Goal: Task Accomplishment & Management: Manage account settings

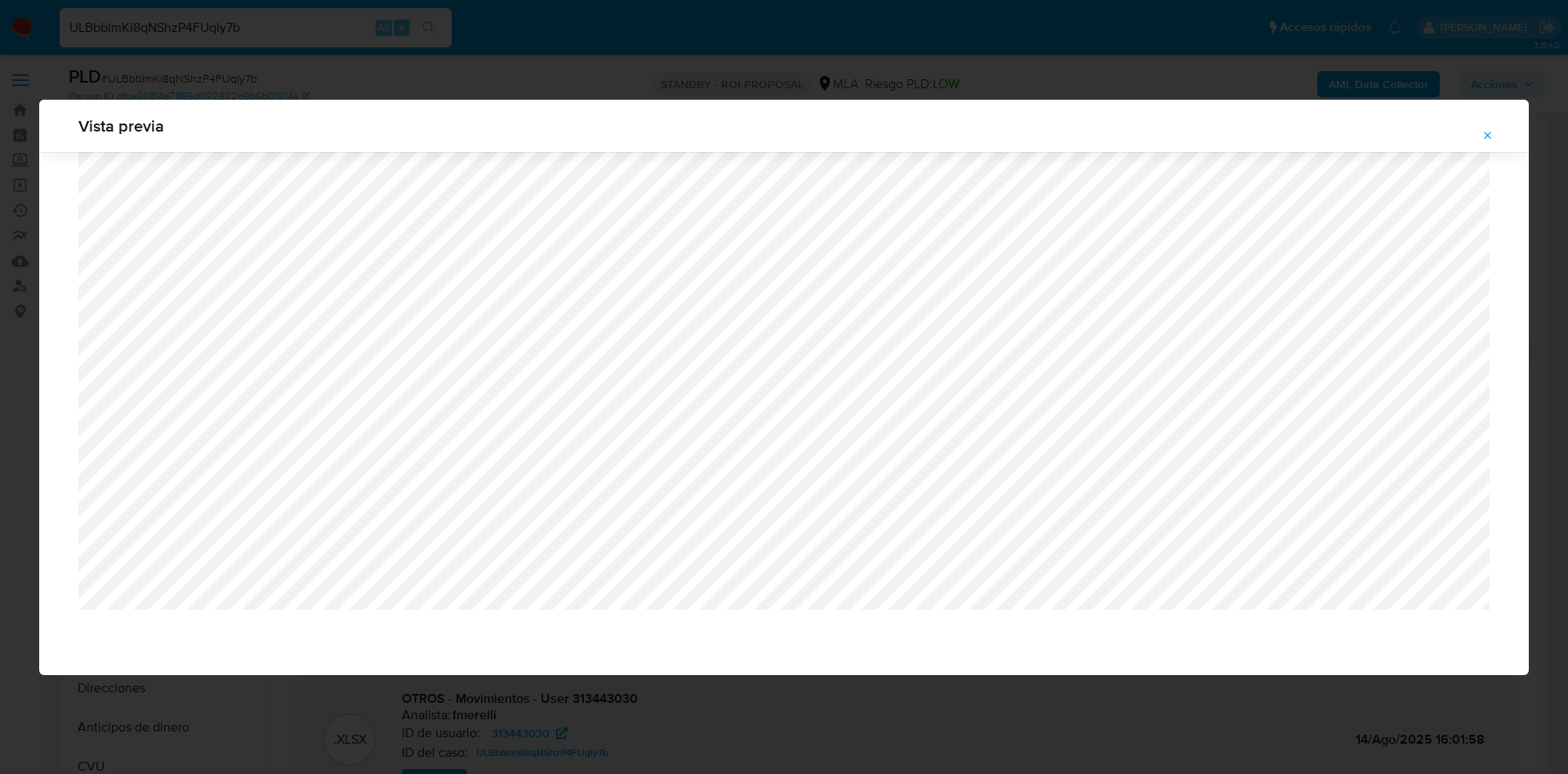
select select "10"
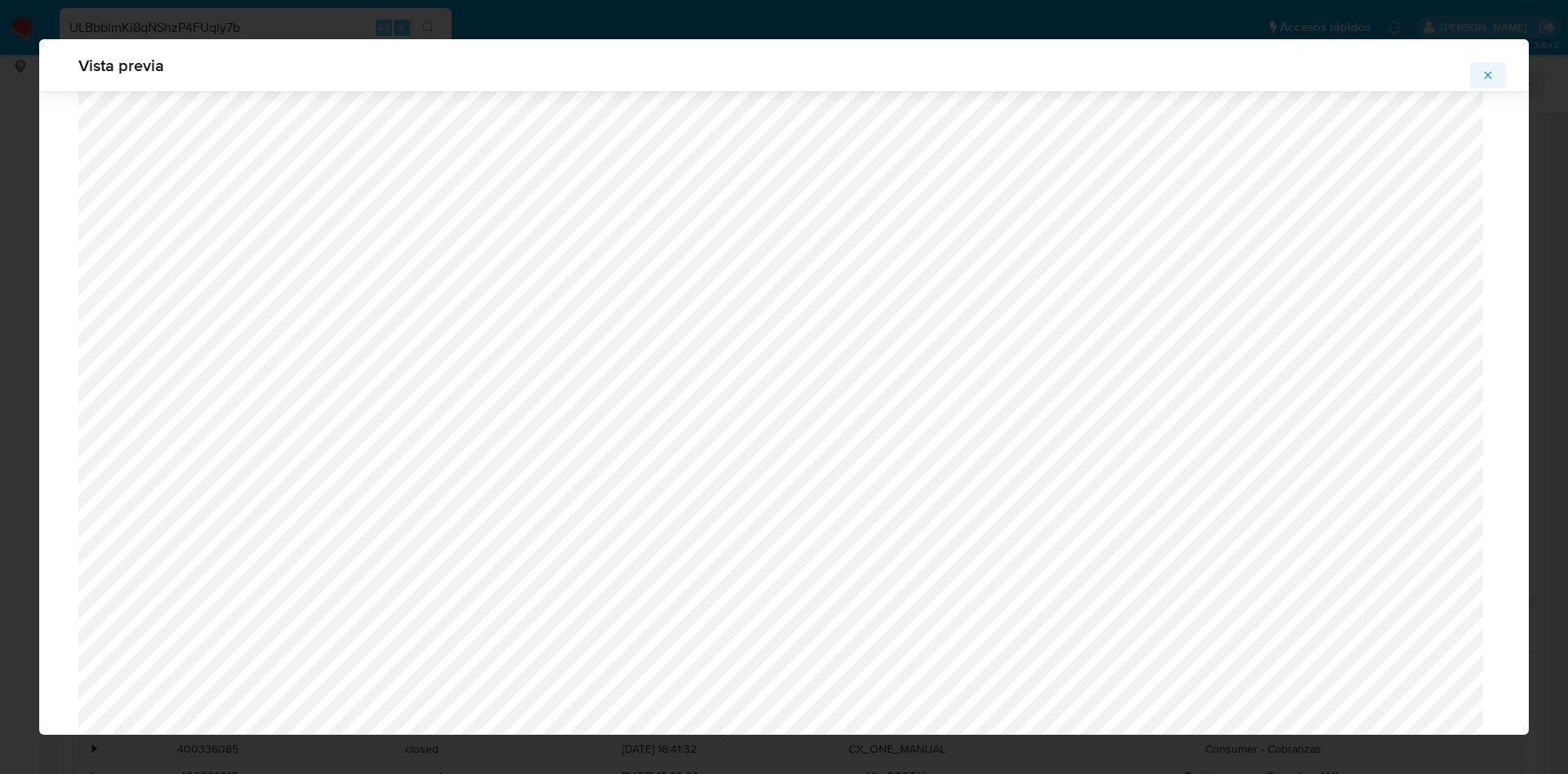
scroll to position [1315, 0]
click at [1491, 79] on icon "Attachment preview" at bounding box center [1488, 75] width 13 height 13
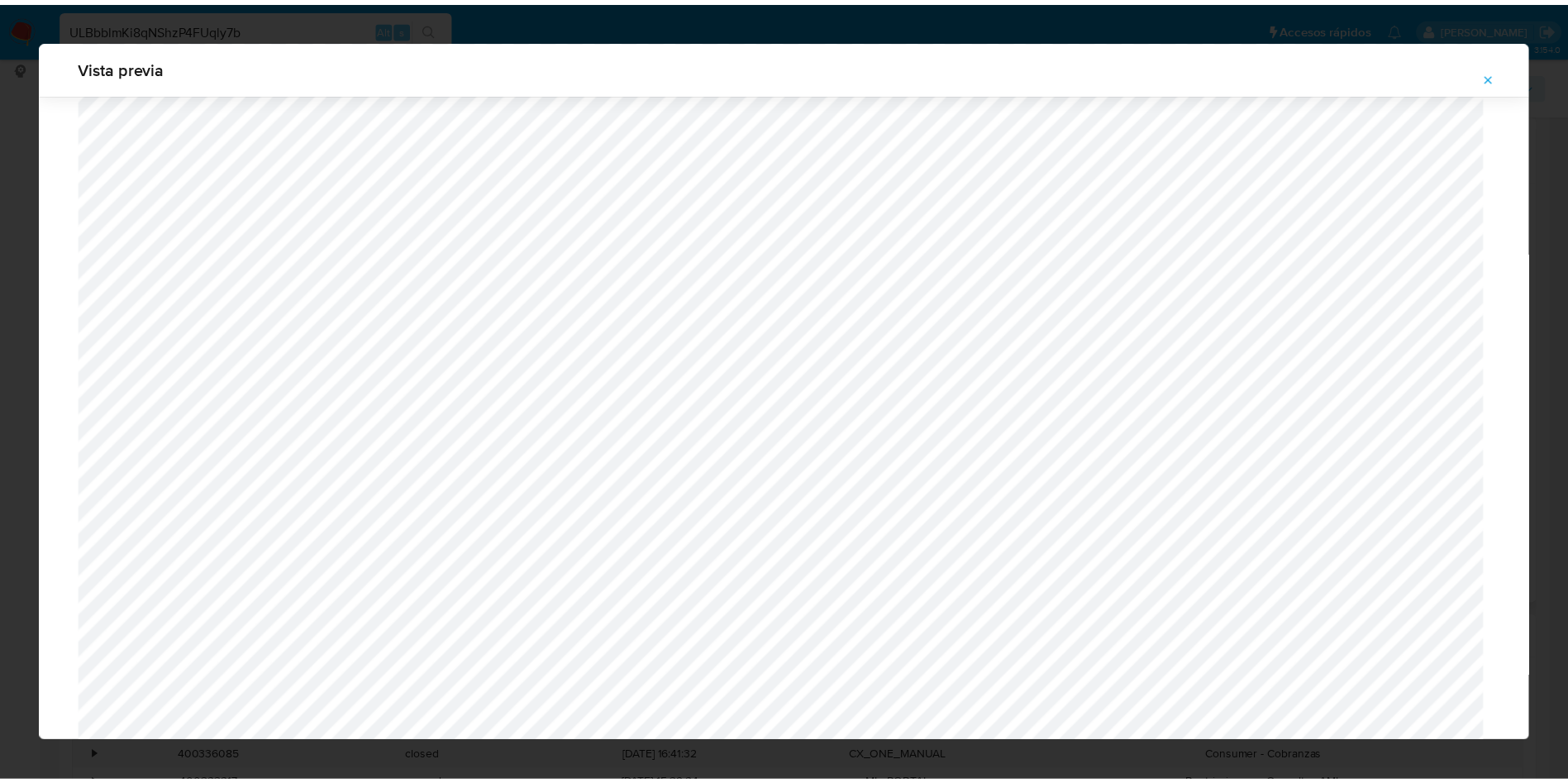
scroll to position [0, 0]
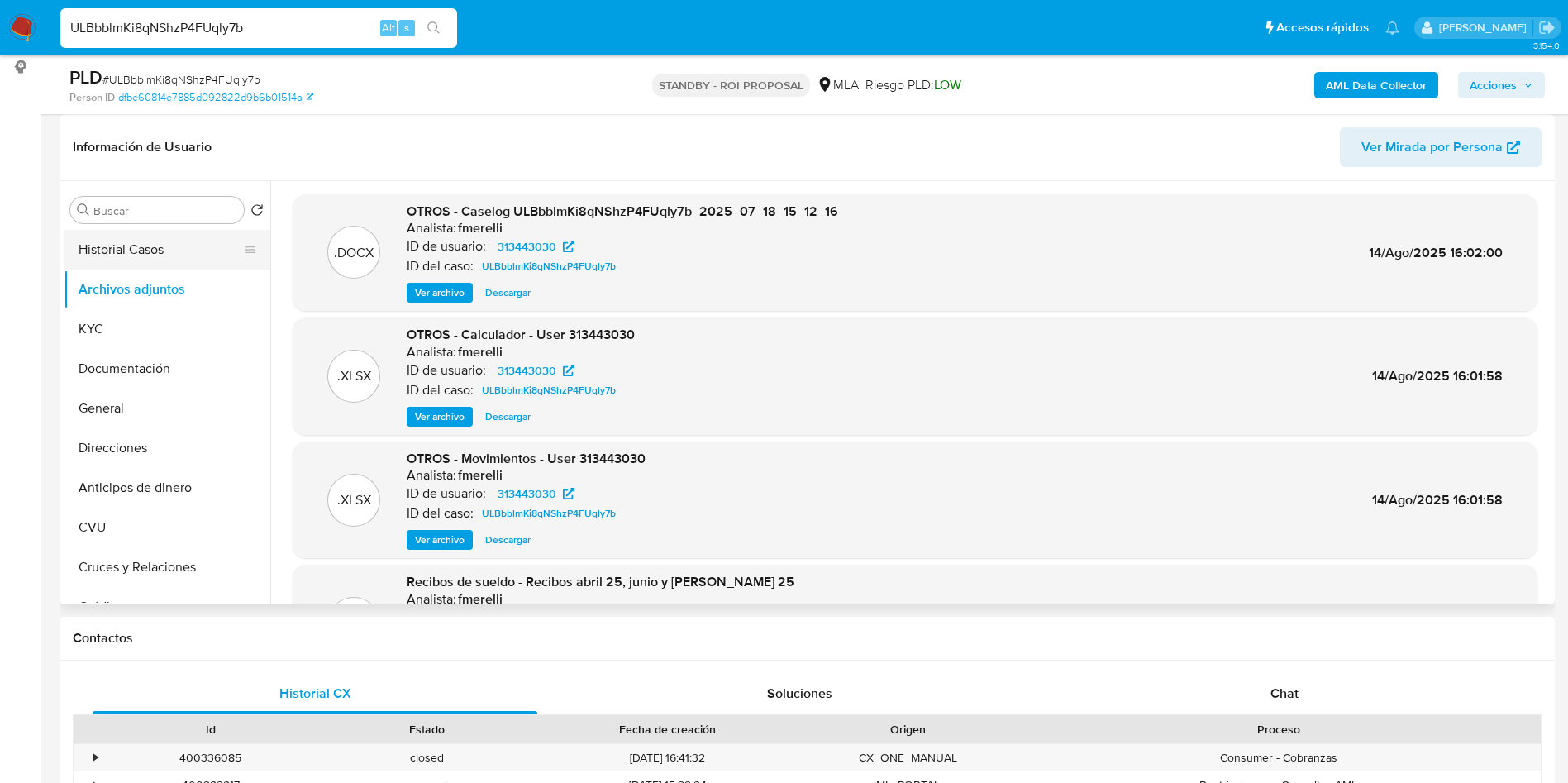
click at [130, 244] on button "Historial Casos" at bounding box center [160, 249] width 194 height 40
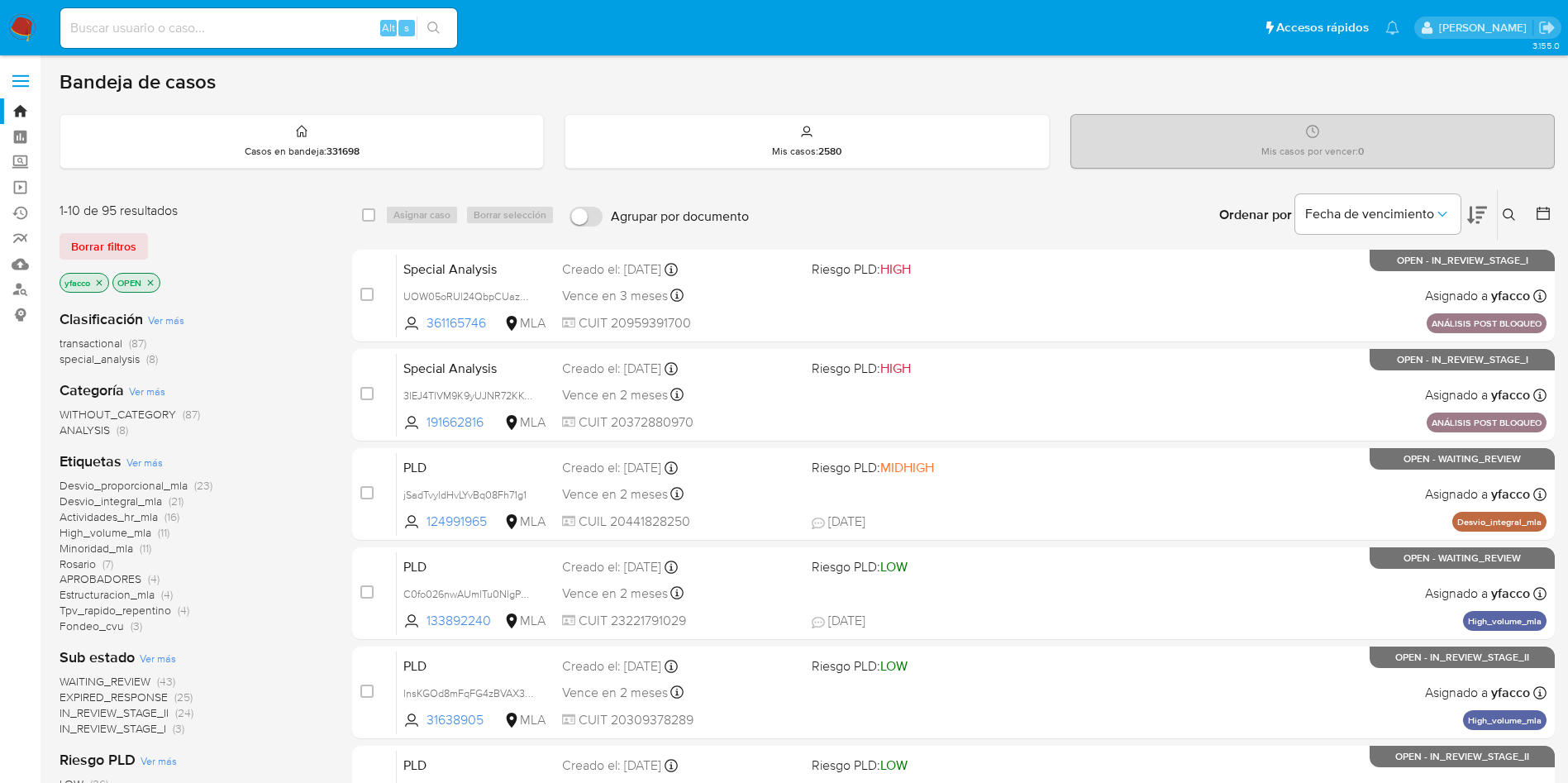
click at [362, 17] on input at bounding box center [258, 28] width 396 height 21
paste input "hTBI9gF1hrEAcdlbyxfaUsZb"
type input "hTBI9gF1hrEAcdlbyxfaUsZb"
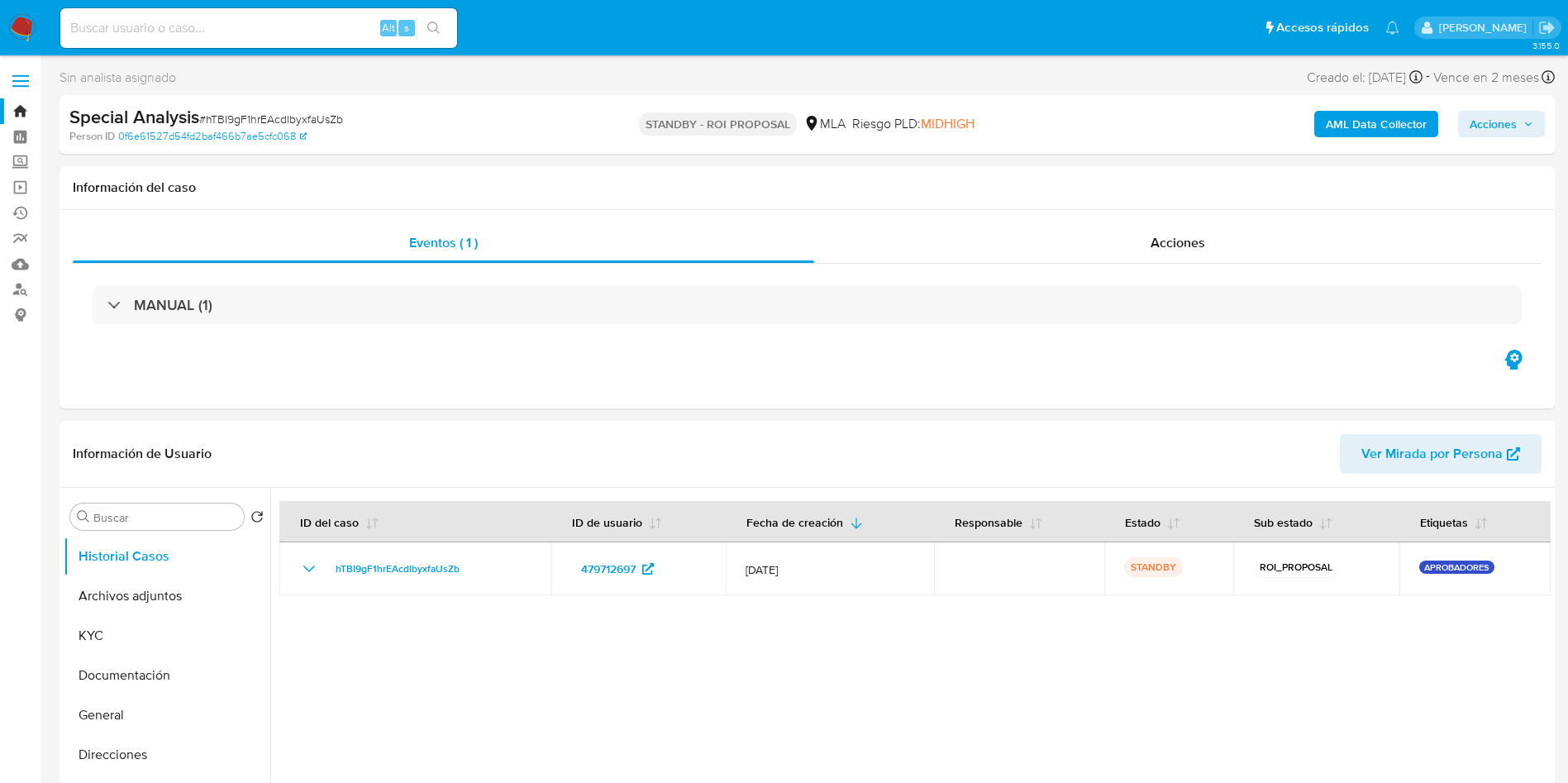
select select "10"
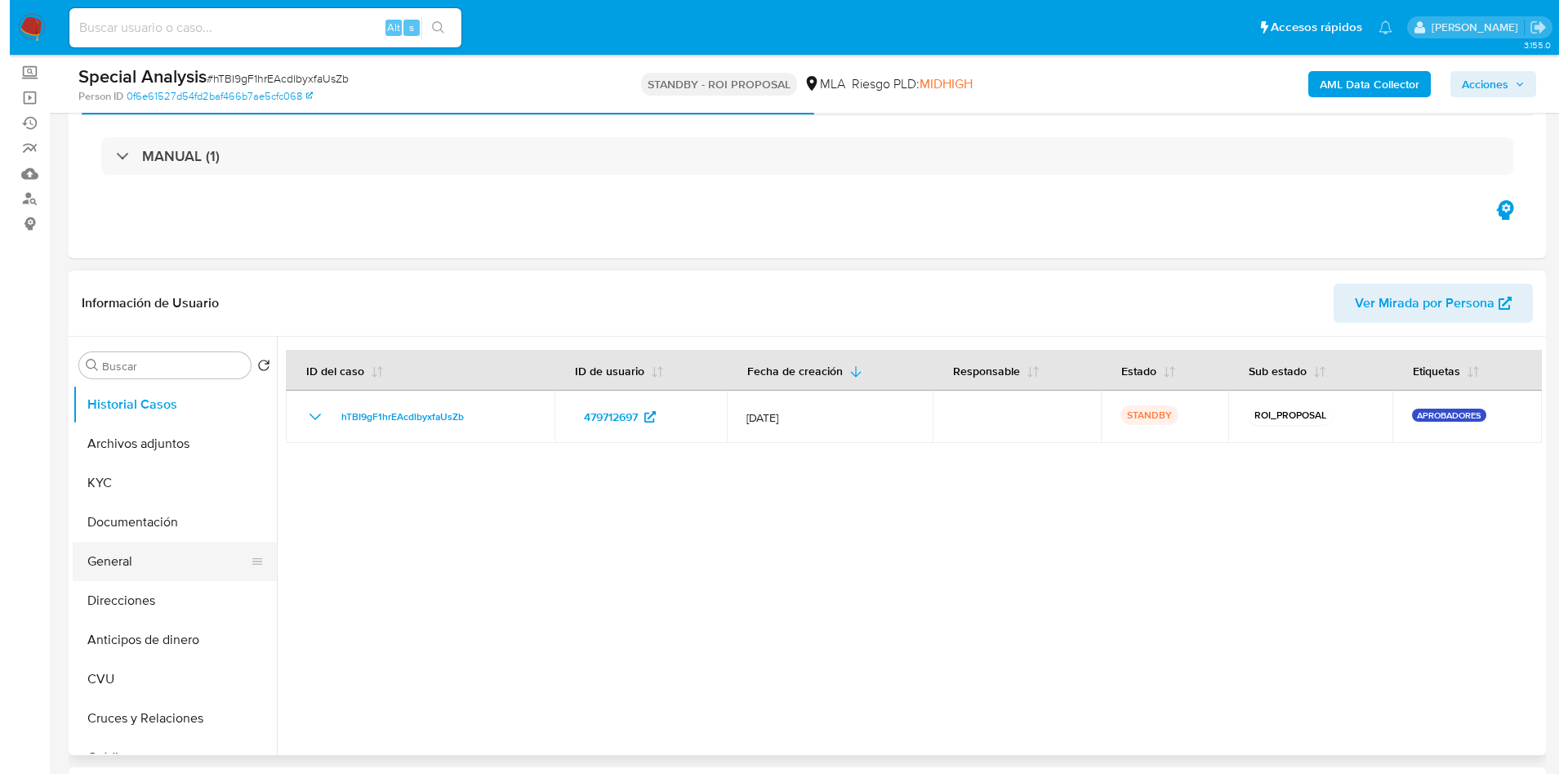
scroll to position [123, 0]
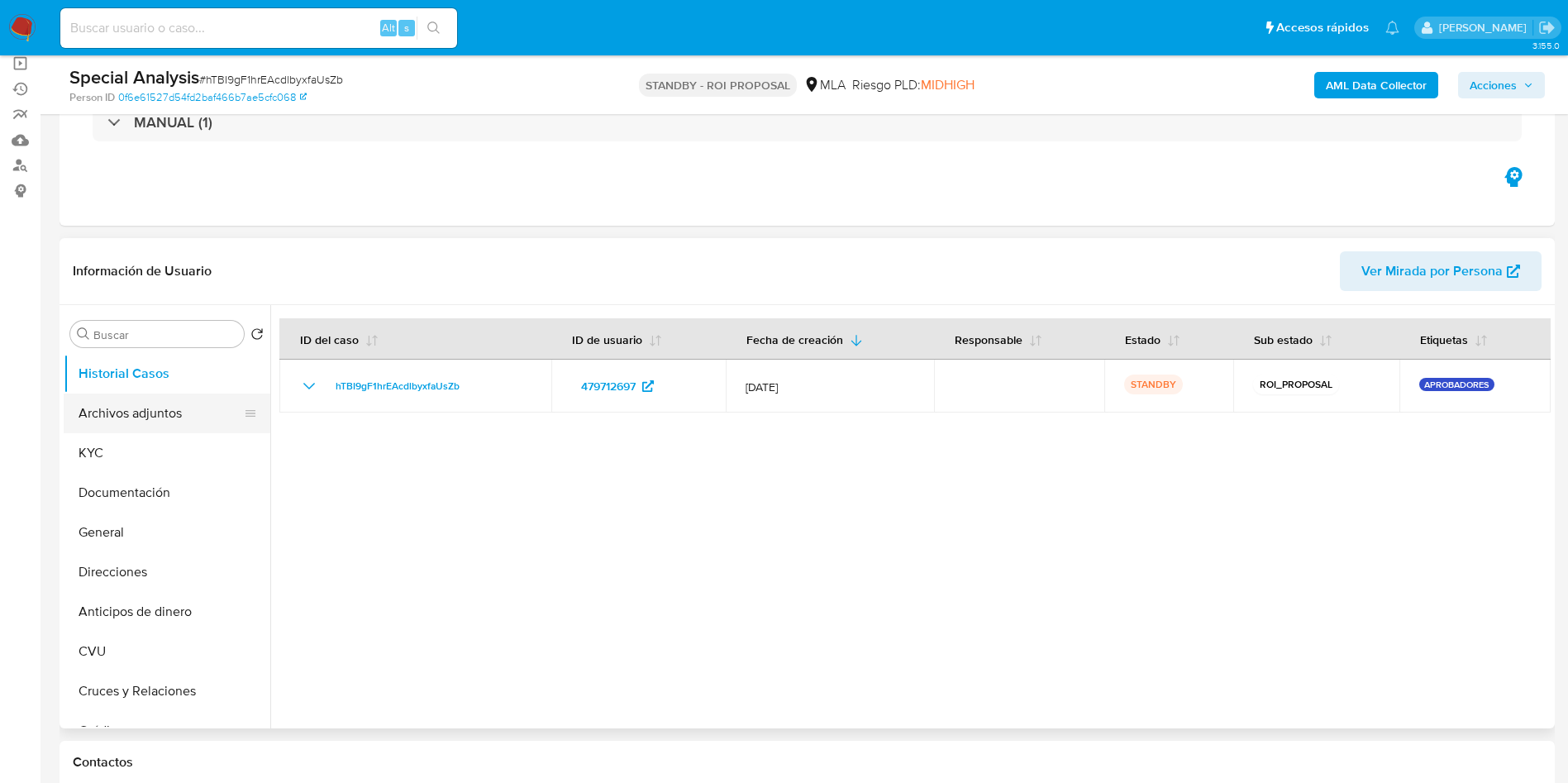
click at [131, 419] on button "Archivos adjuntos" at bounding box center [160, 413] width 194 height 40
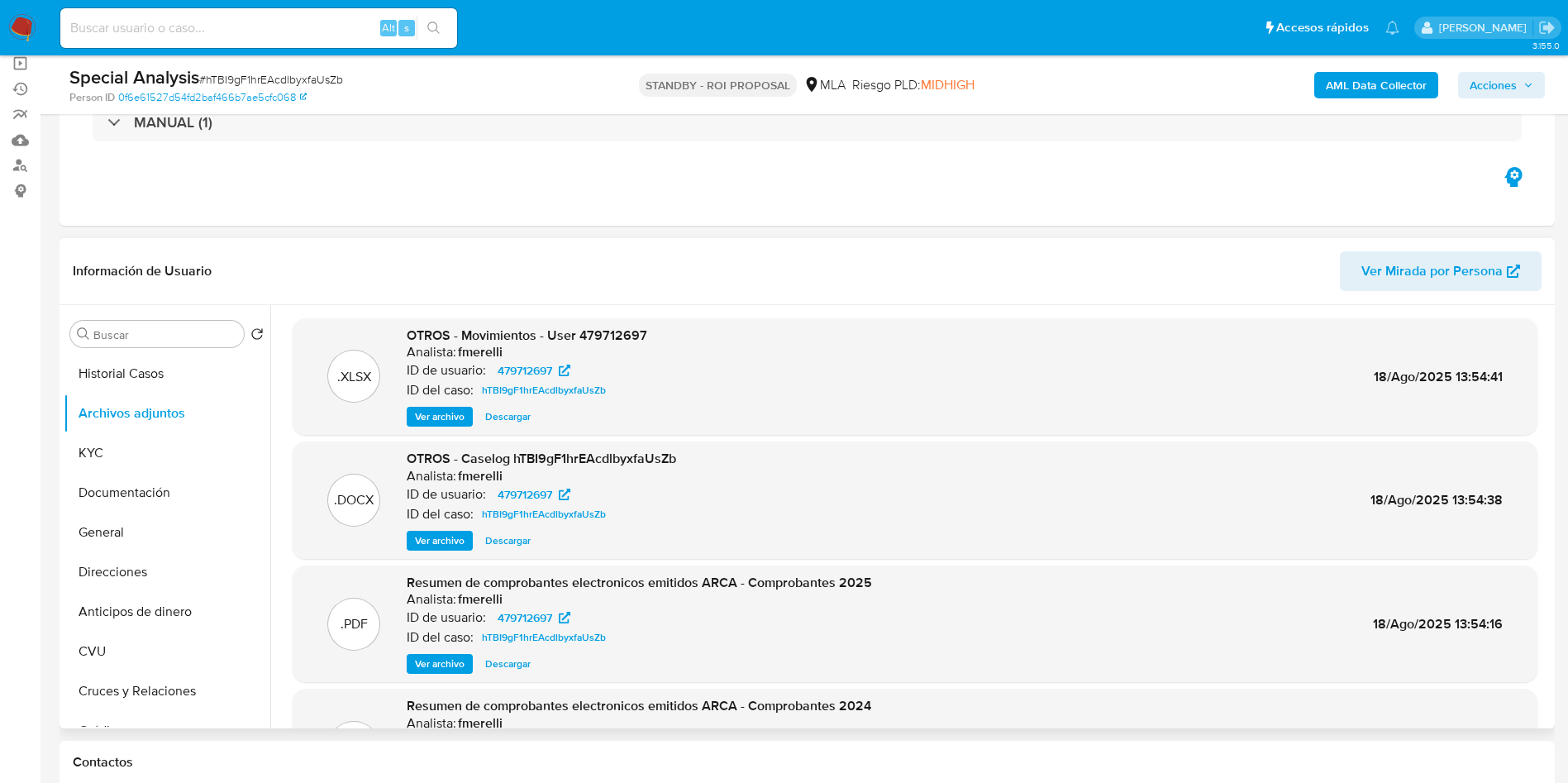
click at [433, 535] on span "Ver archivo" at bounding box center [439, 540] width 49 height 16
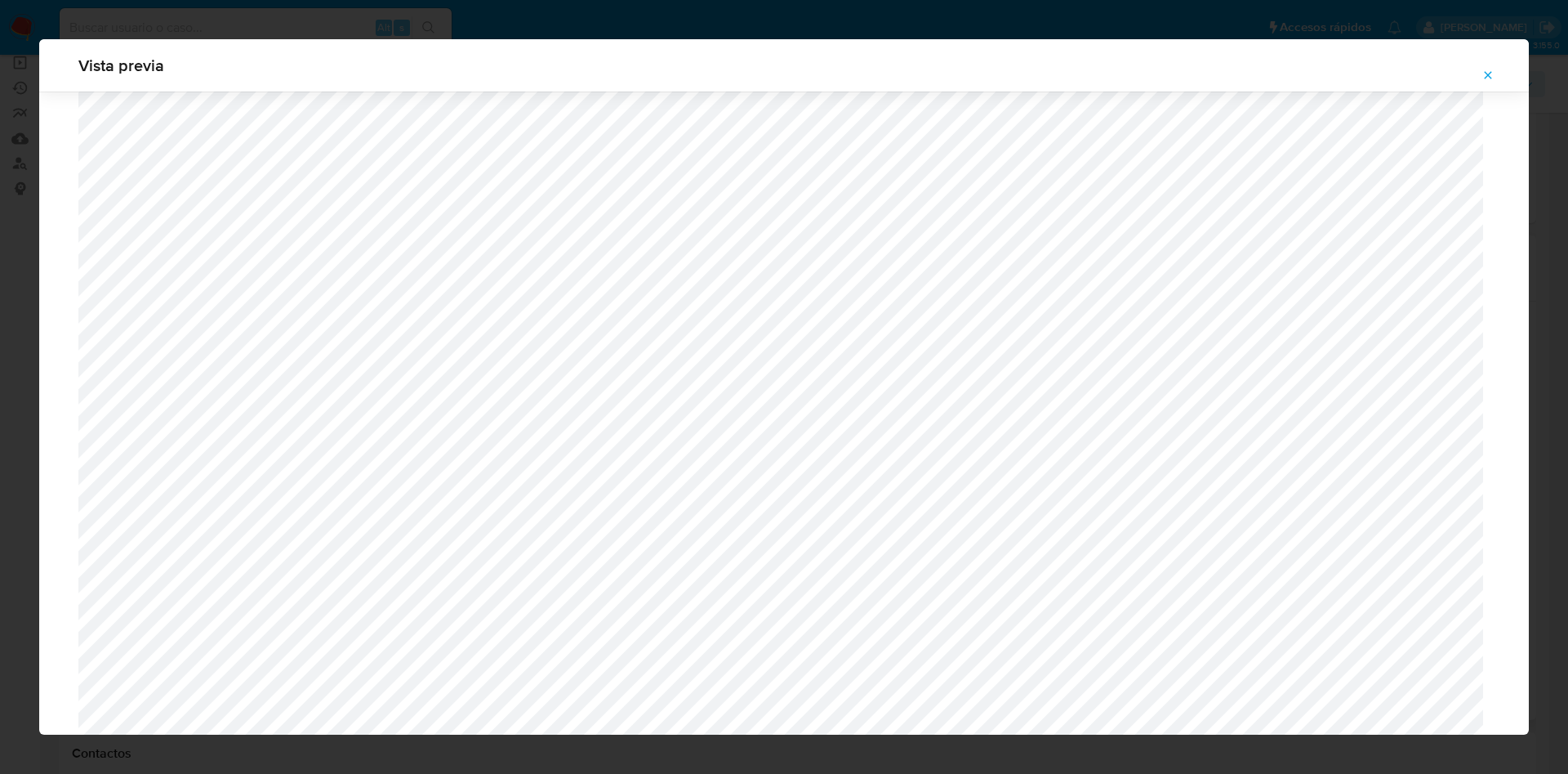
scroll to position [580, 0]
click at [1479, 77] on button "Attachment preview" at bounding box center [1488, 74] width 36 height 26
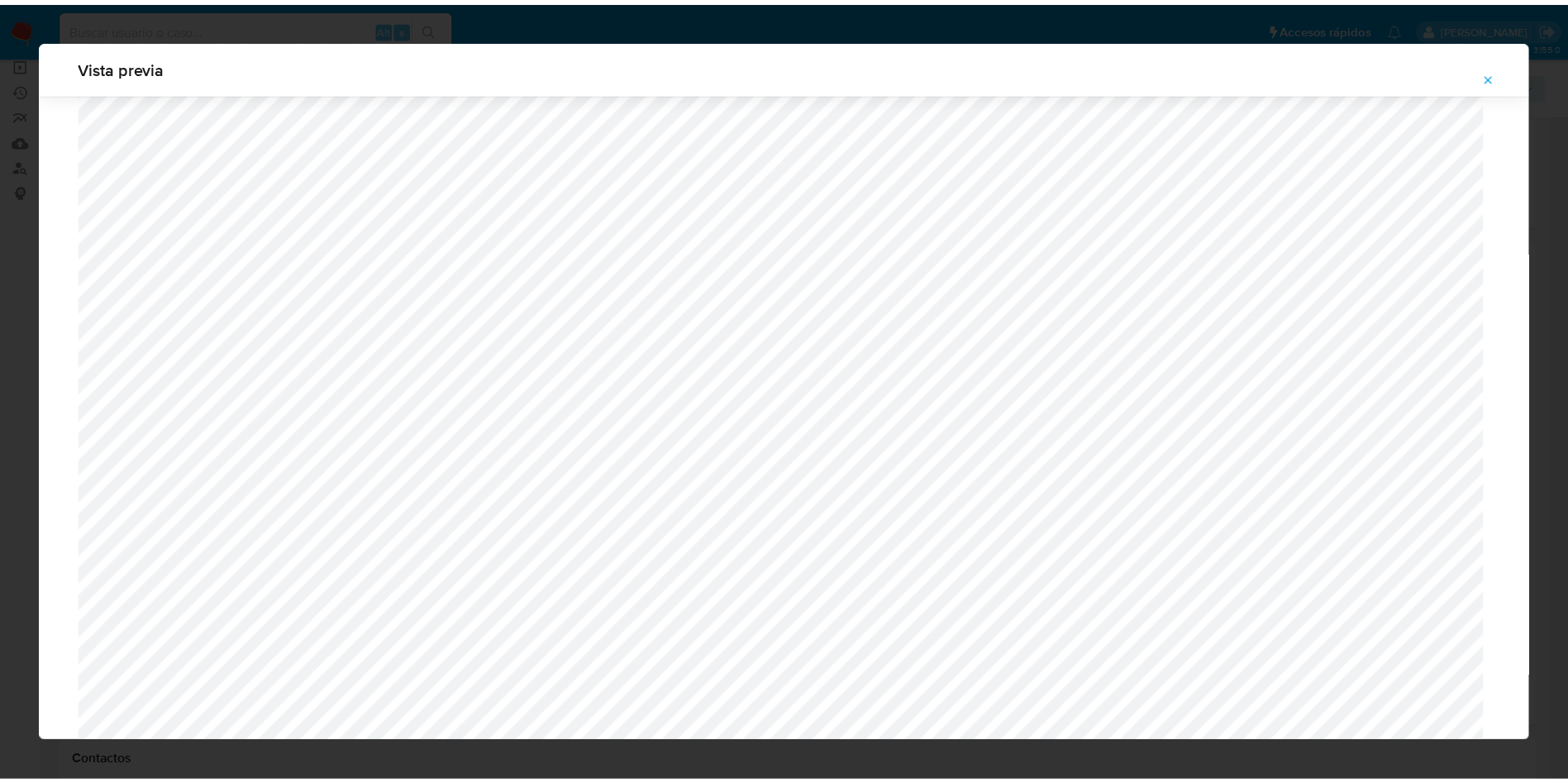
scroll to position [0, 0]
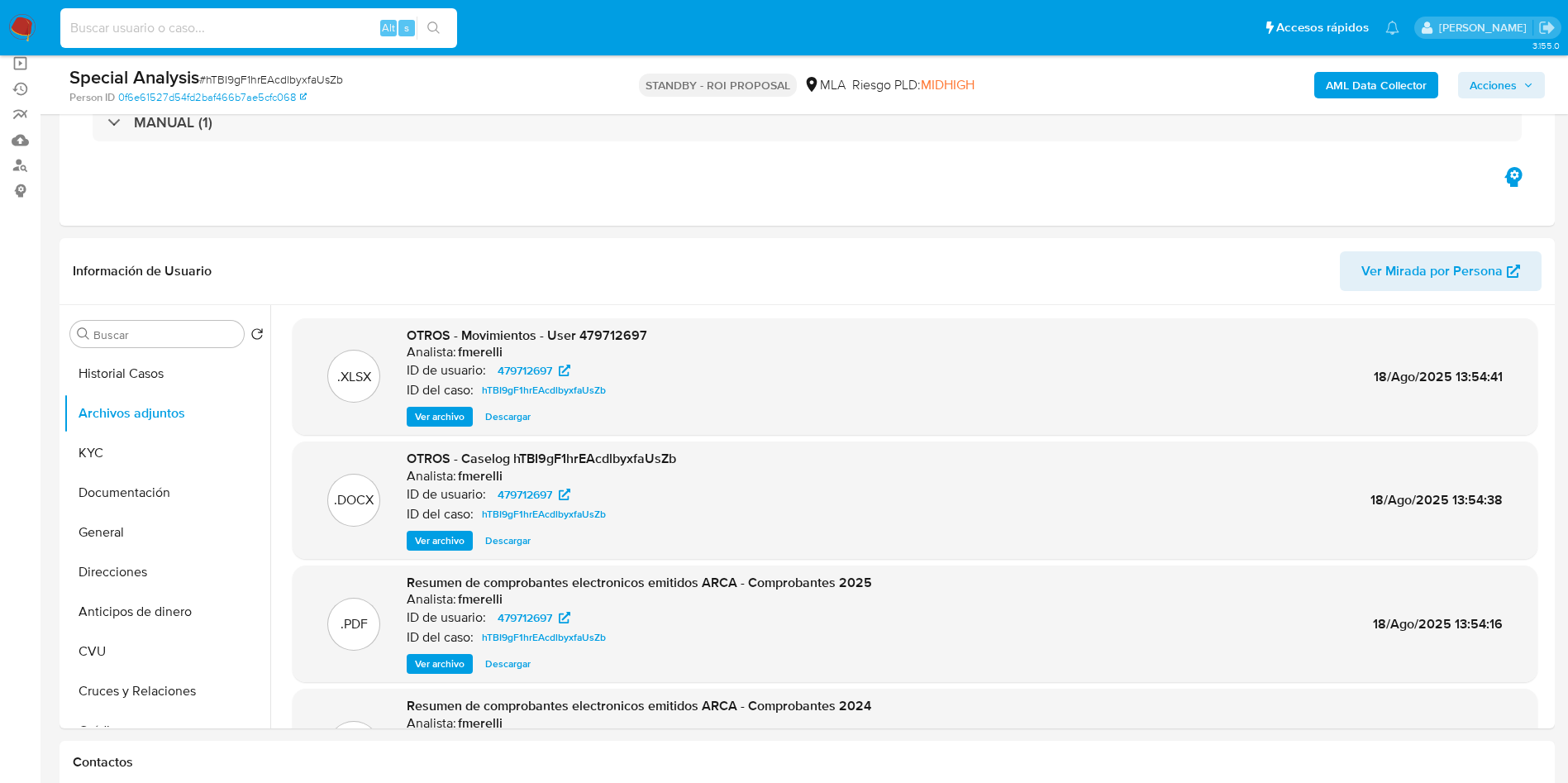
click at [279, 26] on input at bounding box center [258, 28] width 396 height 21
paste input "sEtkPvFwUF4gex2DnRuQbQcN"
type input "sEtkPvFwUF4gex2DnRuQbQcN"
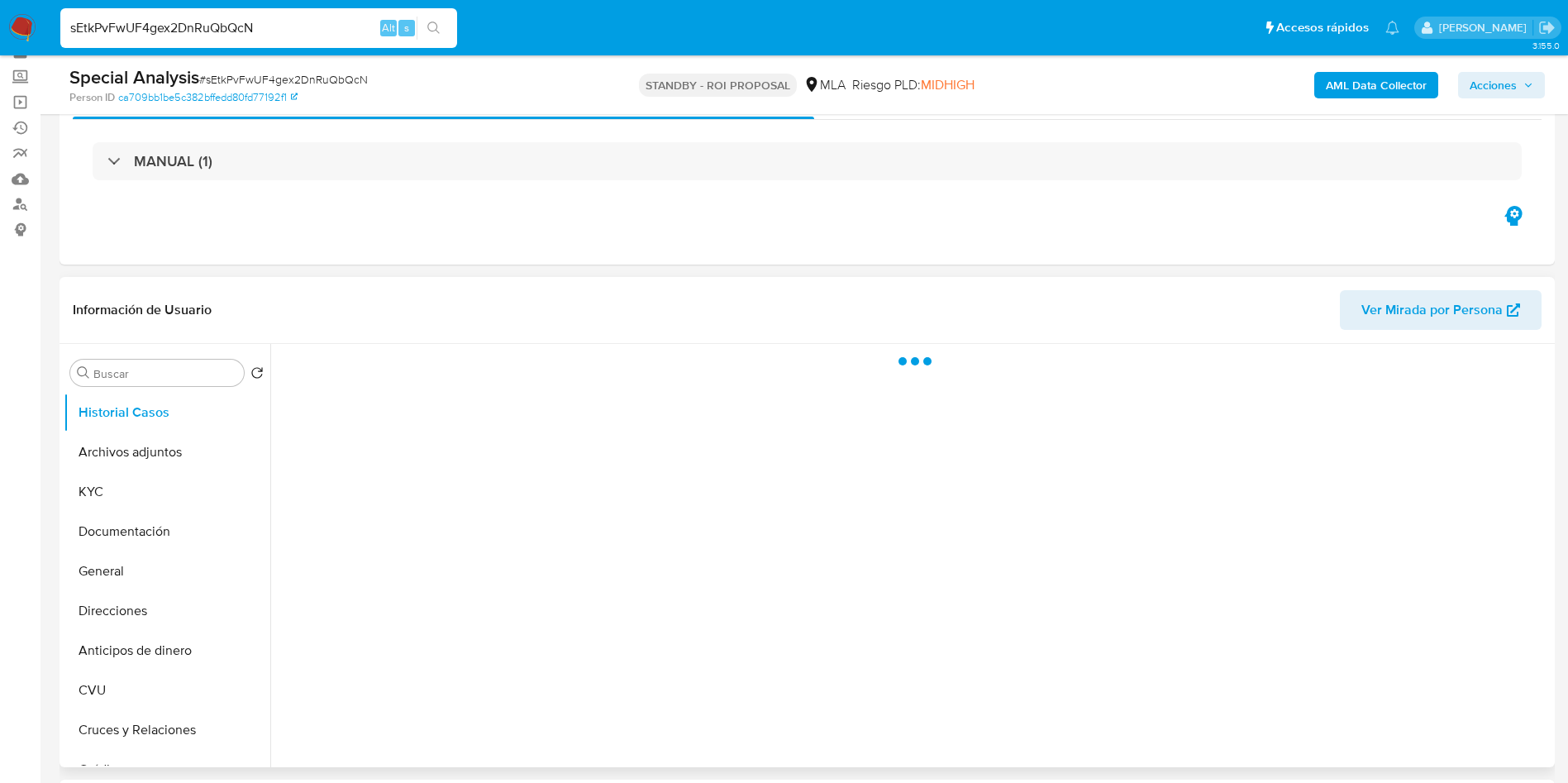
scroll to position [124, 0]
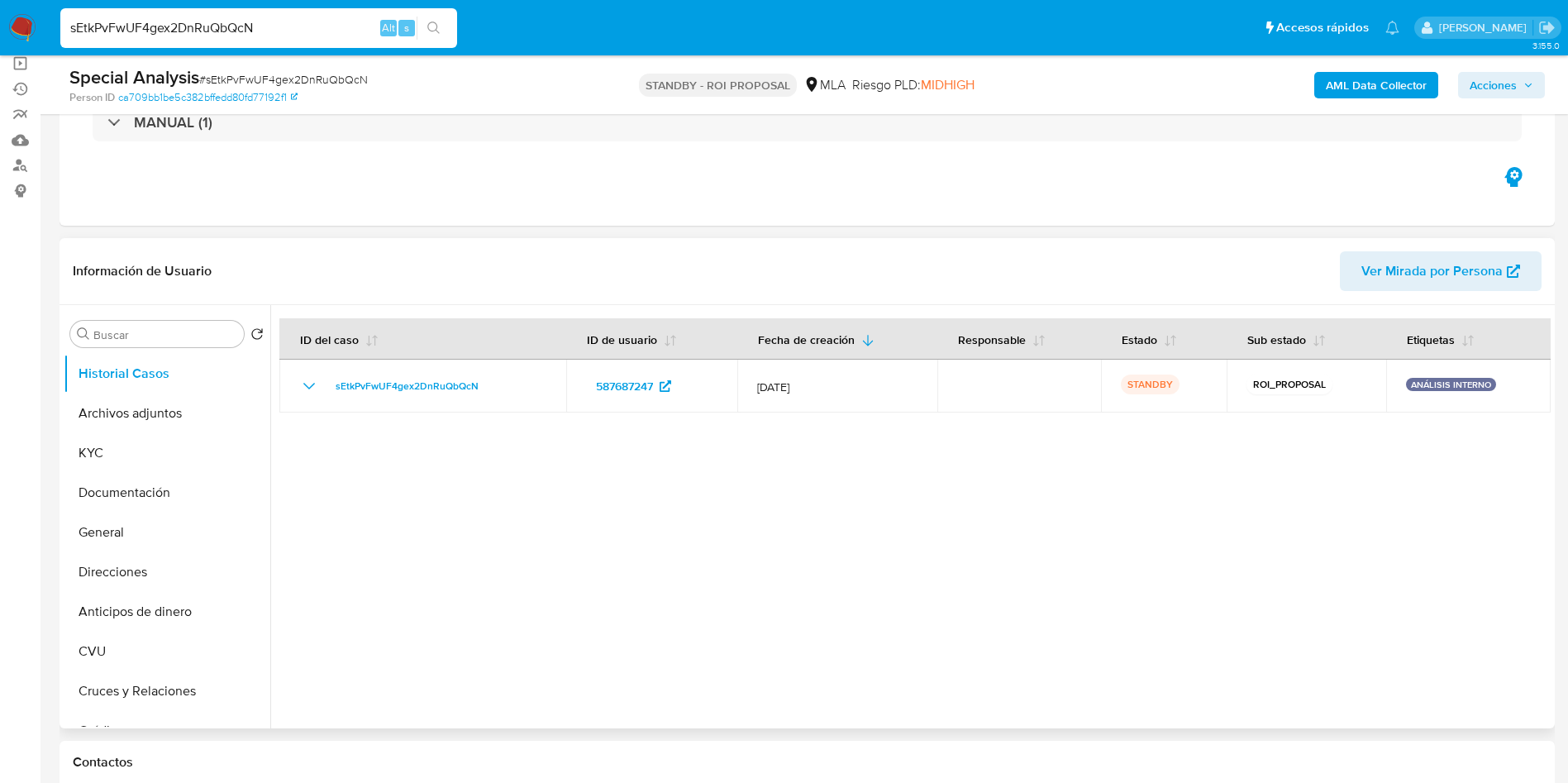
select select "10"
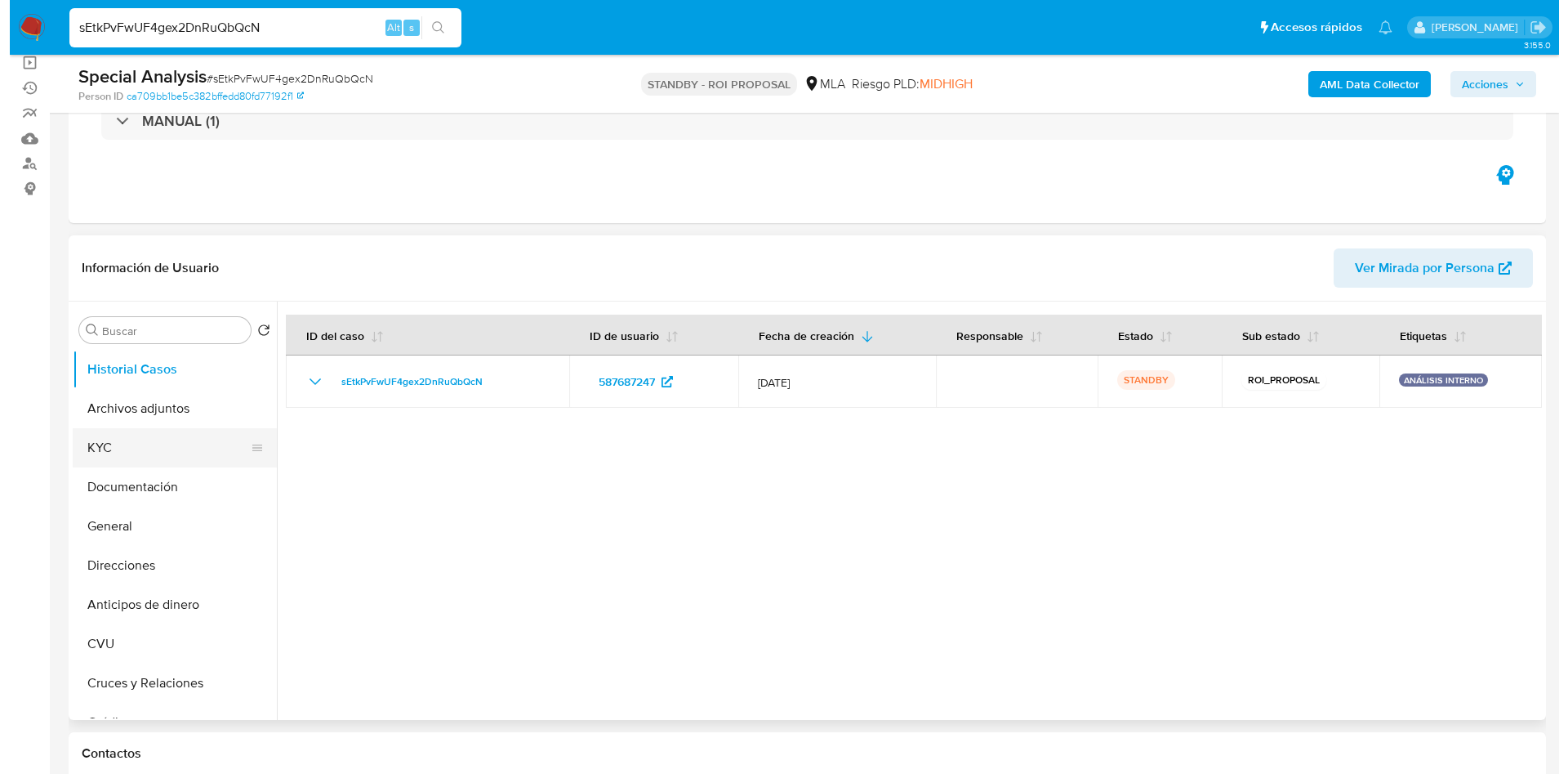
scroll to position [245, 0]
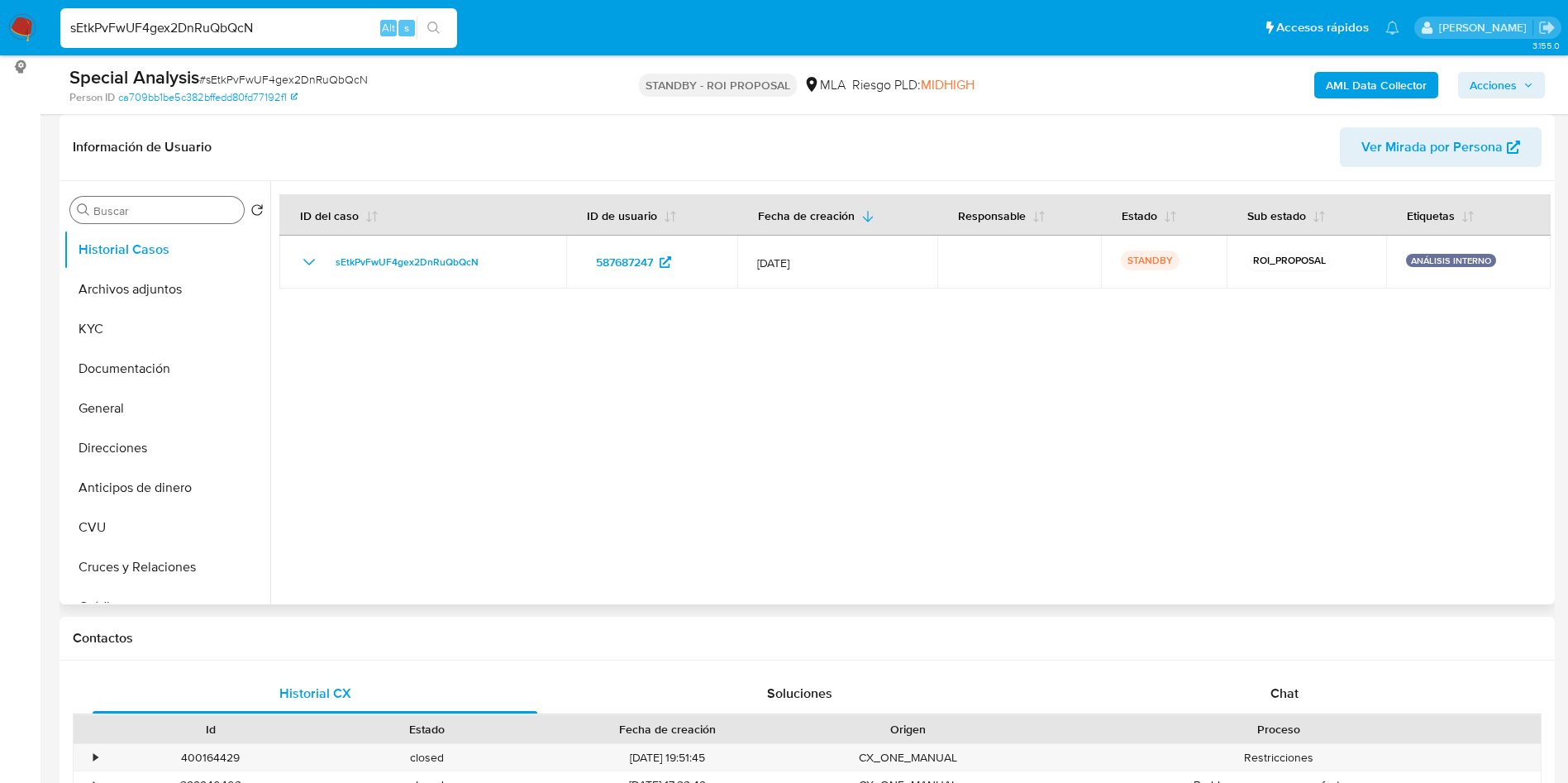
click at [159, 203] on input "Buscar" at bounding box center [165, 210] width 144 height 14
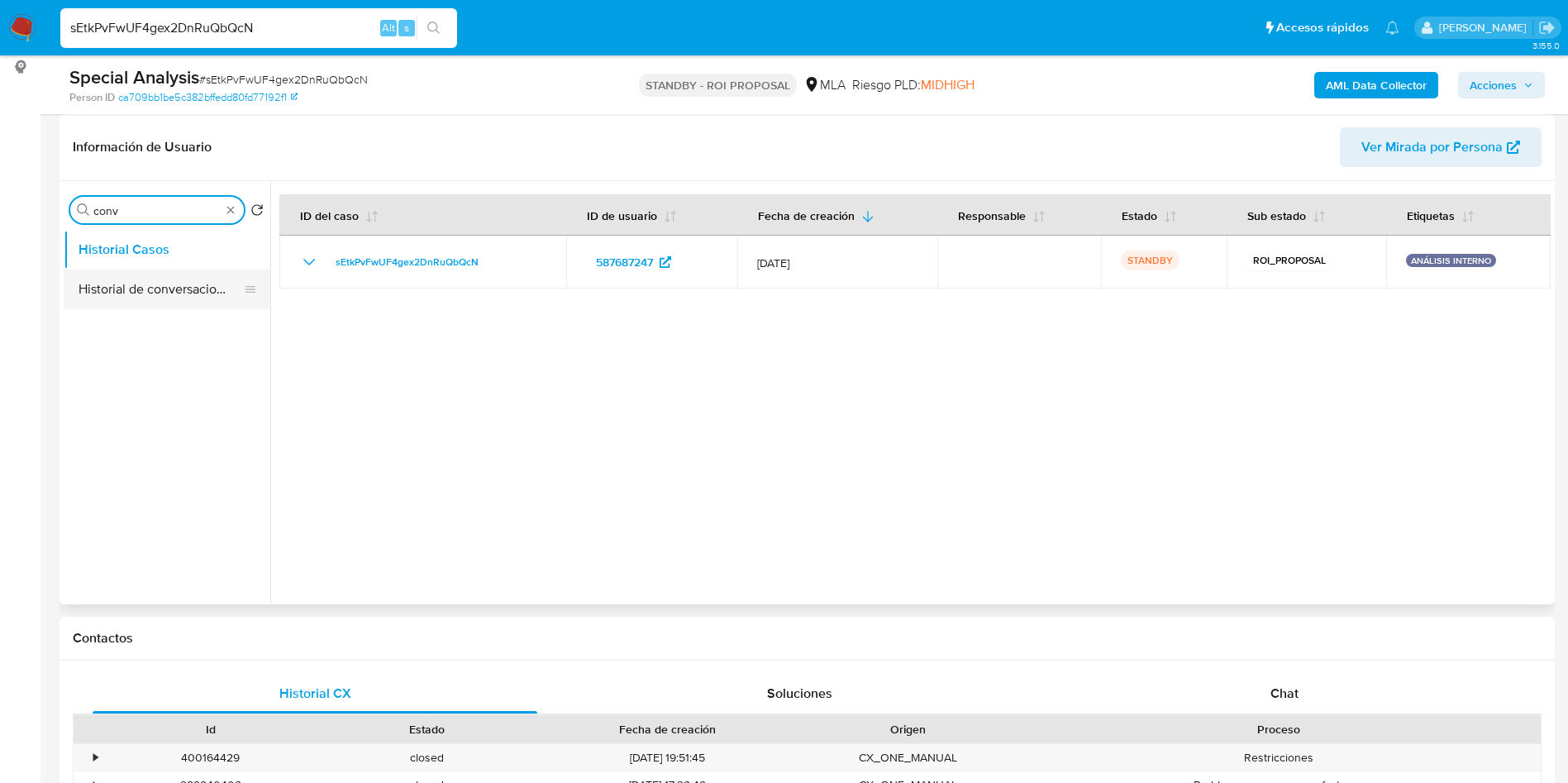
type input "conv"
click at [176, 278] on button "Historial de conversaciones" at bounding box center [160, 288] width 194 height 40
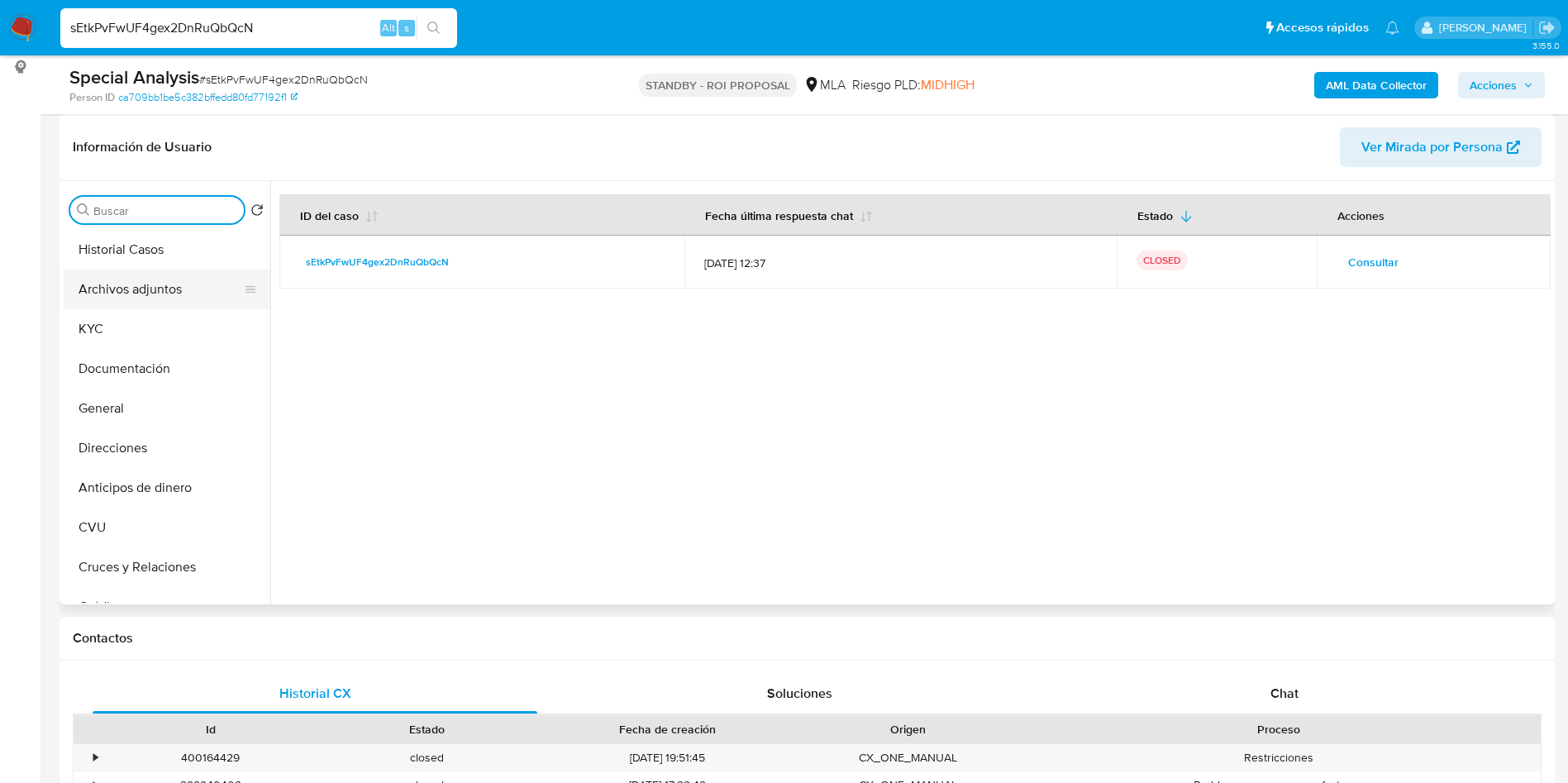
click at [151, 292] on button "Archivos adjuntos" at bounding box center [160, 288] width 194 height 40
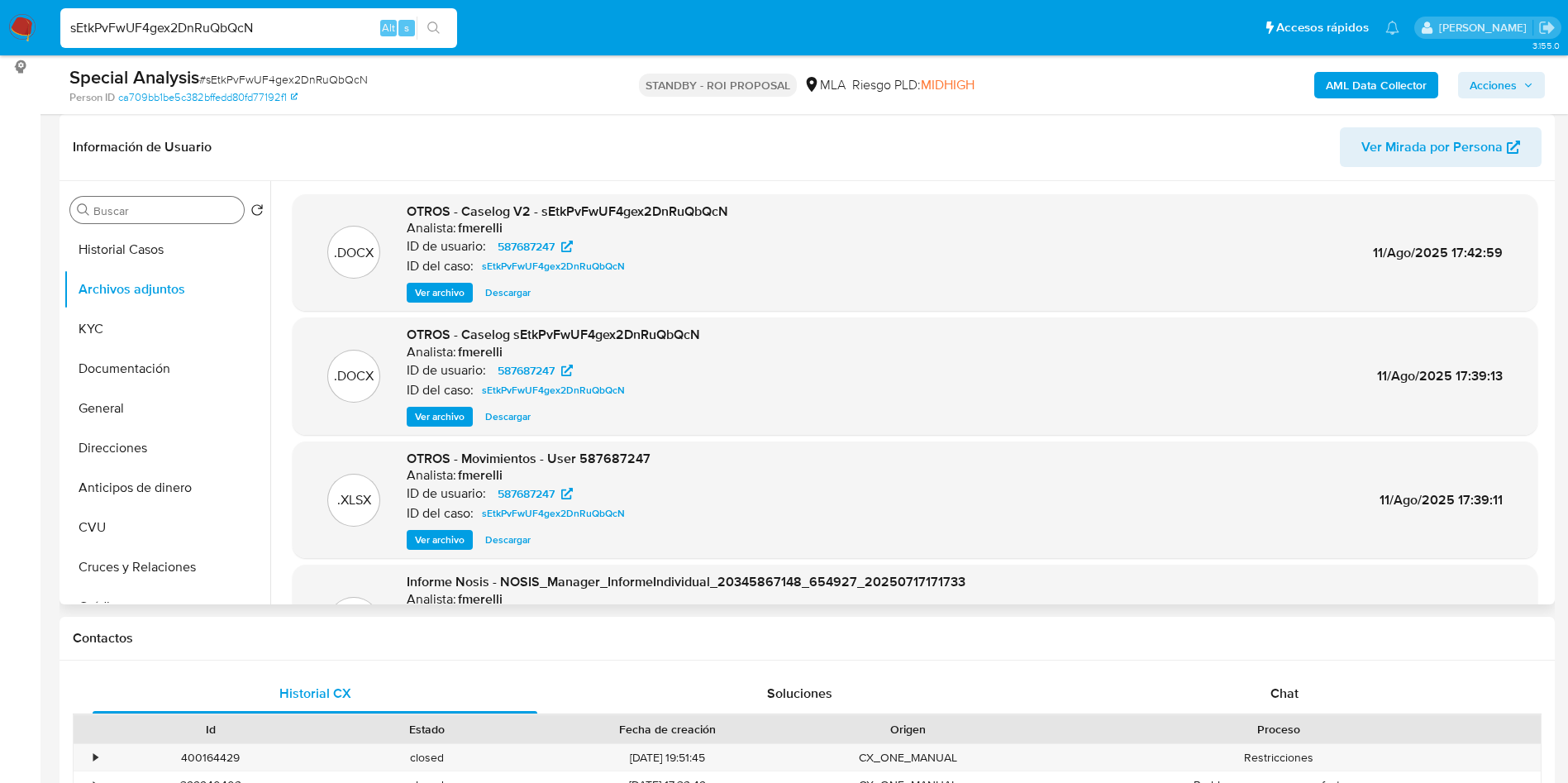
click at [416, 296] on span "Ver archivo" at bounding box center [439, 292] width 49 height 16
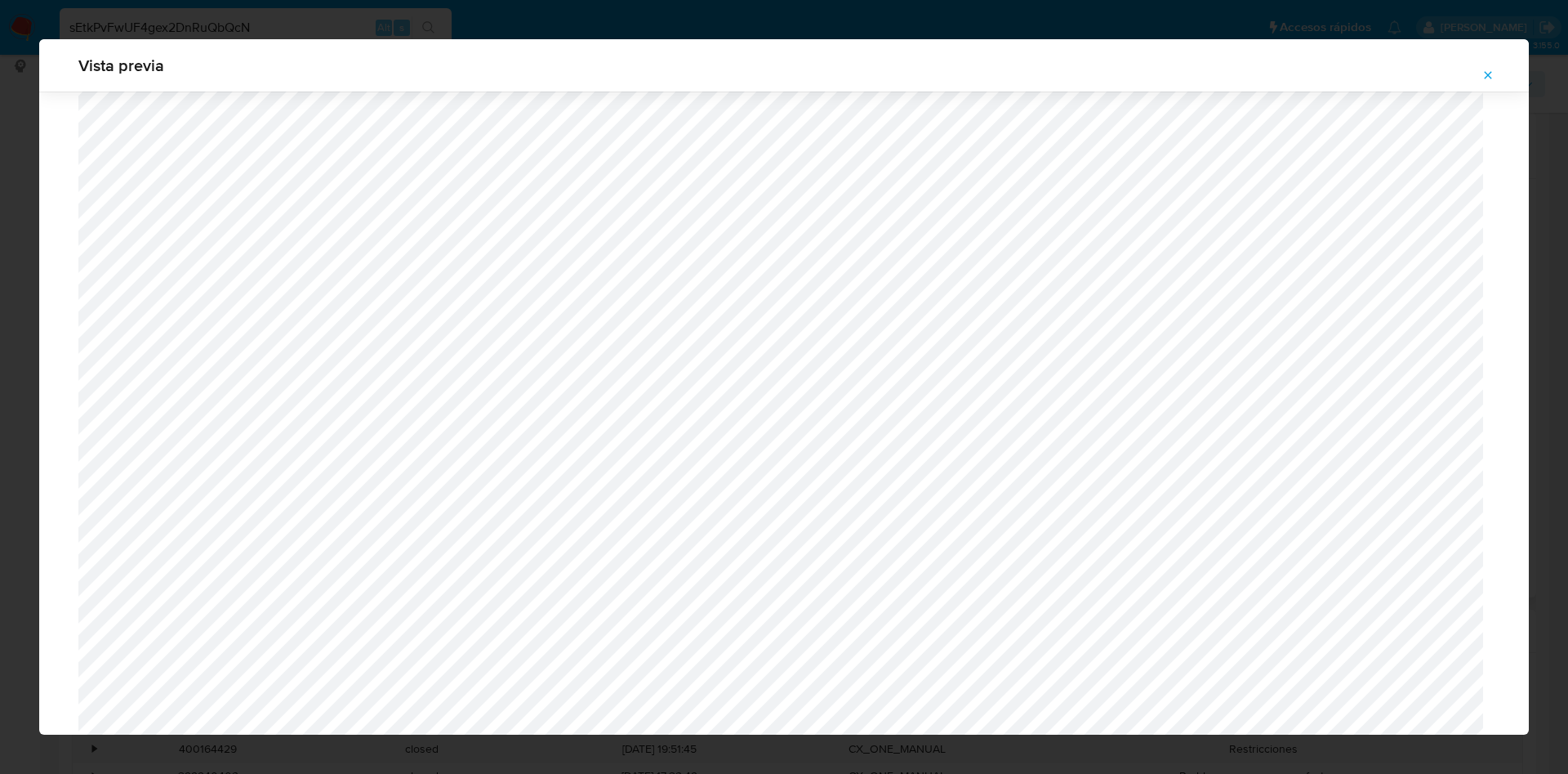
scroll to position [1562, 0]
click at [1489, 81] on icon "Attachment preview" at bounding box center [1488, 75] width 13 height 13
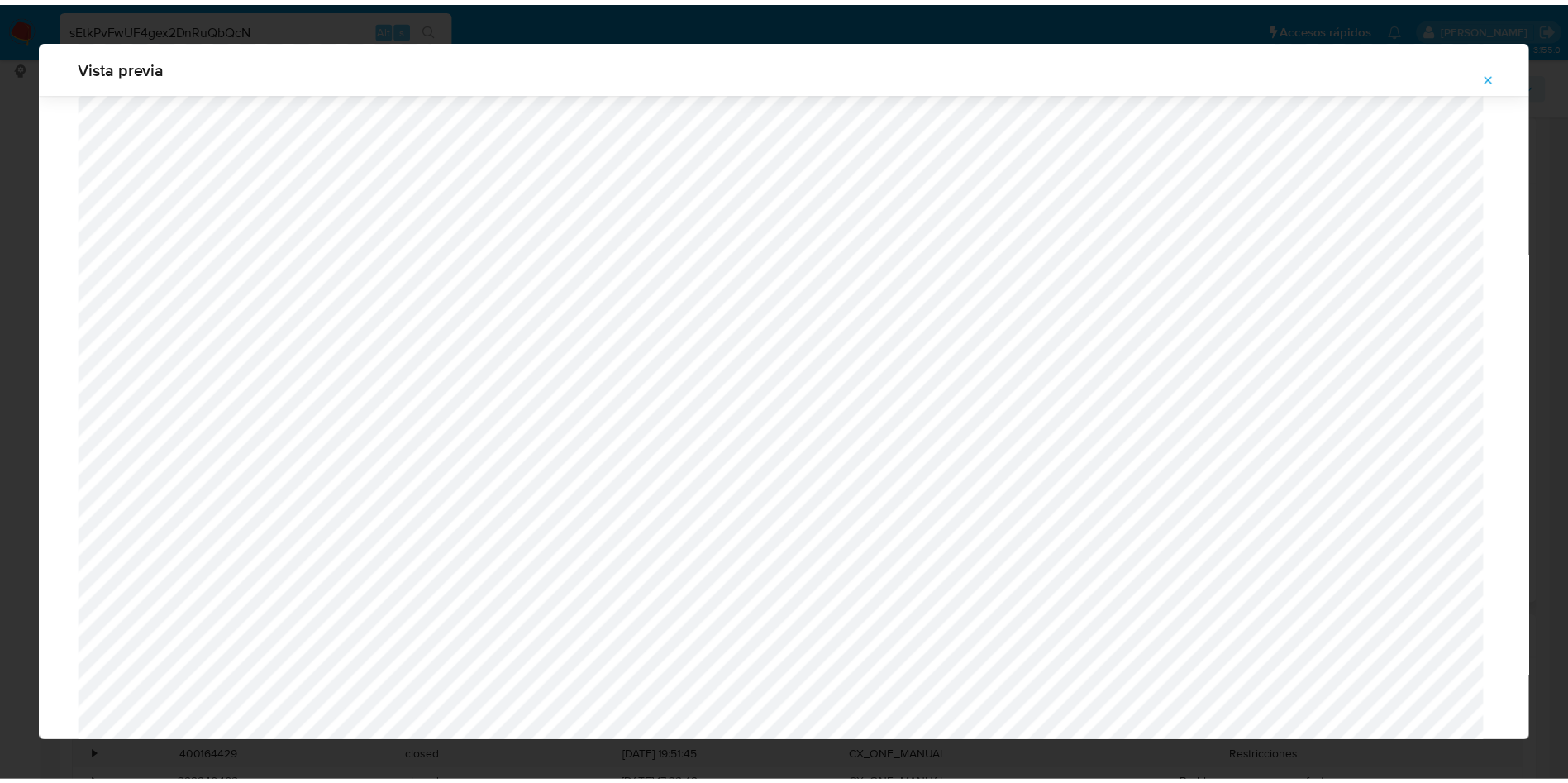
scroll to position [0, 0]
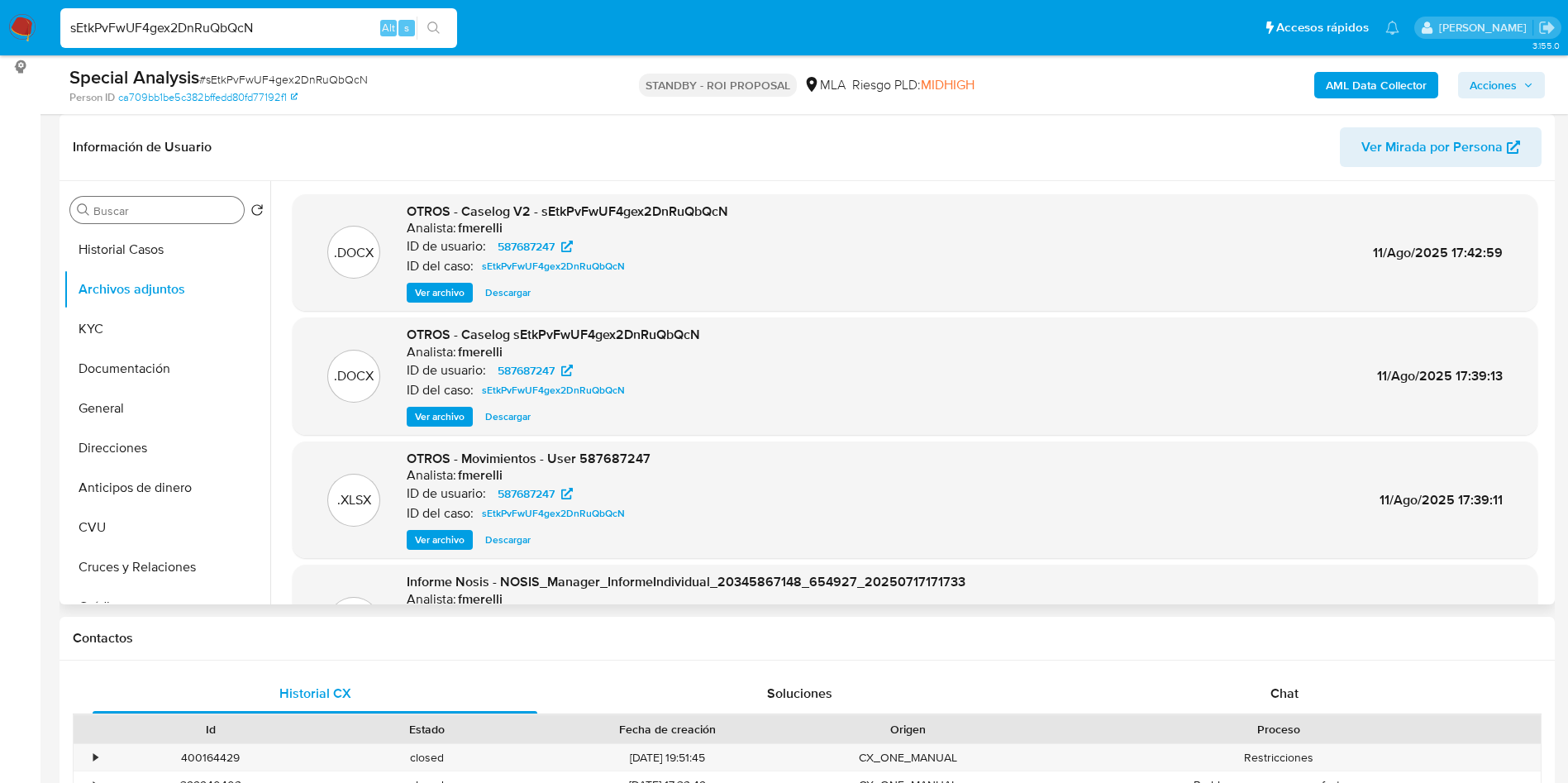
click at [255, 24] on input "sEtkPvFwUF4gex2DnRuQbQcN" at bounding box center [258, 28] width 396 height 21
paste input "YNHj1qAuVrhAhmCxL21dXKA0"
type input "YNHj1qAuVrhAhmCxL21dXKA0"
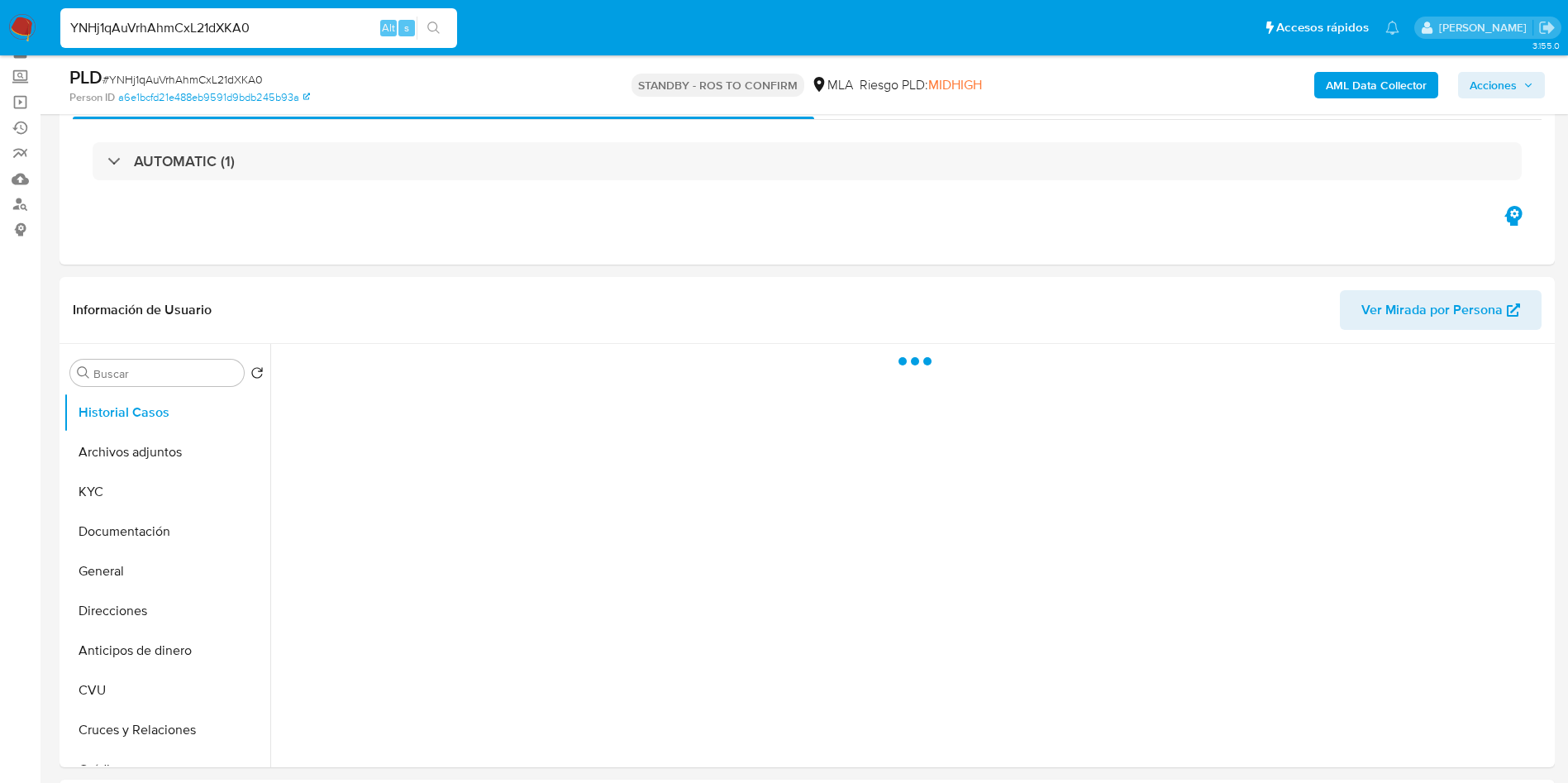
scroll to position [124, 0]
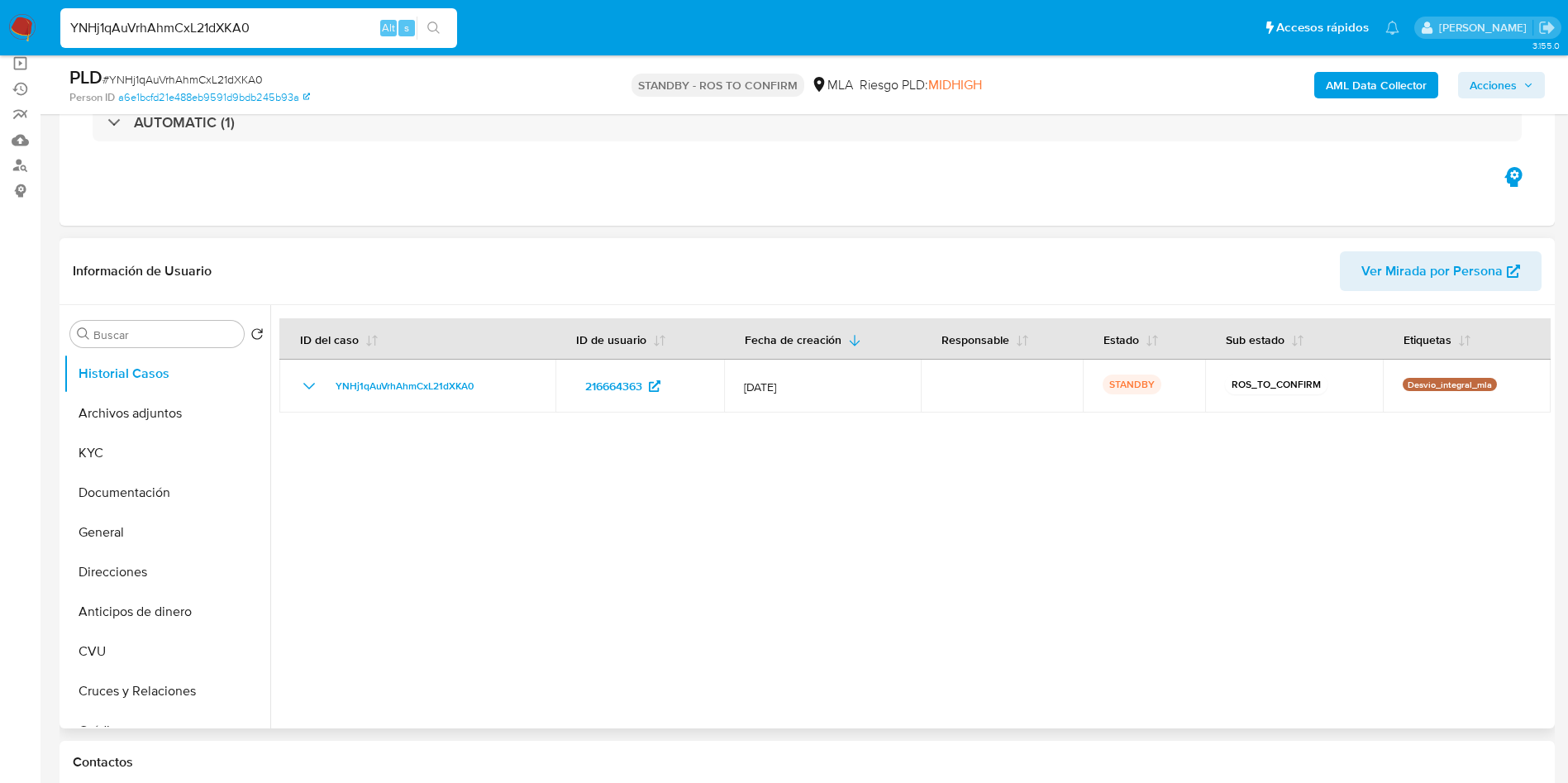
select select "10"
click at [144, 409] on button "Archivos adjuntos" at bounding box center [160, 413] width 194 height 40
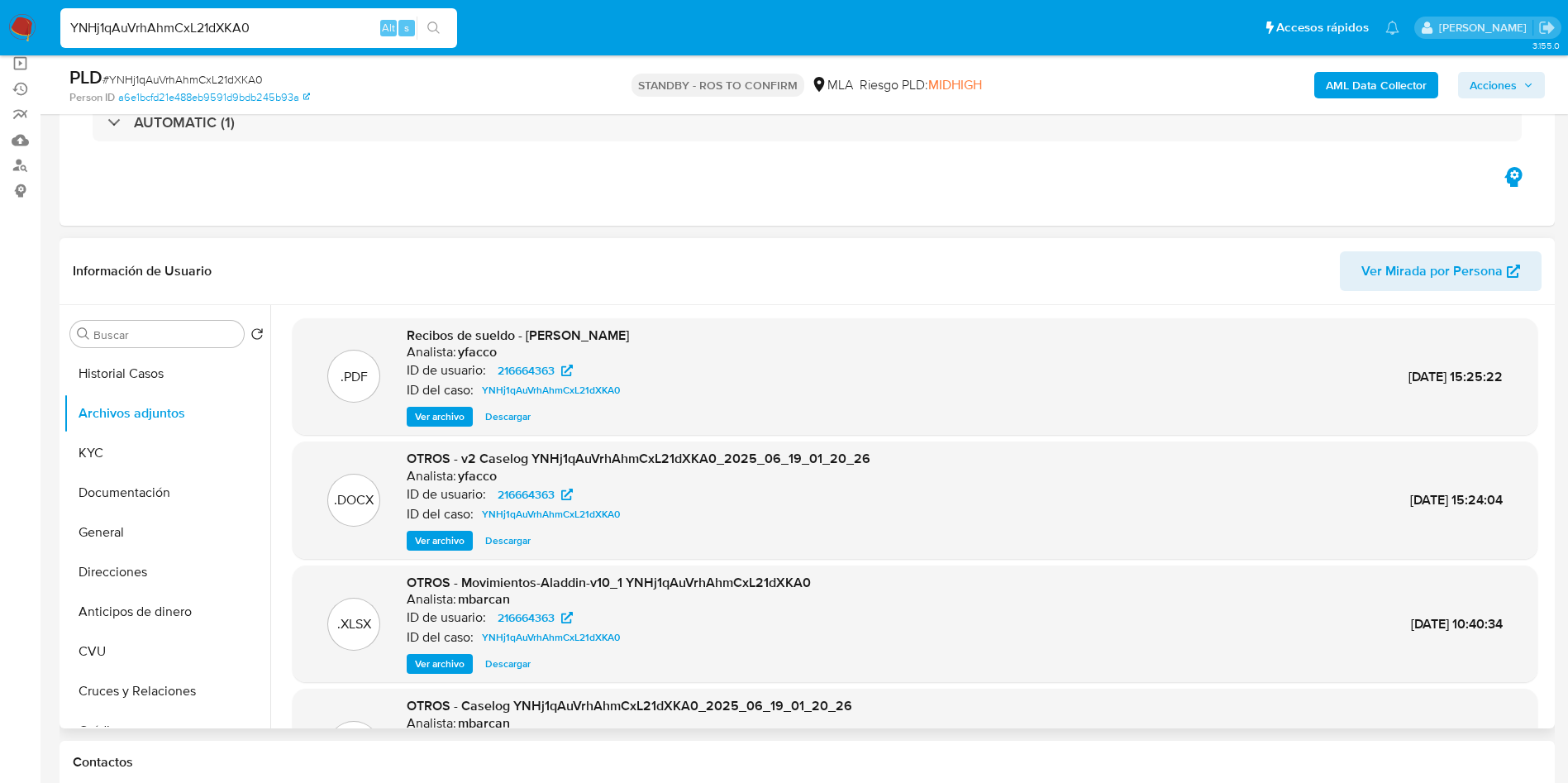
click at [432, 419] on span "Ver archivo" at bounding box center [439, 416] width 49 height 16
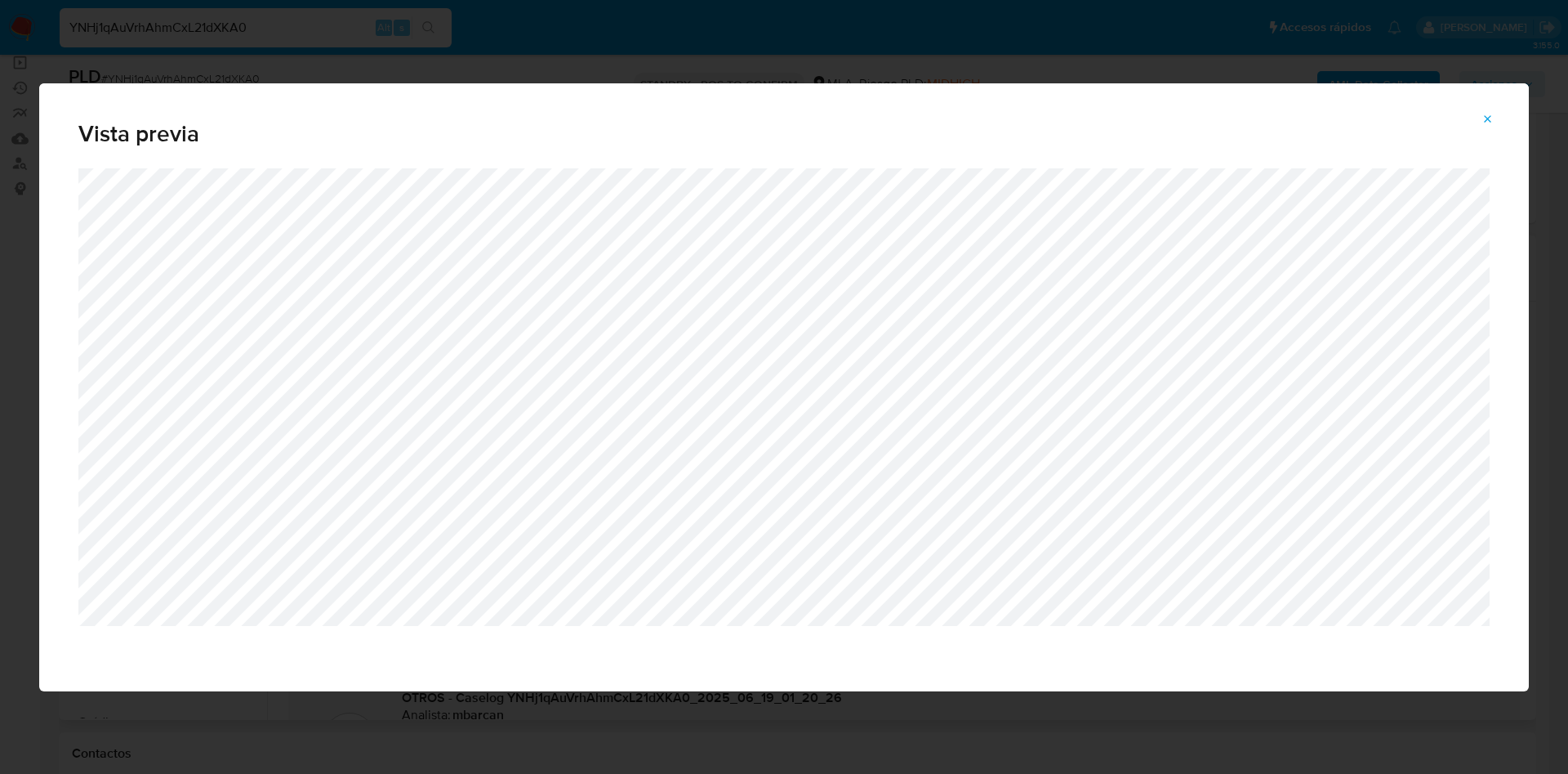
click at [1476, 124] on button "Attachment preview" at bounding box center [1488, 118] width 36 height 26
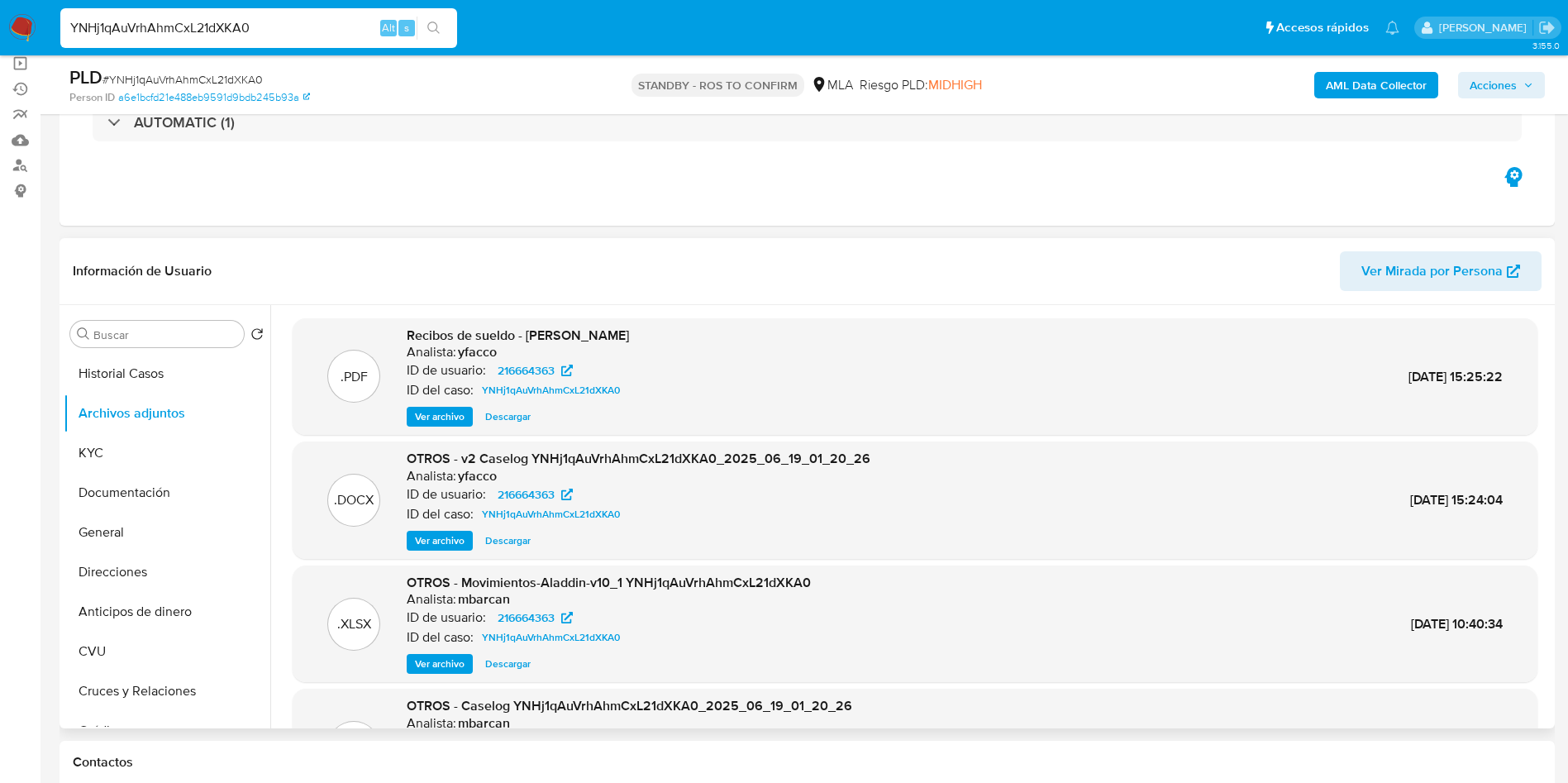
click at [268, 31] on input "YNHj1qAuVrhAhmCxL21dXKA0" at bounding box center [258, 28] width 396 height 21
paste input "gFF62gRA8PkRcpd3eaTZ31qv"
type input "gFF62gRA8PkRcpd3eaTZ31qv"
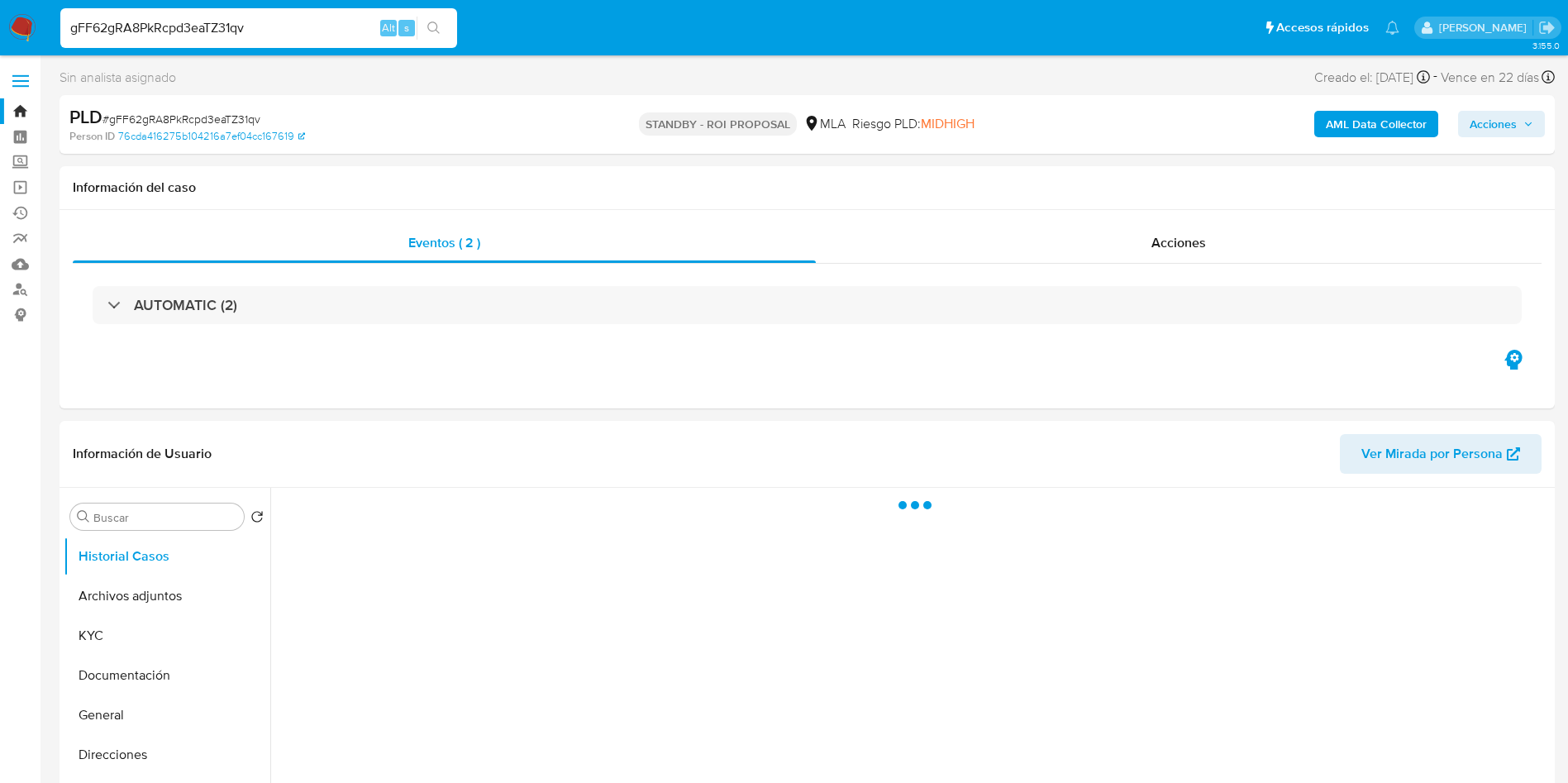
select select "10"
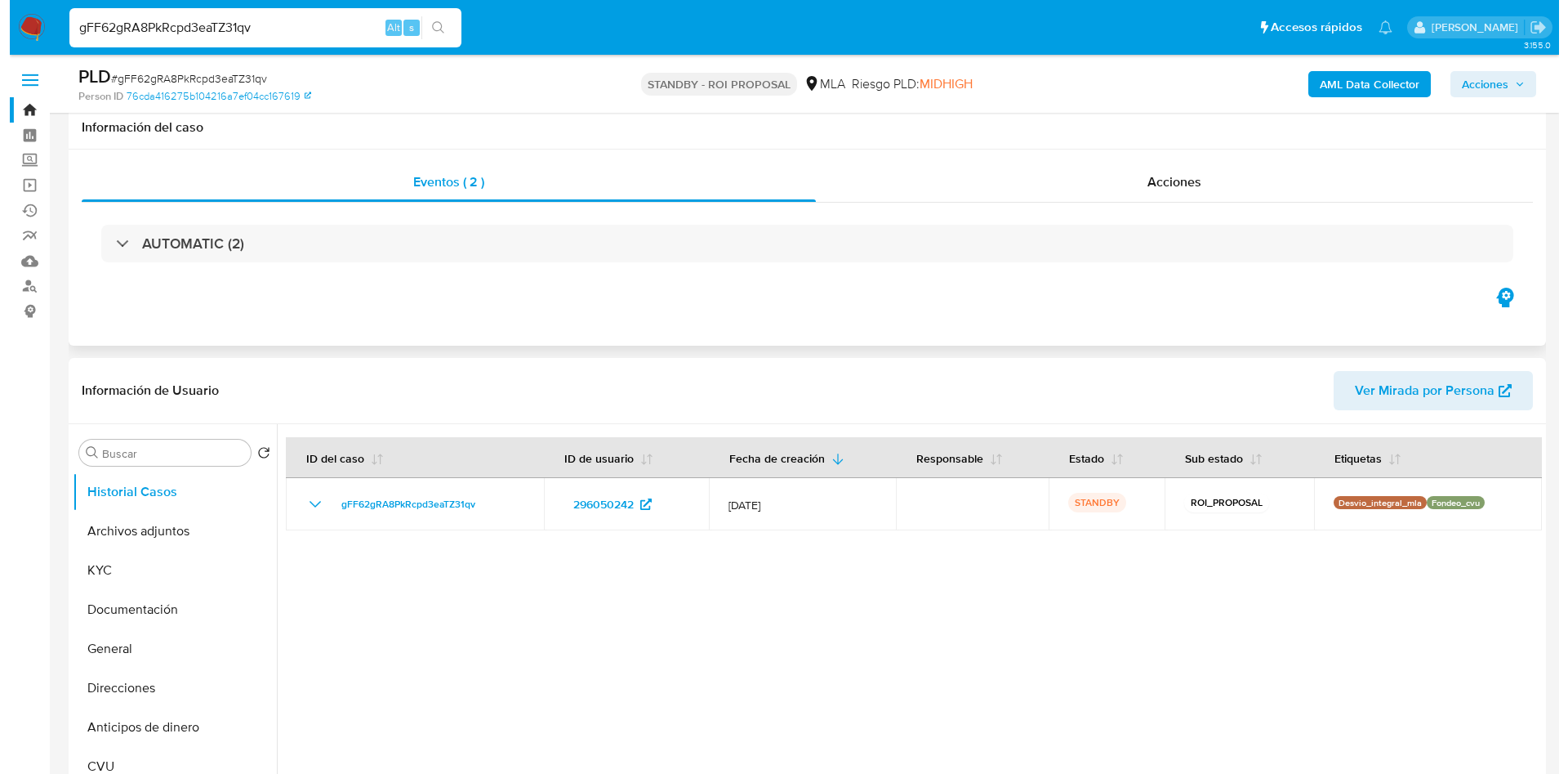
scroll to position [123, 0]
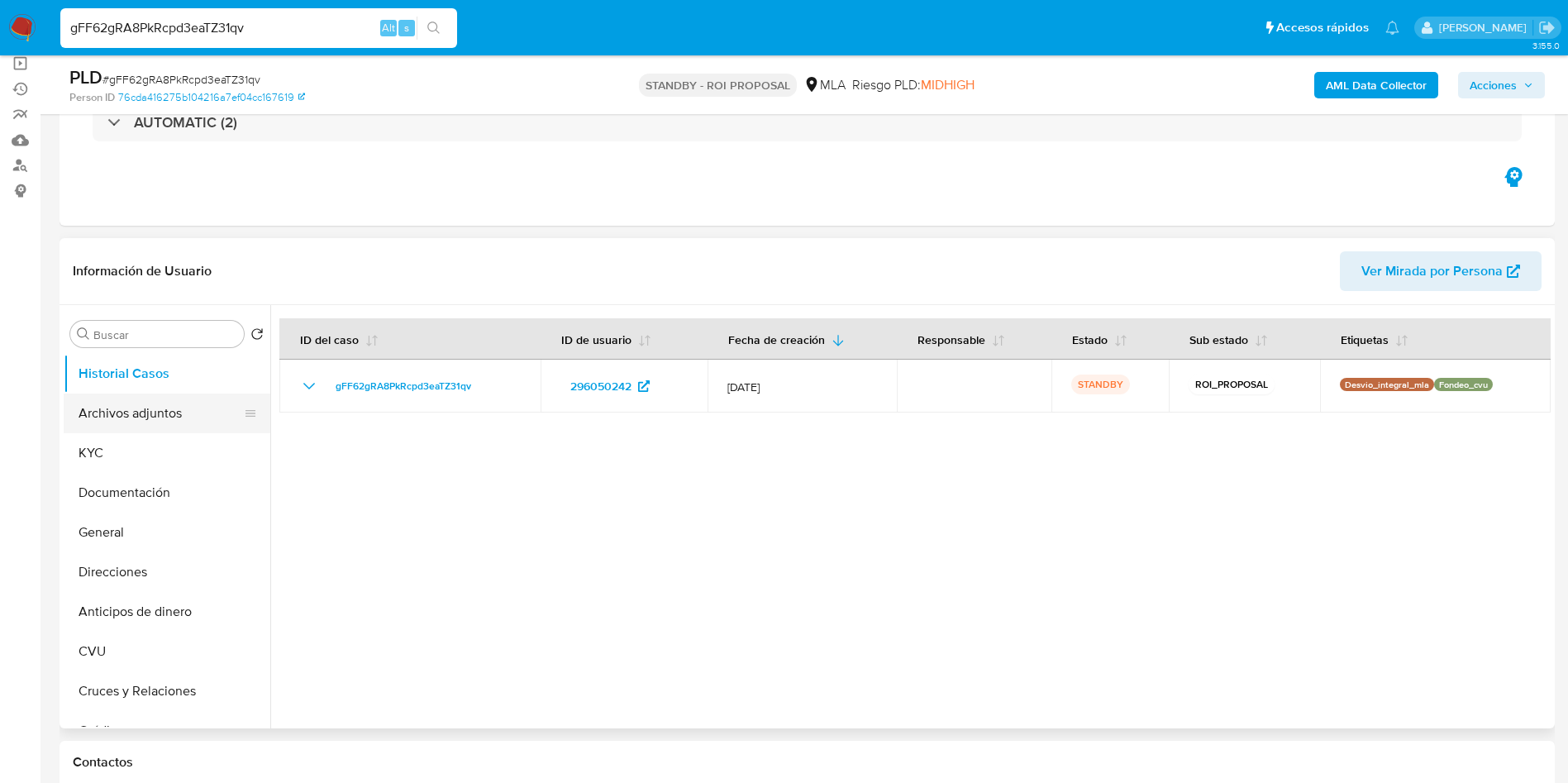
click at [141, 402] on button "Archivos adjuntos" at bounding box center [160, 413] width 194 height 40
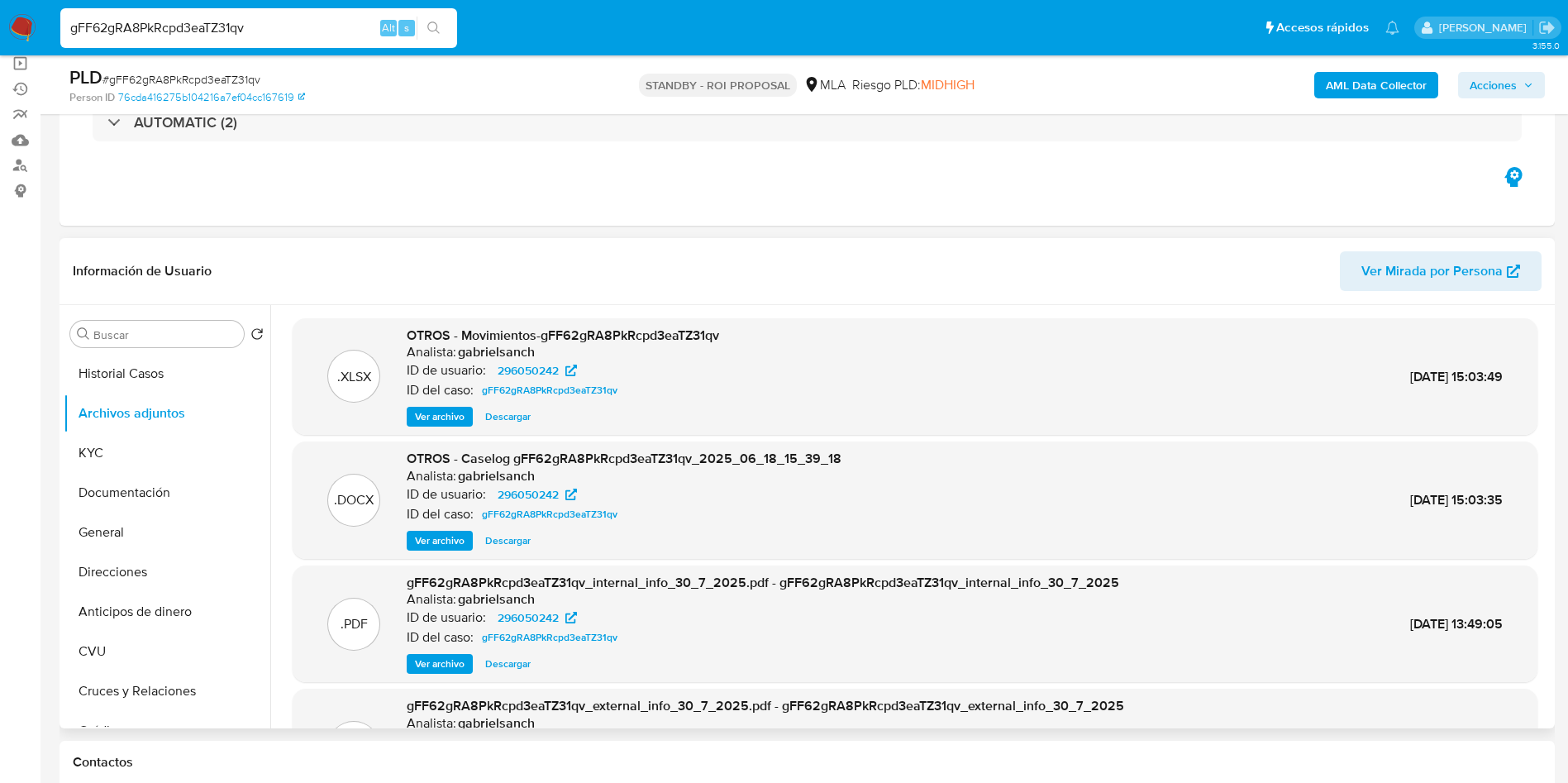
click at [425, 535] on span "Ver archivo" at bounding box center [439, 540] width 49 height 16
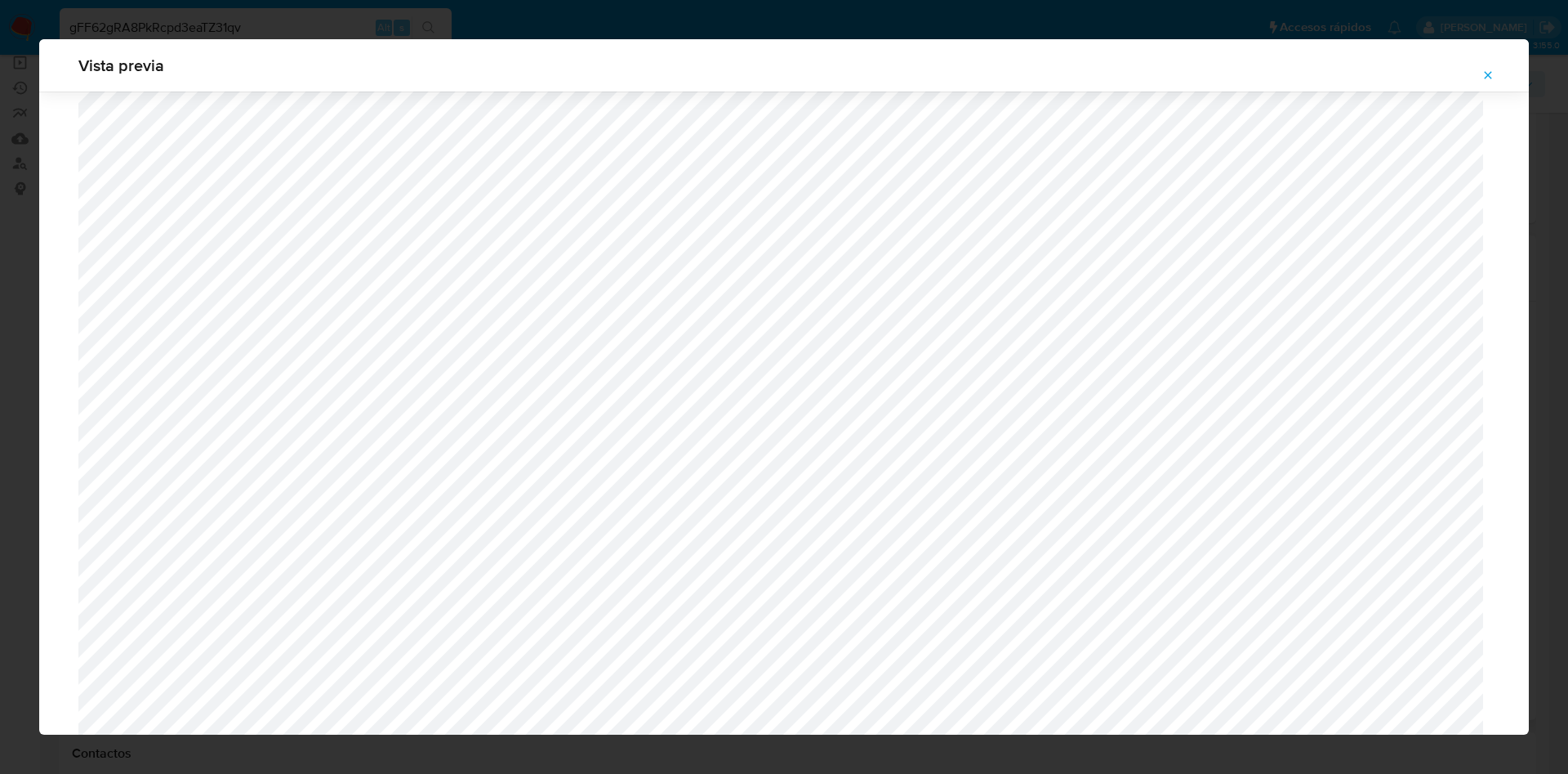
scroll to position [825, 0]
click at [1497, 70] on button "Attachment preview" at bounding box center [1488, 74] width 36 height 26
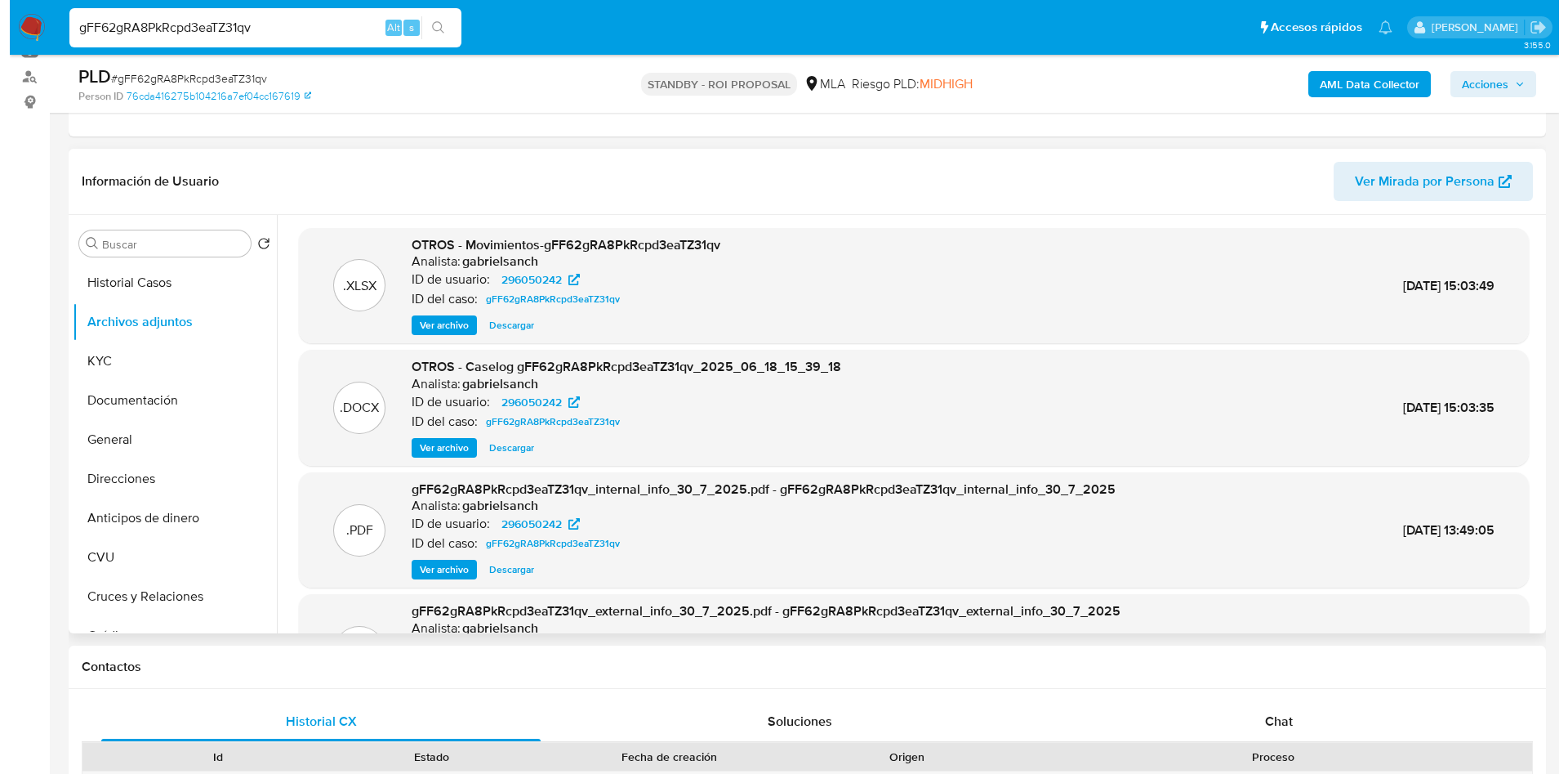
scroll to position [245, 0]
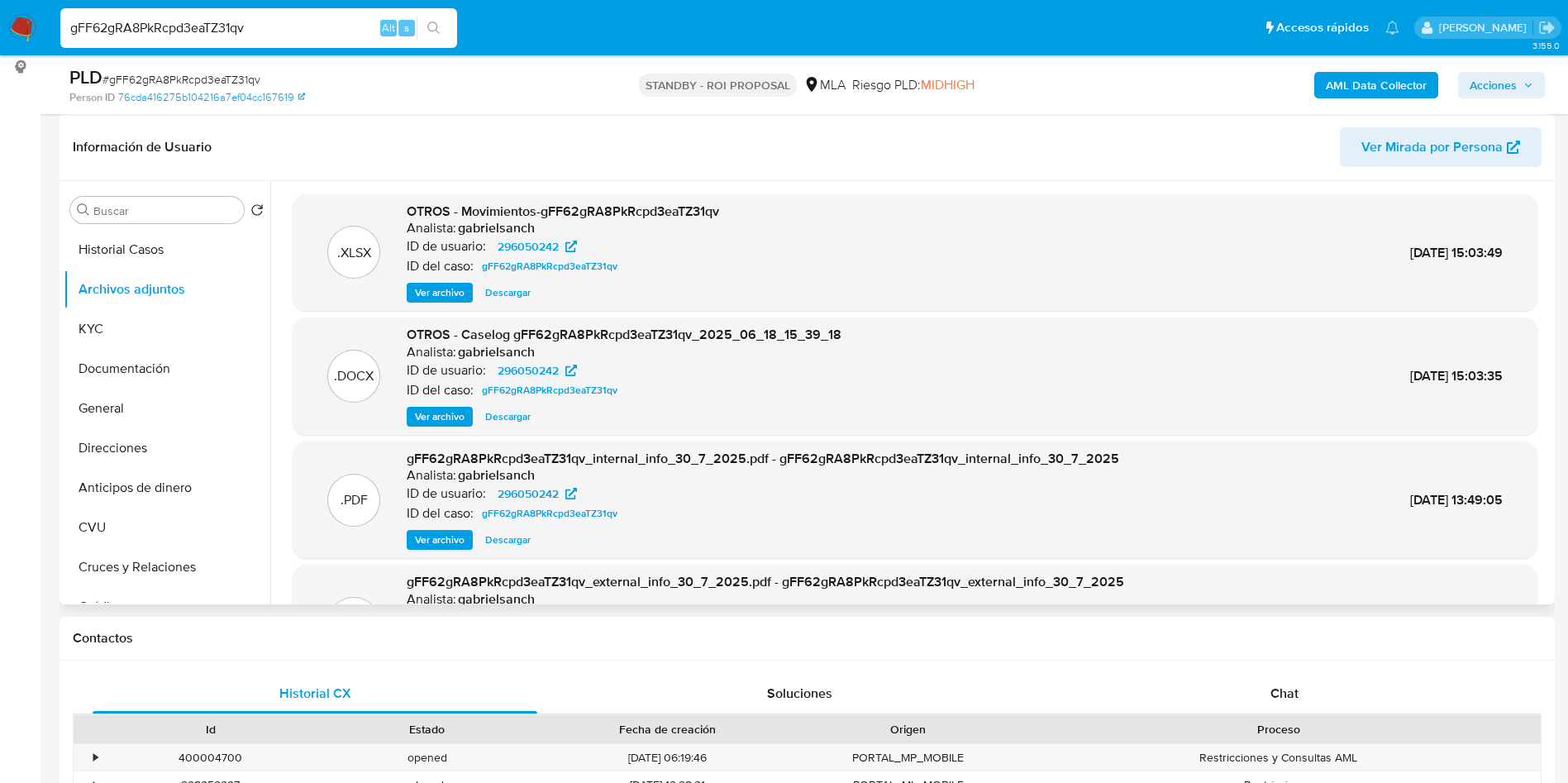
click at [437, 415] on span "Ver archivo" at bounding box center [439, 416] width 49 height 16
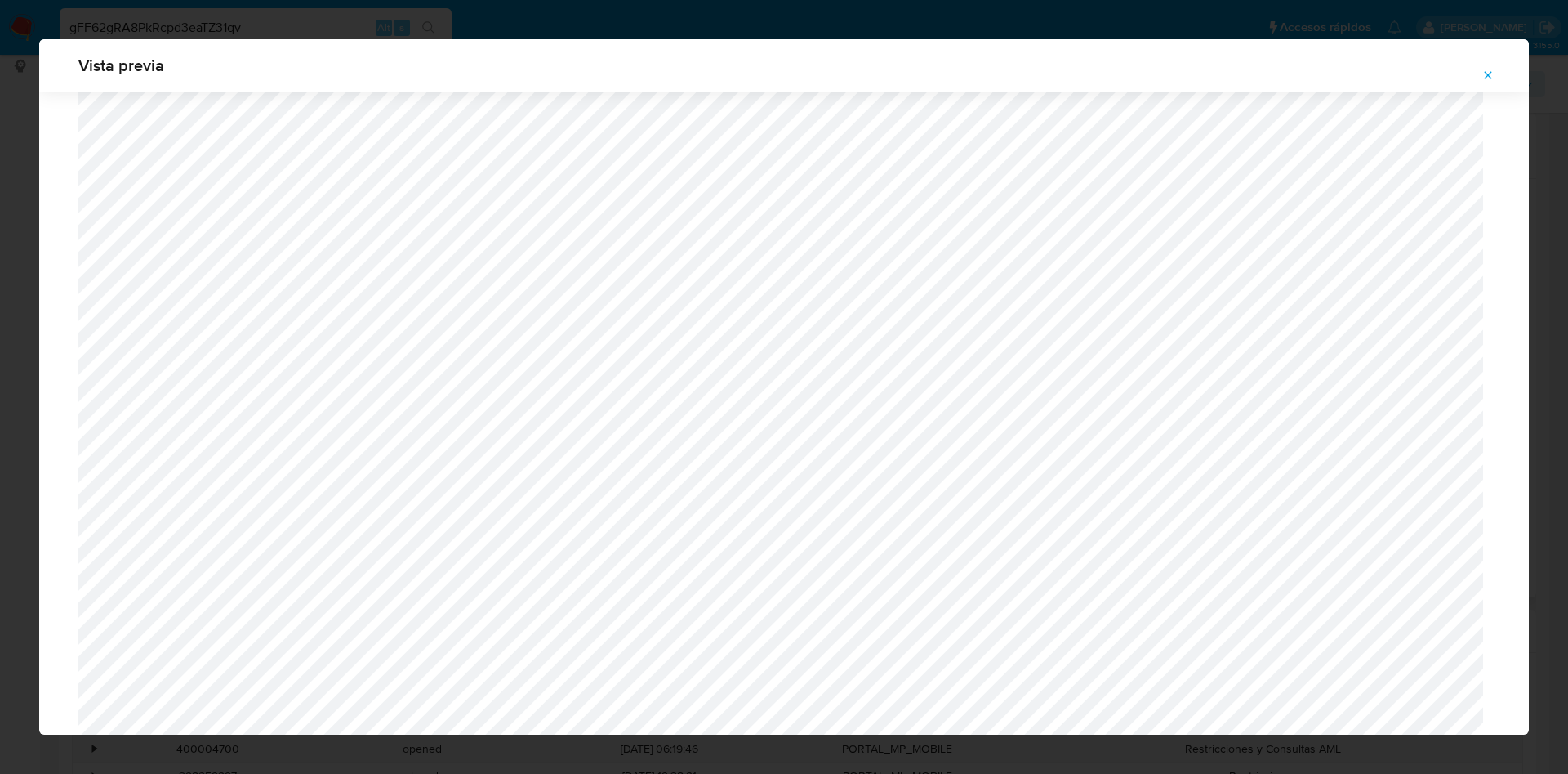
scroll to position [825, 0]
click at [1478, 72] on button "Attachment preview" at bounding box center [1488, 74] width 36 height 26
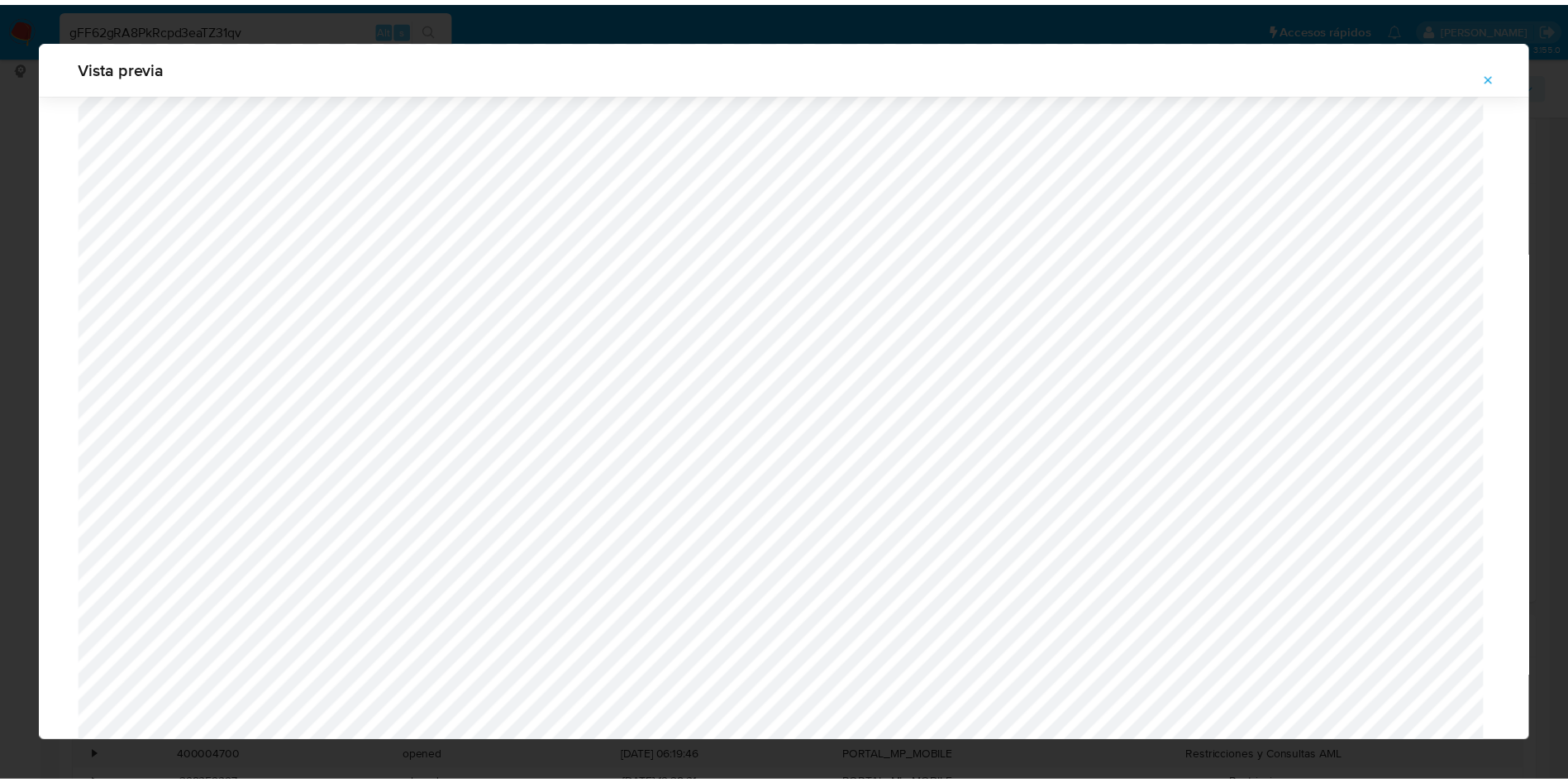
scroll to position [0, 0]
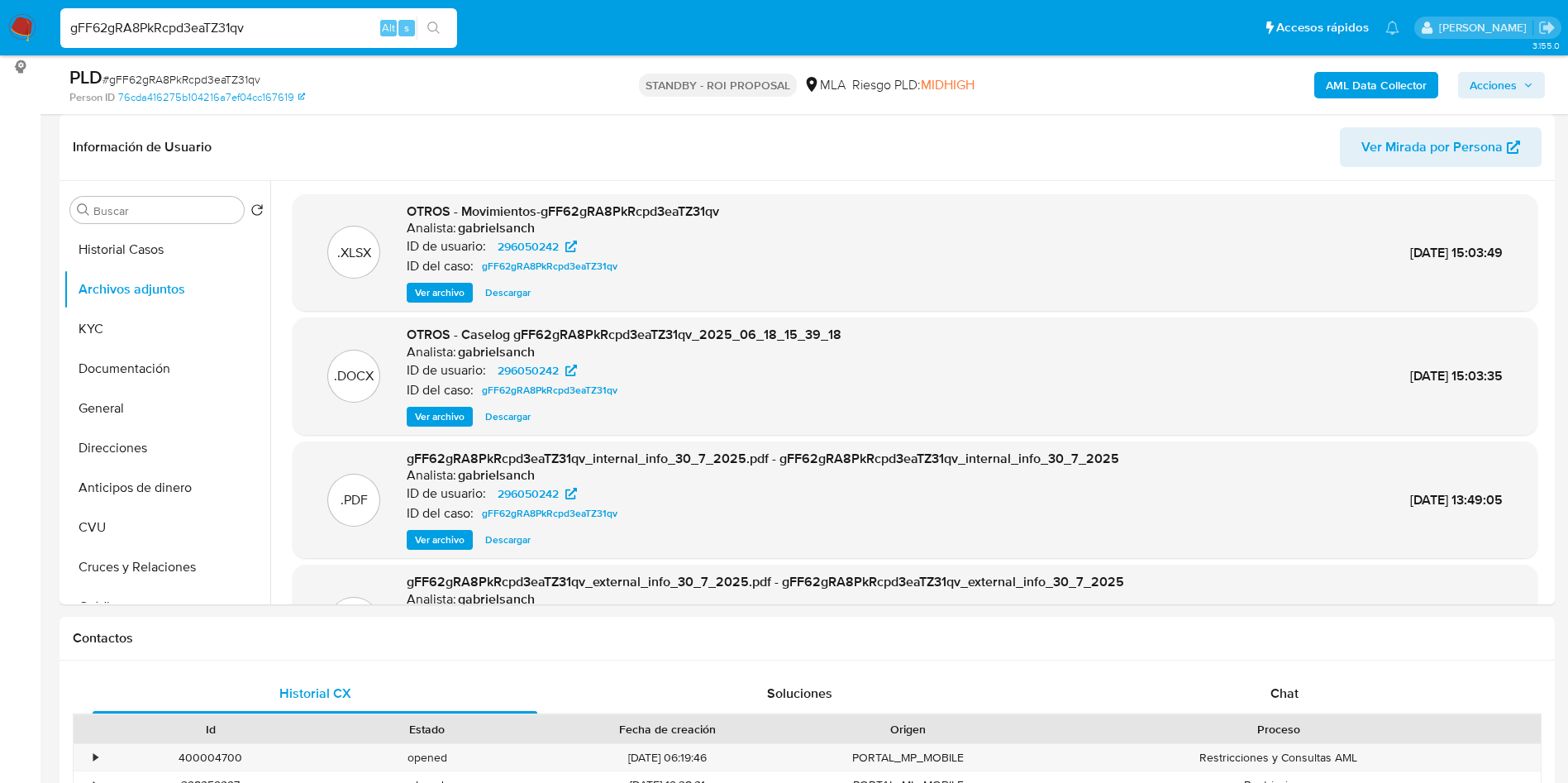
click at [333, 26] on input "gFF62gRA8PkRcpd3eaTZ31qv" at bounding box center [258, 28] width 396 height 21
paste input "N3Zxi3JJbulbnmMLDeiquR7x"
type input "N3Zxi3JJbulbnmMLDeiquR7x"
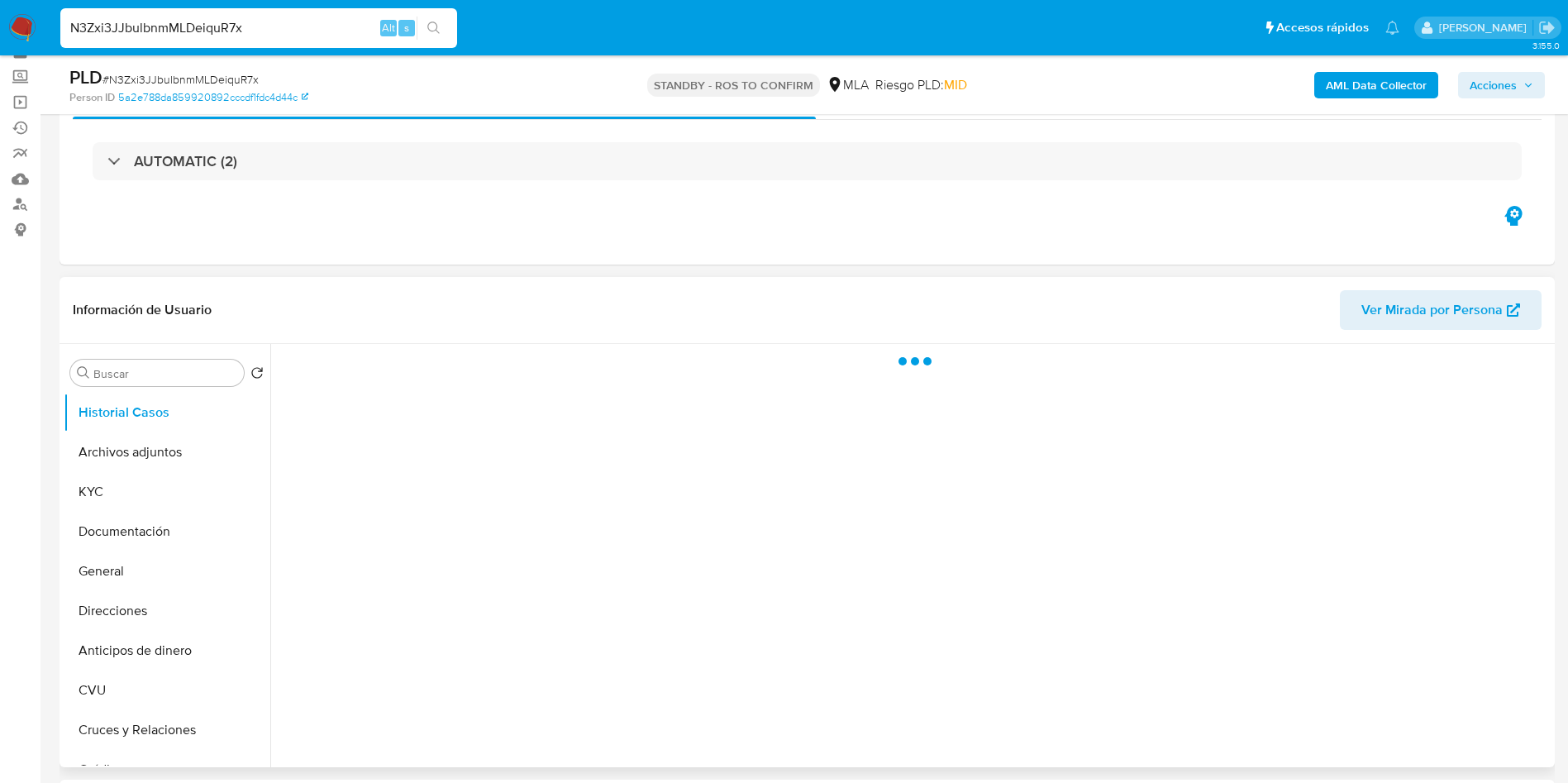
scroll to position [124, 0]
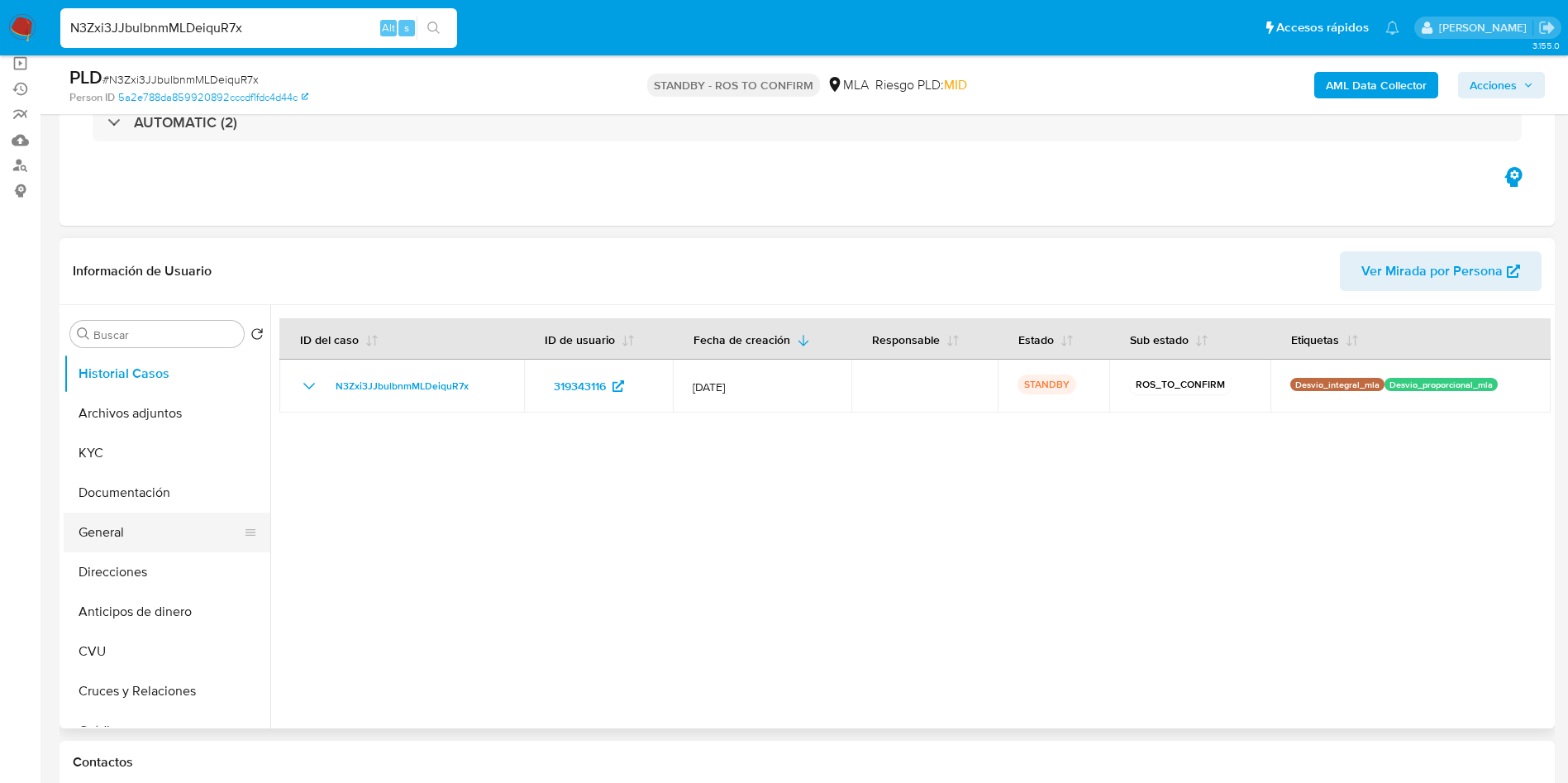
select select "10"
click at [140, 429] on button "Archivos adjuntos" at bounding box center [160, 413] width 194 height 40
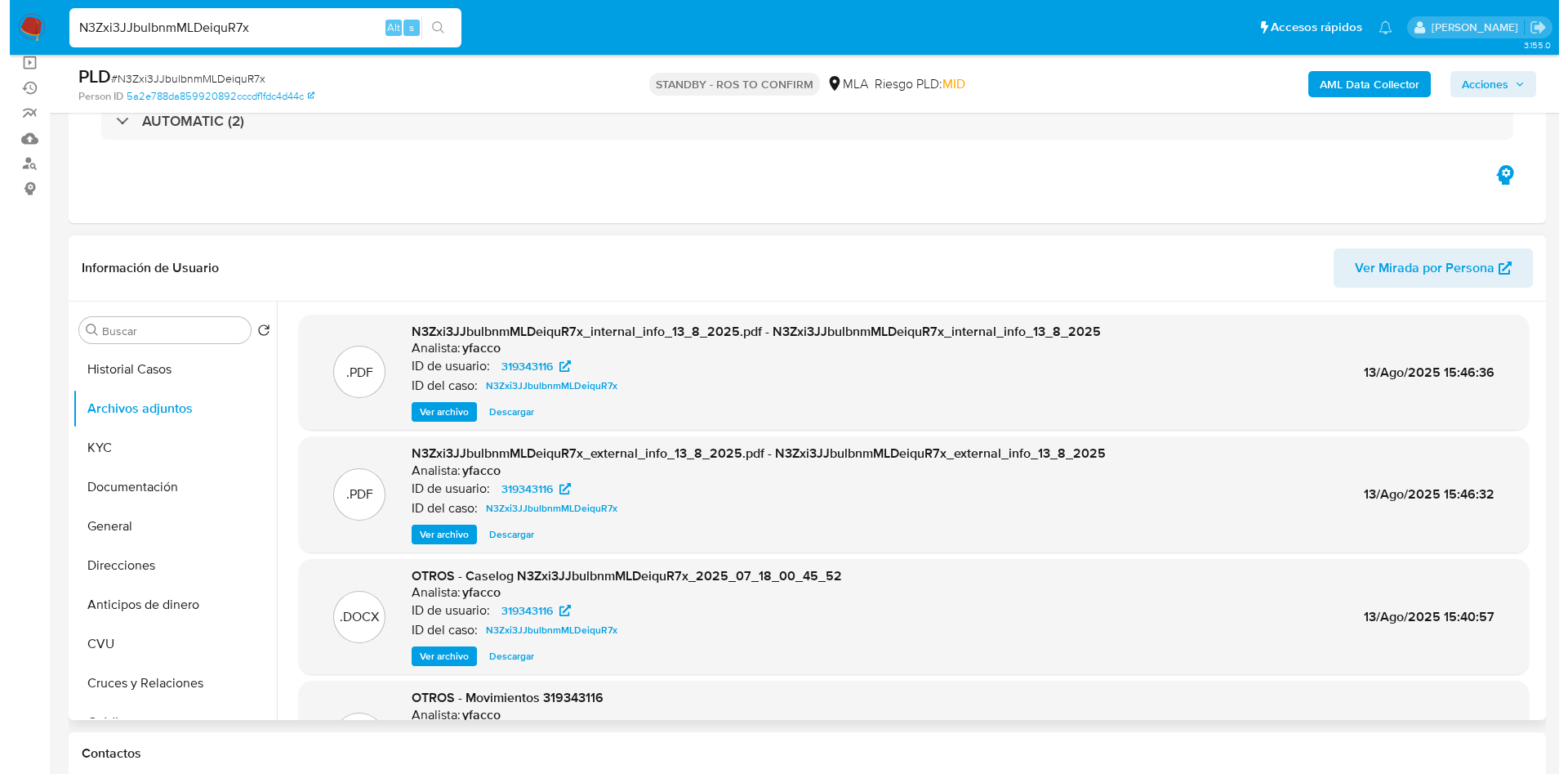
scroll to position [92, 0]
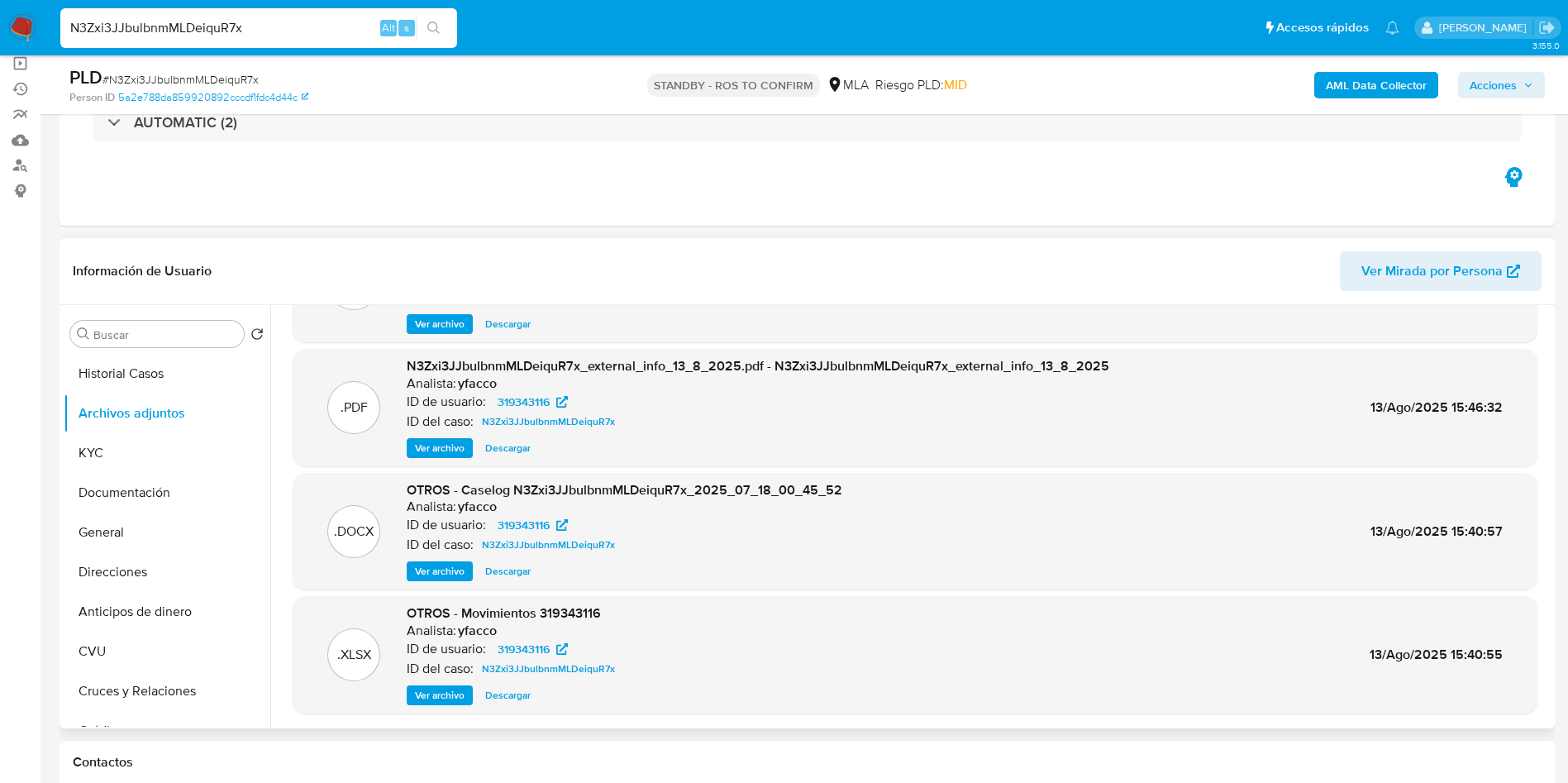
click at [437, 573] on span "Ver archivo" at bounding box center [439, 571] width 49 height 16
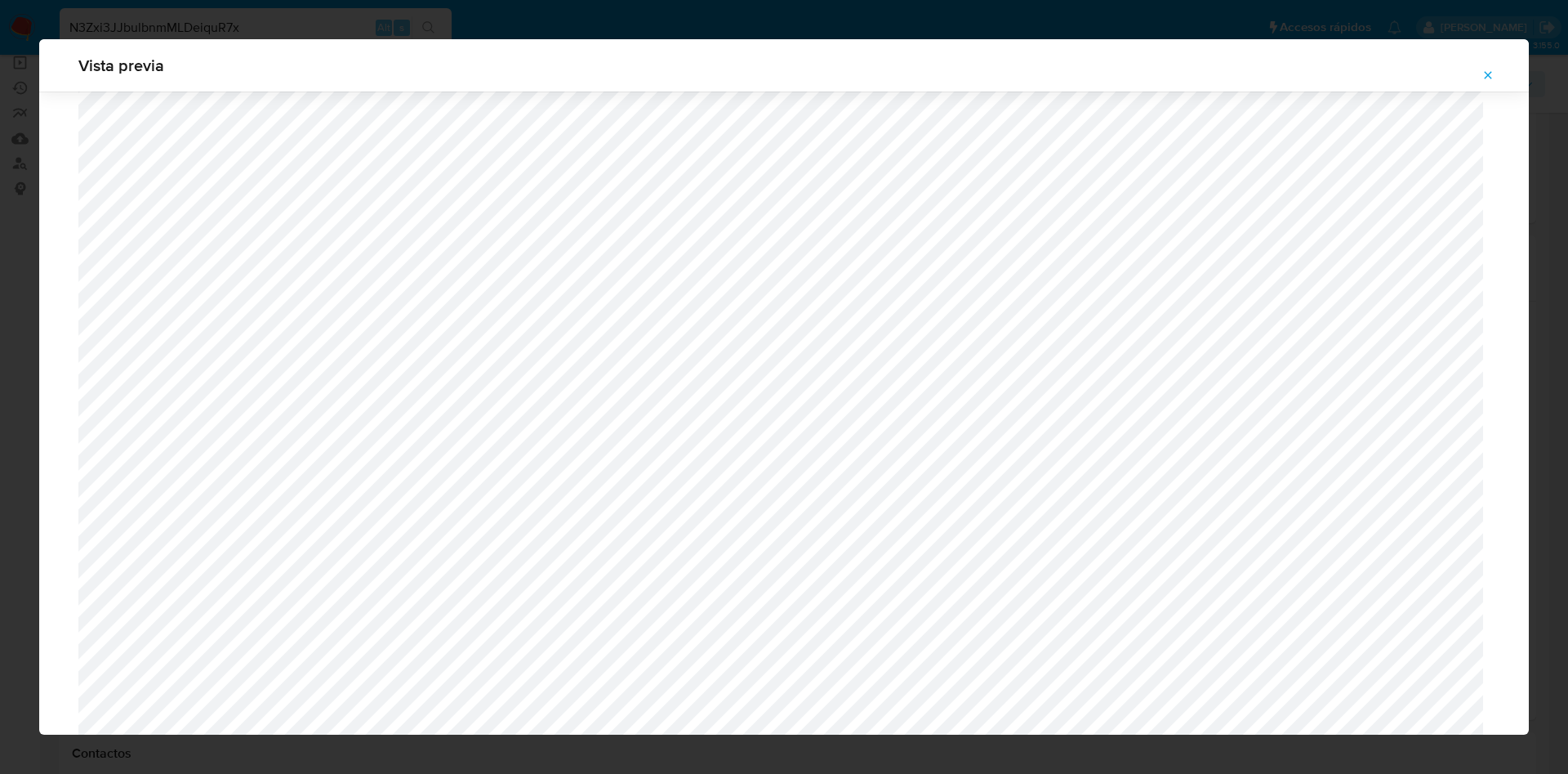
scroll to position [901, 0]
click at [1486, 77] on icon "Attachment preview" at bounding box center [1488, 75] width 13 height 13
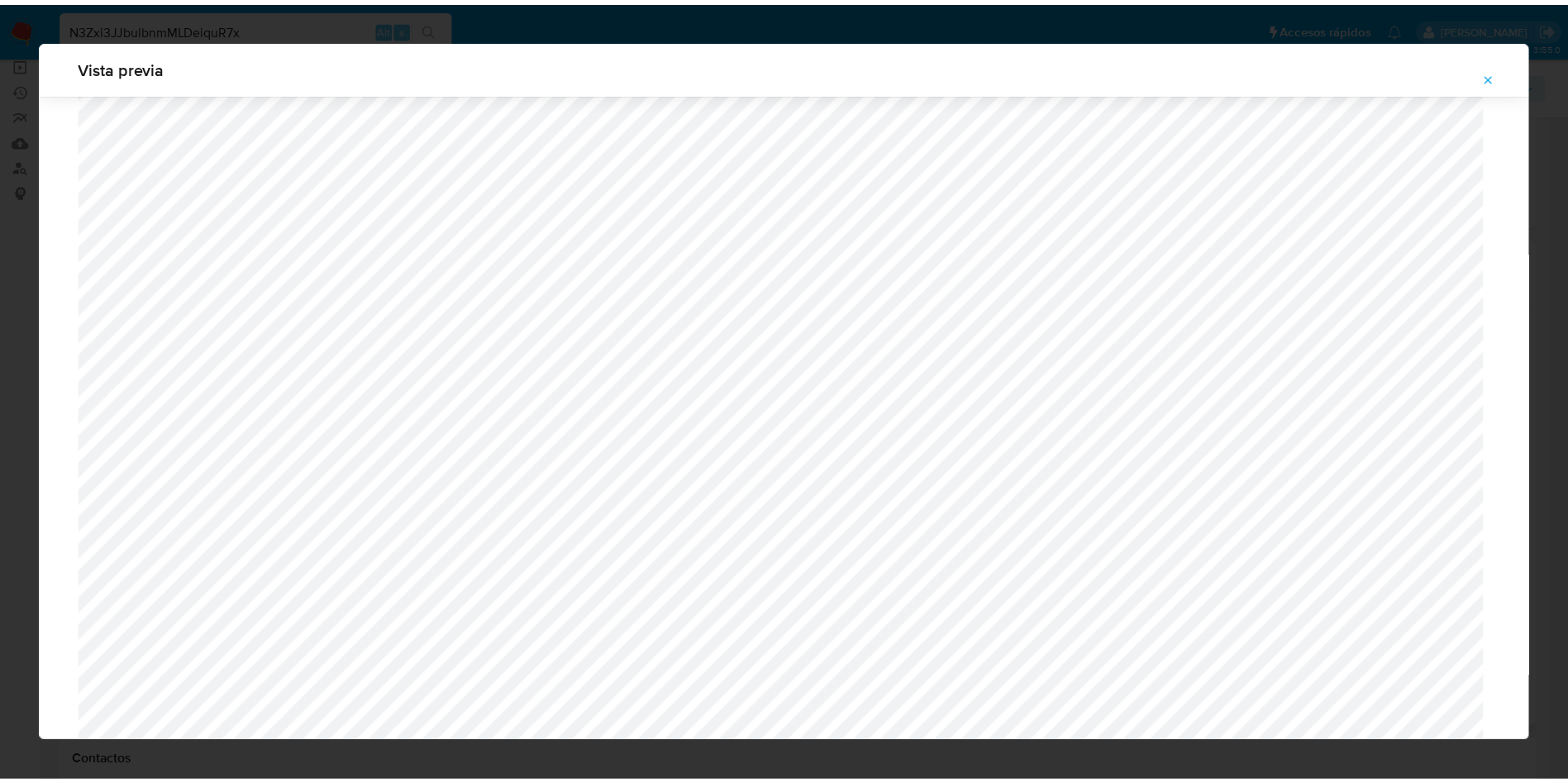
scroll to position [0, 0]
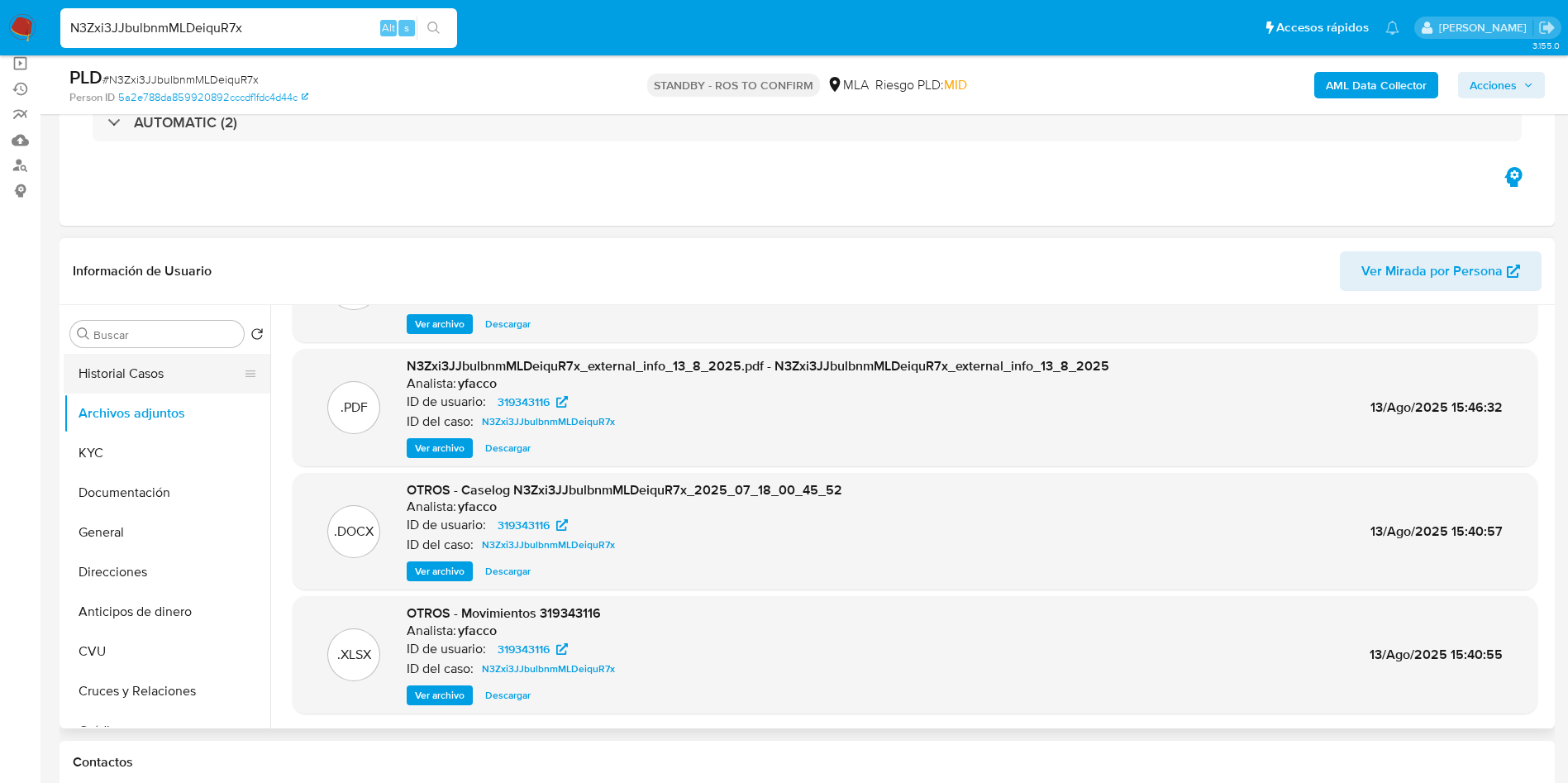
click at [101, 377] on button "Historial Casos" at bounding box center [160, 373] width 194 height 40
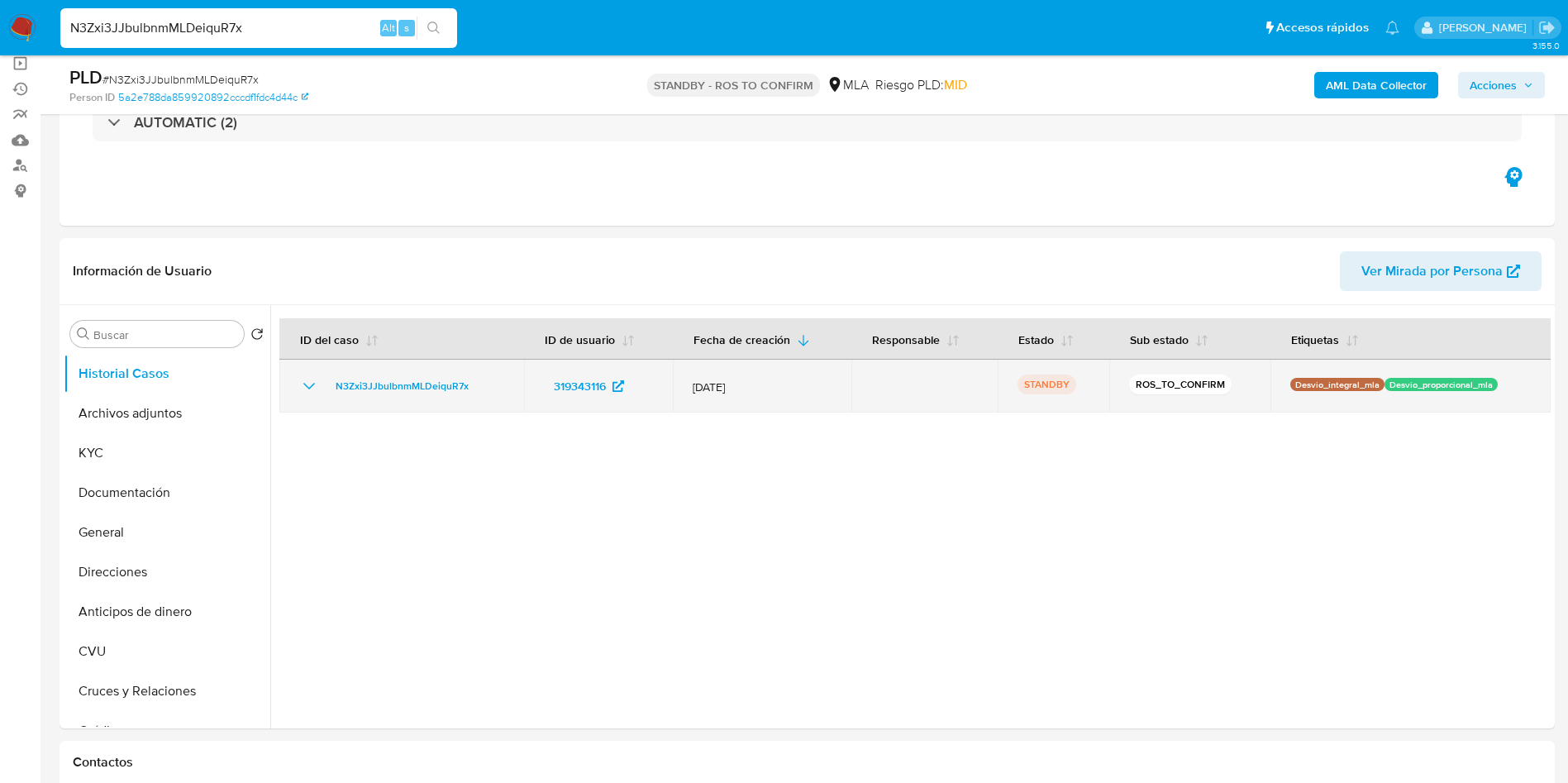
drag, startPoint x: 324, startPoint y: 386, endPoint x: 476, endPoint y: 380, distance: 152.1
click at [476, 380] on div "N3Zxi3JJbulbnmMLDeiquR7x" at bounding box center [401, 386] width 205 height 20
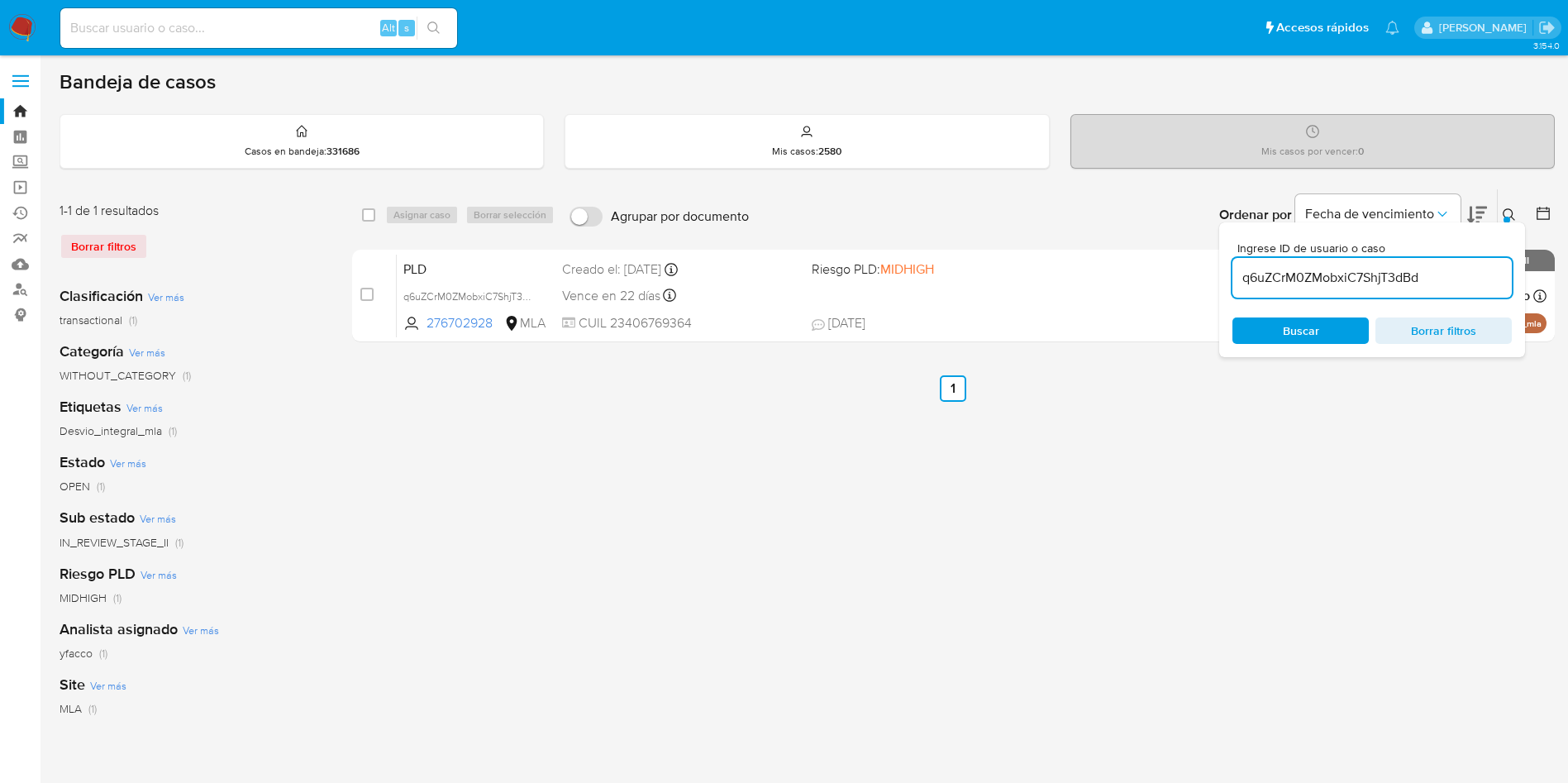
click at [1474, 280] on input "q6uZCrM0ZMobxiC7ShjT3dBd" at bounding box center [1372, 278] width 280 height 21
click at [1473, 280] on input "q6uZCrM0ZMobxiC7ShjT3dBd" at bounding box center [1372, 278] width 280 height 21
paste input "N3Zxi3JJbulbnmMLDeiquR7x"
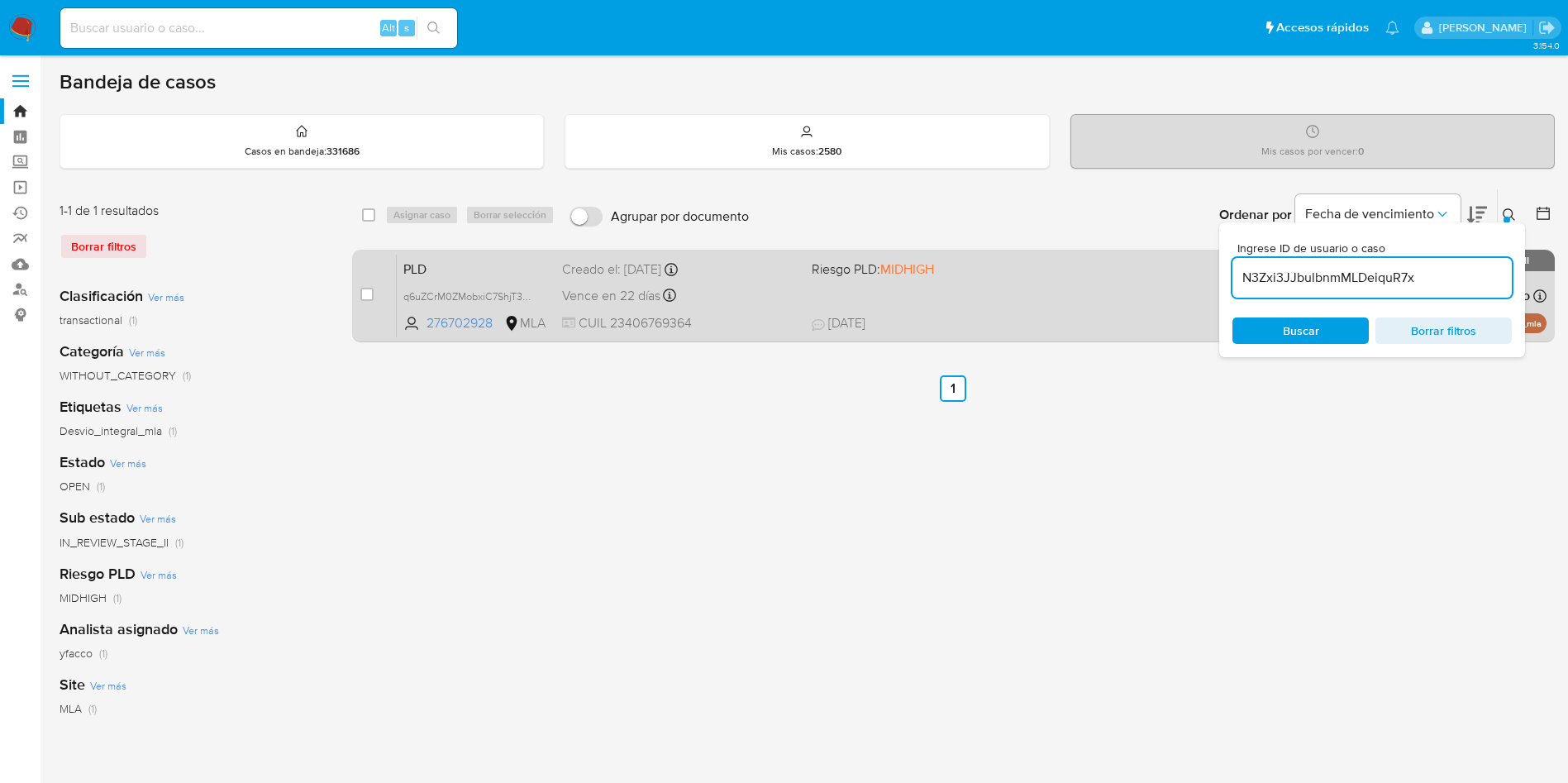
type input "N3Zxi3JJbulbnmMLDeiquR7x"
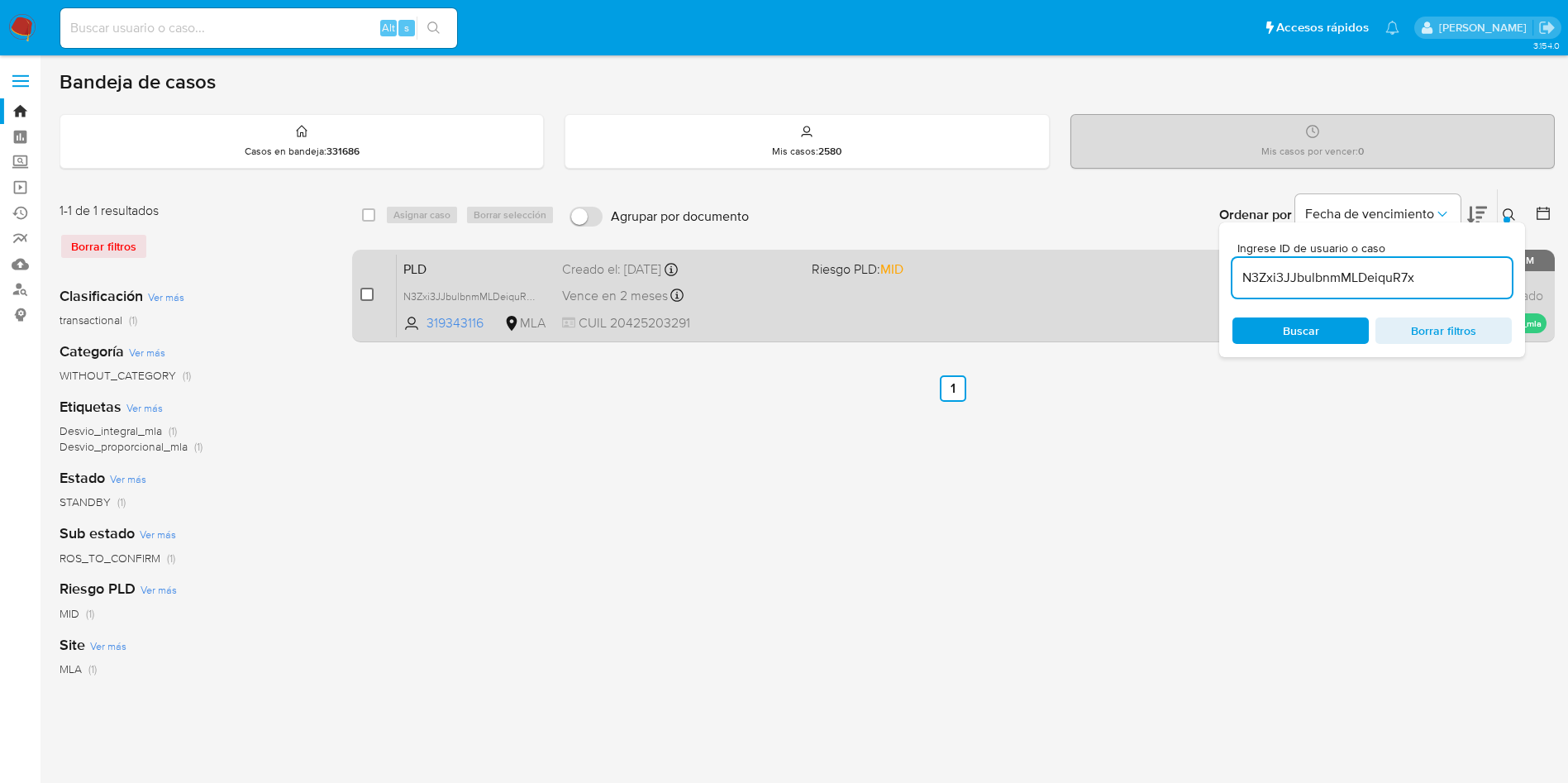
click at [367, 292] on input "checkbox" at bounding box center [367, 294] width 14 height 14
checkbox input "true"
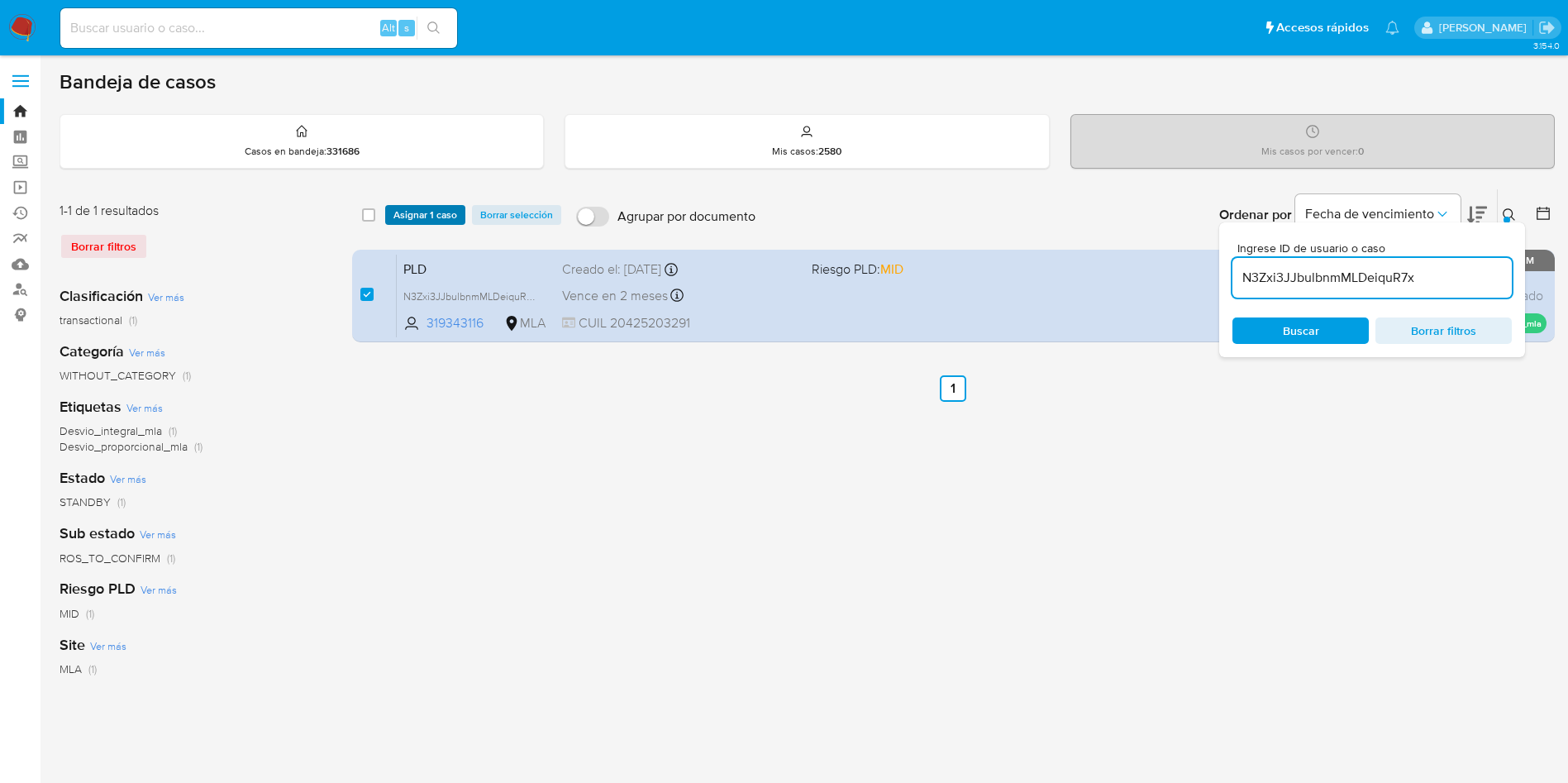
click at [411, 206] on span "Asignar 1 caso" at bounding box center [425, 214] width 64 height 16
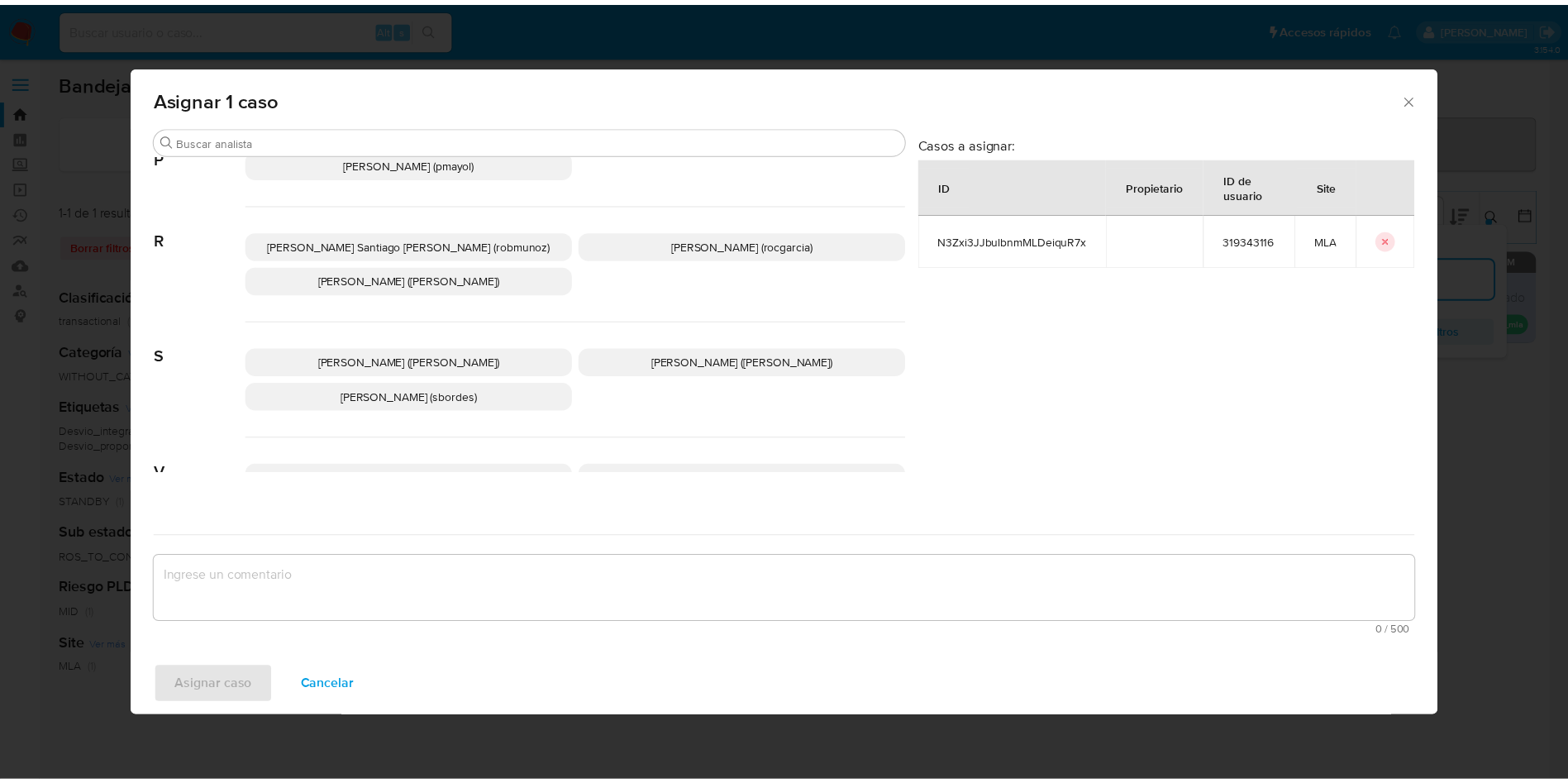
scroll to position [1477, 0]
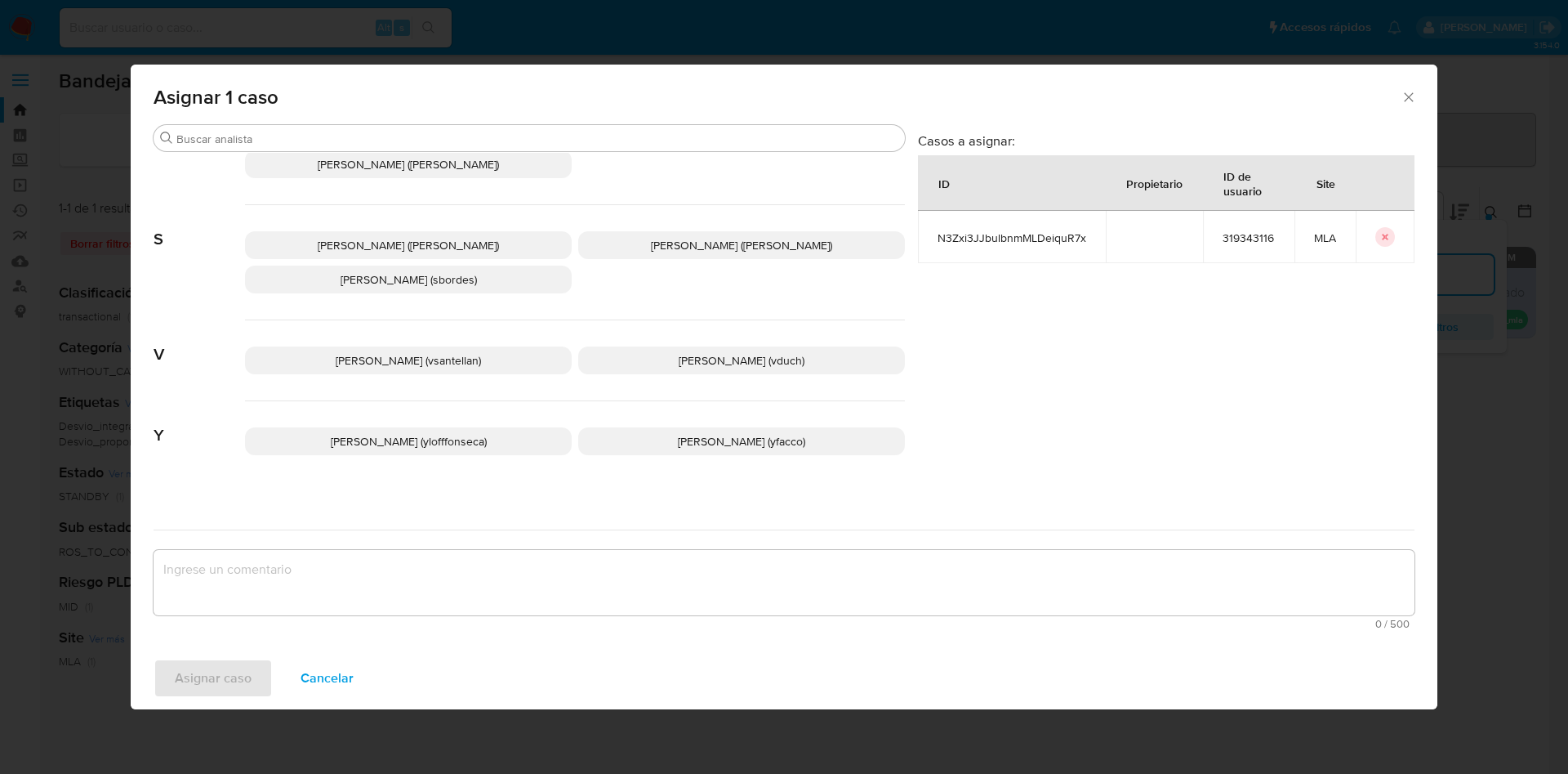
click at [614, 432] on p "Yesica Paola Facco (yfacco)" at bounding box center [741, 440] width 327 height 28
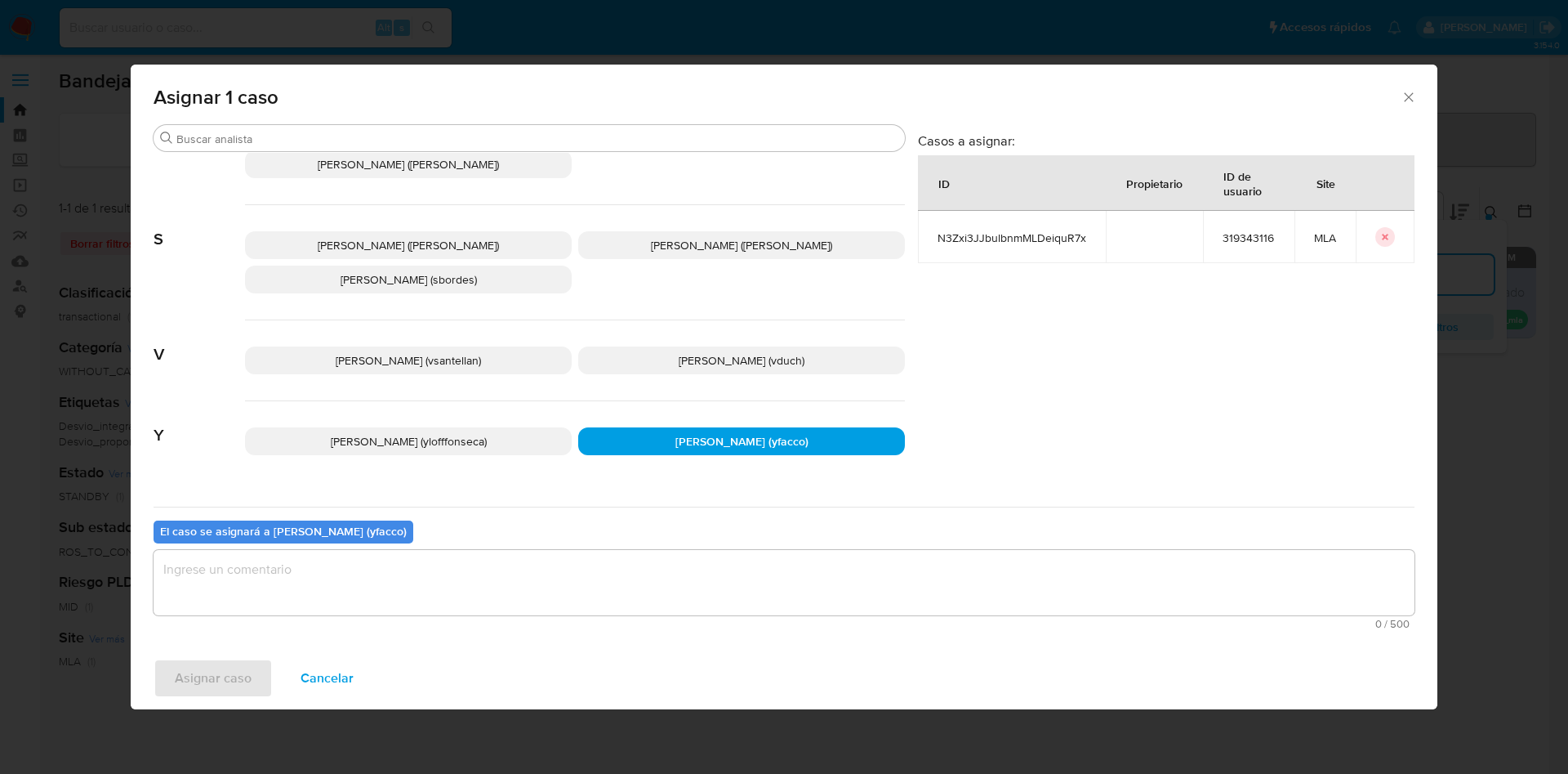
click at [614, 537] on div "El caso se asignará a Yesica Paola Facco (yfacco) 0 / 500 500 caracteres restan…" at bounding box center [783, 570] width 1260 height 129
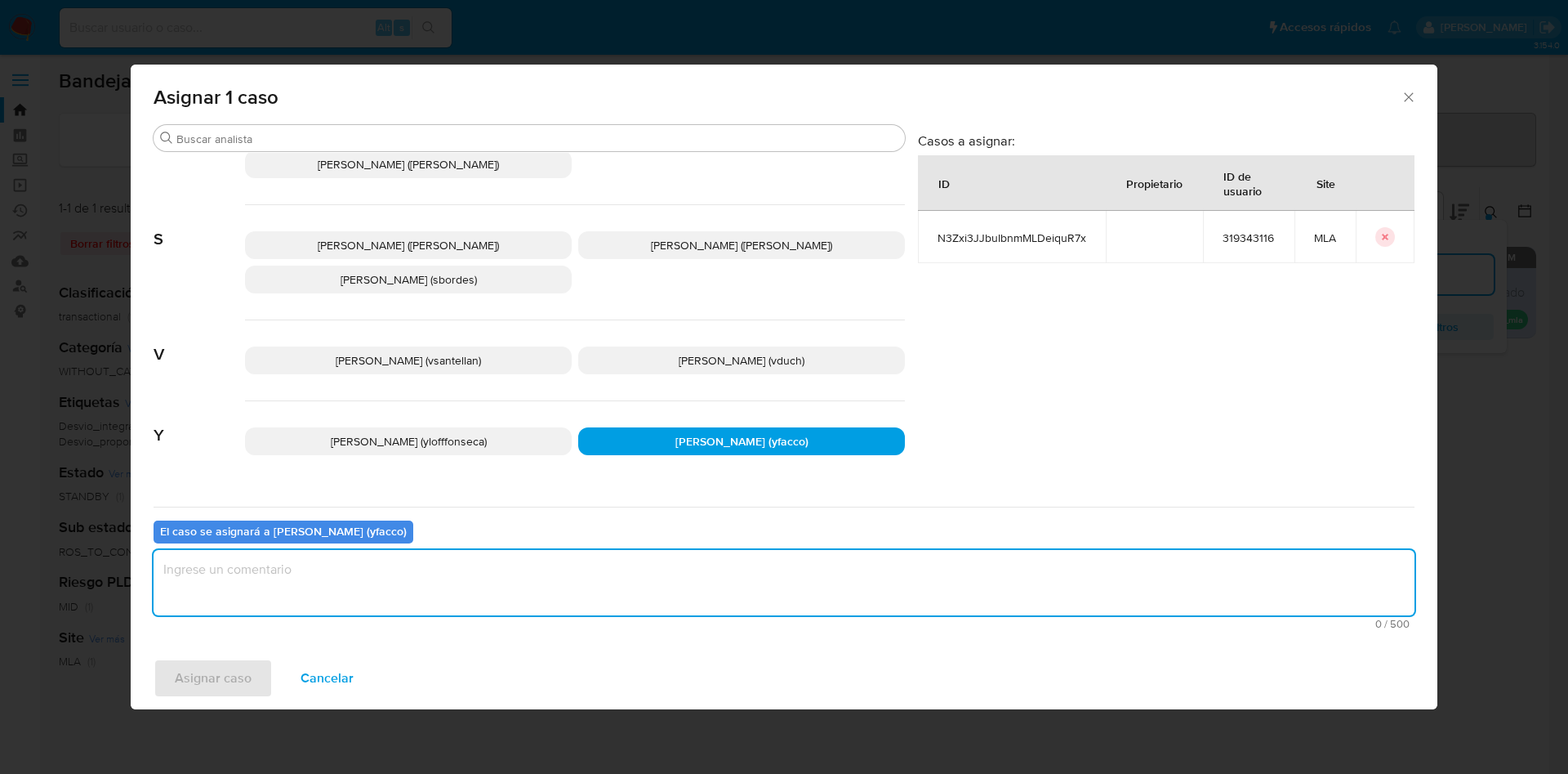
click at [587, 577] on textarea "assign-modal" at bounding box center [783, 582] width 1260 height 66
click at [219, 689] on span "Asignar caso" at bounding box center [212, 679] width 77 height 36
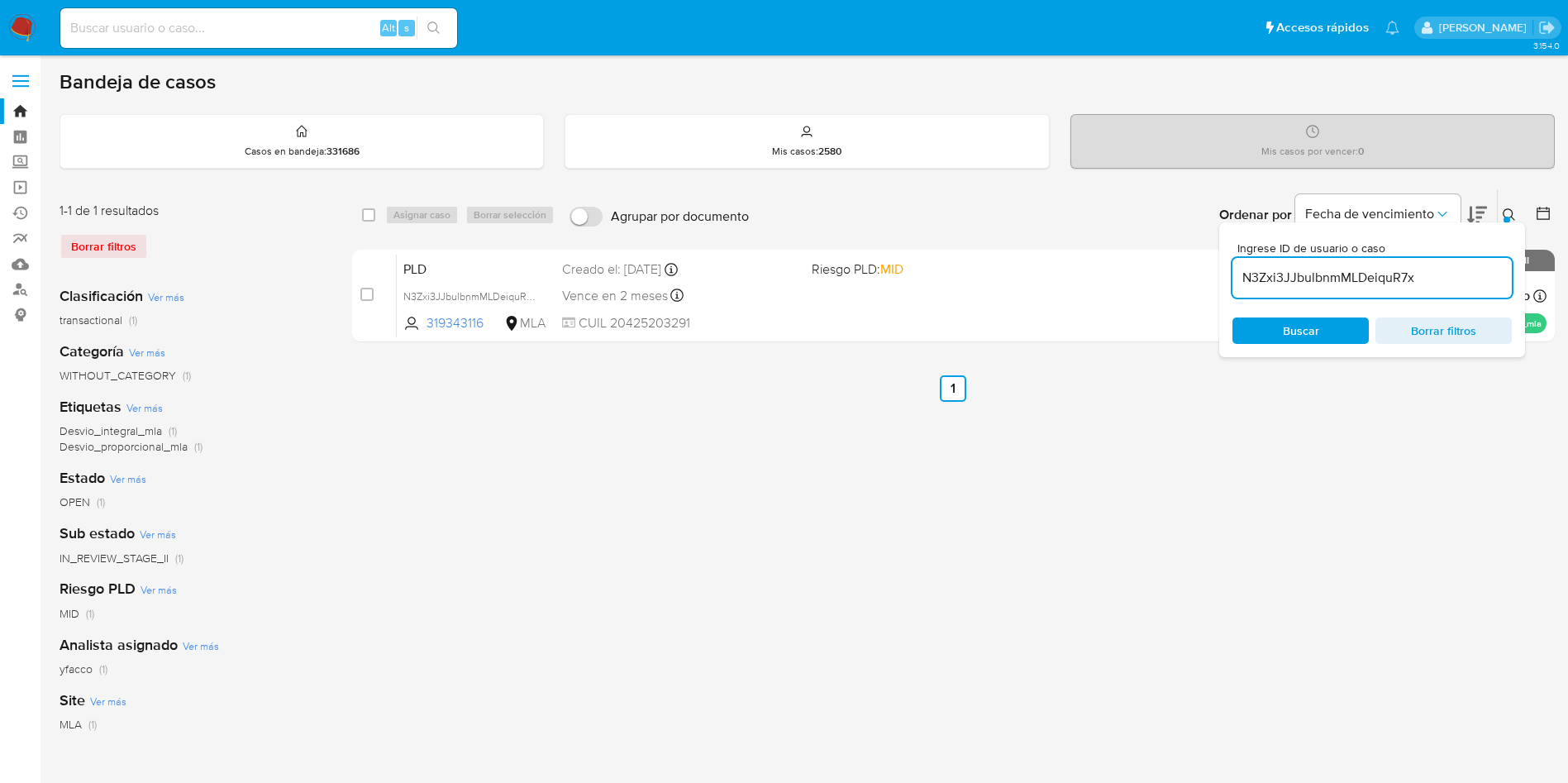
click at [323, 32] on input at bounding box center [258, 28] width 396 height 21
paste input "kooLPuUcW2ZB0zGBxjnXNjuo"
type input "kooLPuUcW2ZB0zGBxjnXNjuo"
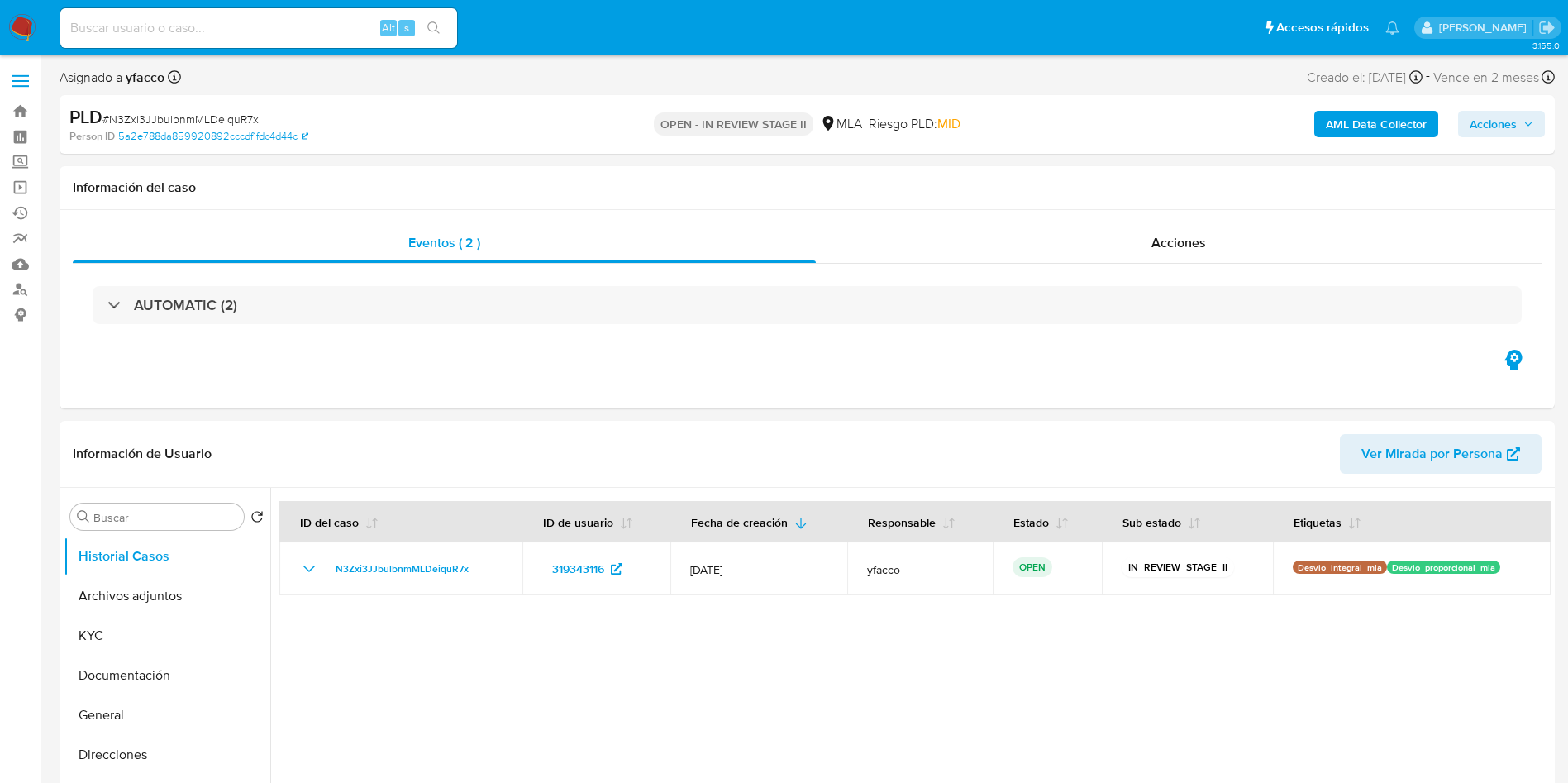
select select "10"
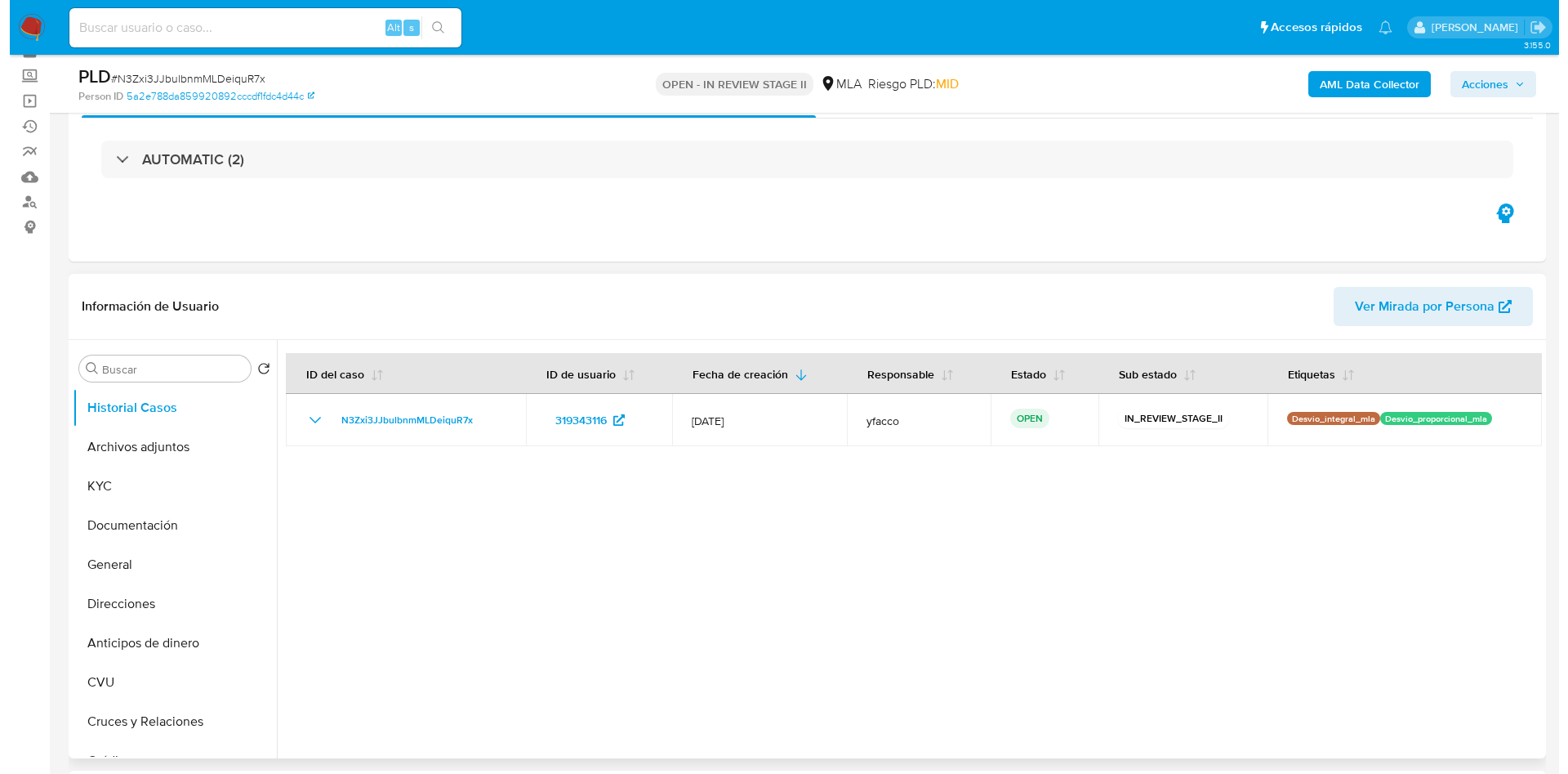
scroll to position [123, 0]
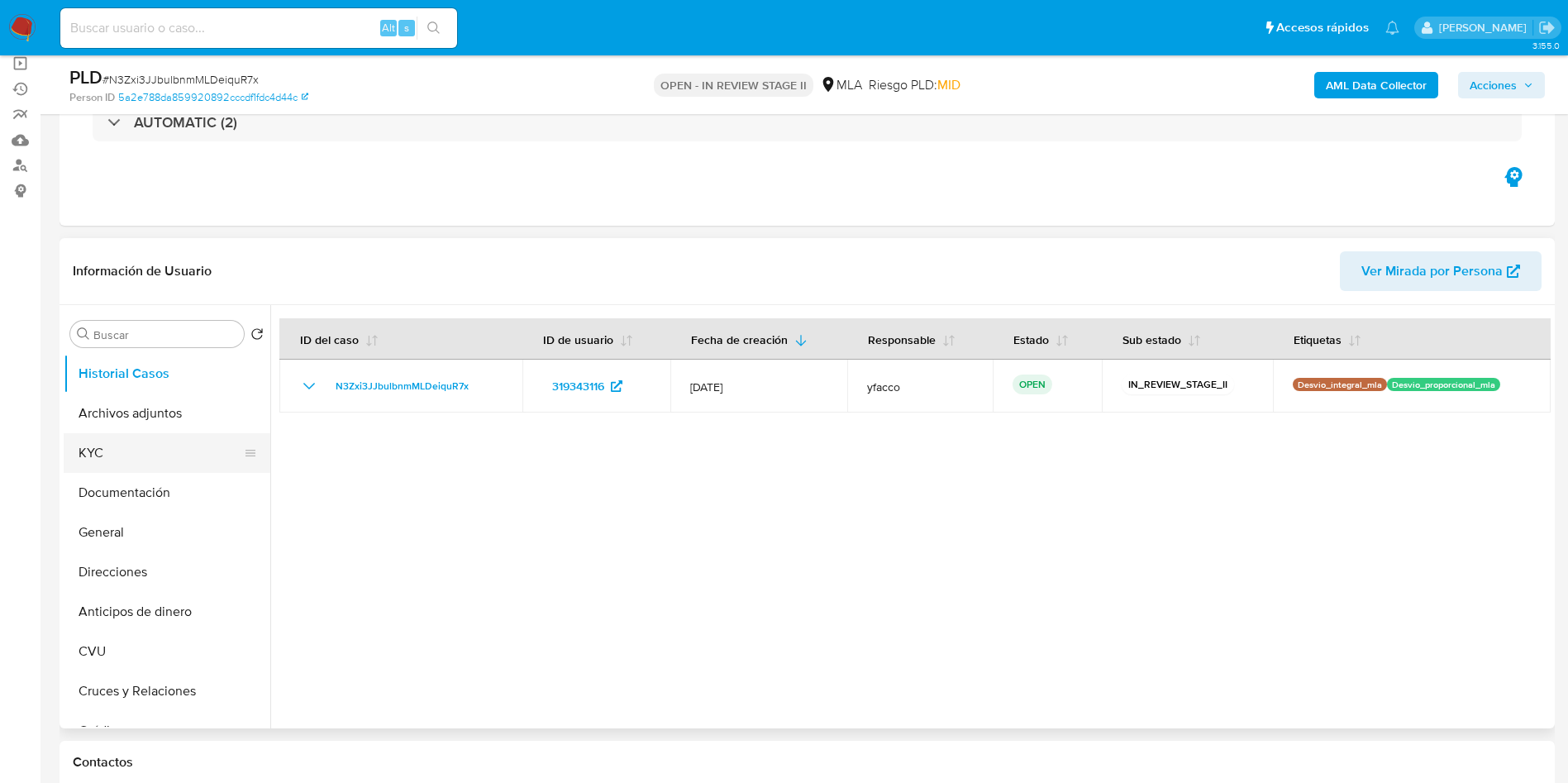
click at [155, 433] on button "KYC" at bounding box center [160, 452] width 194 height 40
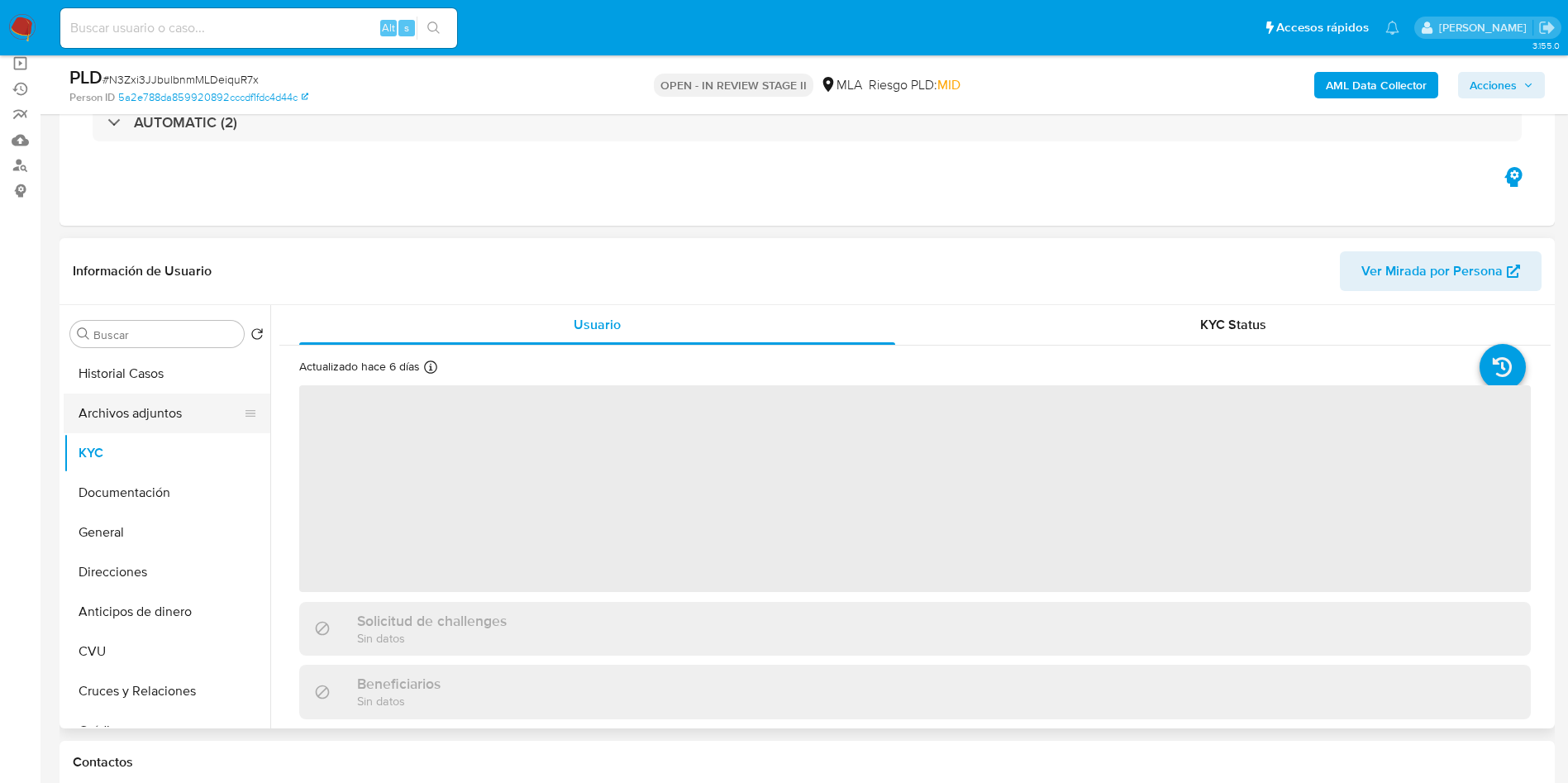
click at [194, 425] on button "Archivos adjuntos" at bounding box center [160, 413] width 194 height 40
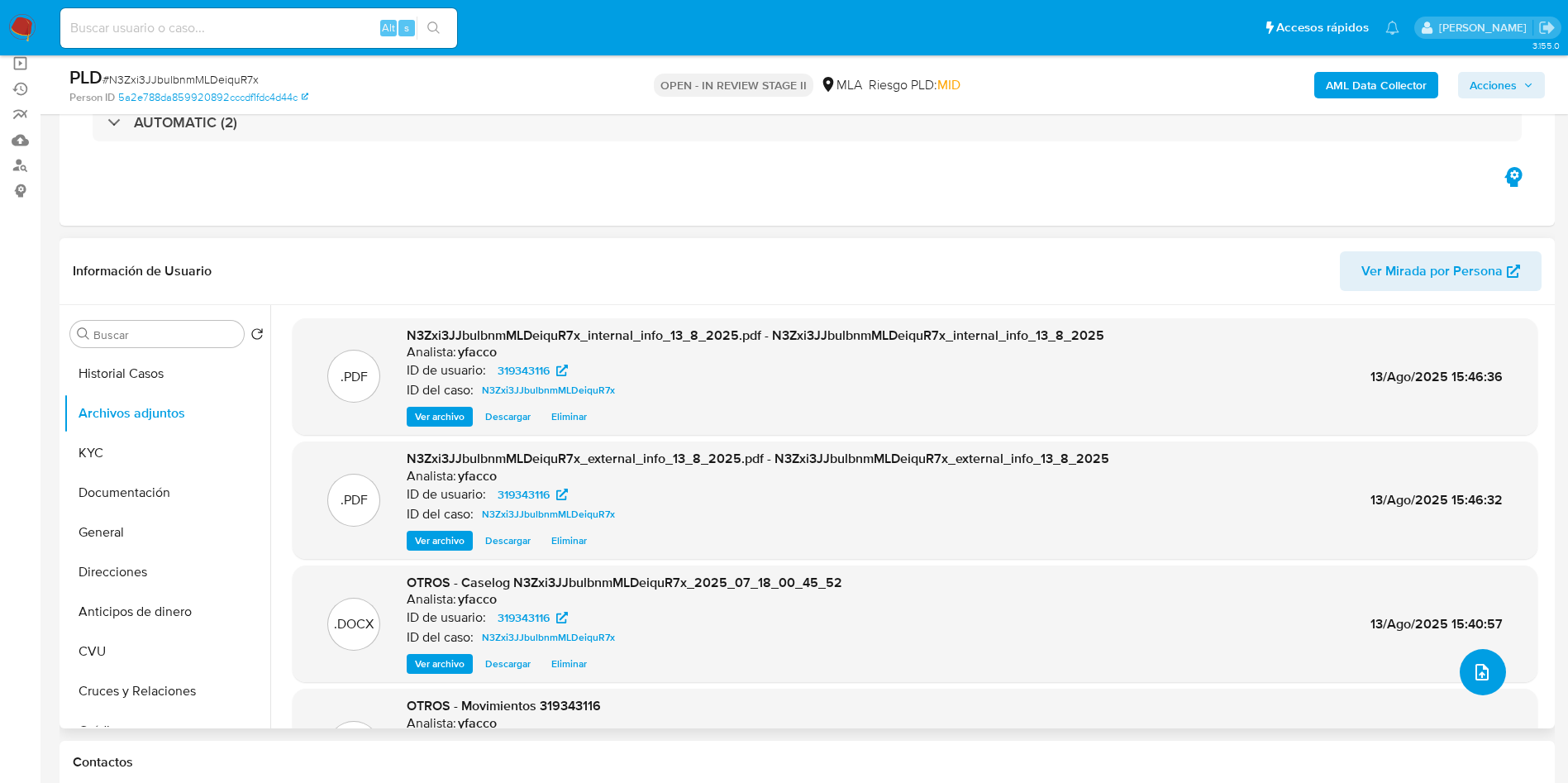
click at [1463, 680] on button "upload-file" at bounding box center [1483, 672] width 46 height 46
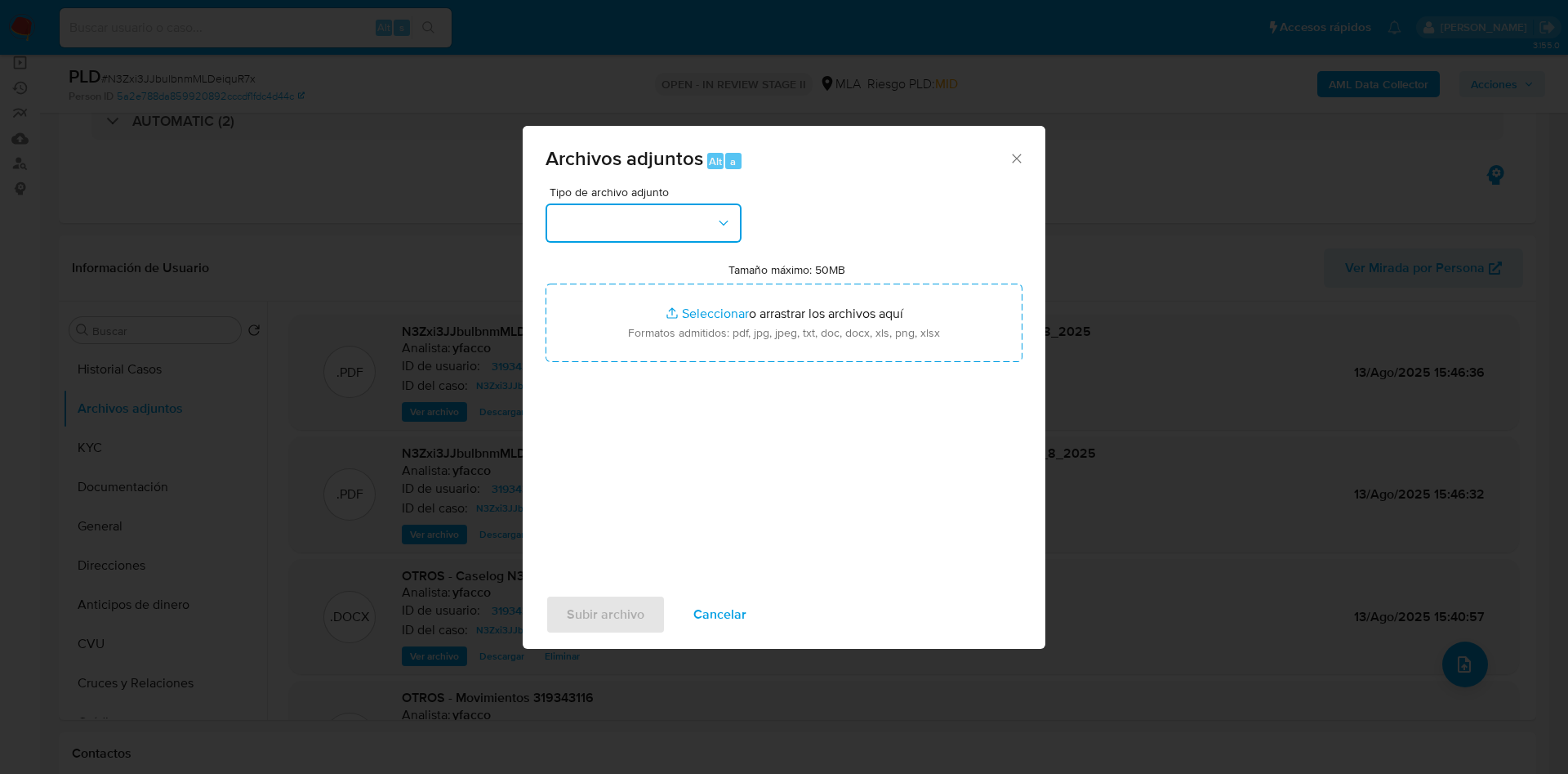
click at [600, 231] on button "button" at bounding box center [644, 222] width 196 height 39
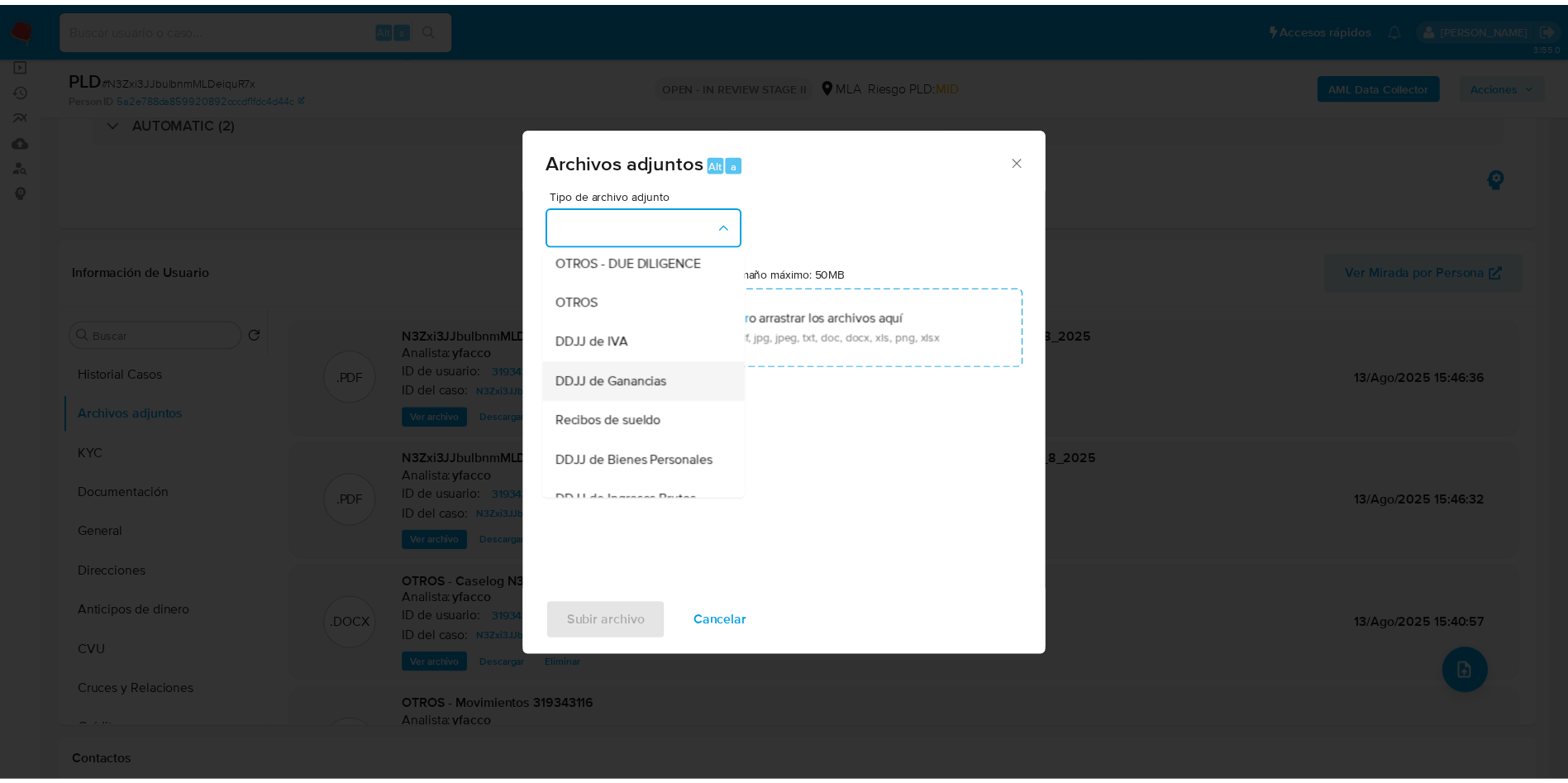
scroll to position [248, 0]
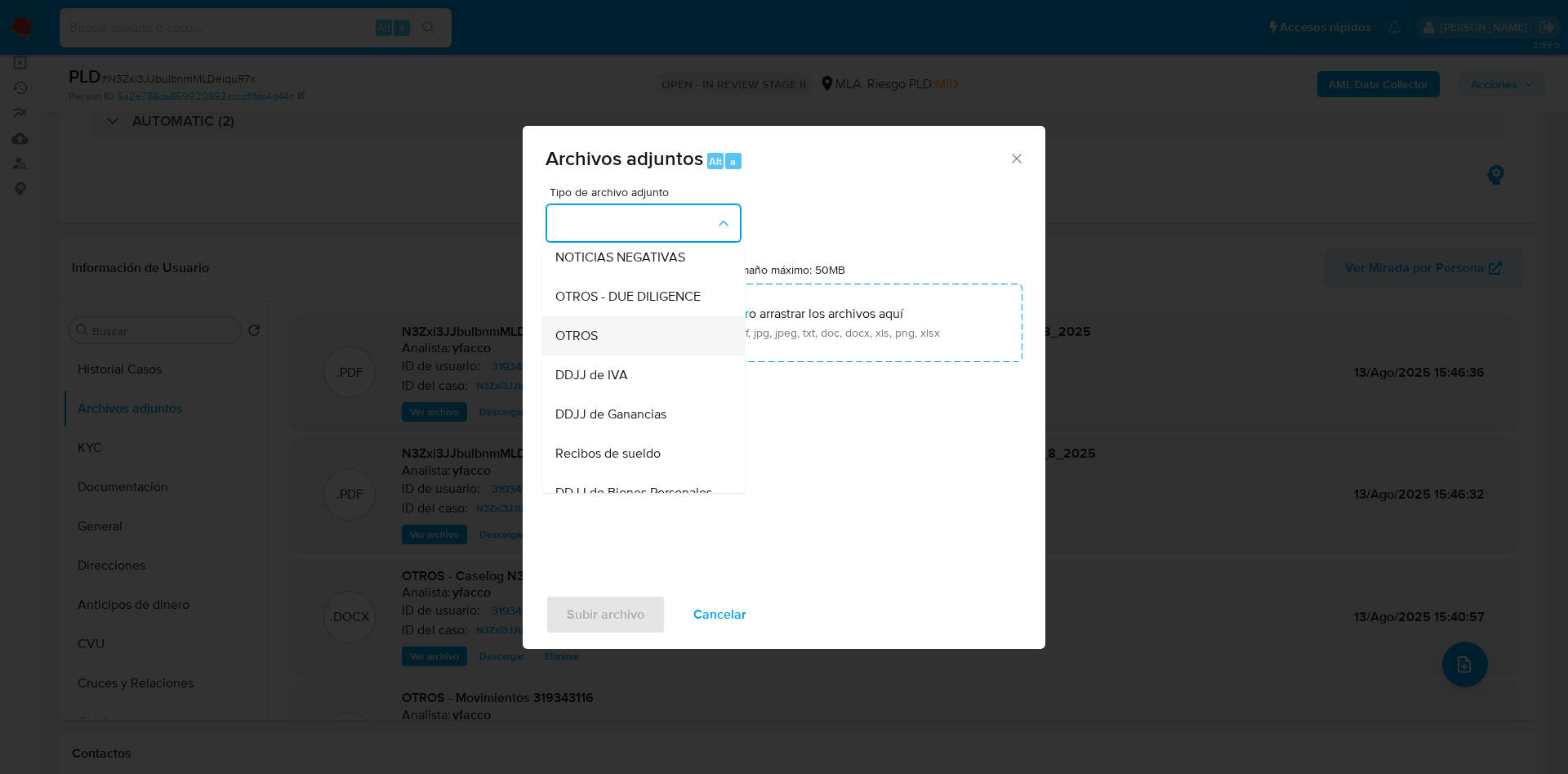
click at [578, 343] on span "OTROS" at bounding box center [576, 336] width 43 height 16
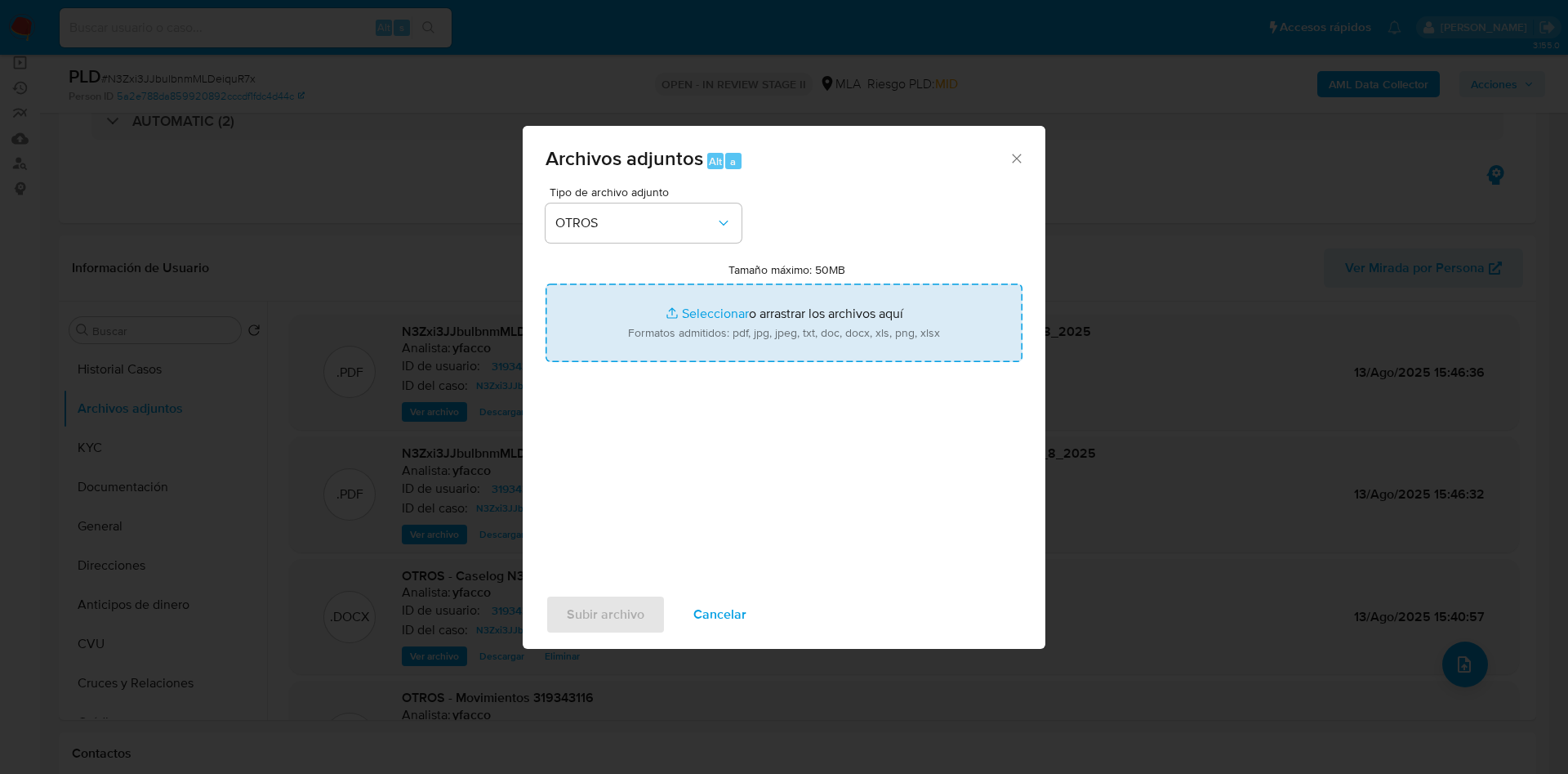
click at [694, 307] on input "Tamaño máximo: 50MB Seleccionar archivos" at bounding box center [784, 322] width 477 height 78
type input "C:\fakepath\Caselog N3Zxi3JJbulbnmMLDeiquR7x_2025_07_18_00_45_52 v2.docx"
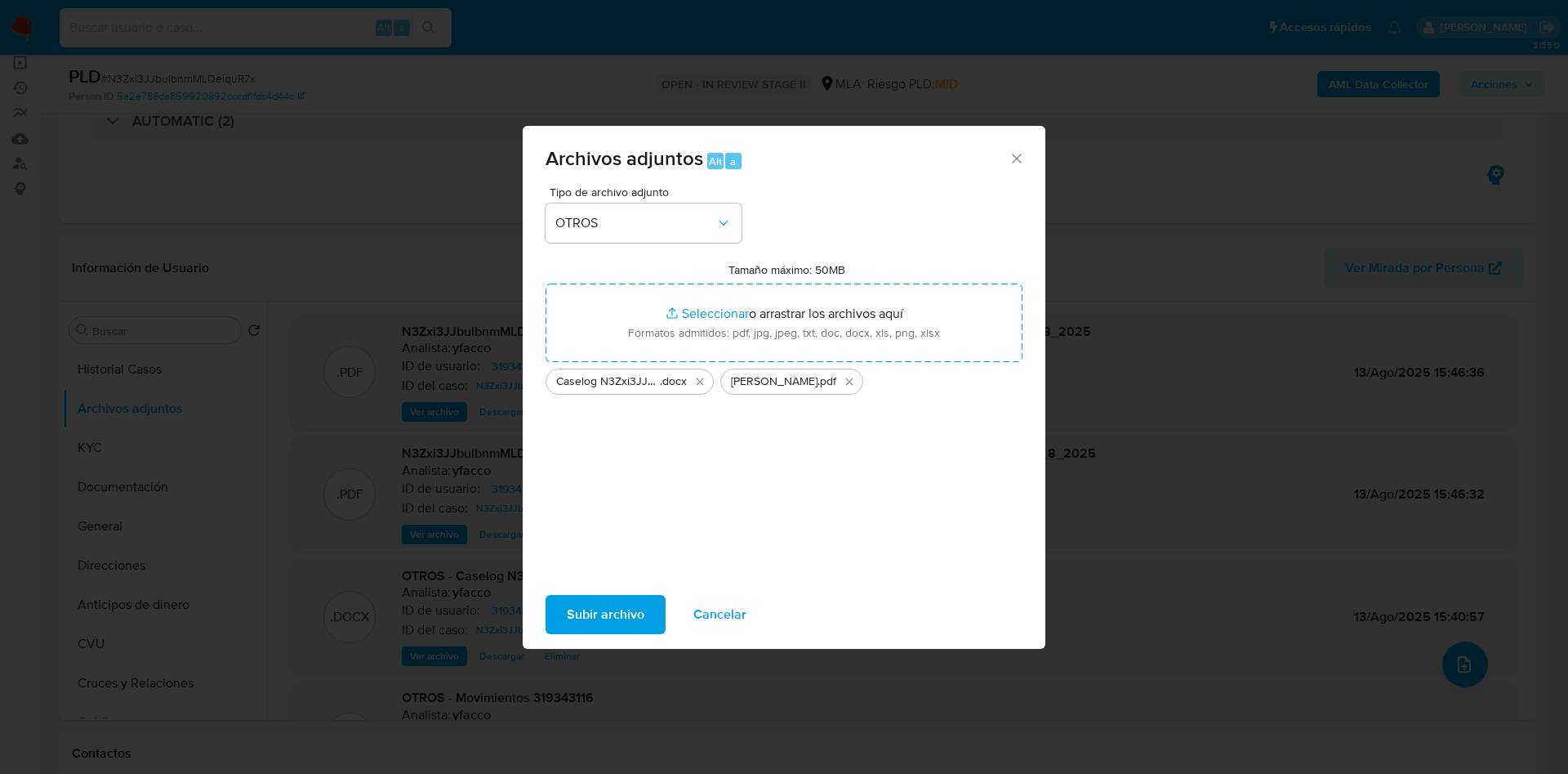
click at [597, 603] on span "Subir archivo" at bounding box center [605, 615] width 77 height 36
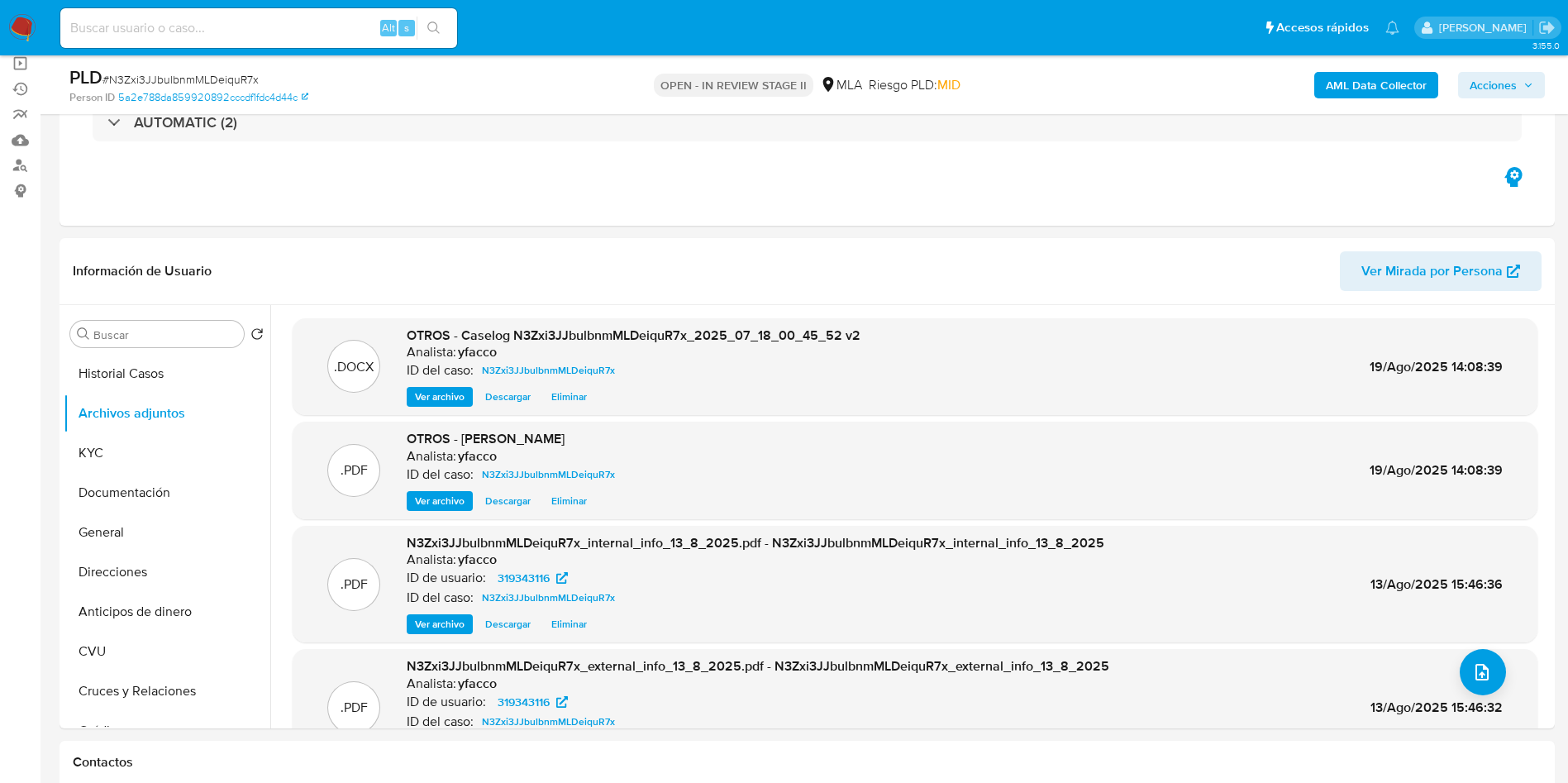
click at [1500, 80] on span "Acciones" at bounding box center [1493, 85] width 47 height 26
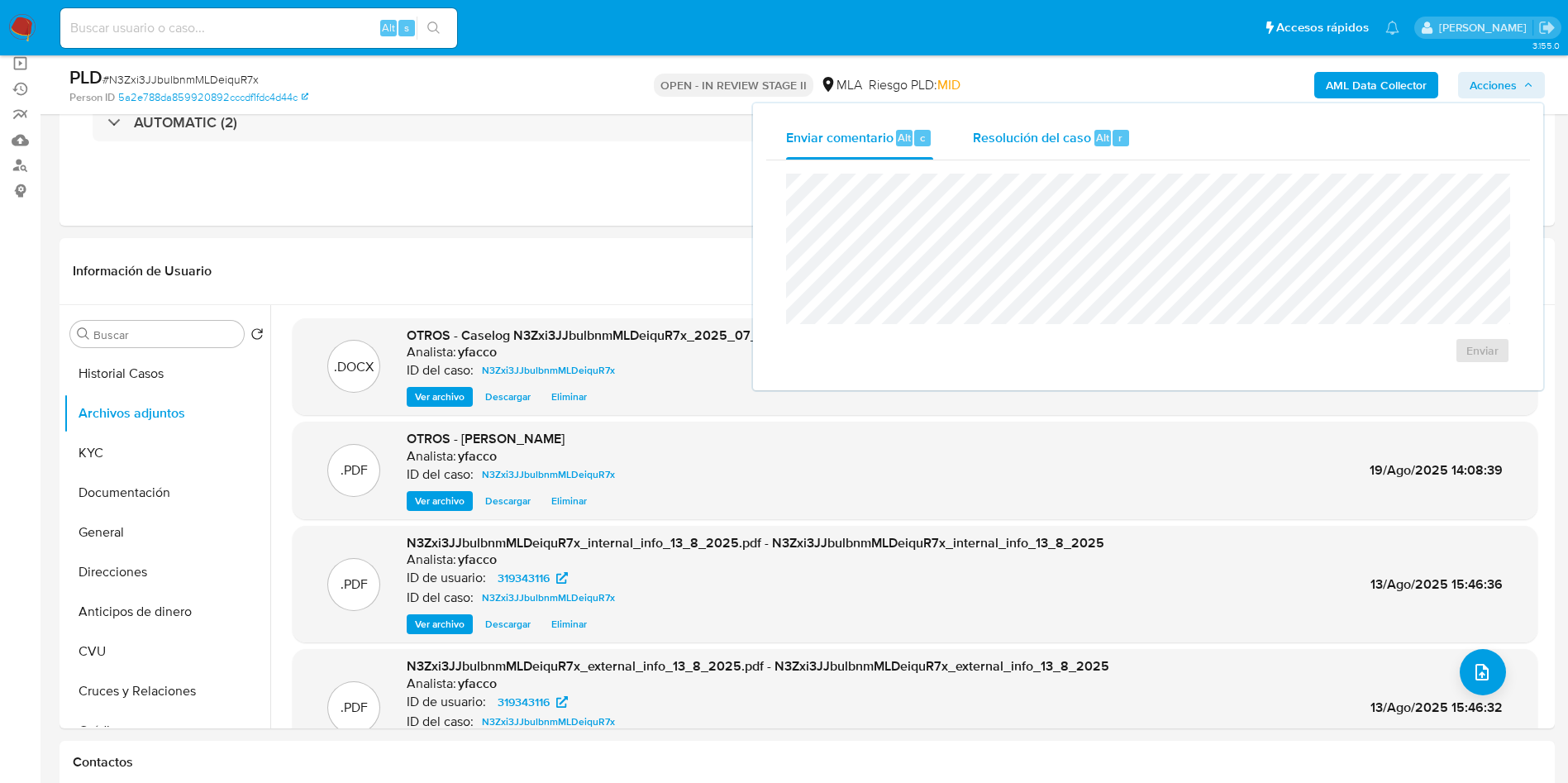
drag, startPoint x: 1092, startPoint y: 123, endPoint x: 1090, endPoint y: 142, distance: 19.1
click at [1090, 136] on div "Resolución del caso Alt r" at bounding box center [1052, 138] width 158 height 43
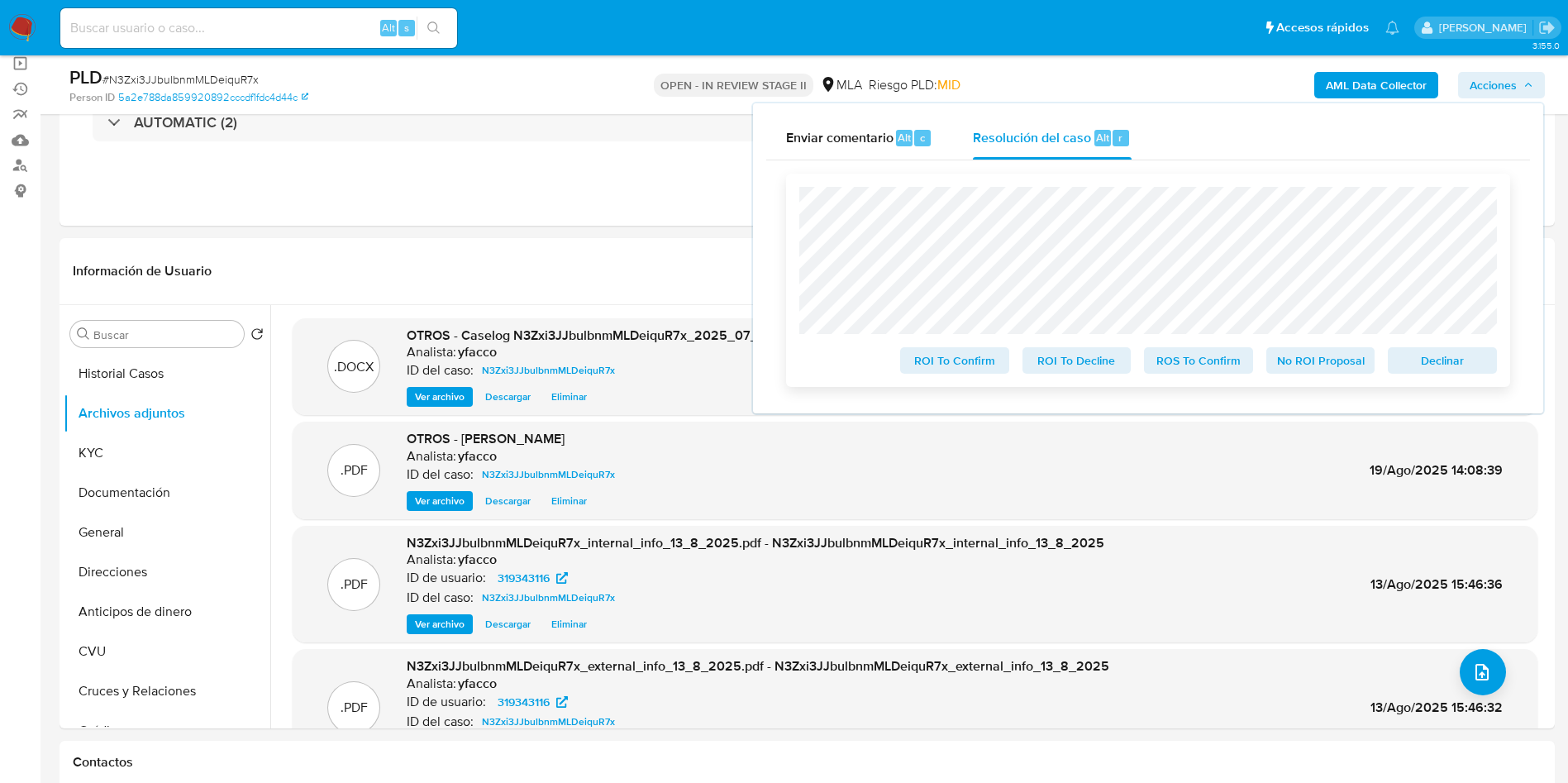
click at [1187, 372] on span "ROS To Confirm" at bounding box center [1198, 361] width 86 height 23
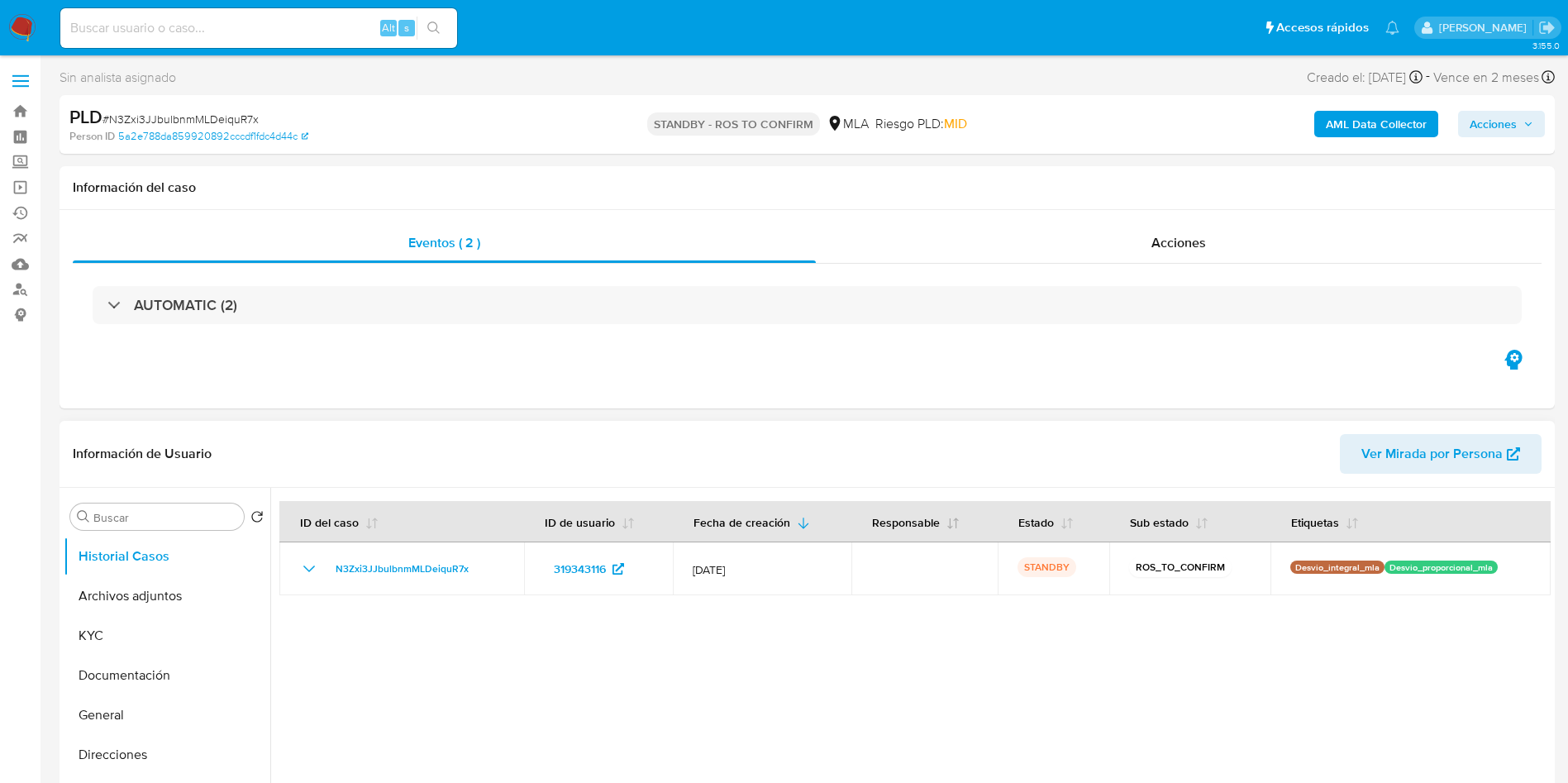
select select "10"
click at [312, 32] on input at bounding box center [258, 28] width 396 height 21
paste input "kooLPuUcW2ZB0zGBxjnXNjuo"
type input "kooLPuUcW2ZB0zGBxjnXNjuo"
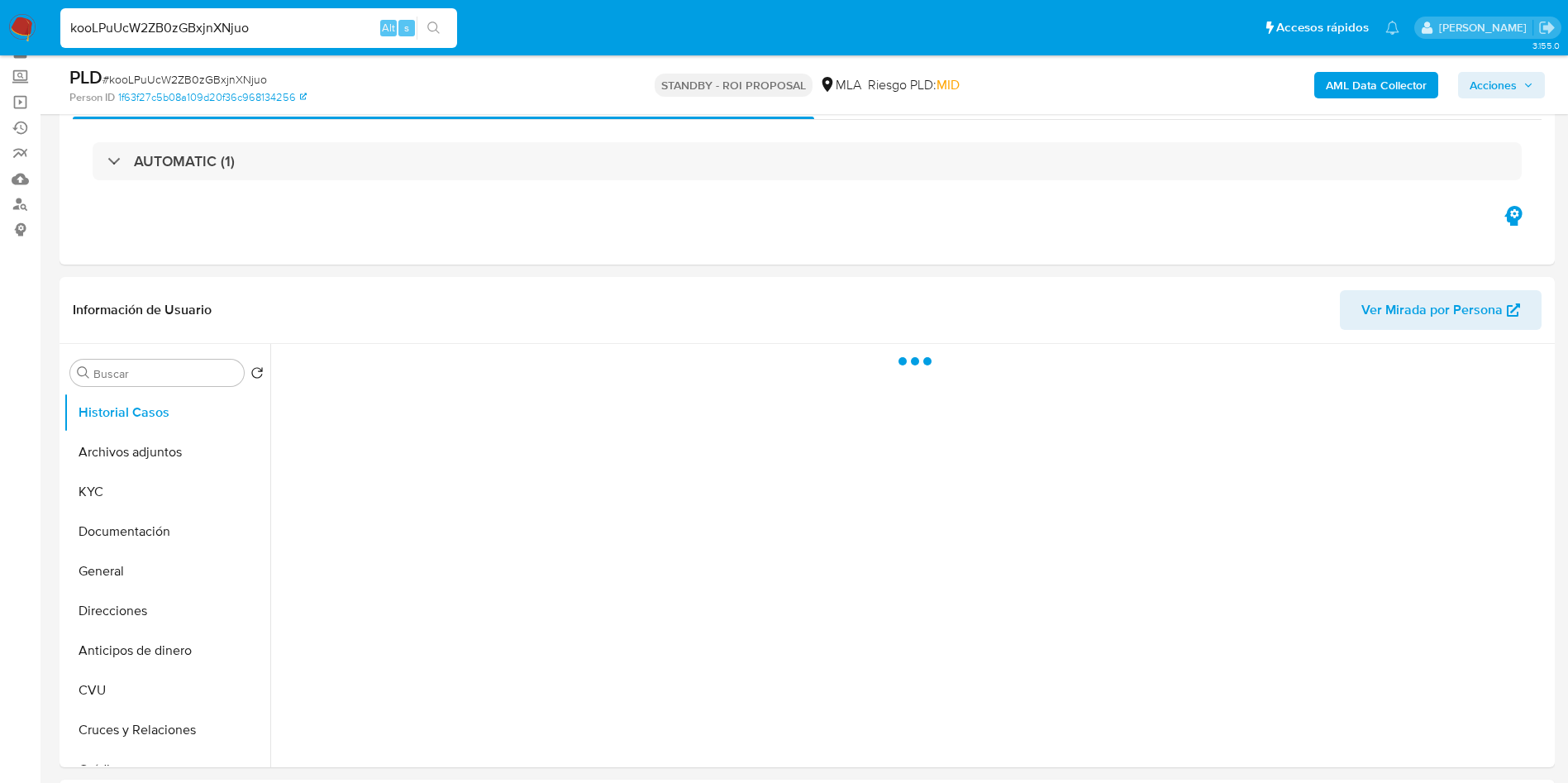
scroll to position [124, 0]
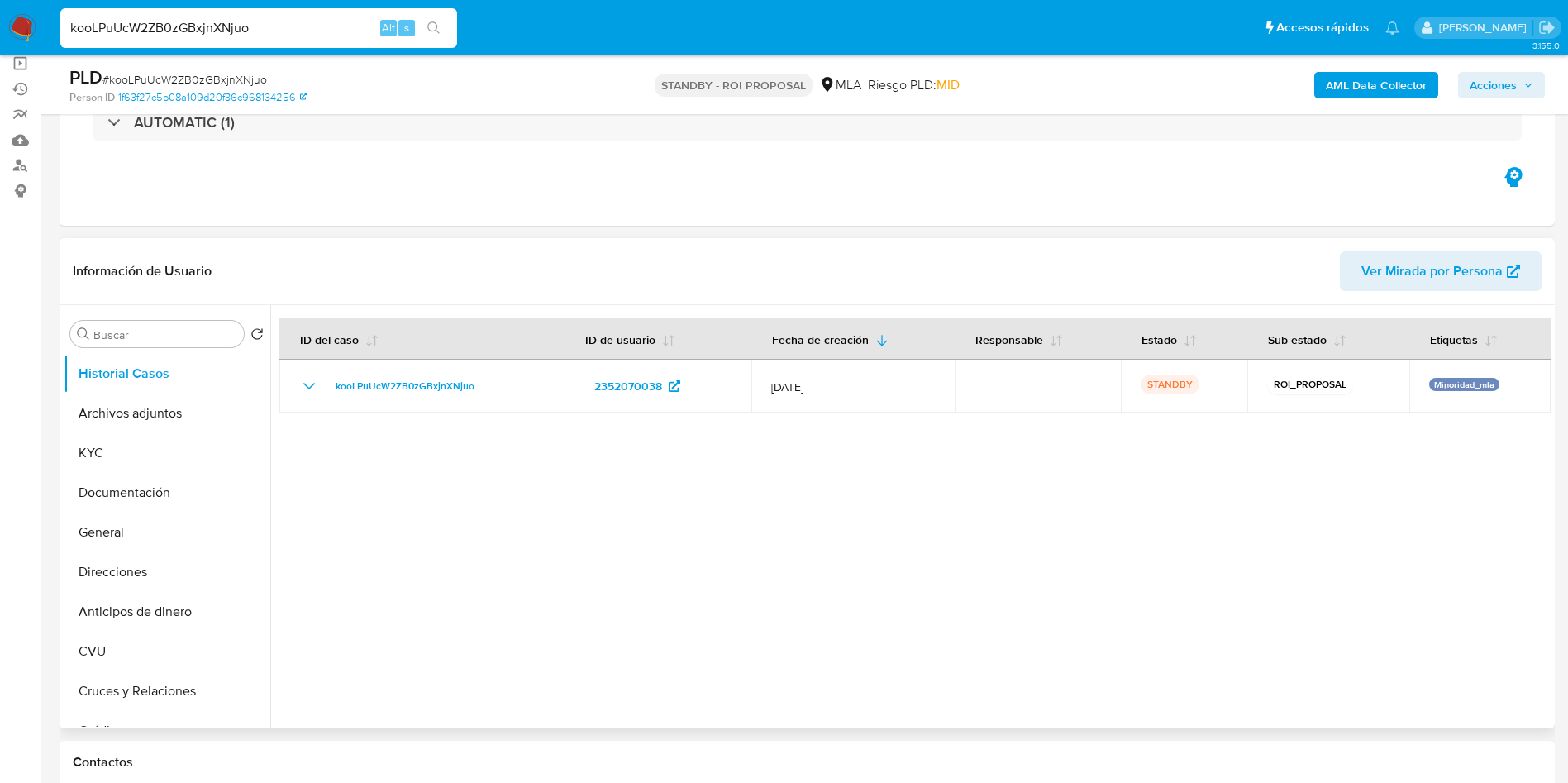
select select "10"
click at [136, 425] on button "Archivos adjuntos" at bounding box center [160, 413] width 194 height 40
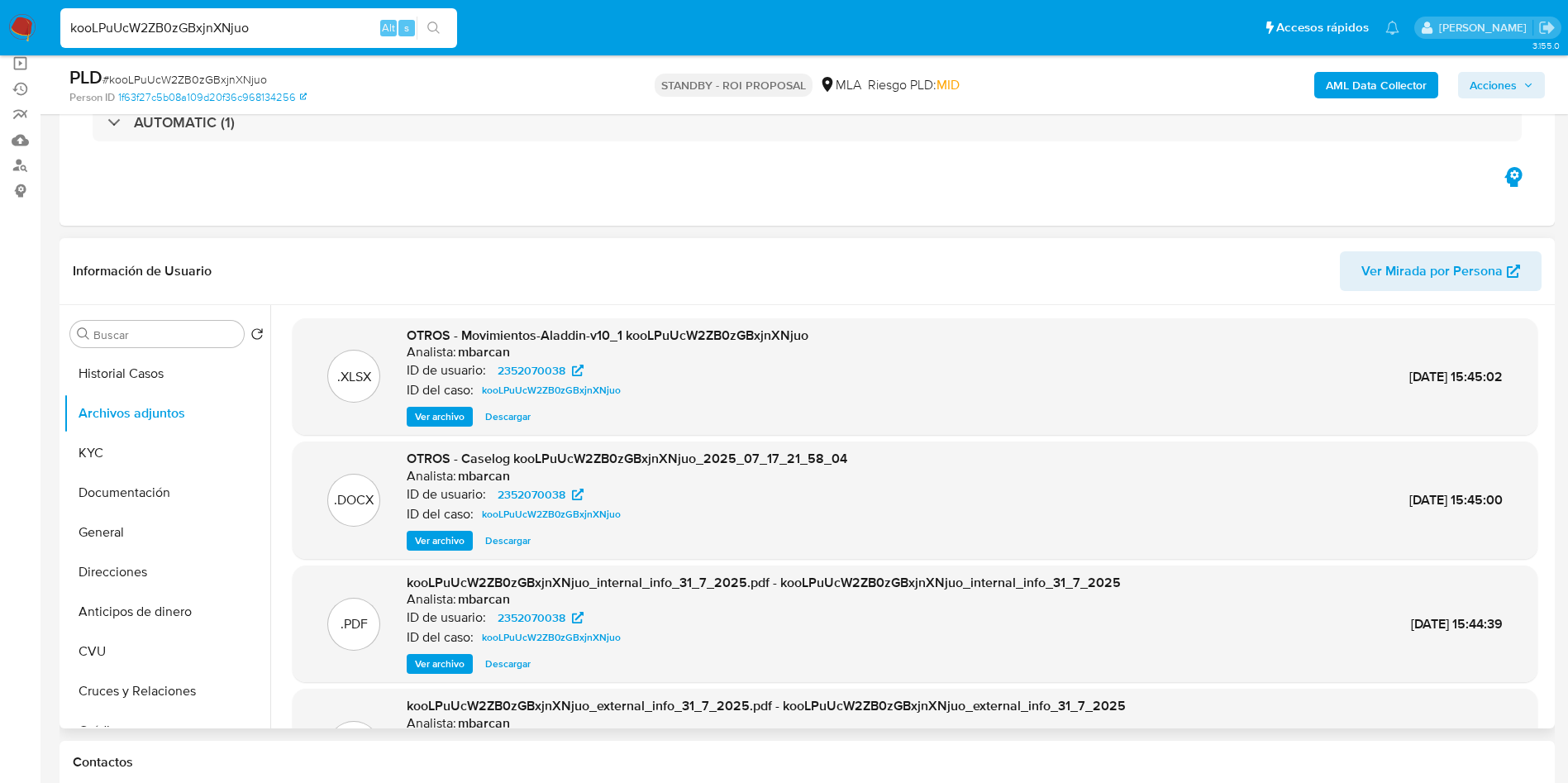
click at [442, 541] on span "Ver archivo" at bounding box center [439, 540] width 49 height 16
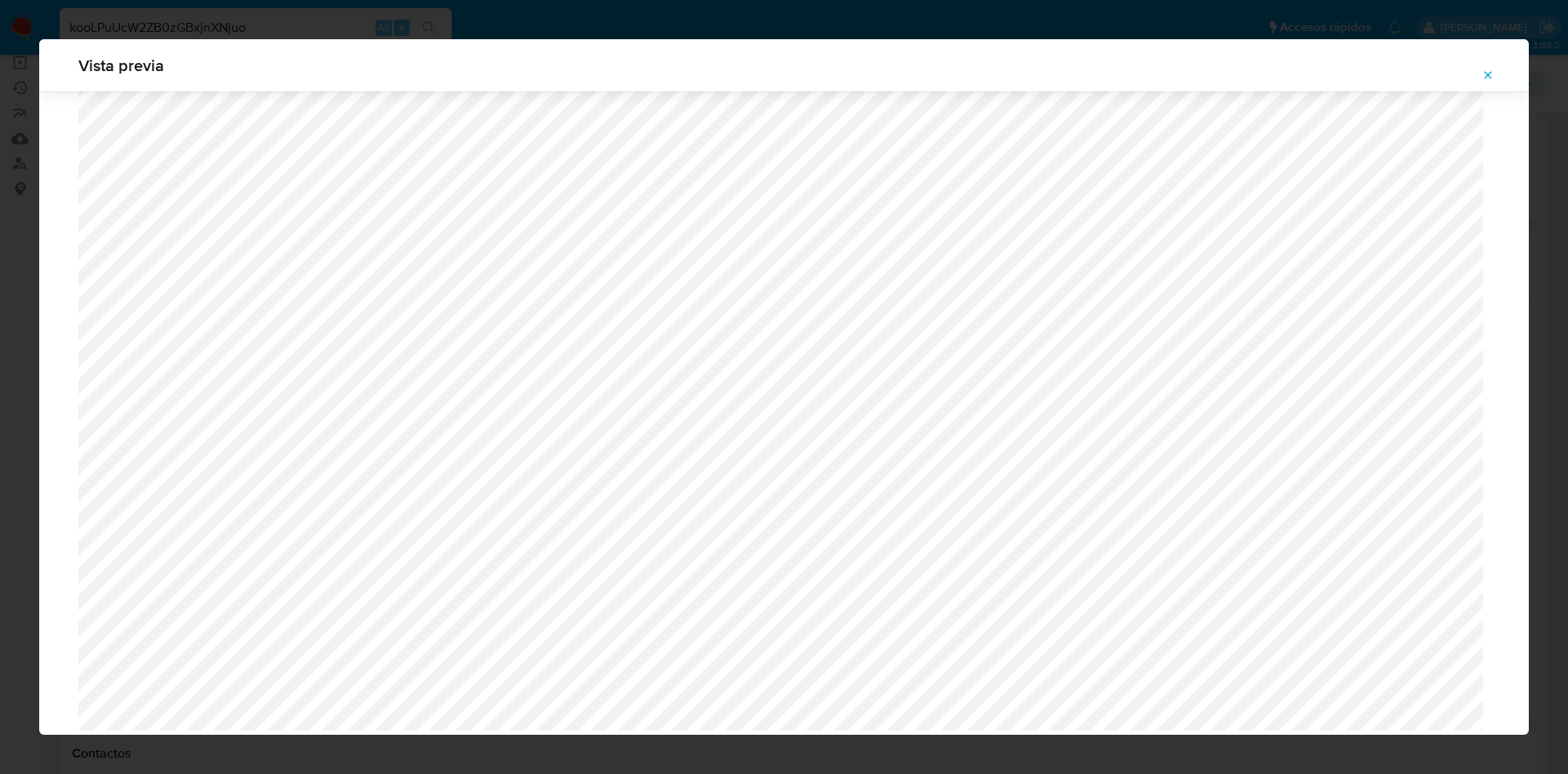
scroll to position [1123, 0]
click at [1486, 73] on icon "Attachment preview" at bounding box center [1488, 75] width 8 height 8
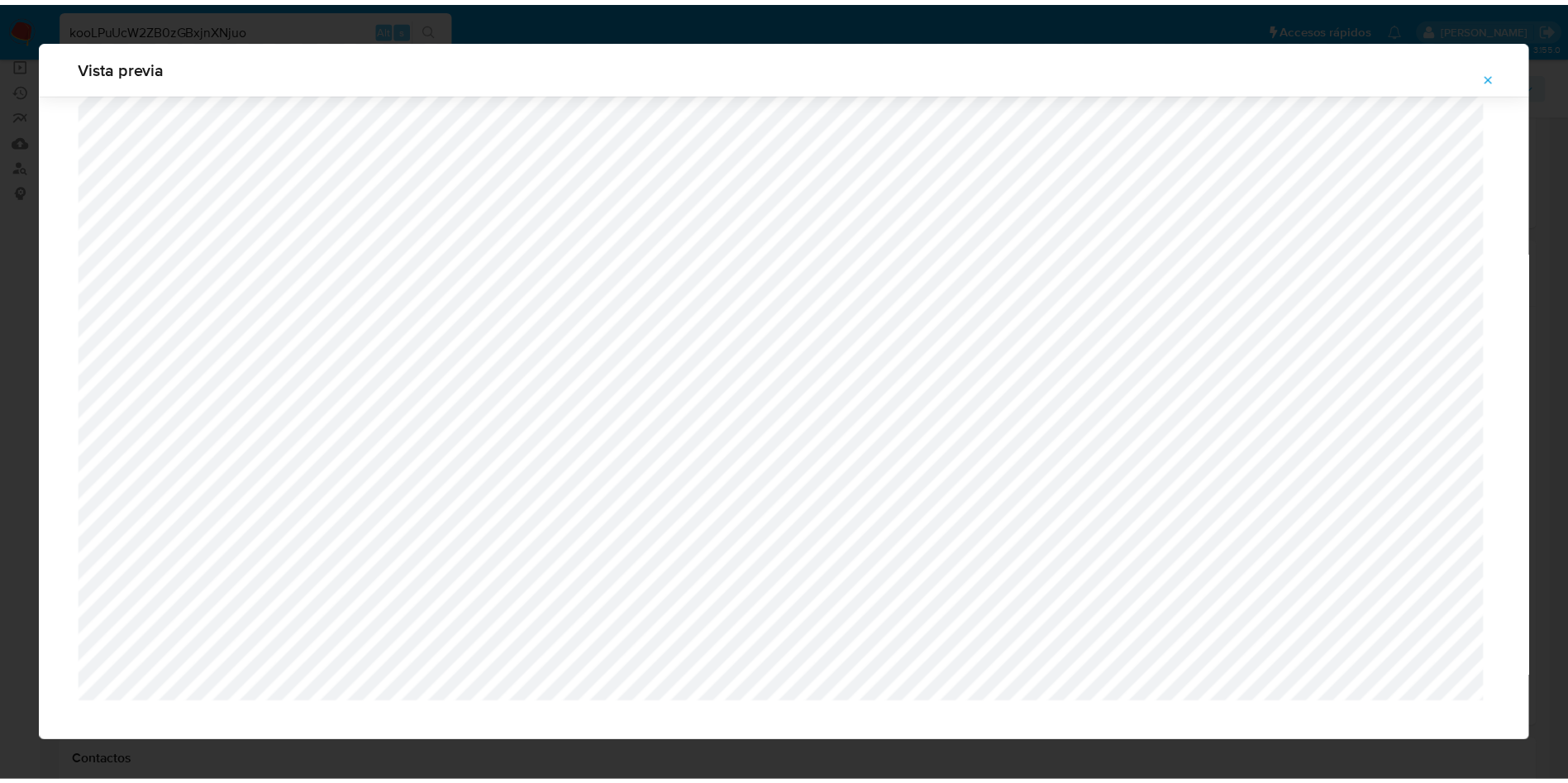
scroll to position [0, 0]
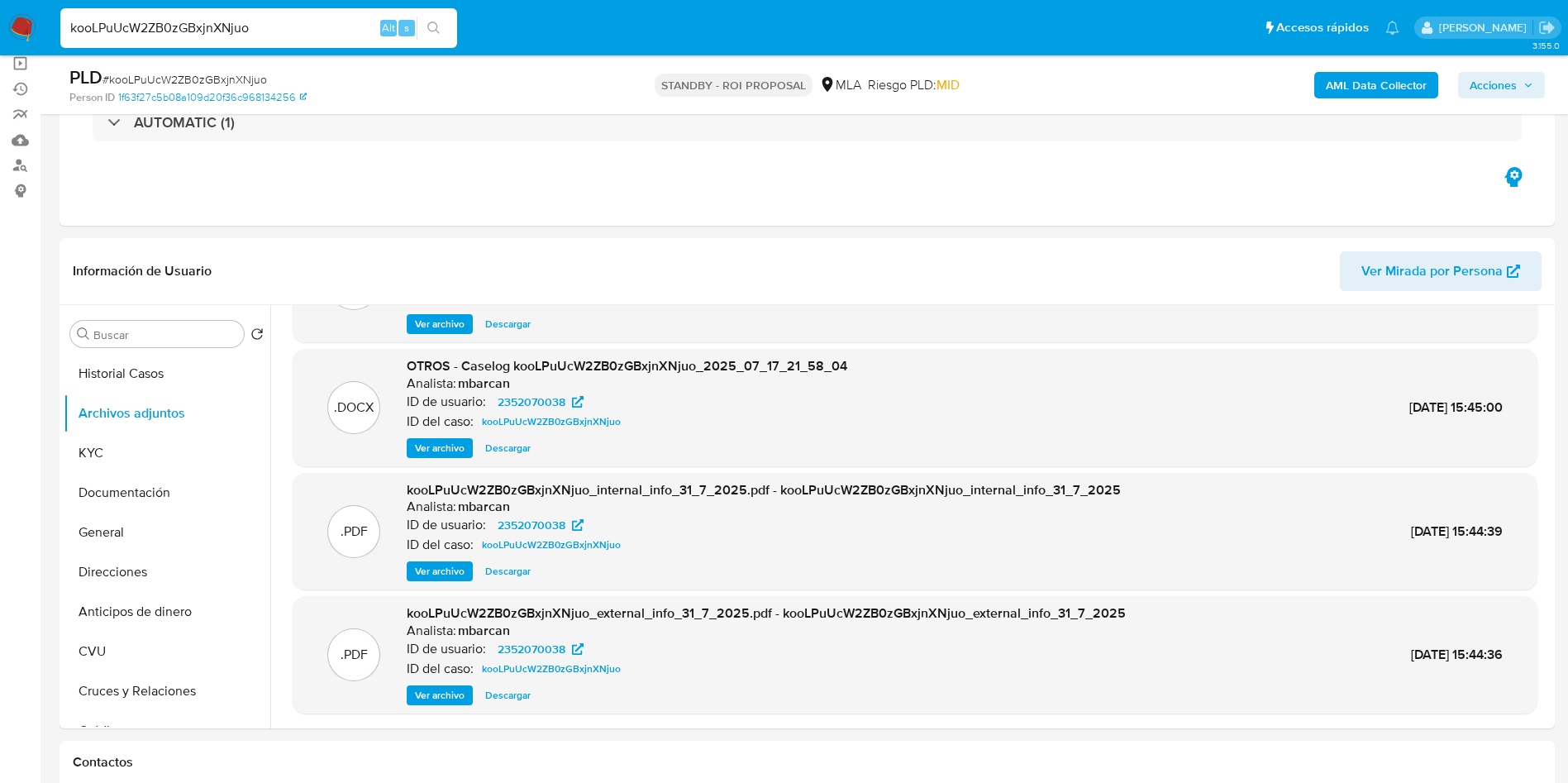
click at [294, 23] on input "kooLPuUcW2ZB0zGBxjnXNjuo" at bounding box center [258, 28] width 396 height 21
paste input "y5D3vtcvXqhoH4LMWtNzrD0d"
type input "y5D3vtcvXqhoH4LMWtNzrD0d"
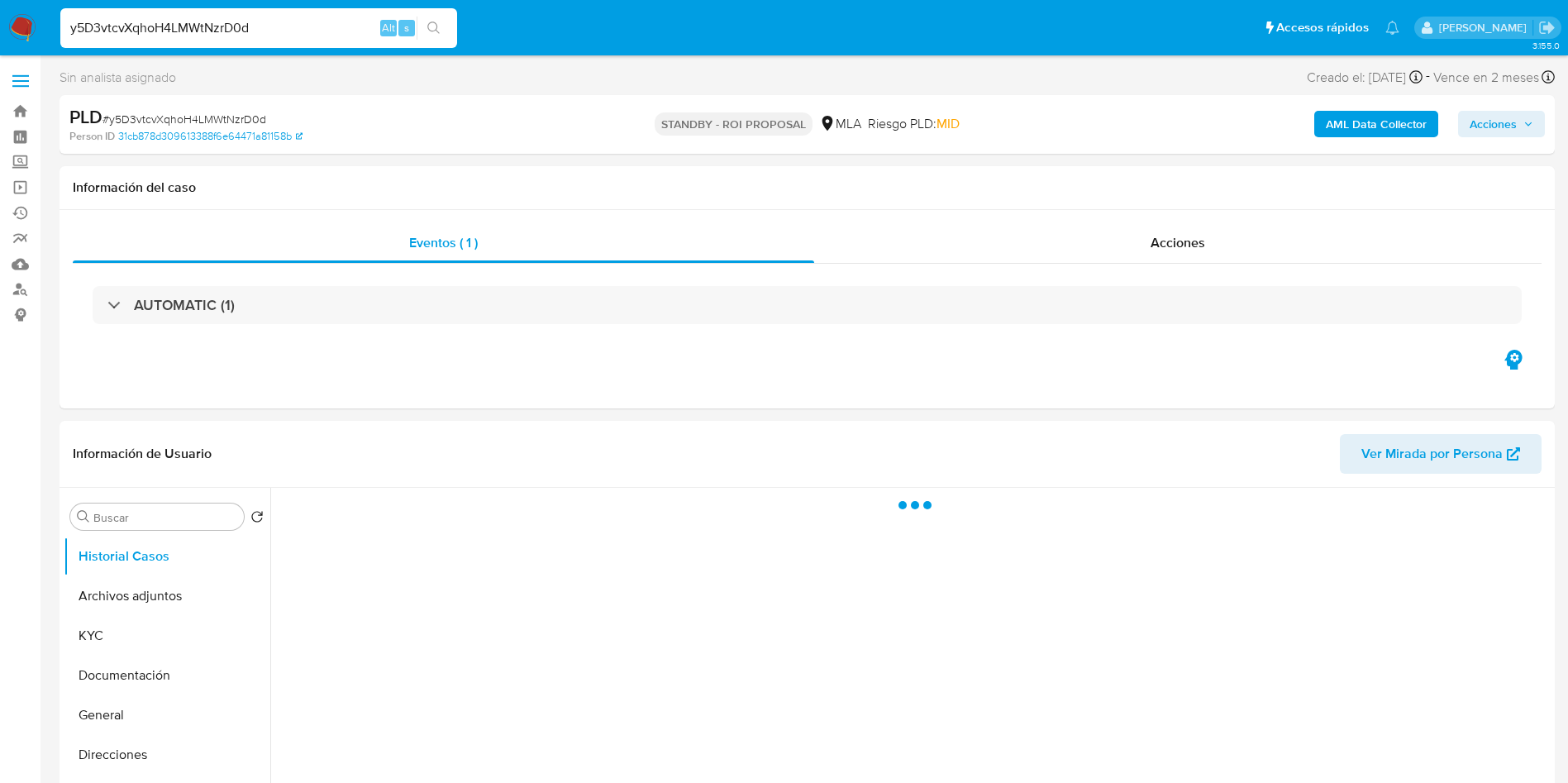
select select "10"
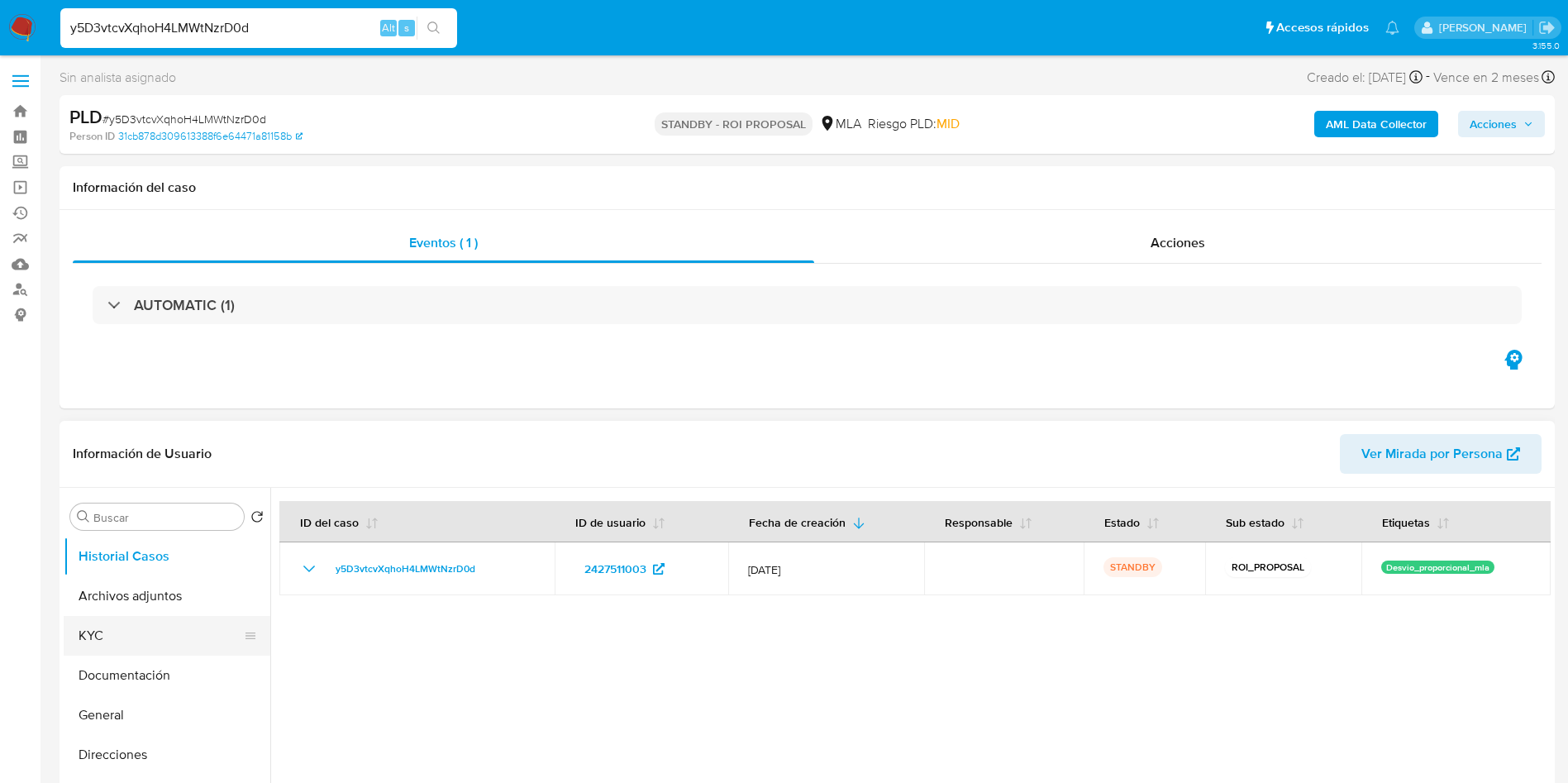
click at [166, 638] on button "KYC" at bounding box center [160, 635] width 194 height 40
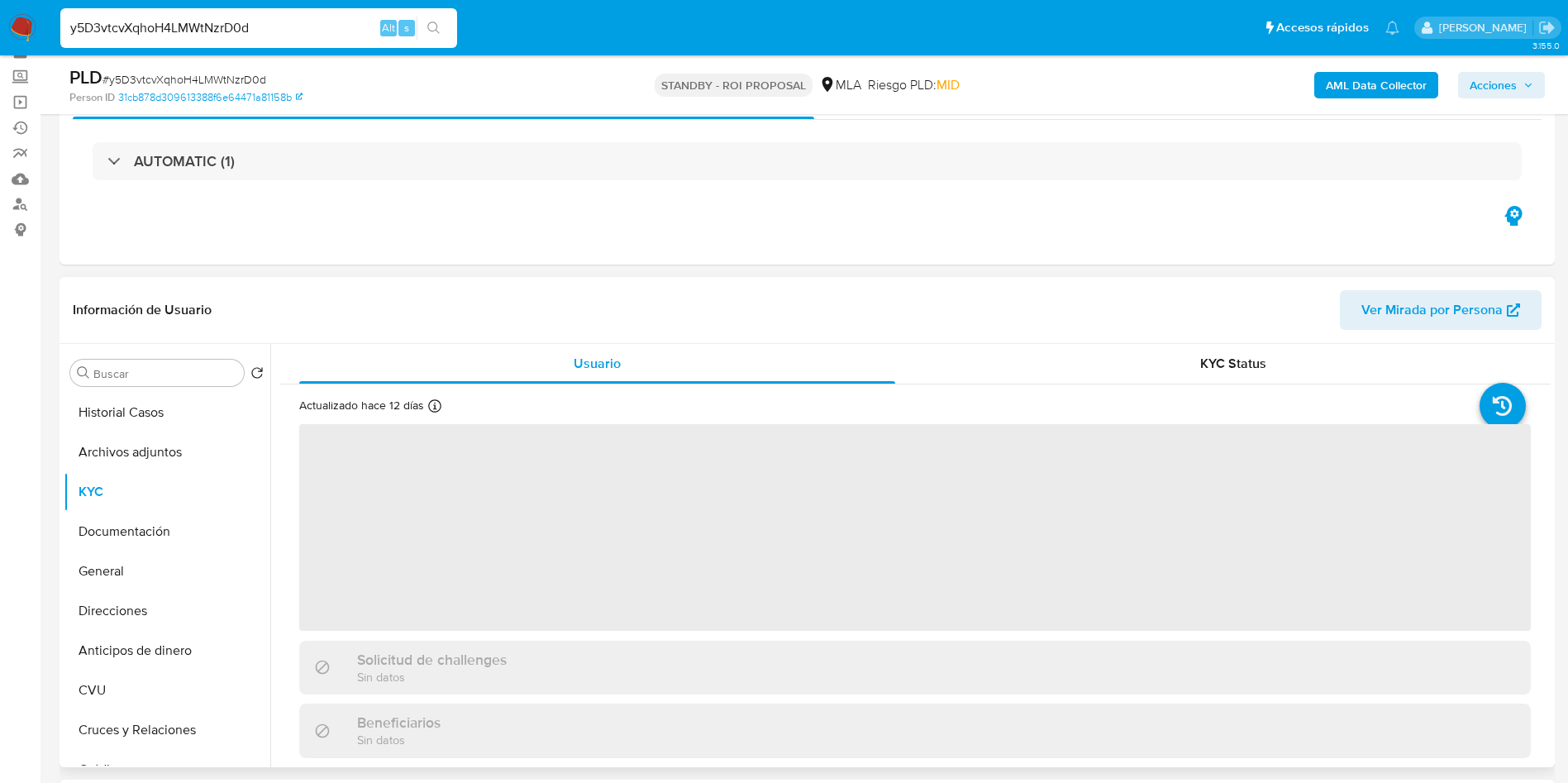
scroll to position [124, 0]
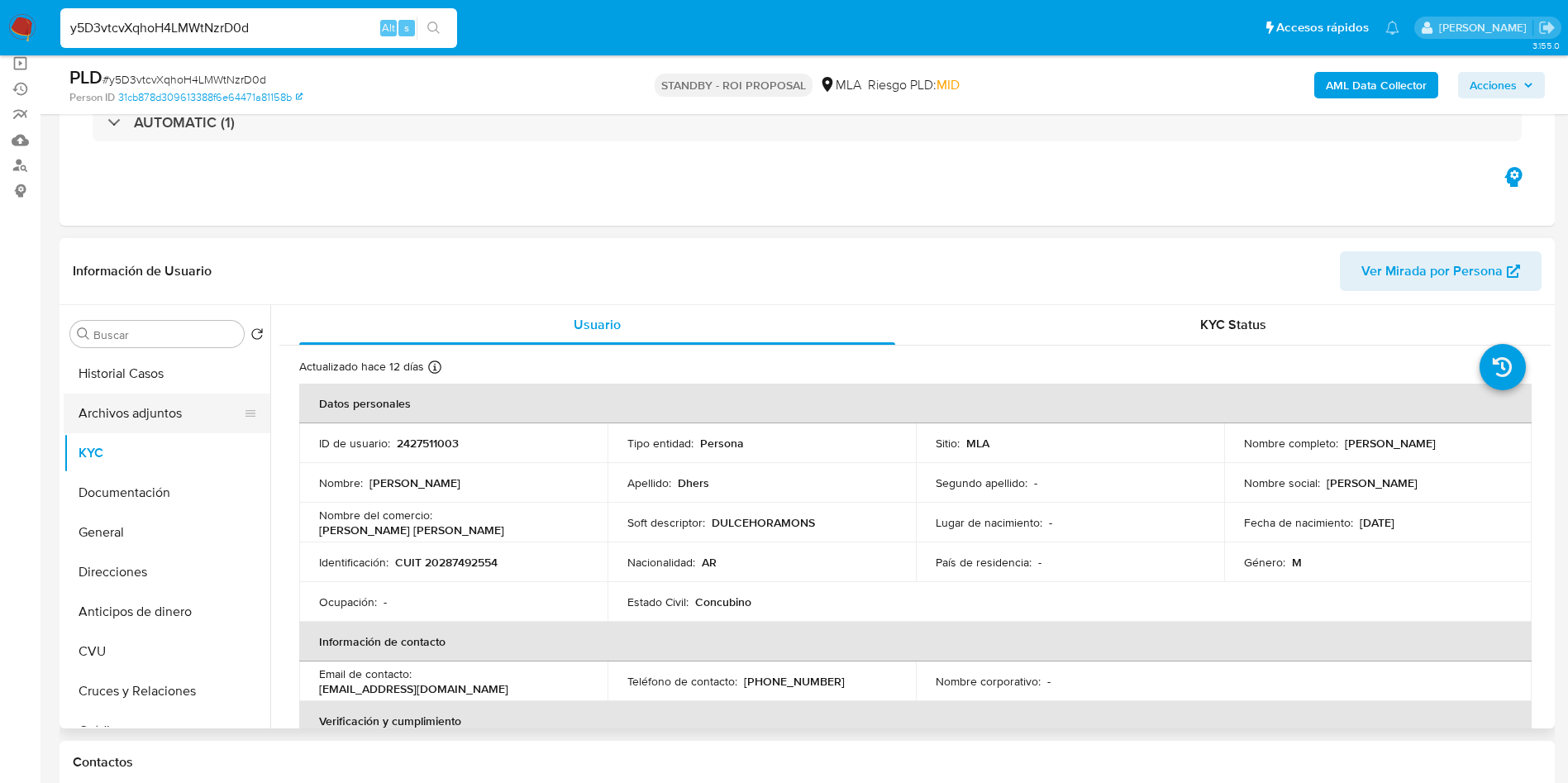
click at [185, 412] on button "Archivos adjuntos" at bounding box center [160, 413] width 194 height 40
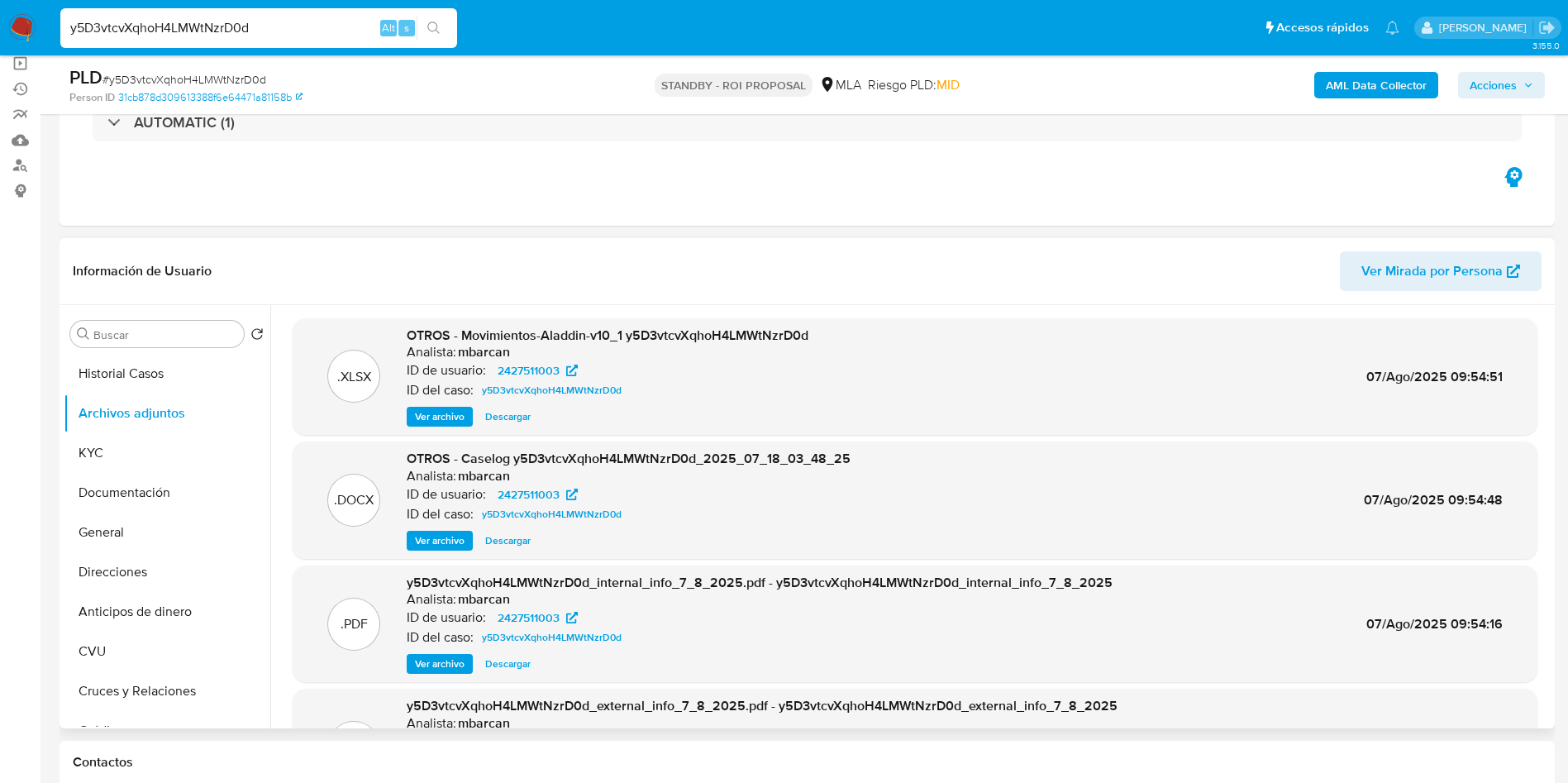
drag, startPoint x: 438, startPoint y: 535, endPoint x: 516, endPoint y: 556, distance: 80.8
click at [437, 535] on span "Ver archivo" at bounding box center [439, 540] width 49 height 16
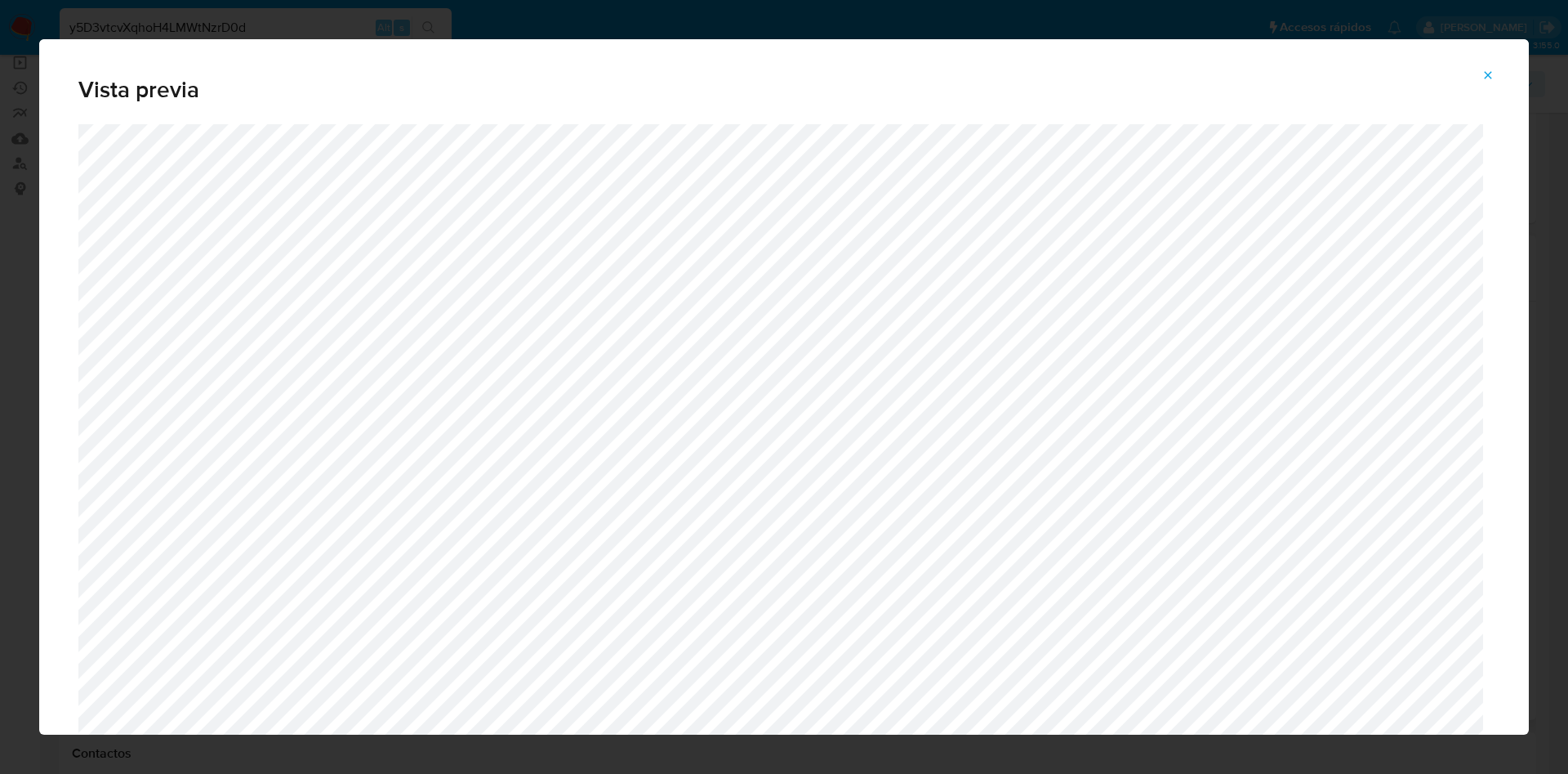
click at [1479, 78] on button "Attachment preview" at bounding box center [1488, 74] width 36 height 26
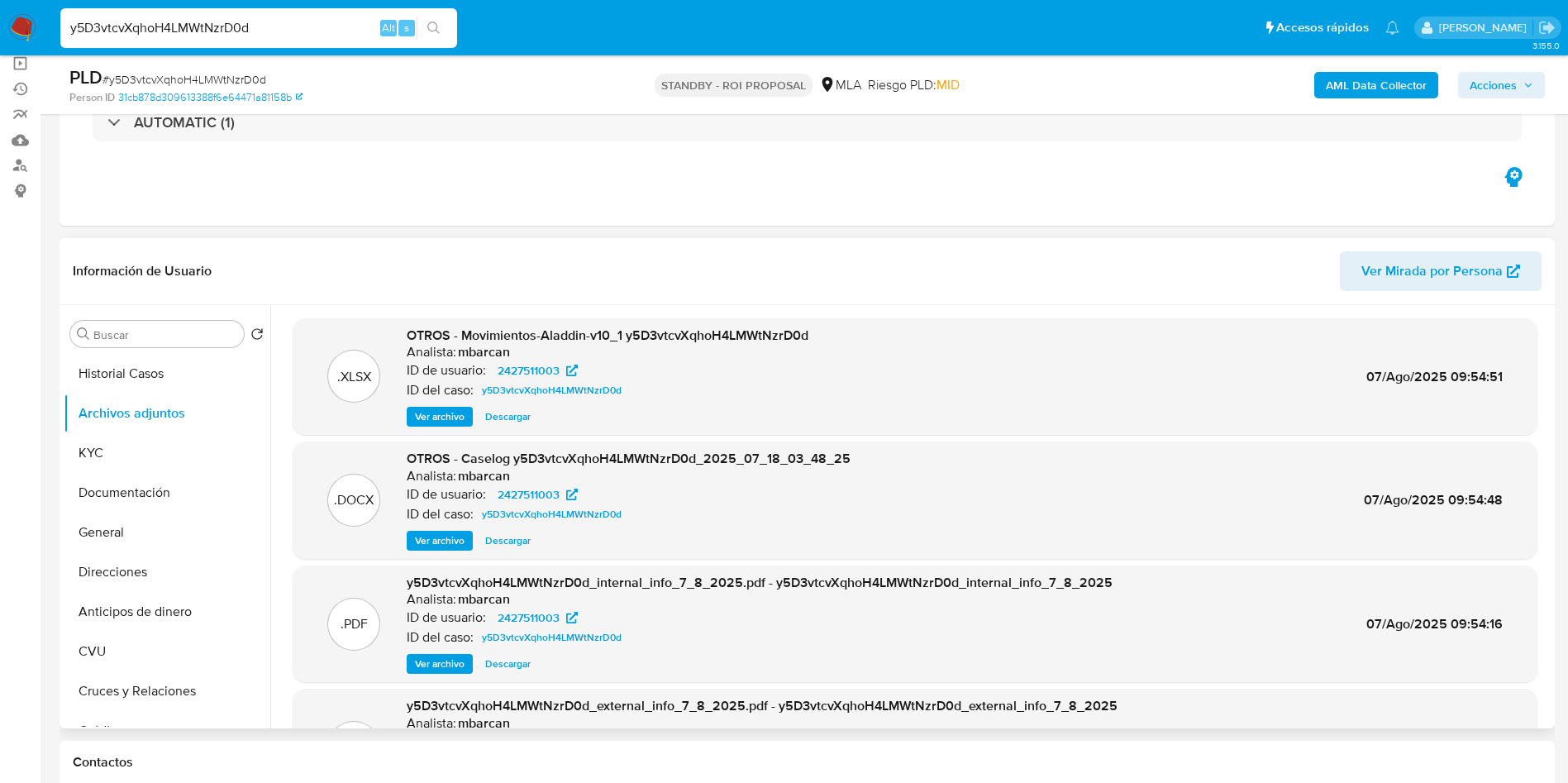
click at [319, 26] on input "y5D3vtcvXqhoH4LMWtNzrD0d" at bounding box center [258, 28] width 396 height 21
paste input "KInWRTrcRz3foqxzlkpSlcSd"
type input "KInWRTrcRz3foqxzlkpSlcSd"
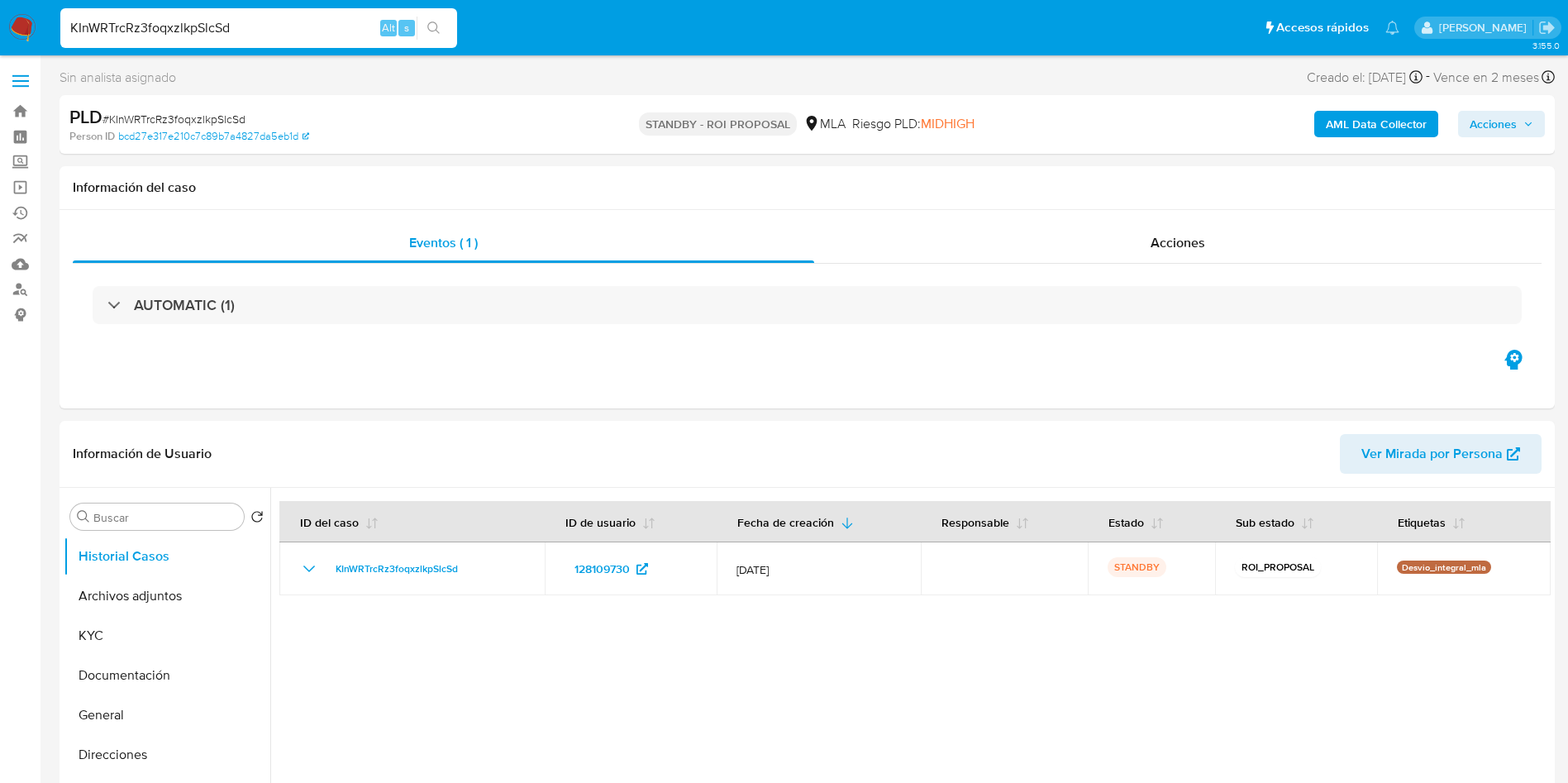
select select "10"
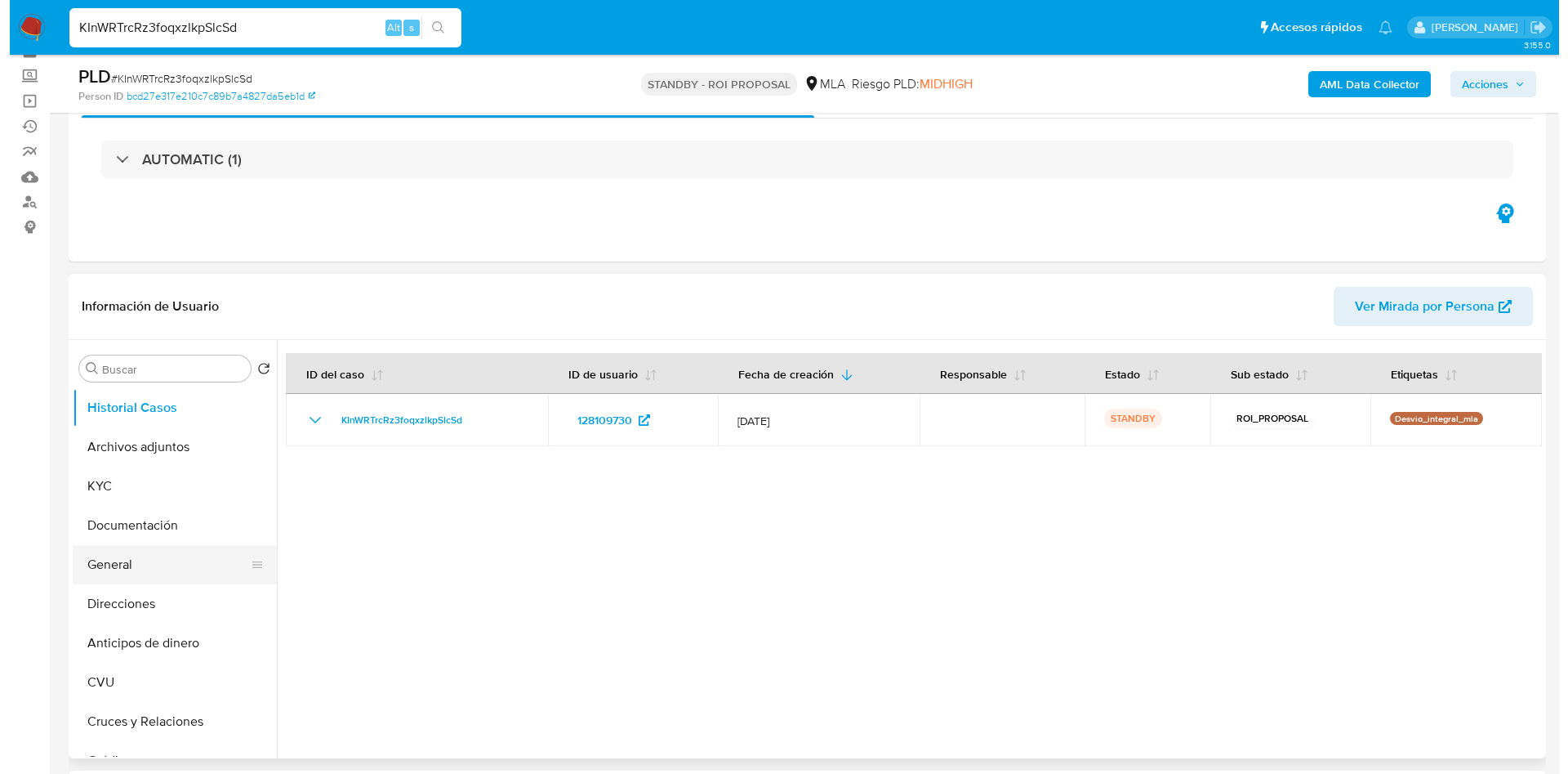
scroll to position [123, 0]
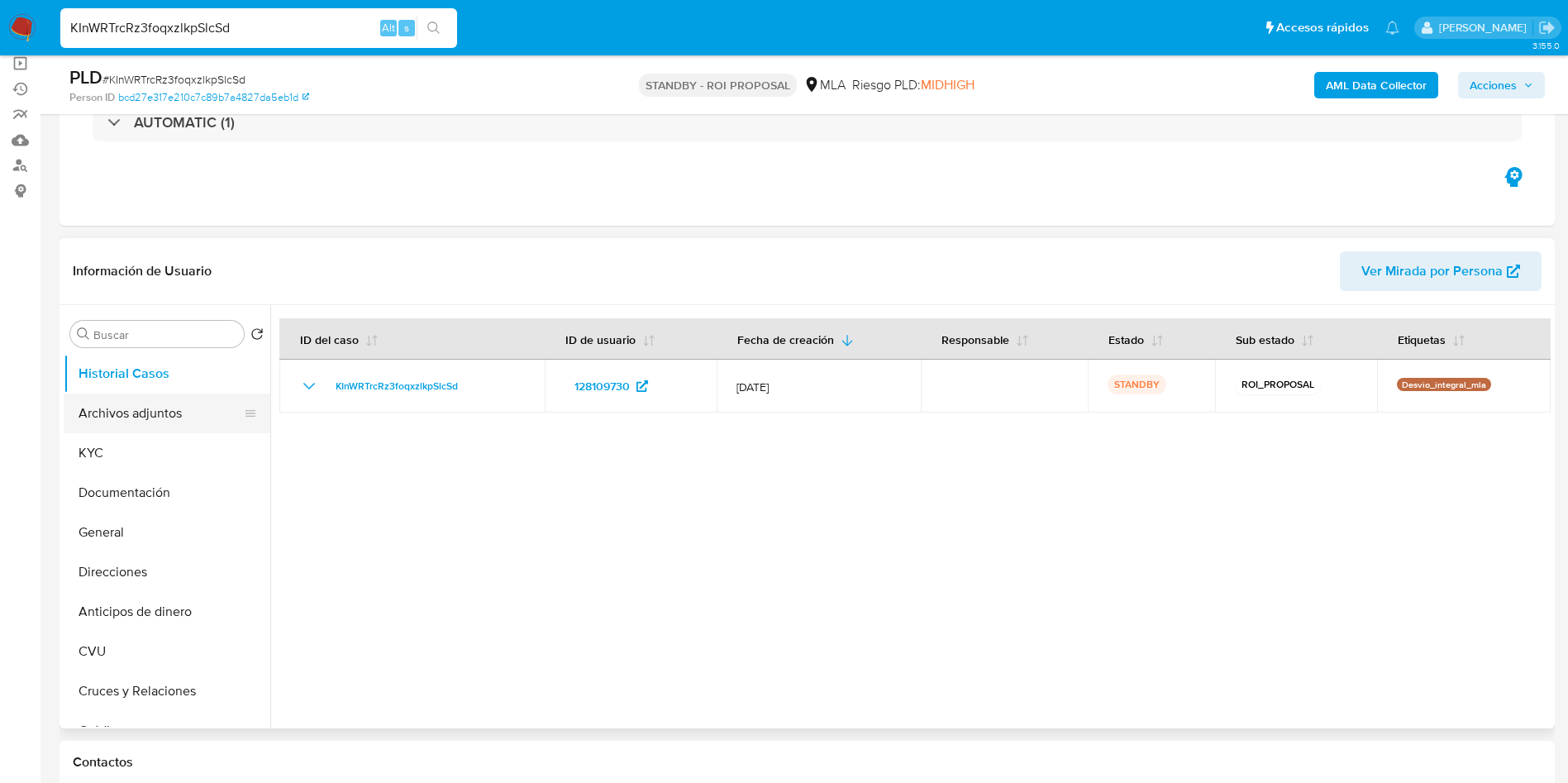
click at [163, 421] on button "Archivos adjuntos" at bounding box center [160, 413] width 194 height 40
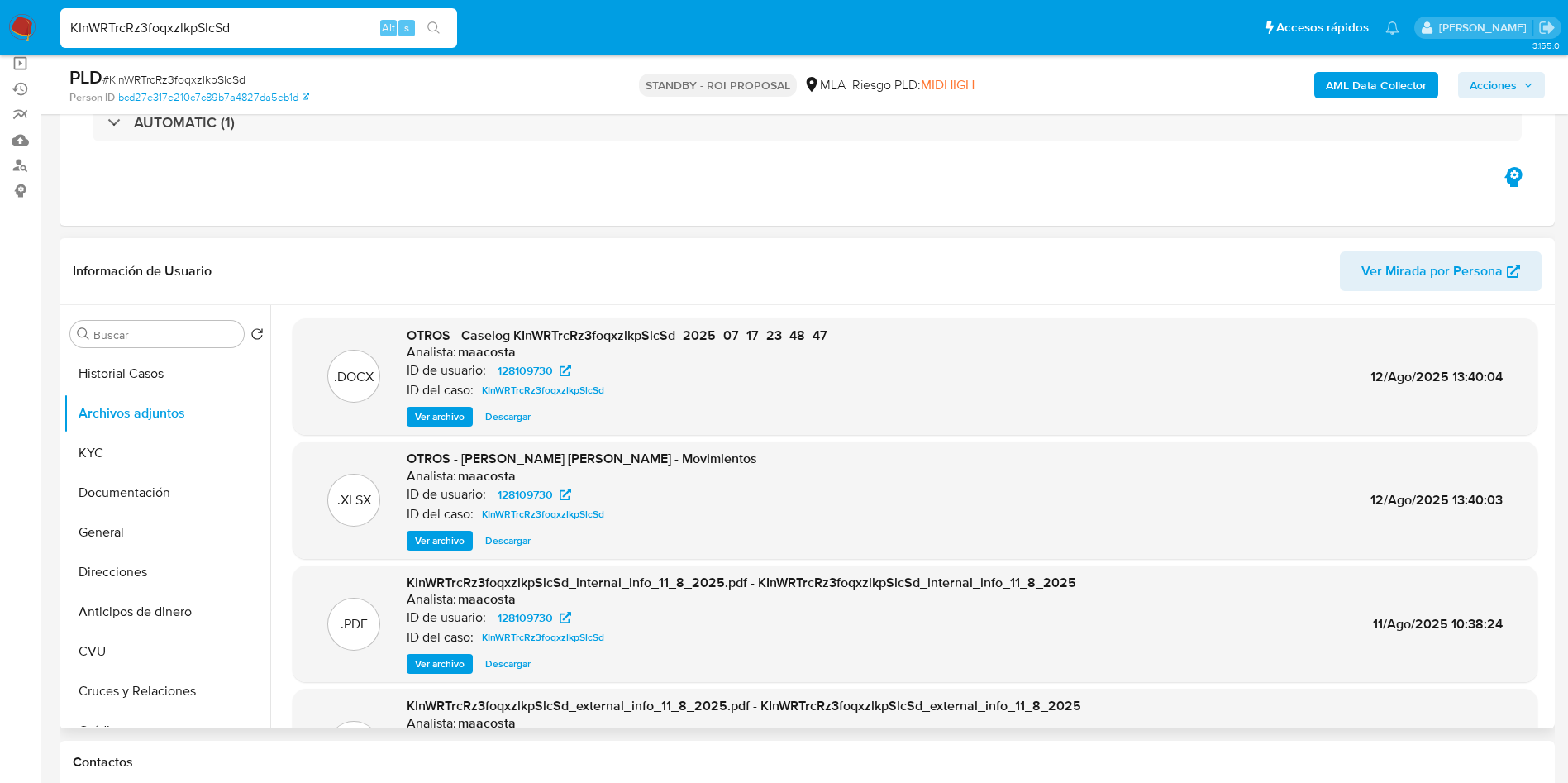
click at [423, 419] on span "Ver archivo" at bounding box center [439, 416] width 49 height 16
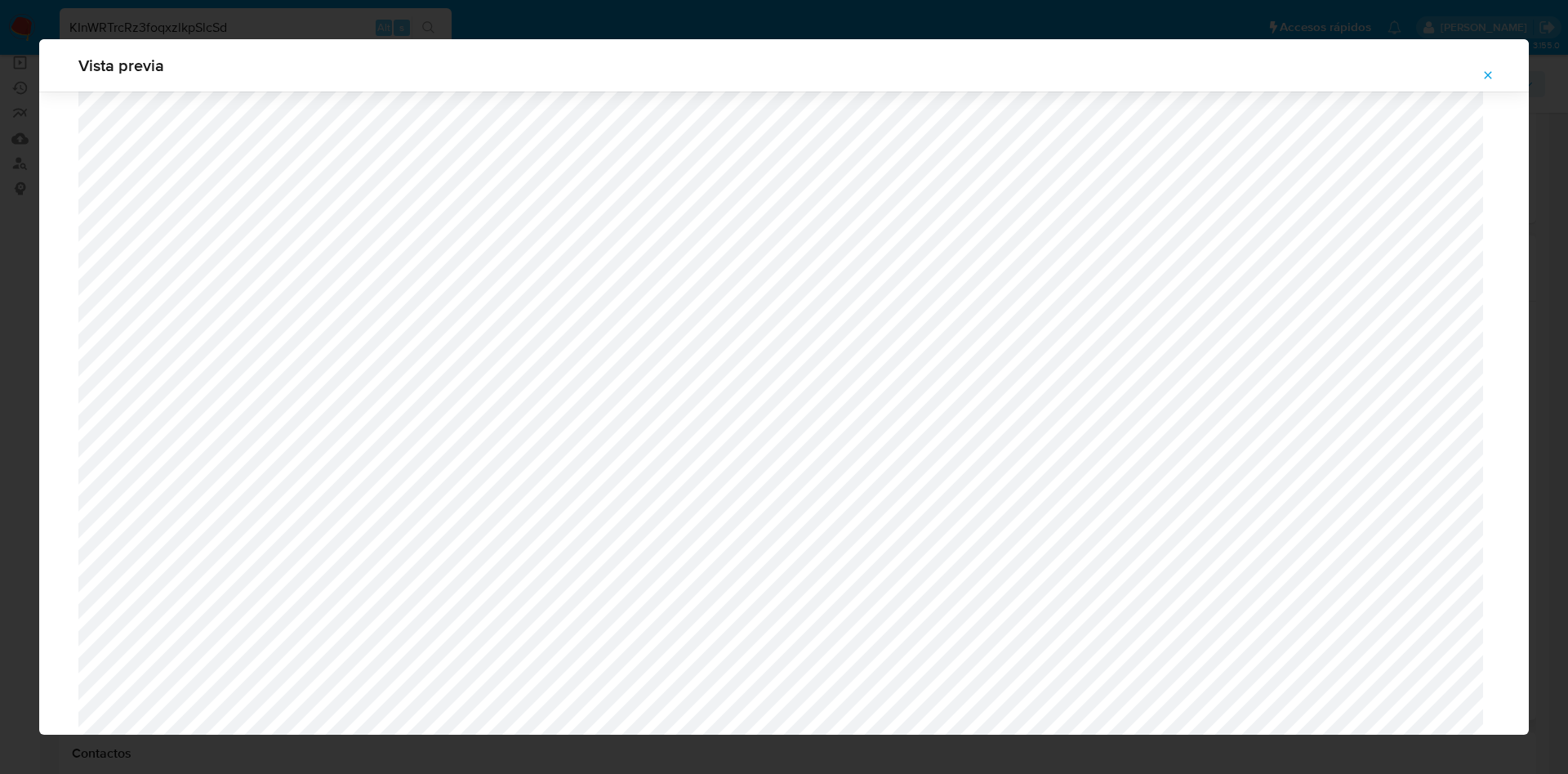
scroll to position [1037, 0]
click at [1487, 83] on span "Attachment preview" at bounding box center [1488, 75] width 13 height 23
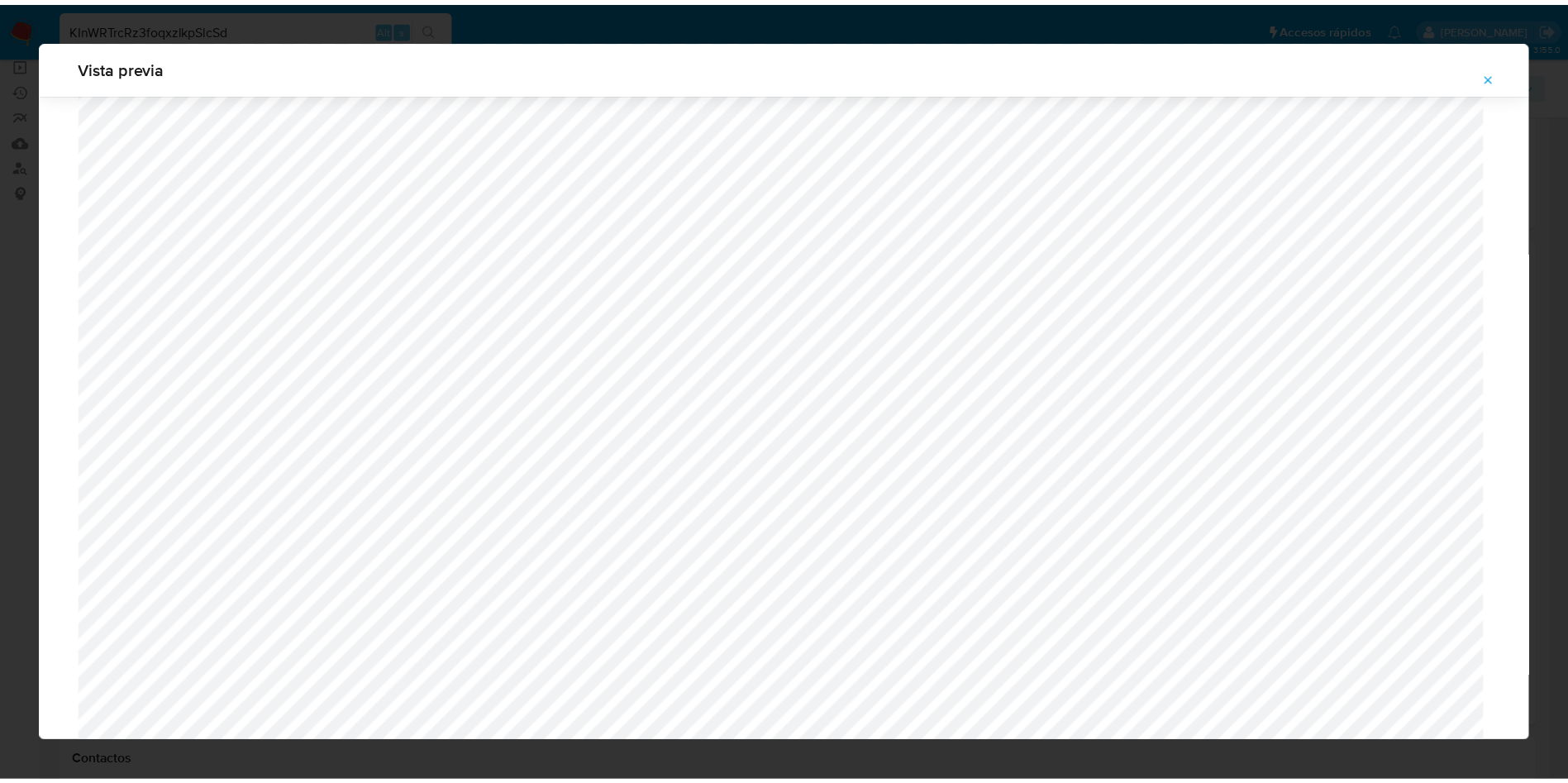
scroll to position [0, 0]
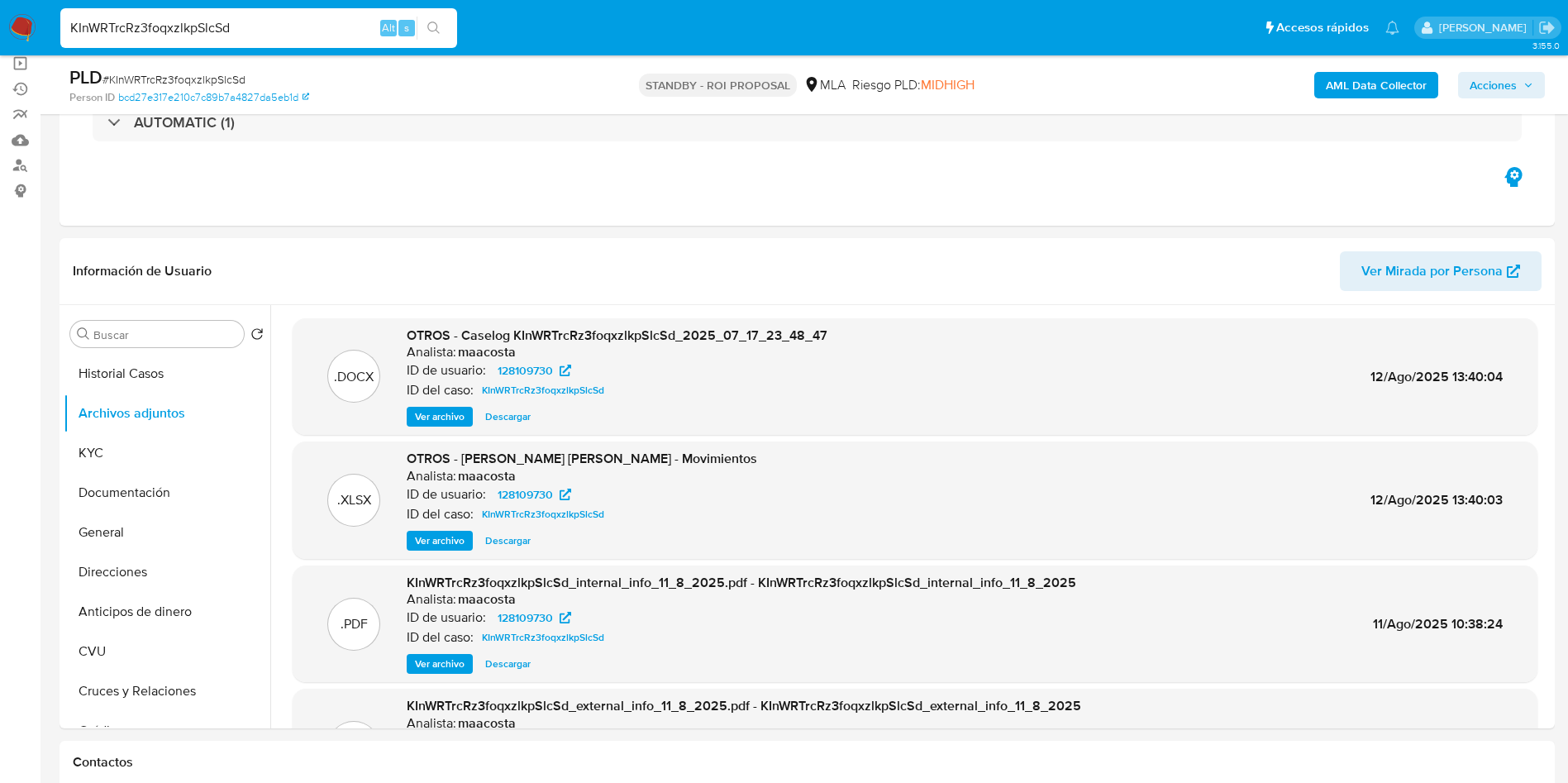
click at [234, 31] on input "KInWRTrcRz3foqxzlkpSlcSd" at bounding box center [258, 28] width 396 height 21
paste input "Qpiw63PysaOgDxE4joOdZra7"
type input "Qpiw63PysaOgDxE4joOdZra7"
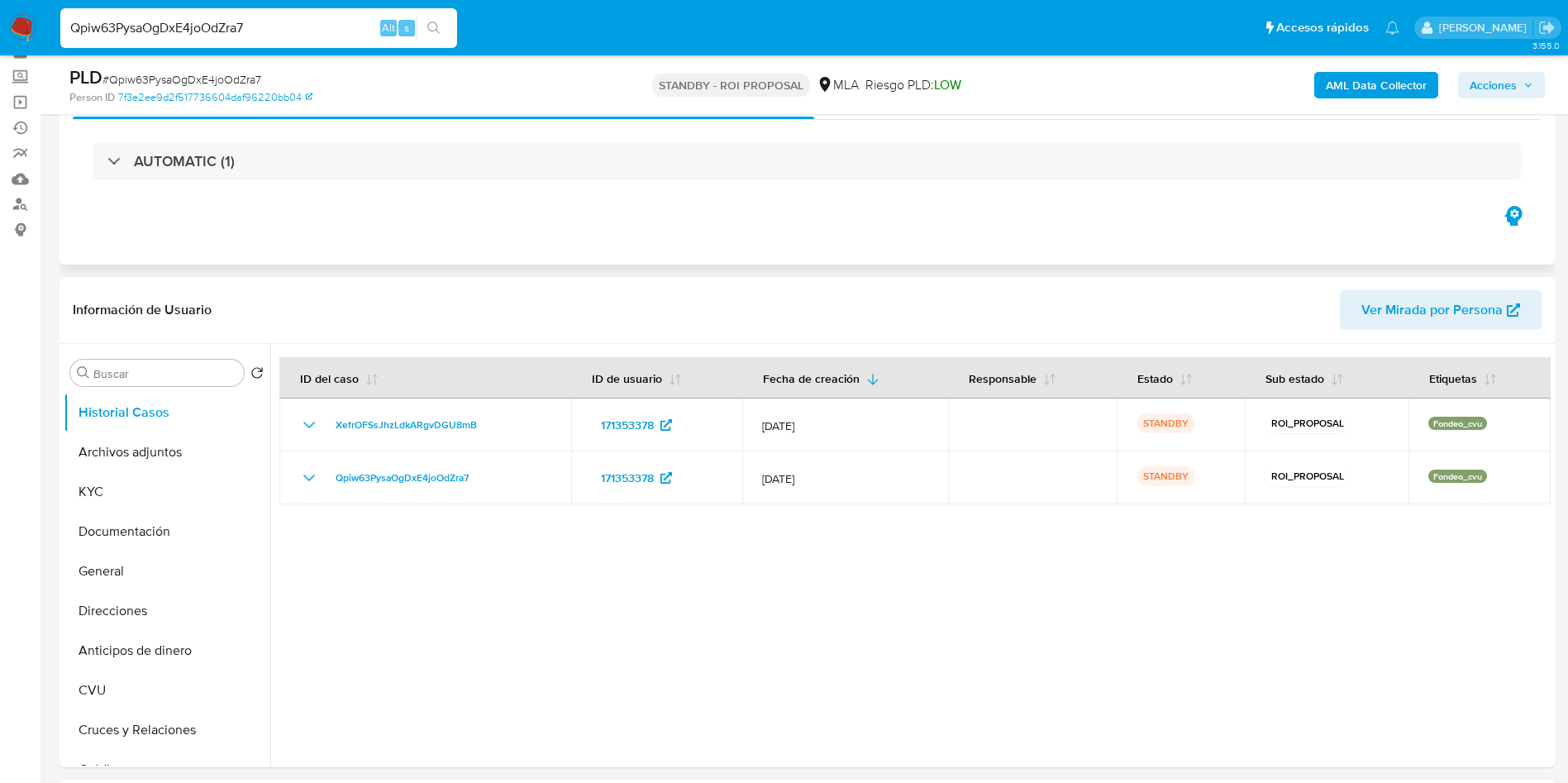
scroll to position [124, 0]
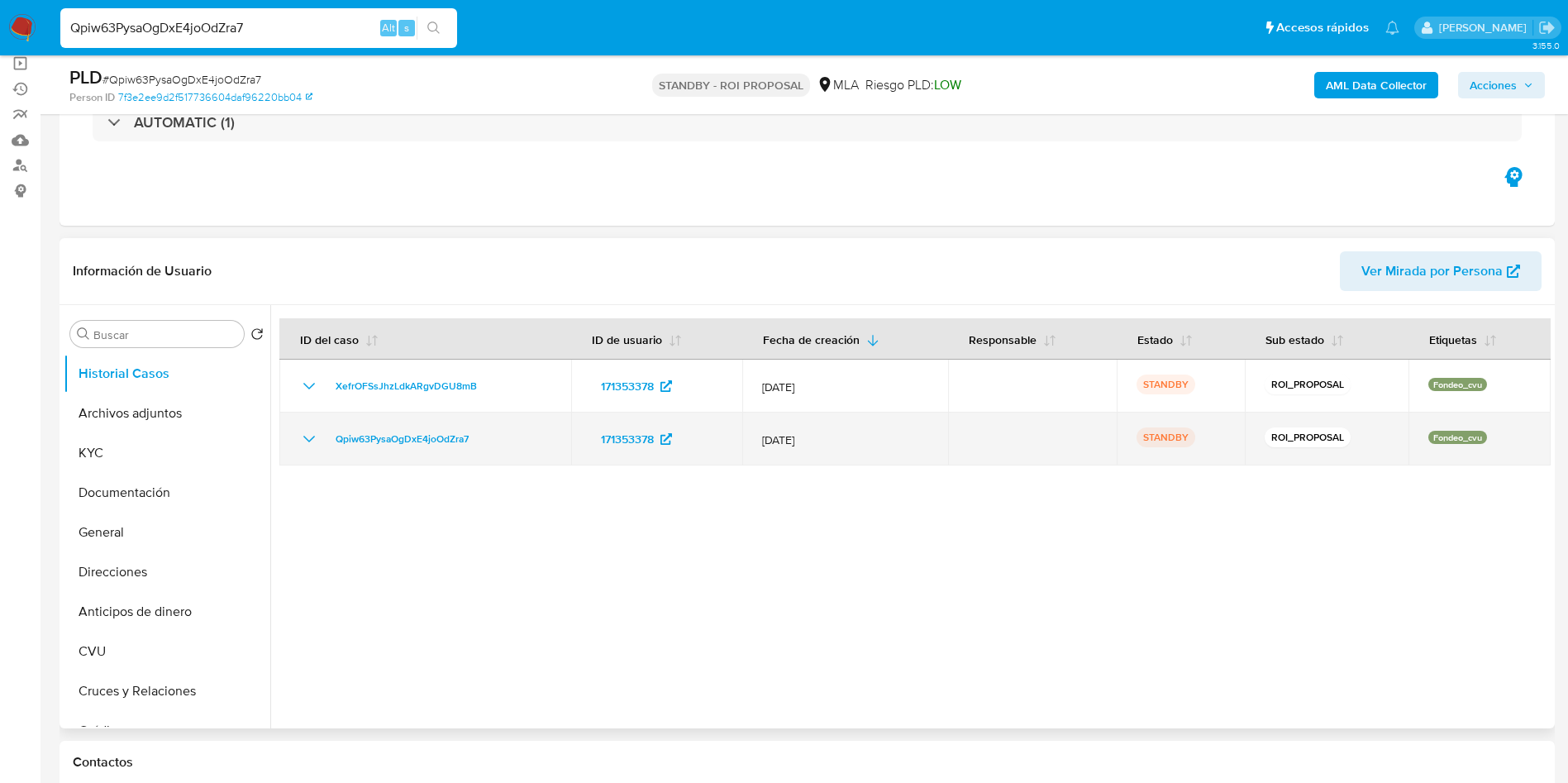
select select "10"
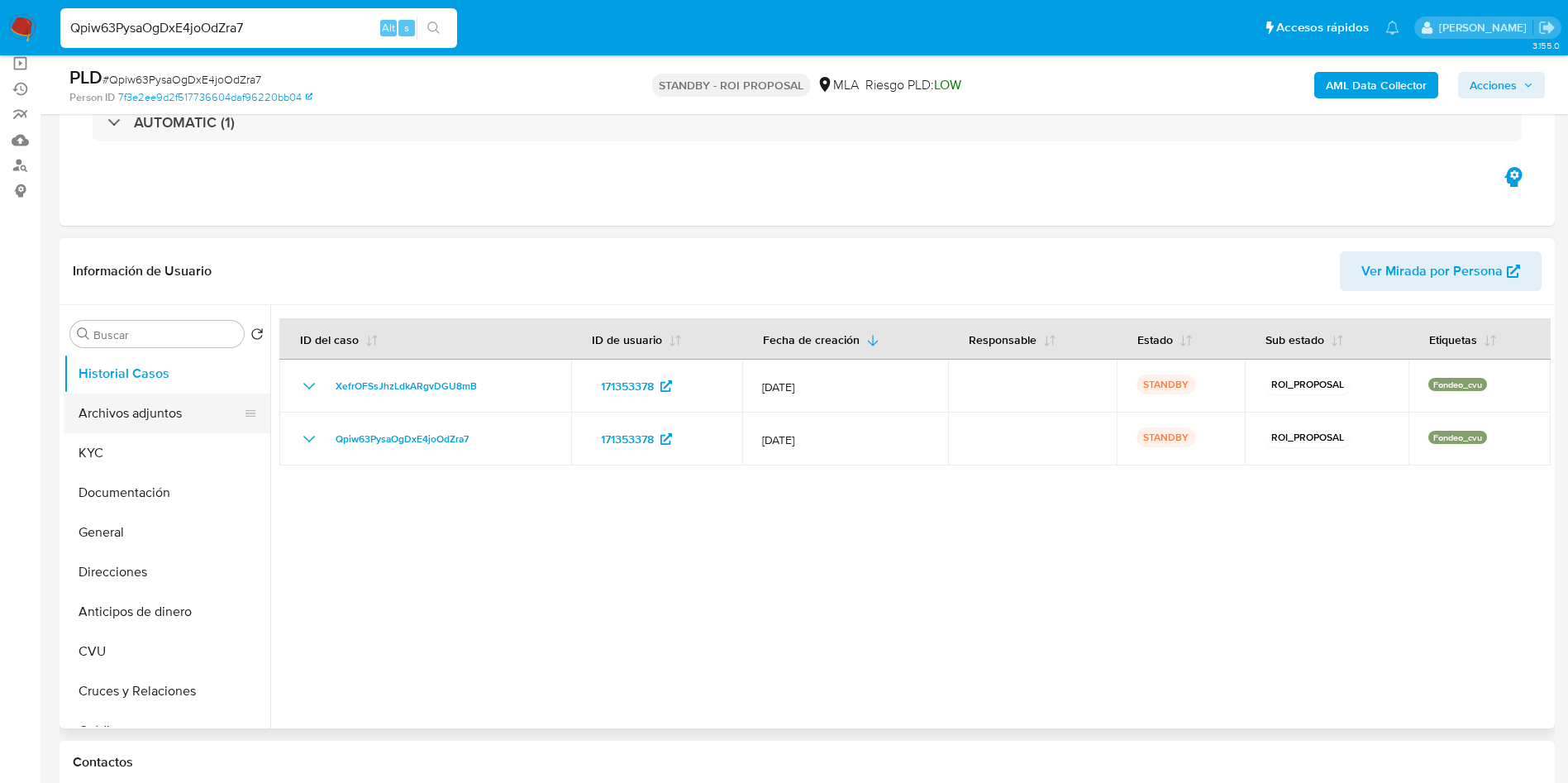
click at [149, 416] on button "Archivos adjuntos" at bounding box center [160, 413] width 194 height 40
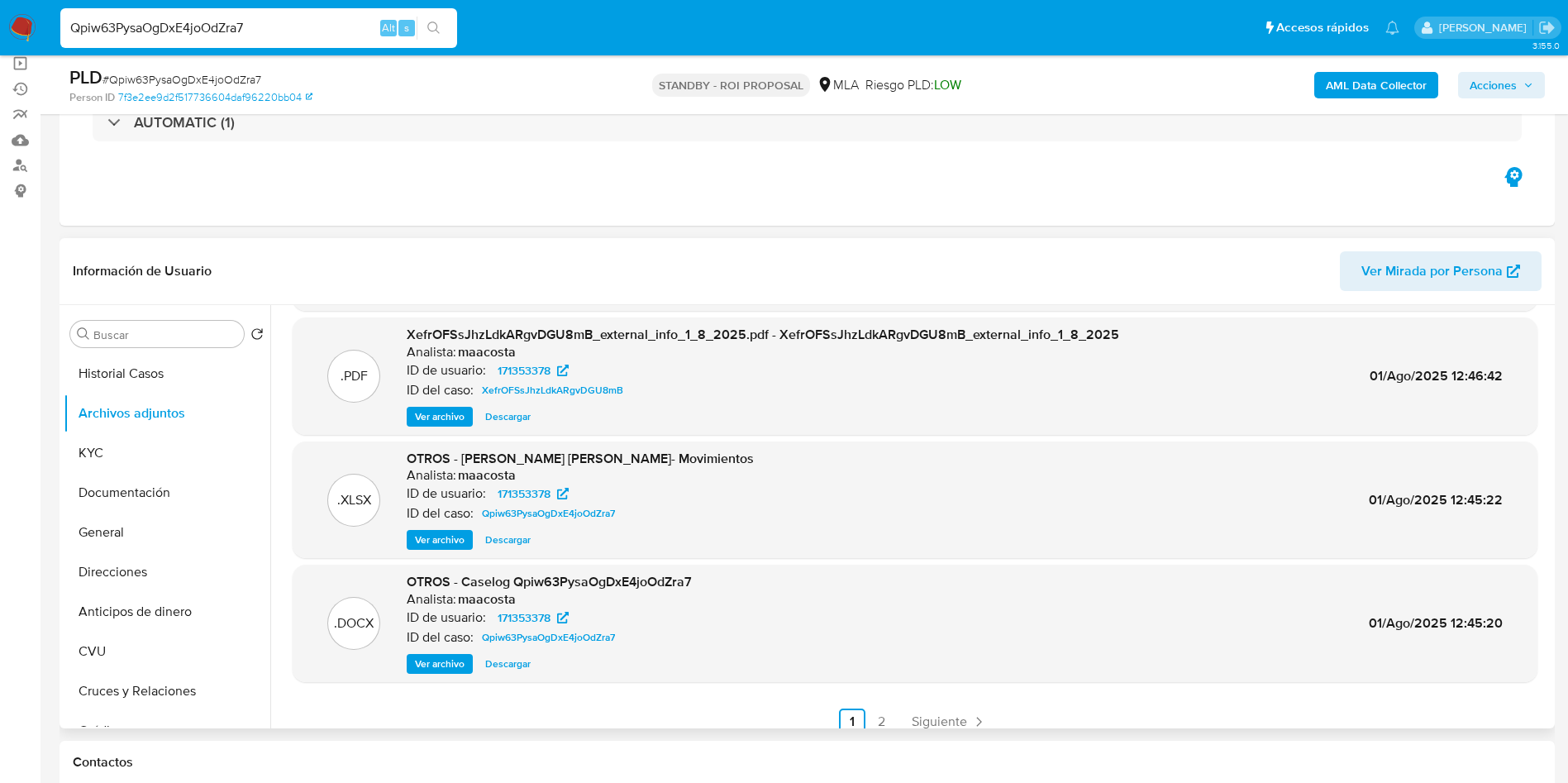
click at [432, 665] on span "Ver archivo" at bounding box center [439, 663] width 49 height 16
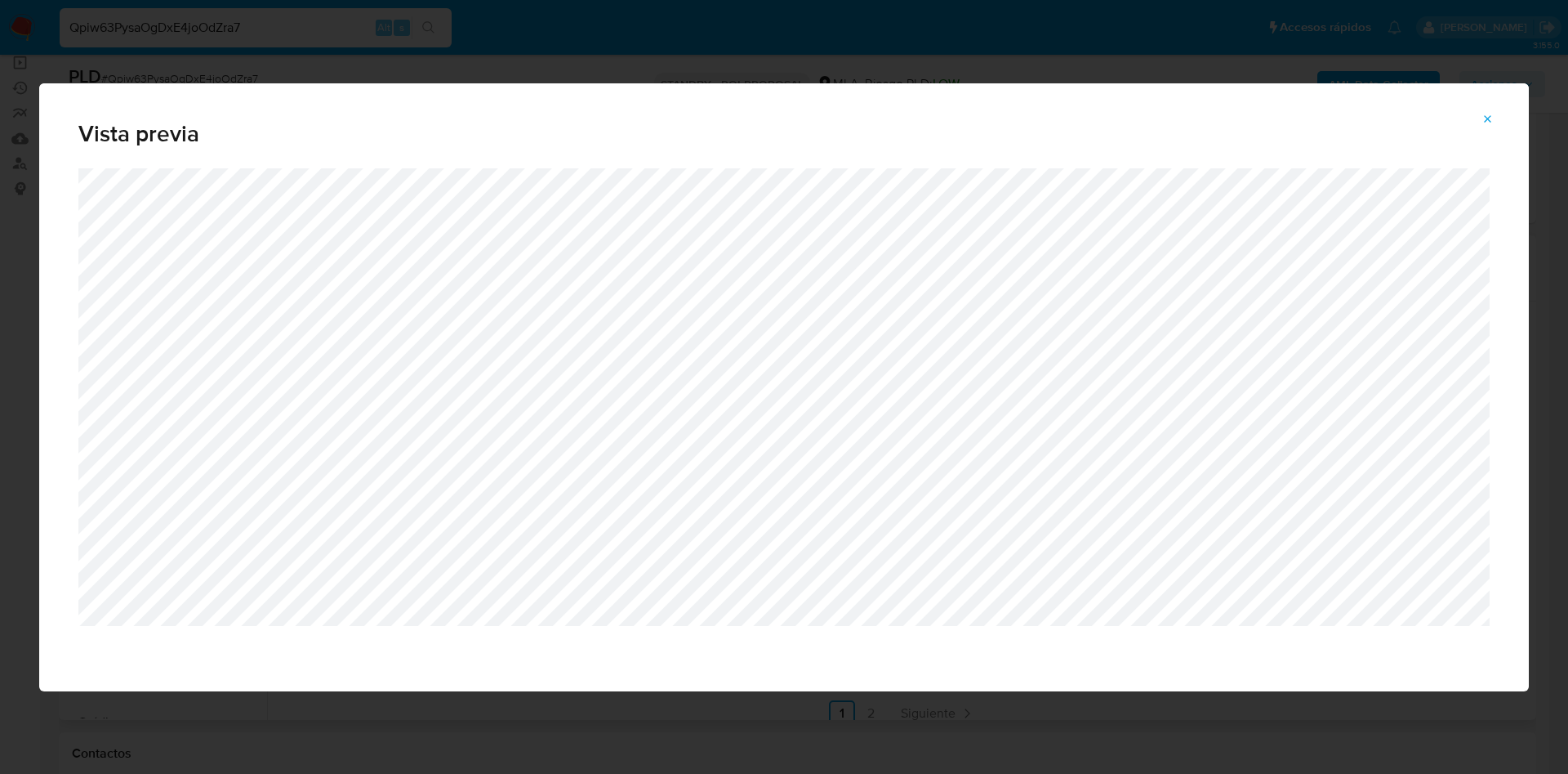
click at [1485, 118] on icon "Attachment preview" at bounding box center [1488, 119] width 13 height 13
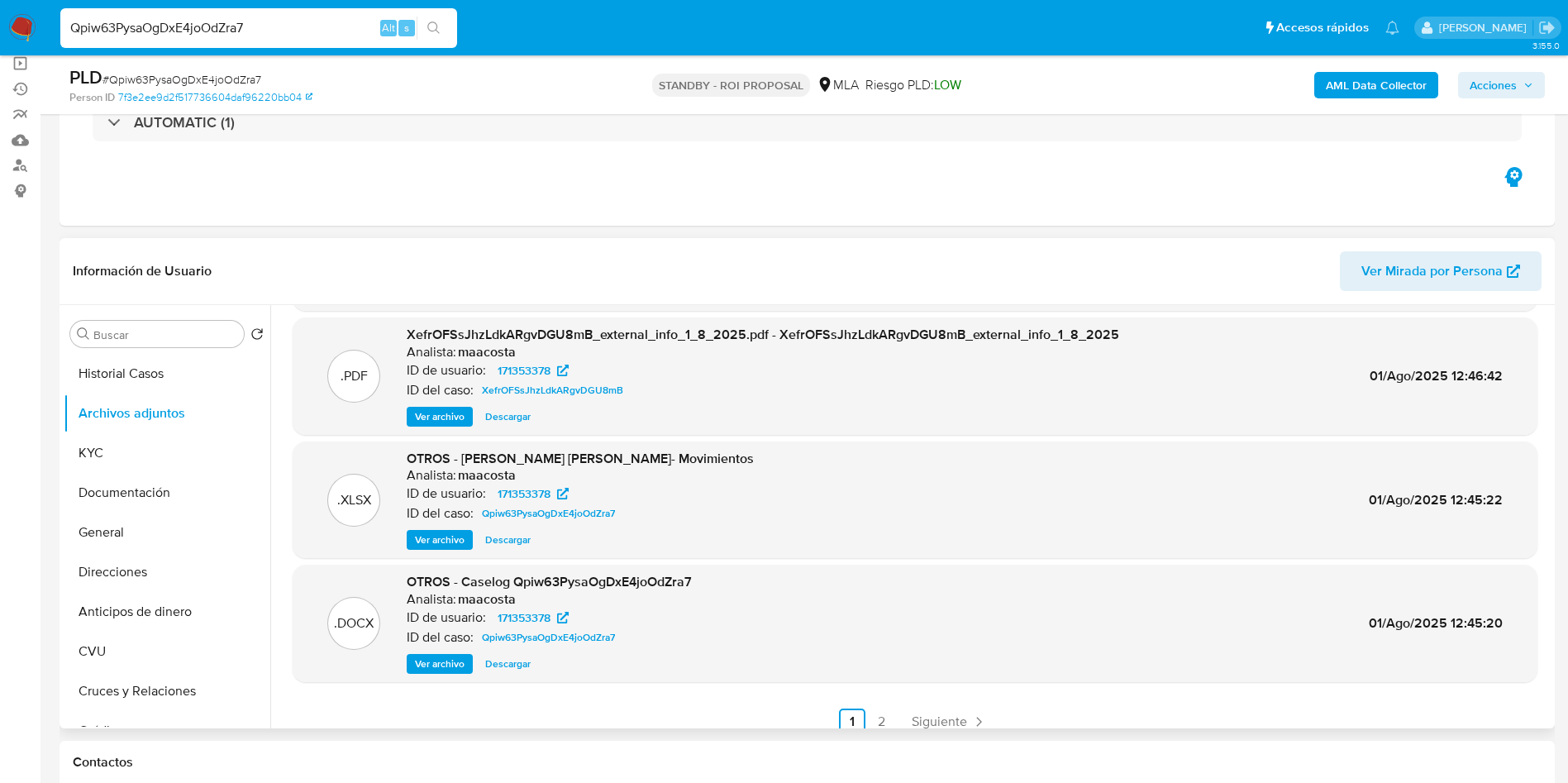
click at [324, 26] on input "Qpiw63PysaOgDxE4joOdZra7" at bounding box center [258, 28] width 396 height 21
paste input "ZyGNVbyNhTkq7BezwSJNHzMO"
type input "ZyGNVbyNhTkq7BezwSJNHzMO"
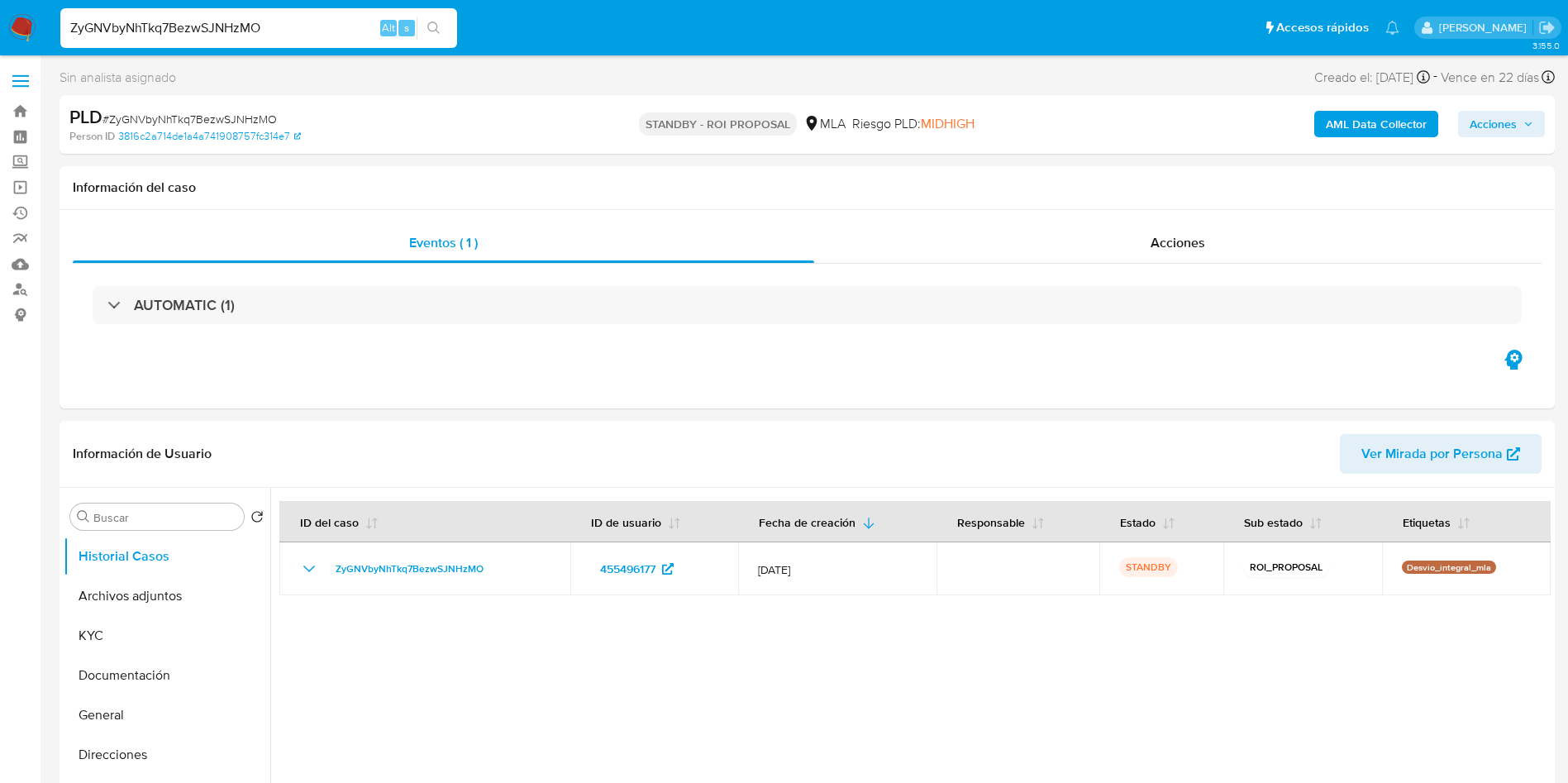
select select "10"
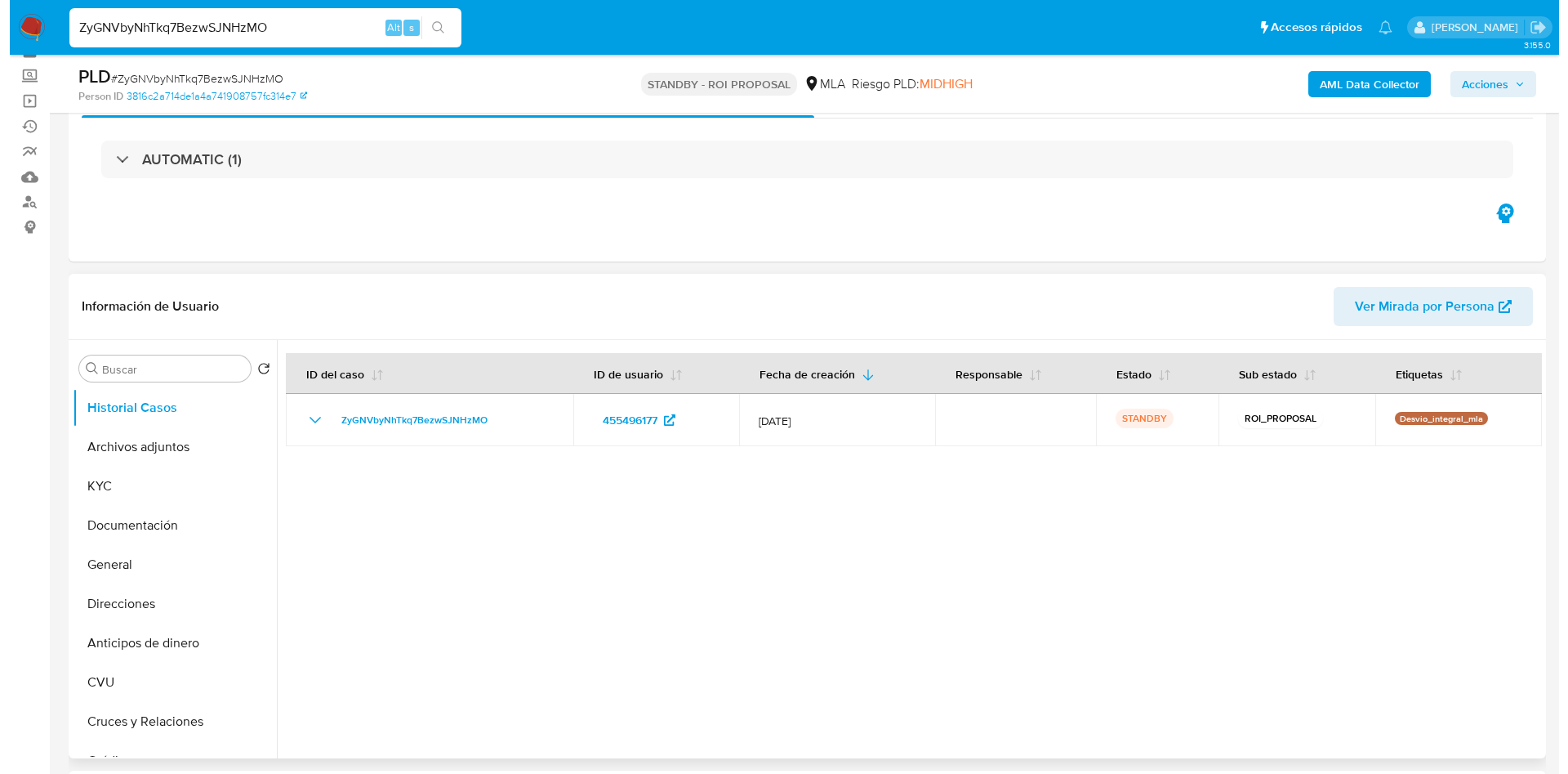
scroll to position [123, 0]
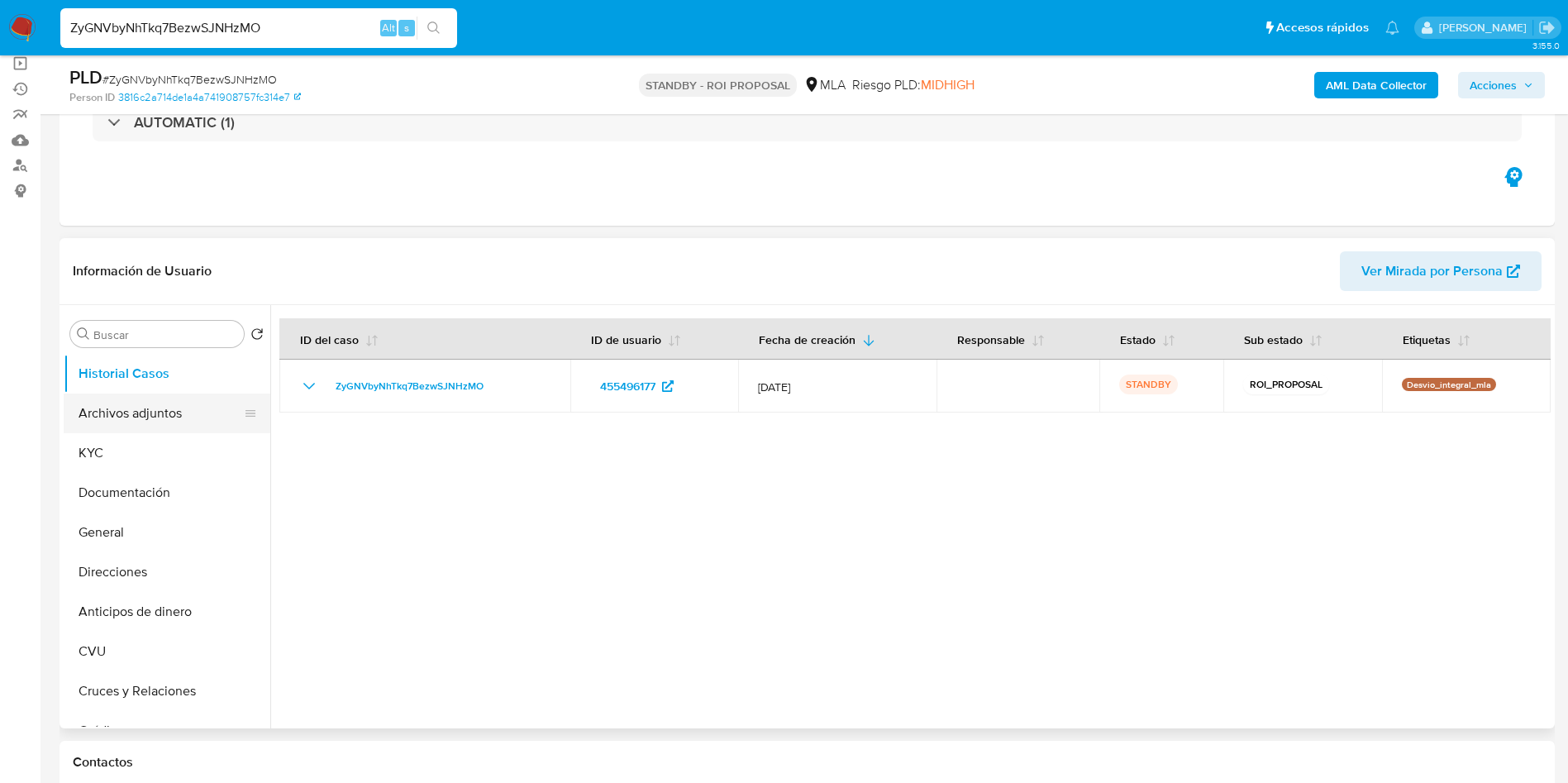
click at [152, 422] on button "Archivos adjuntos" at bounding box center [160, 413] width 194 height 40
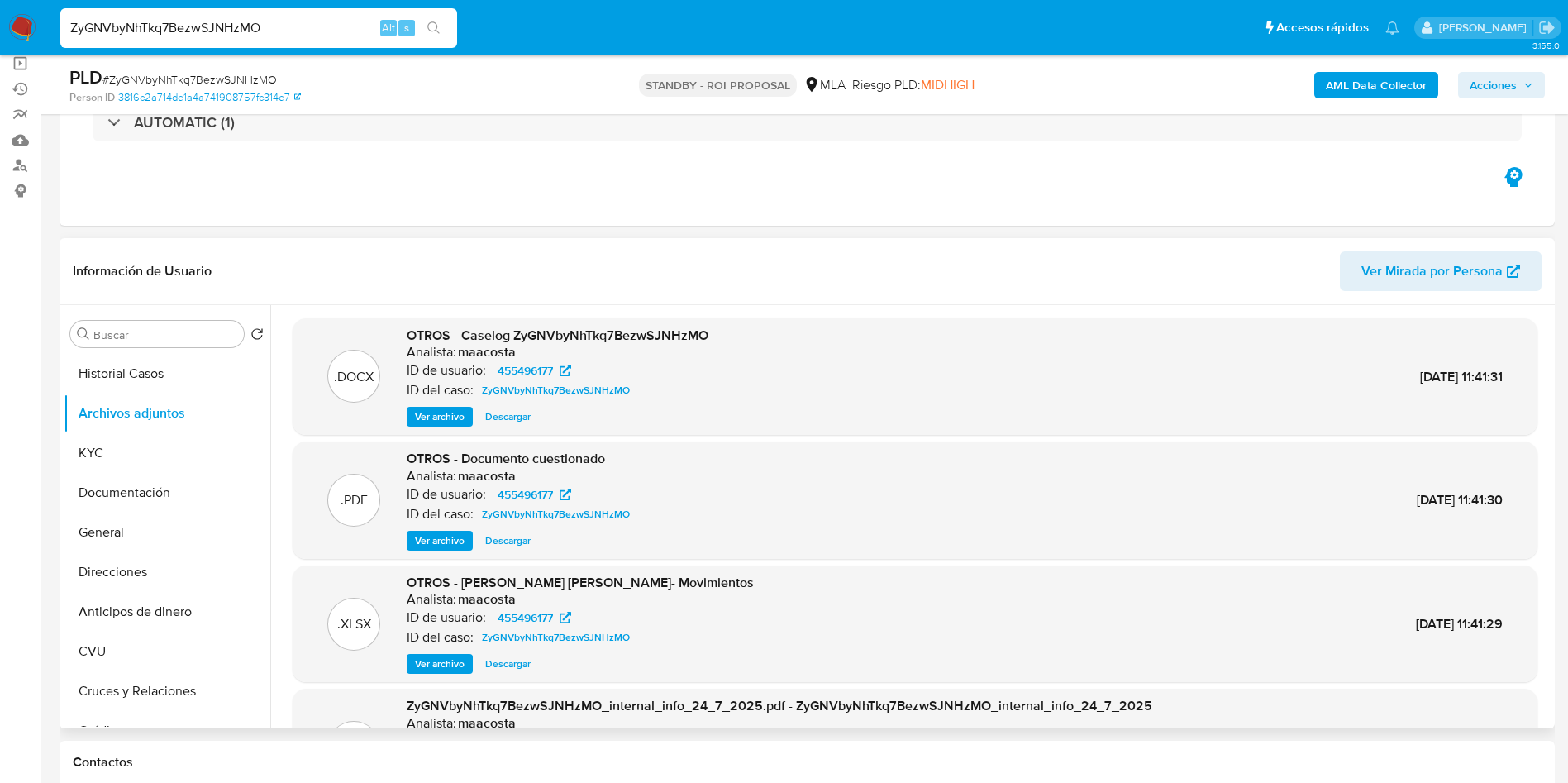
click at [421, 419] on span "Ver archivo" at bounding box center [439, 416] width 49 height 16
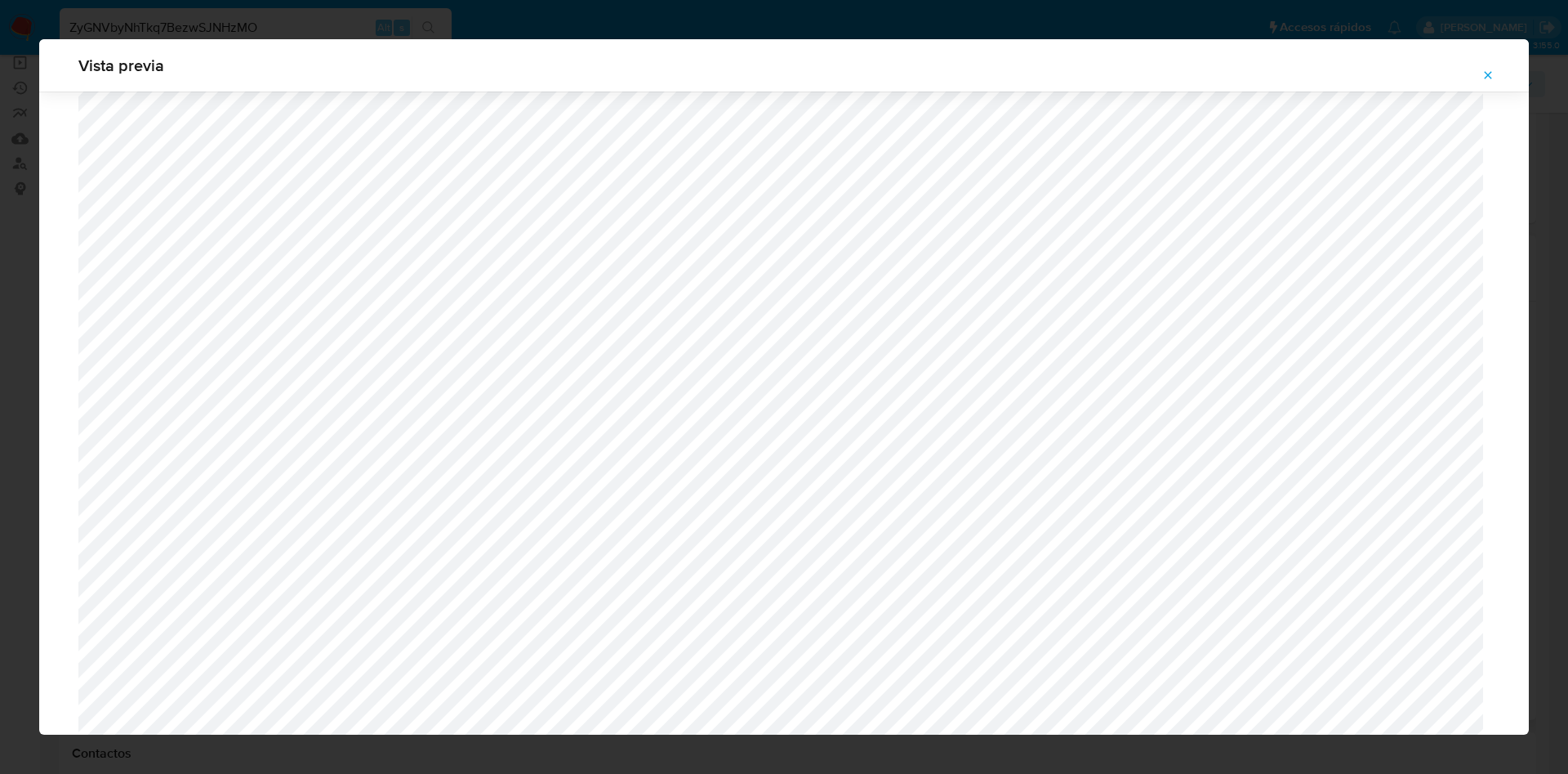
scroll to position [886, 0]
click at [1479, 65] on button "Attachment preview" at bounding box center [1488, 74] width 36 height 26
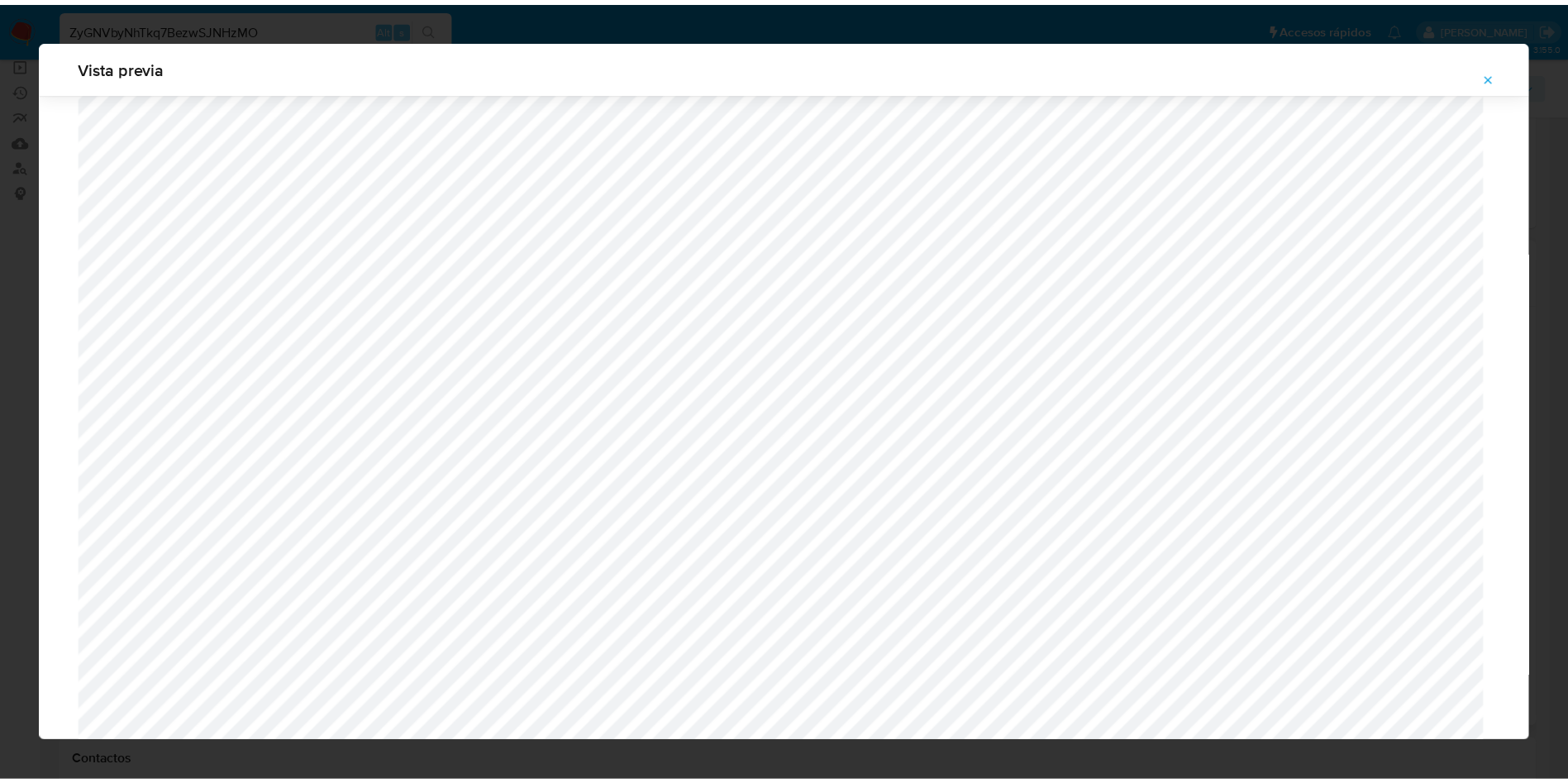
scroll to position [0, 0]
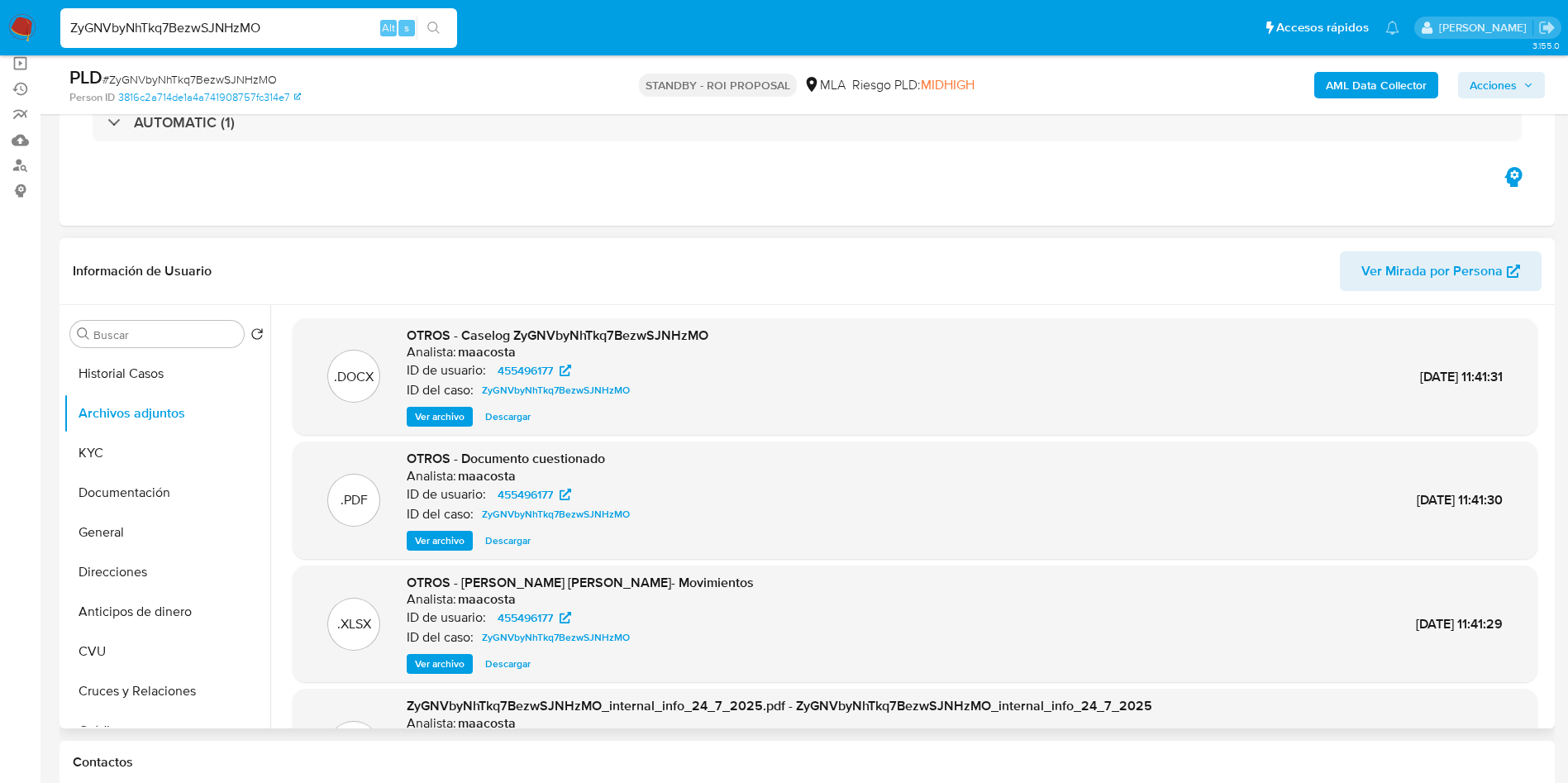
click at [512, 414] on span "Descargar" at bounding box center [507, 416] width 45 height 16
click at [158, 358] on button "Historial Casos" at bounding box center [160, 373] width 194 height 40
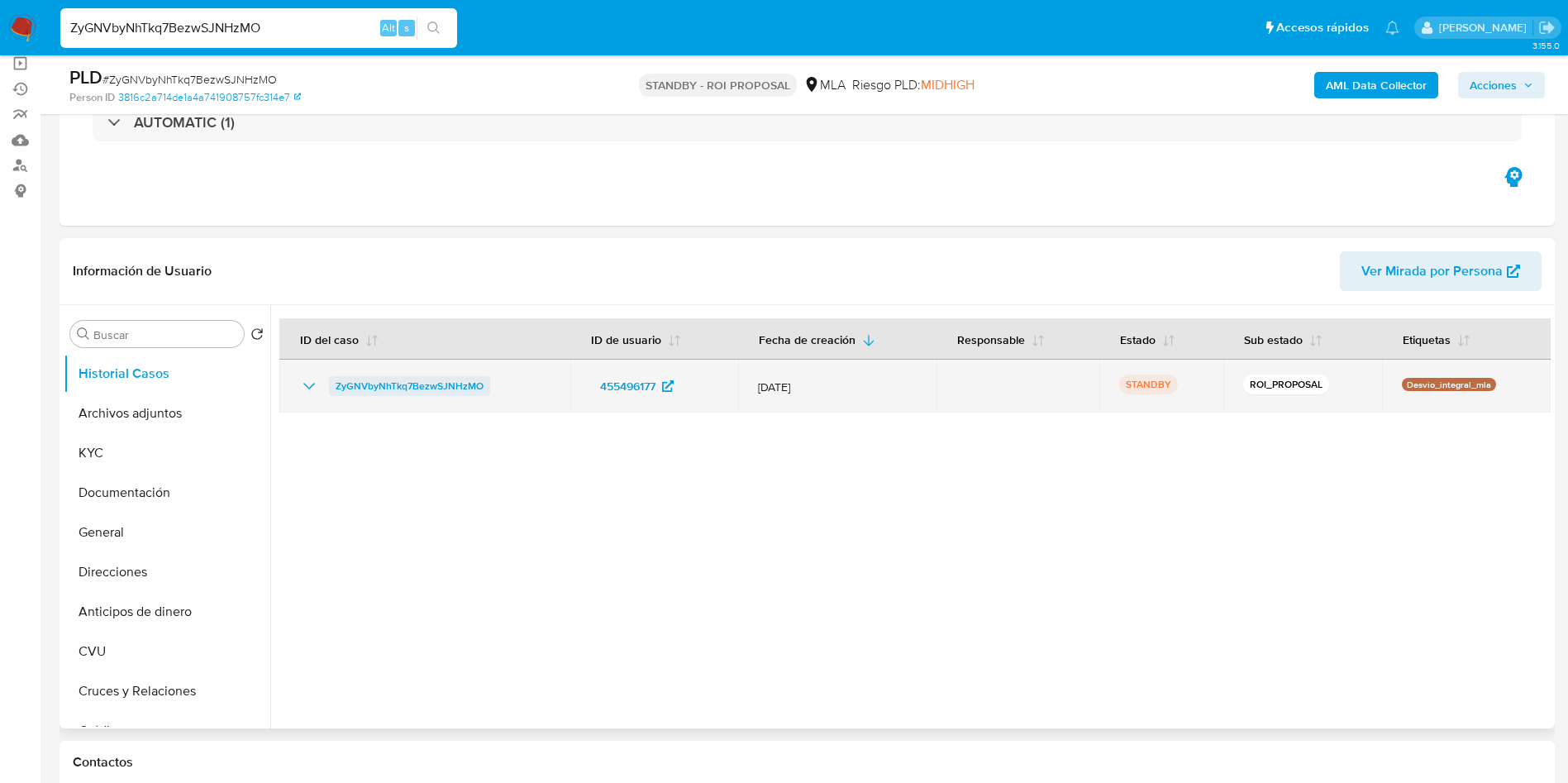
drag, startPoint x: 327, startPoint y: 392, endPoint x: 485, endPoint y: 385, distance: 158.2
click at [485, 385] on div "ZyGNVbyNhTkq7BezwSJNHzMO" at bounding box center [424, 386] width 252 height 20
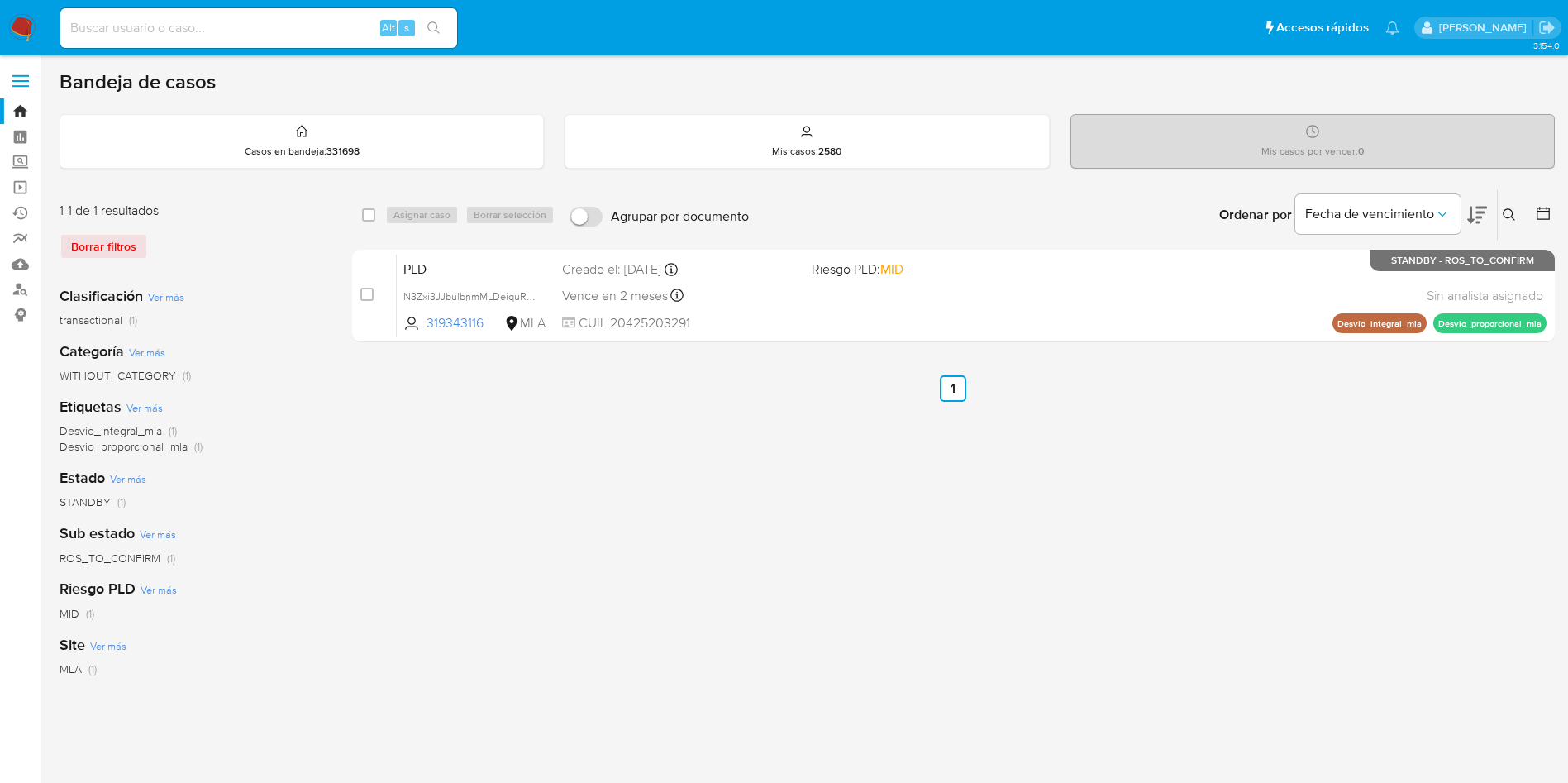
click at [1505, 213] on icon at bounding box center [1509, 215] width 14 height 14
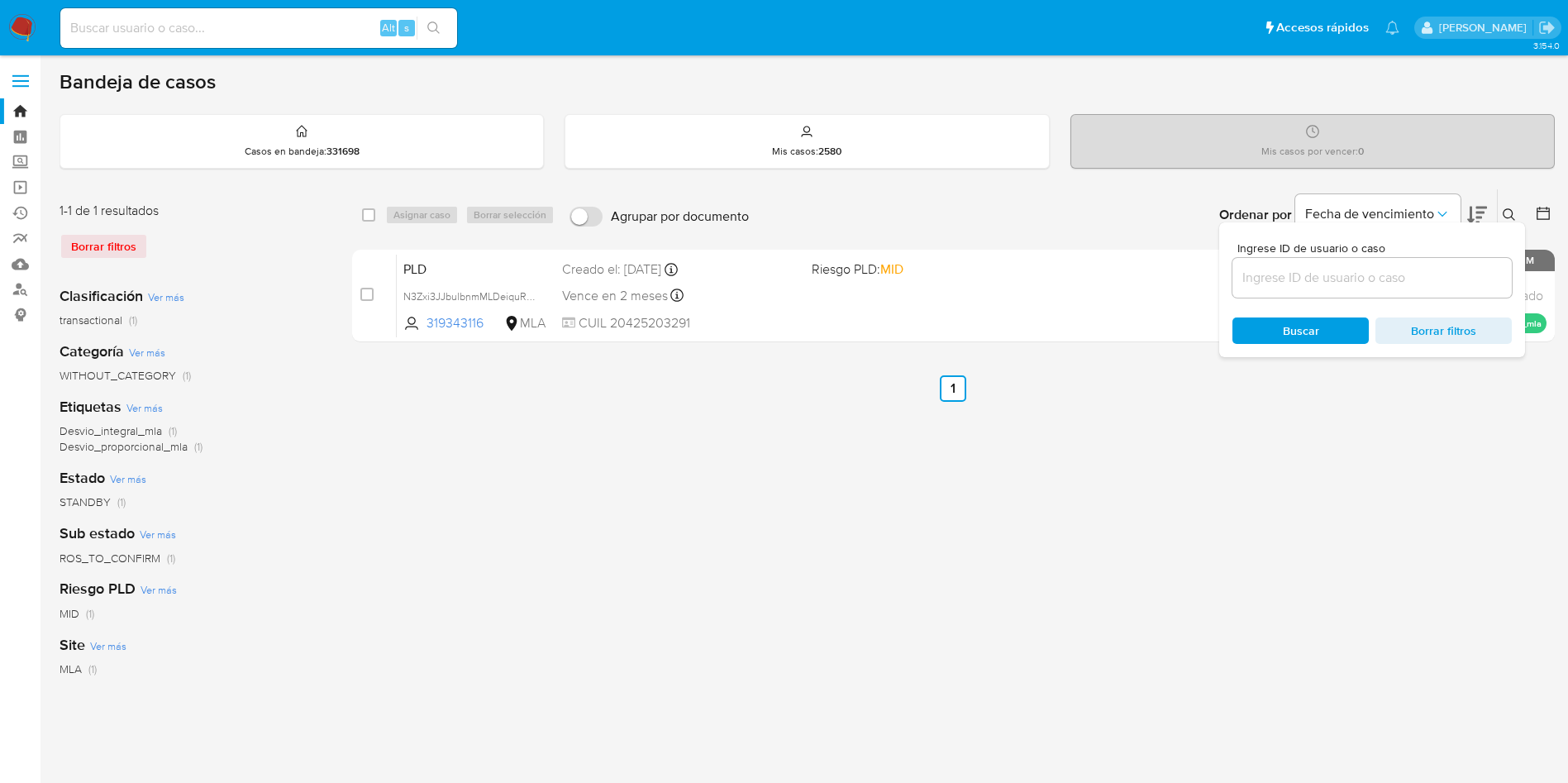
click at [1368, 284] on input at bounding box center [1372, 278] width 280 height 21
type input "ZyGNVbyNhTkq7BezwSJNHzMO"
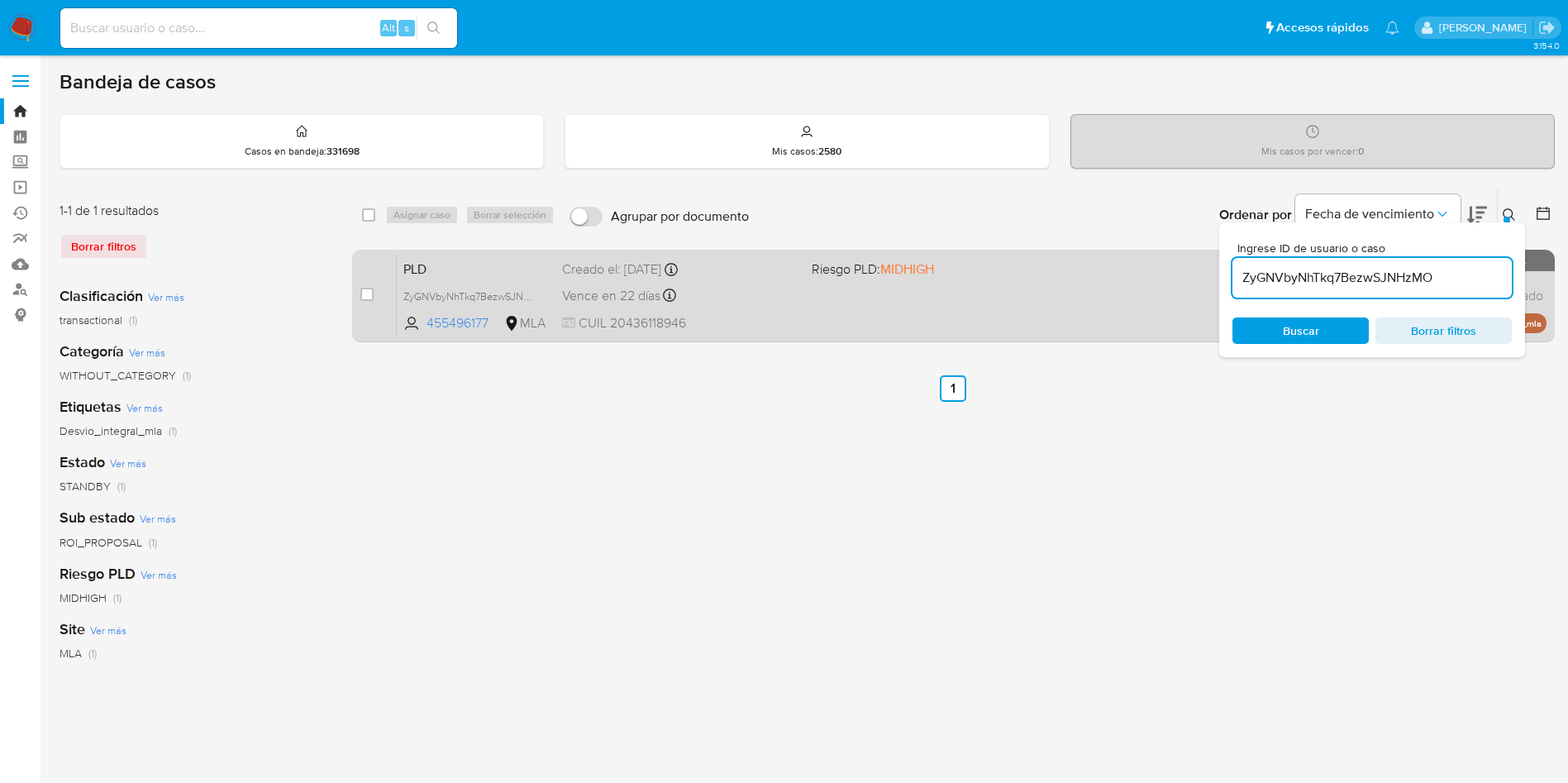
click at [359, 289] on div "case-item-checkbox No es posible asignar el caso PLD ZyGNVbyNhTkq7BezwSJNHzMO 4…" at bounding box center [953, 296] width 1203 height 93
click at [366, 290] on input "checkbox" at bounding box center [367, 294] width 14 height 14
checkbox input "true"
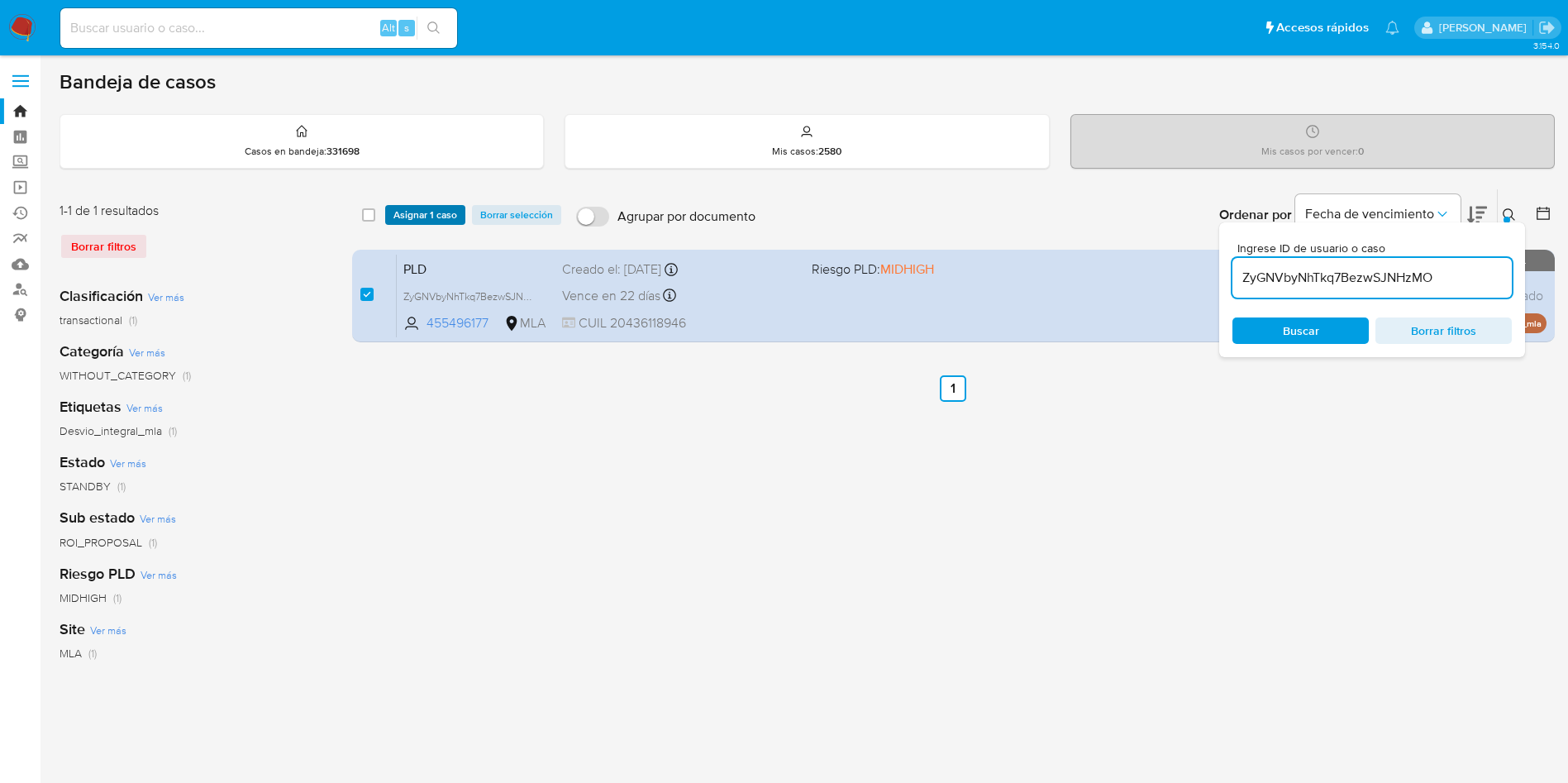
click at [424, 218] on span "Asignar 1 caso" at bounding box center [425, 214] width 64 height 16
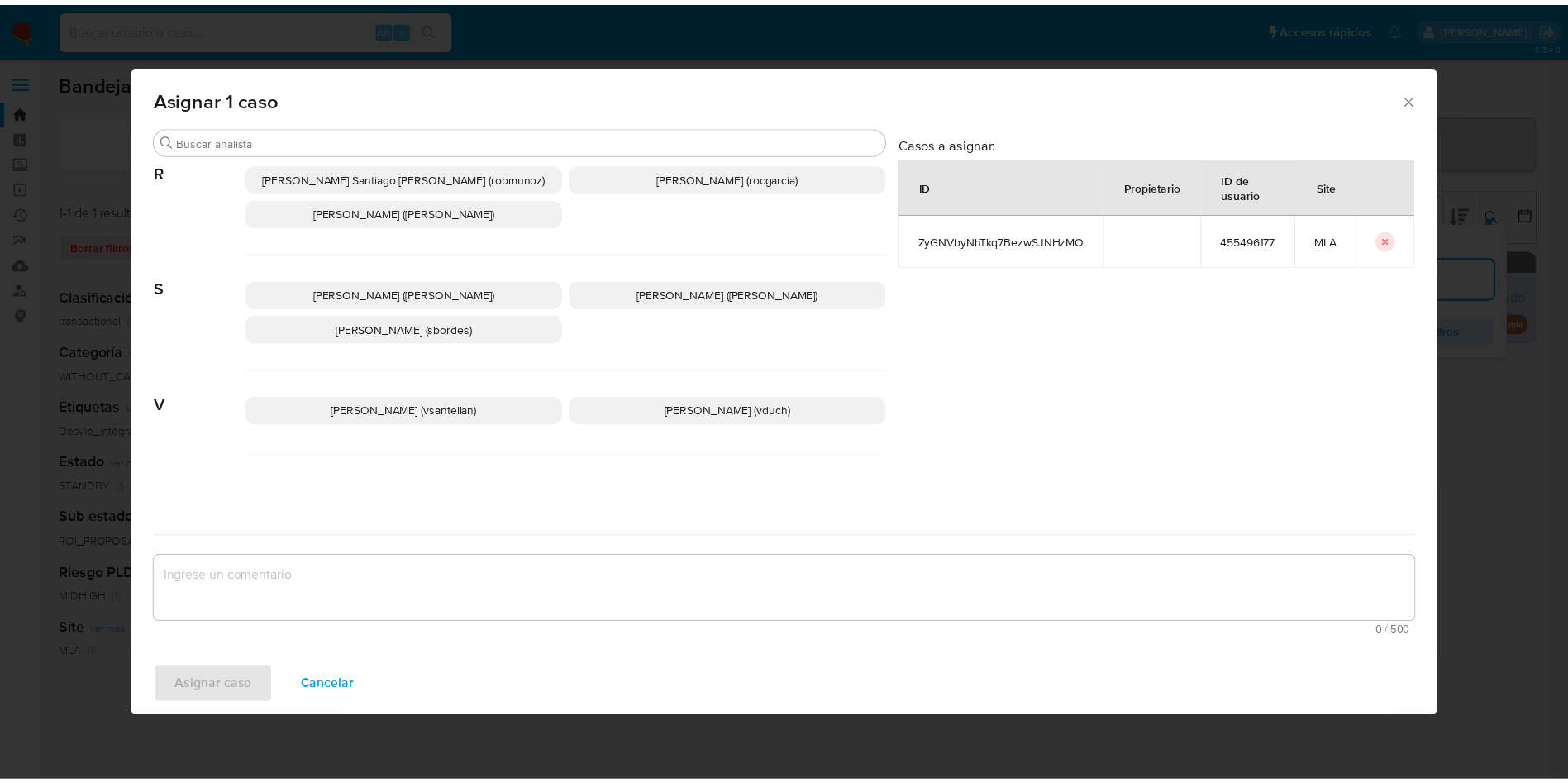
scroll to position [1477, 0]
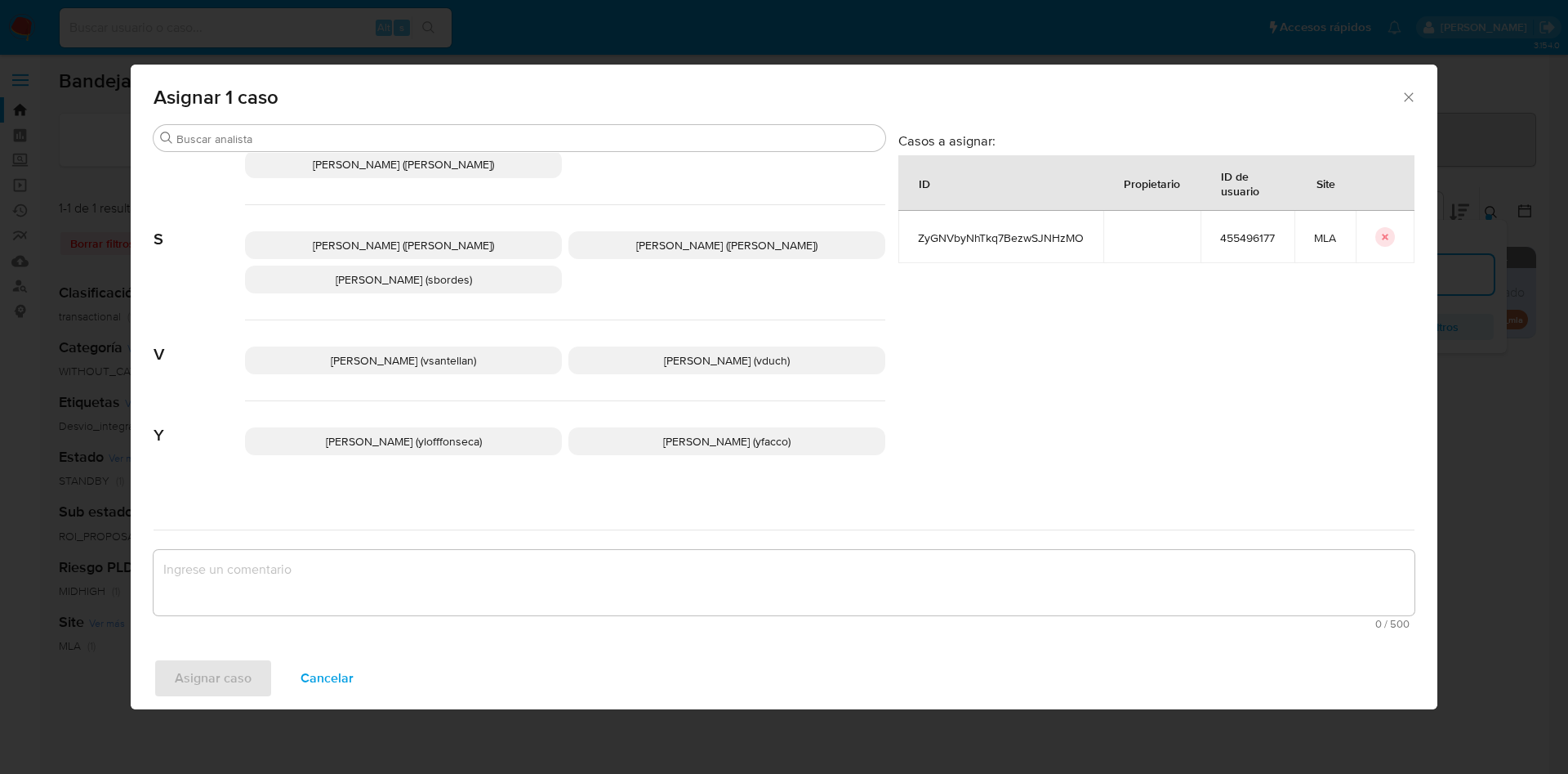
click at [663, 433] on span "[PERSON_NAME] (yfacco)" at bounding box center [727, 440] width 128 height 16
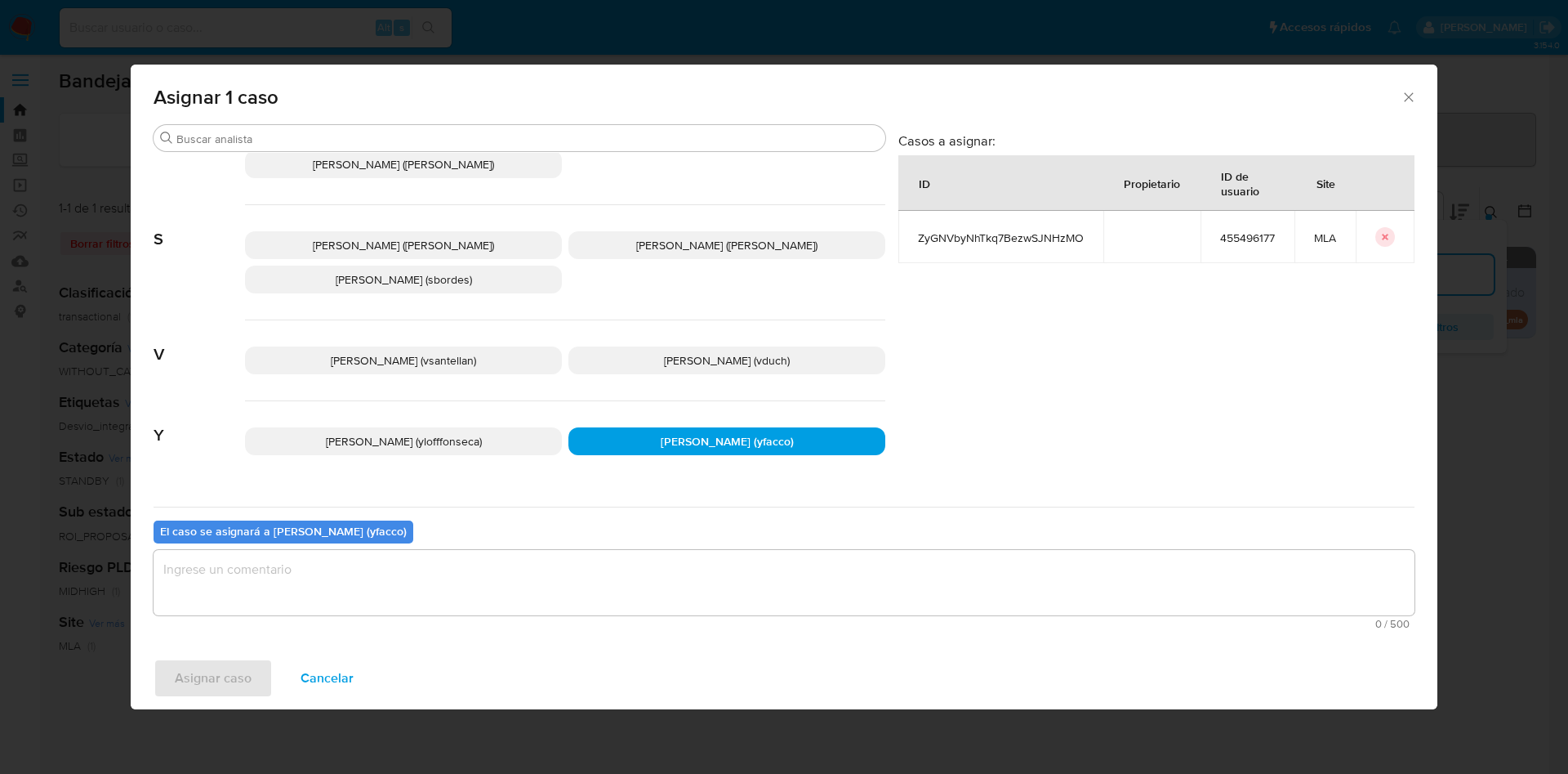
click at [586, 589] on textarea "assign-modal" at bounding box center [783, 582] width 1260 height 66
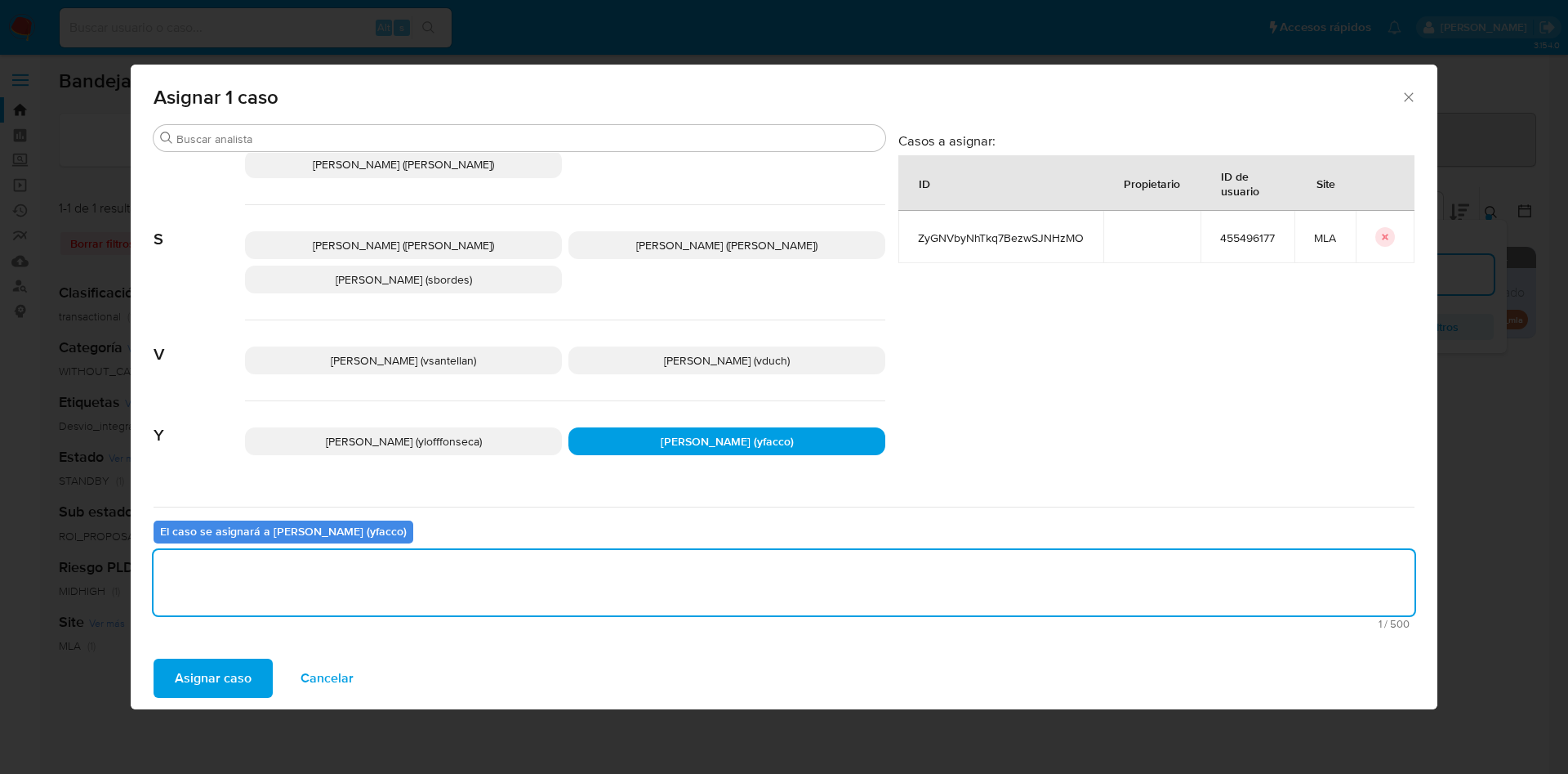
click at [232, 676] on span "Asignar caso" at bounding box center [212, 679] width 77 height 36
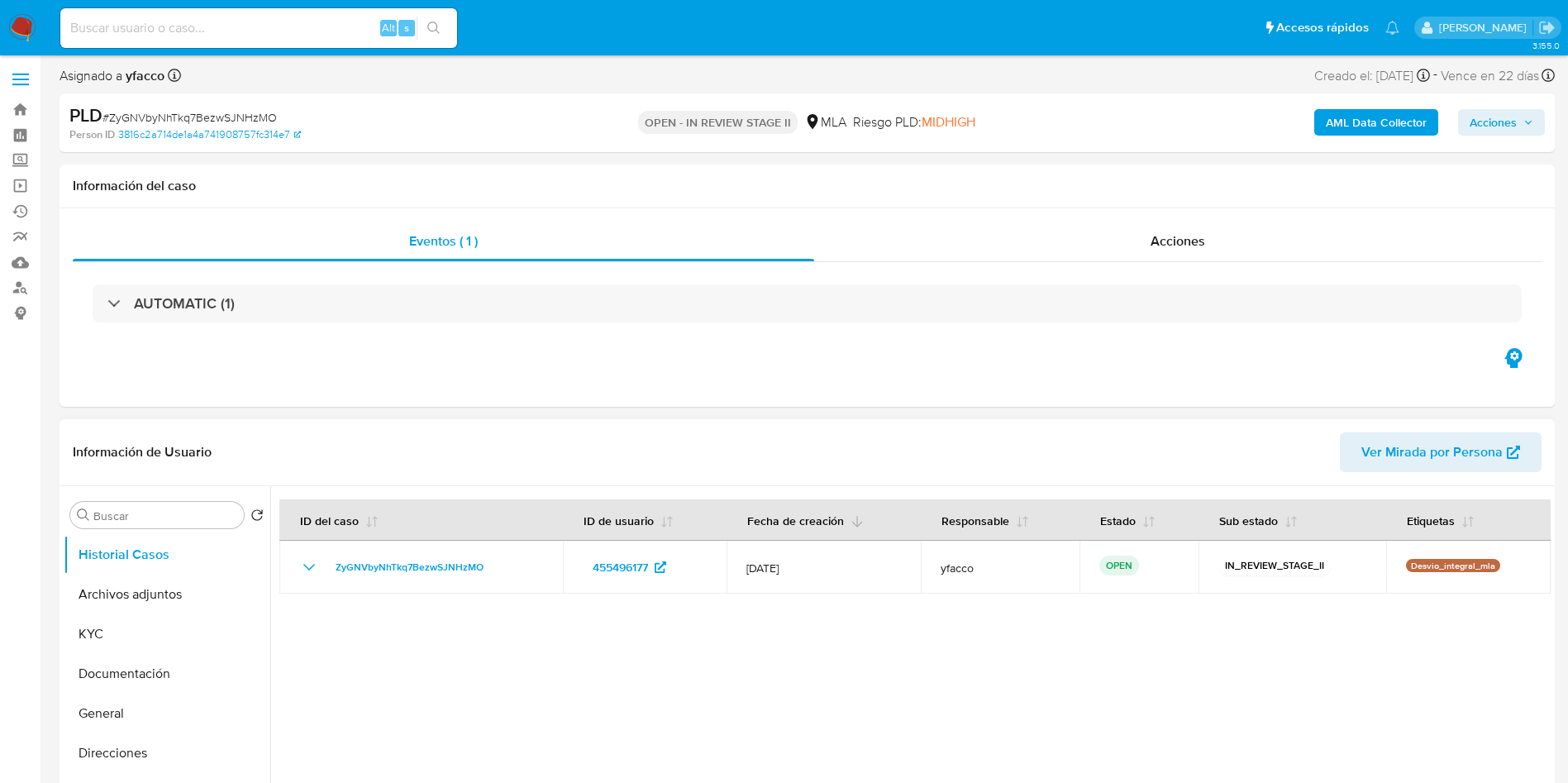
select select "10"
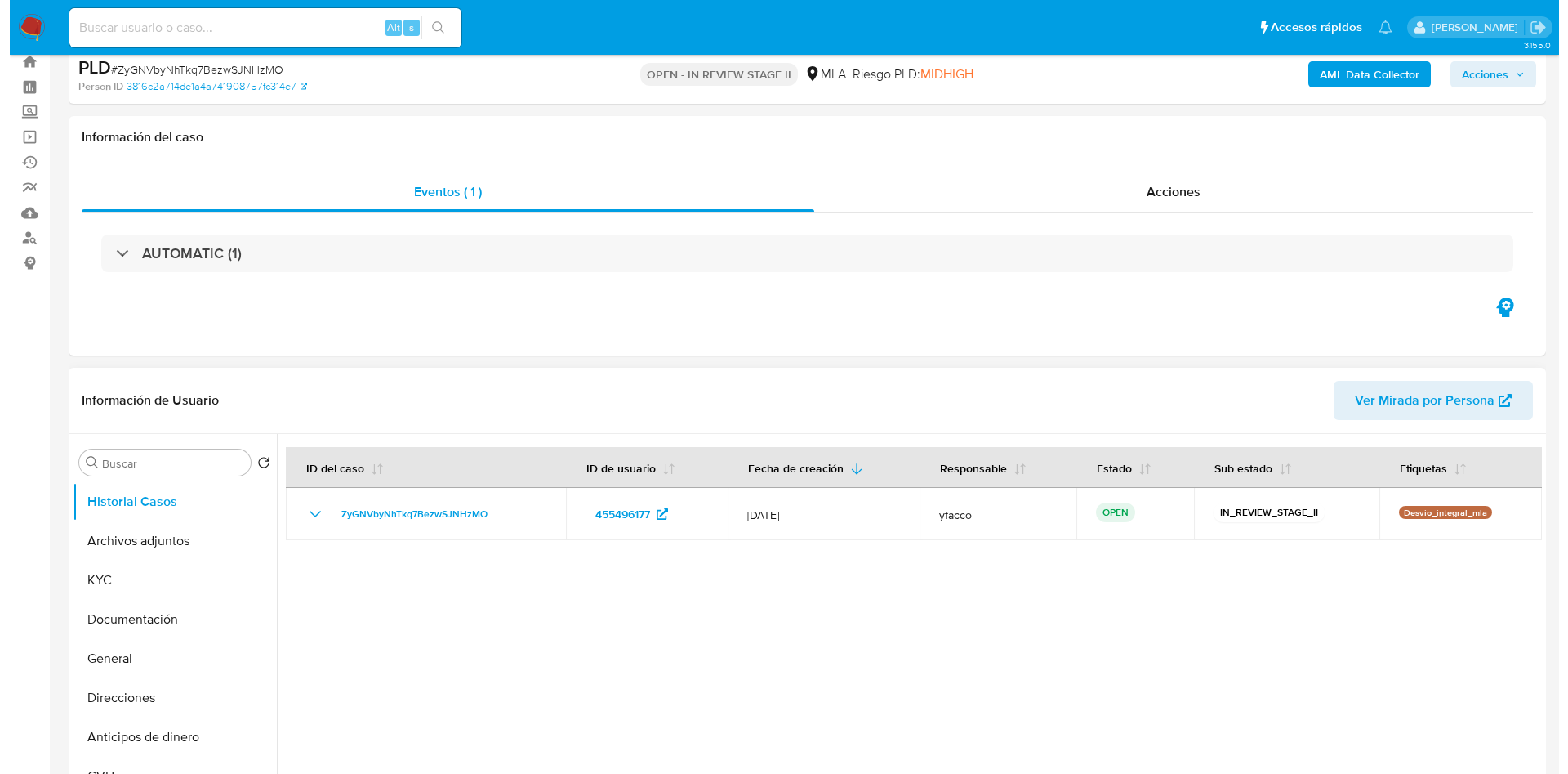
scroll to position [123, 0]
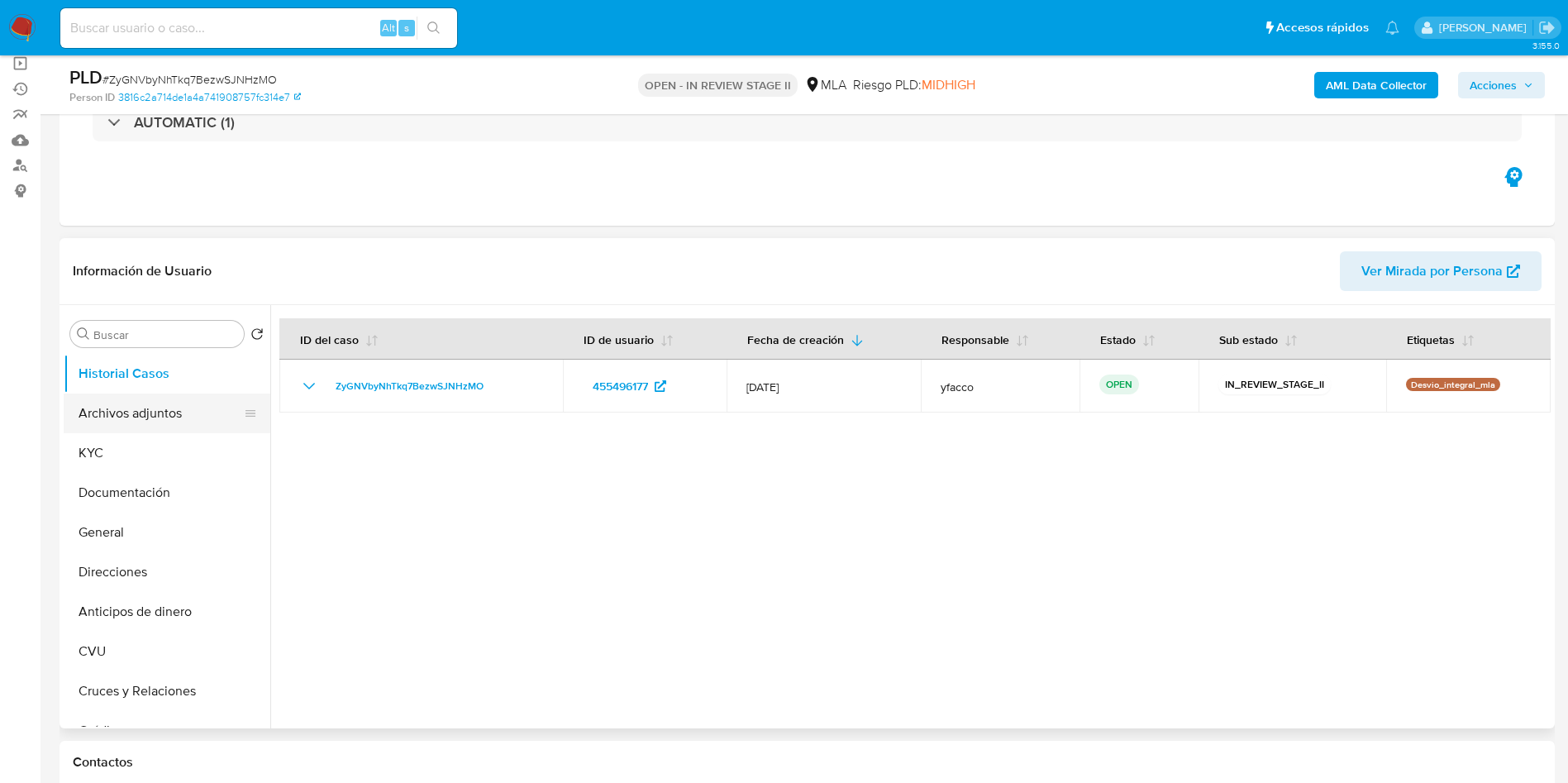
click at [101, 403] on button "Archivos adjuntos" at bounding box center [160, 413] width 194 height 40
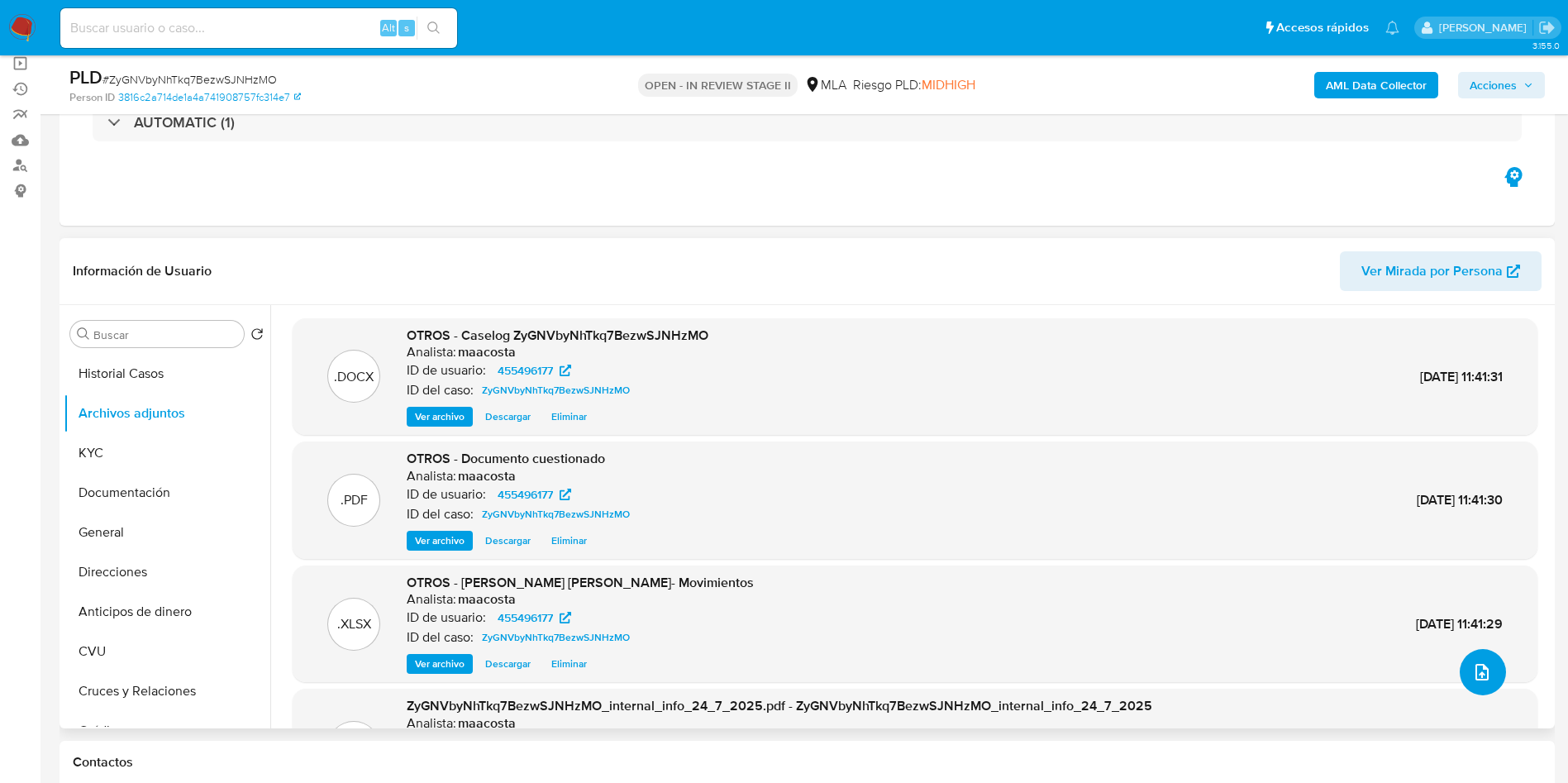
click at [1488, 674] on button "upload-file" at bounding box center [1483, 672] width 46 height 46
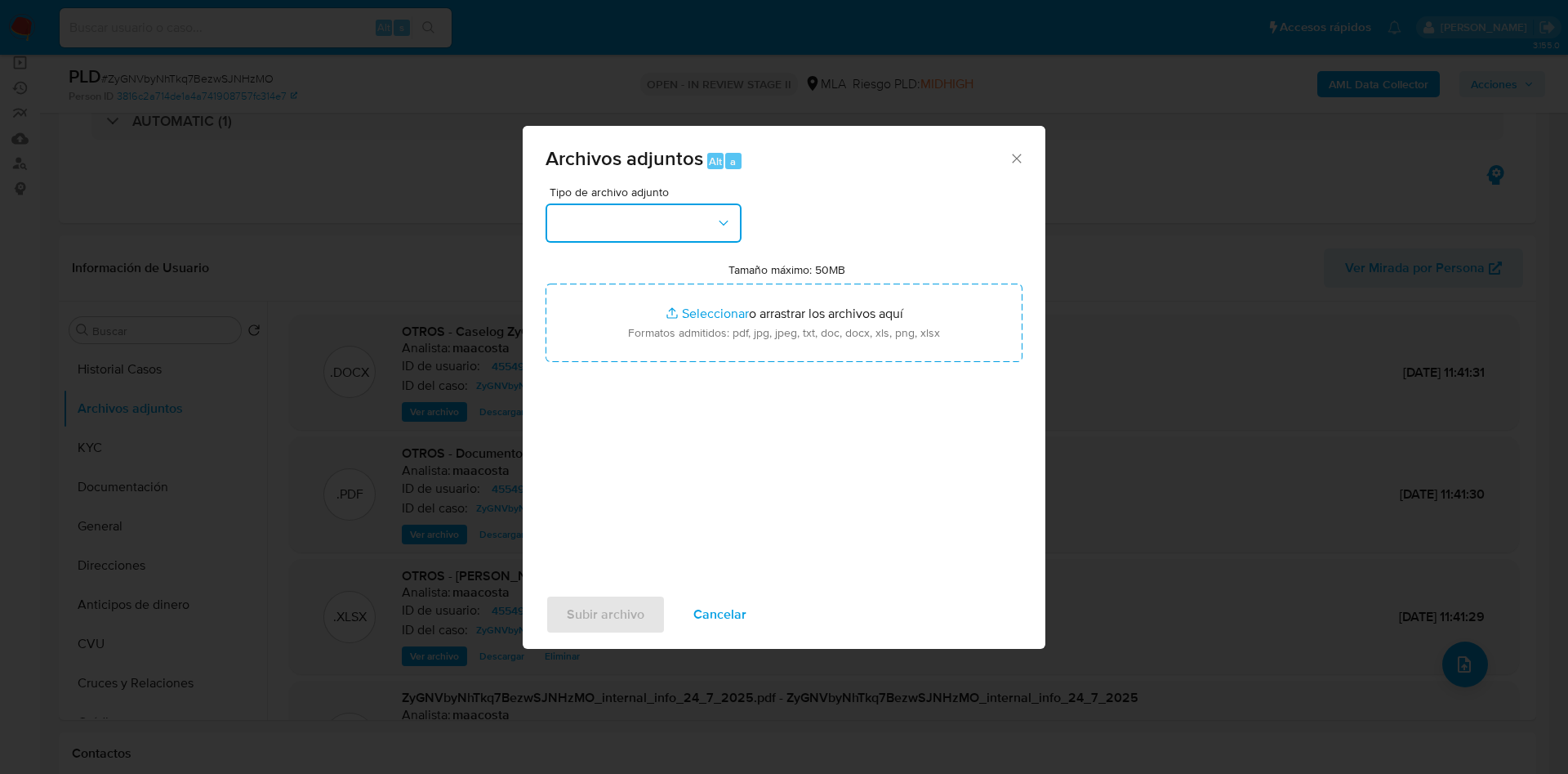
click at [694, 217] on button "button" at bounding box center [644, 222] width 196 height 39
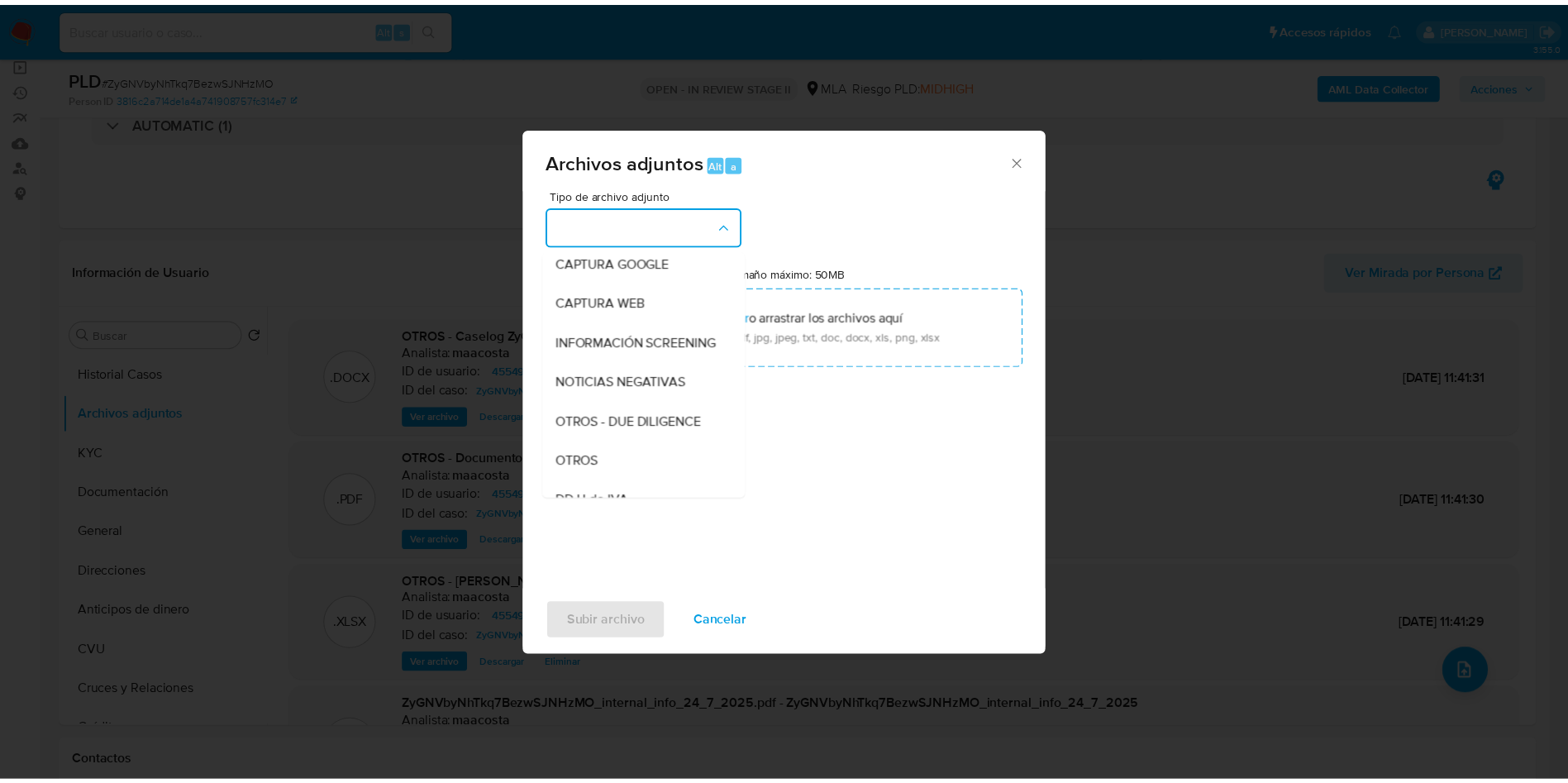
scroll to position [248, 0]
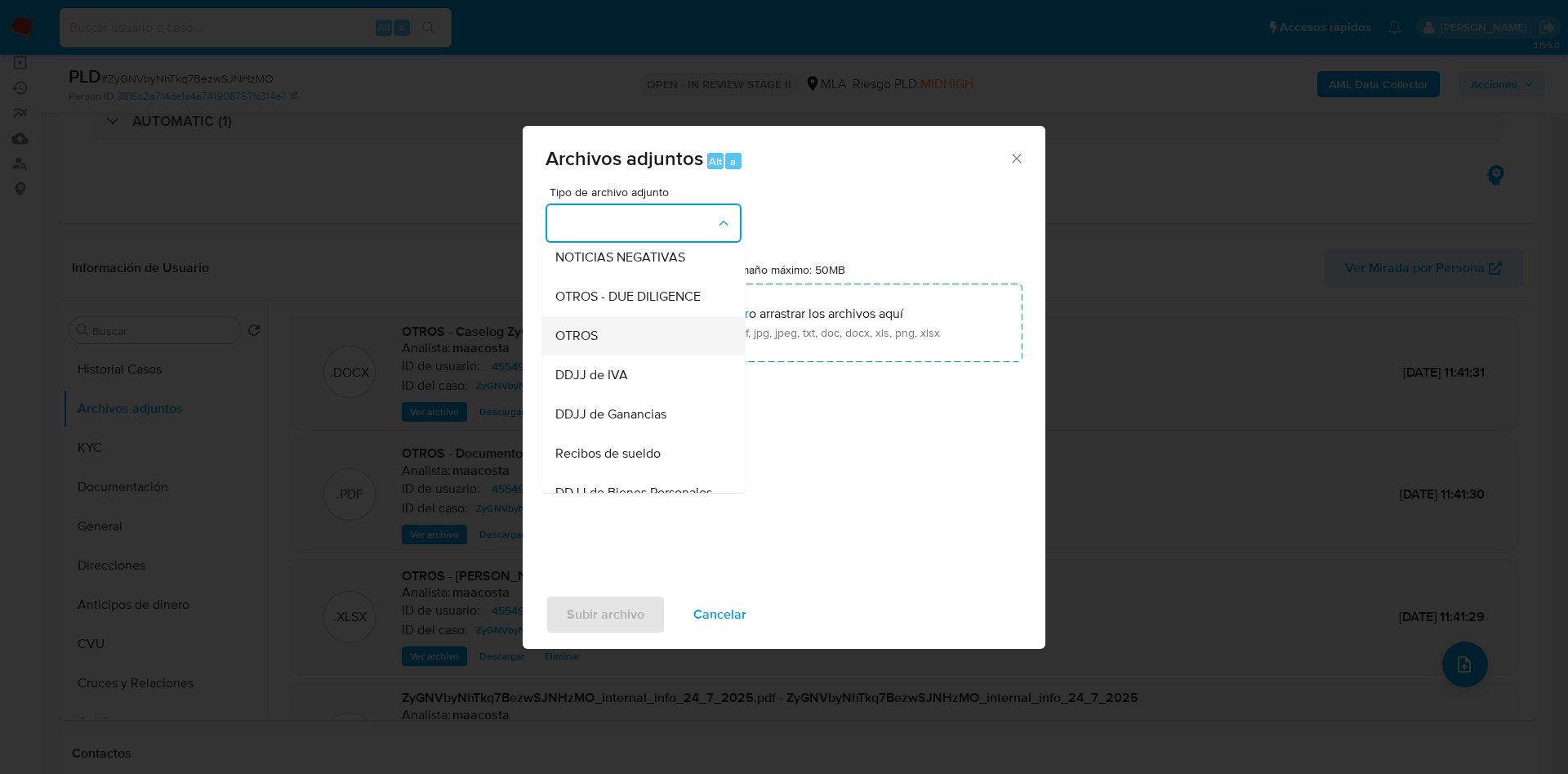
click at [586, 340] on div "OTROS" at bounding box center [638, 336] width 167 height 39
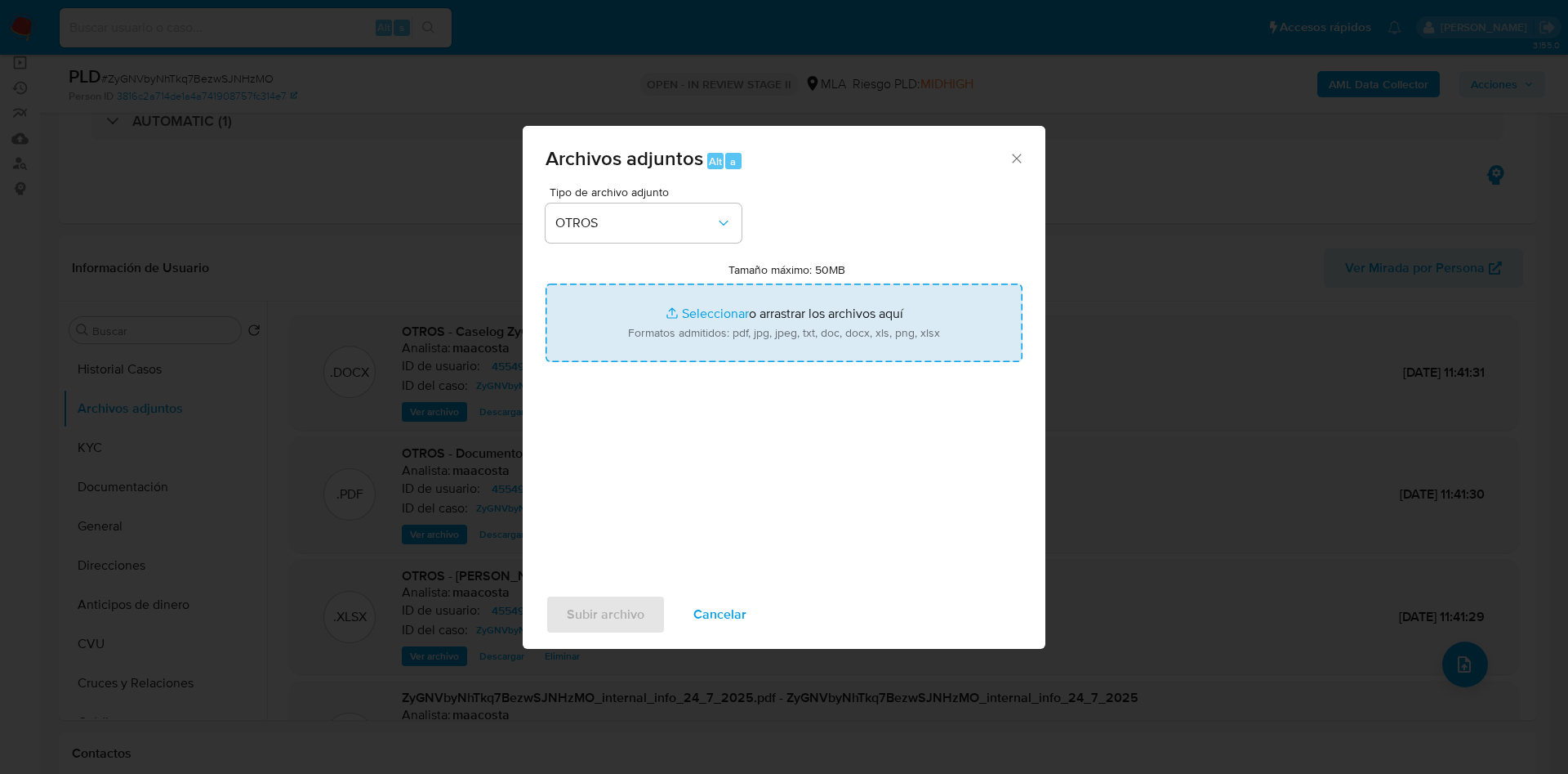
click at [700, 307] on input "Tamaño máximo: 50MB Seleccionar archivos" at bounding box center [784, 322] width 477 height 78
type input "C:\fakepath\Candela Roxana Mora.pdf"
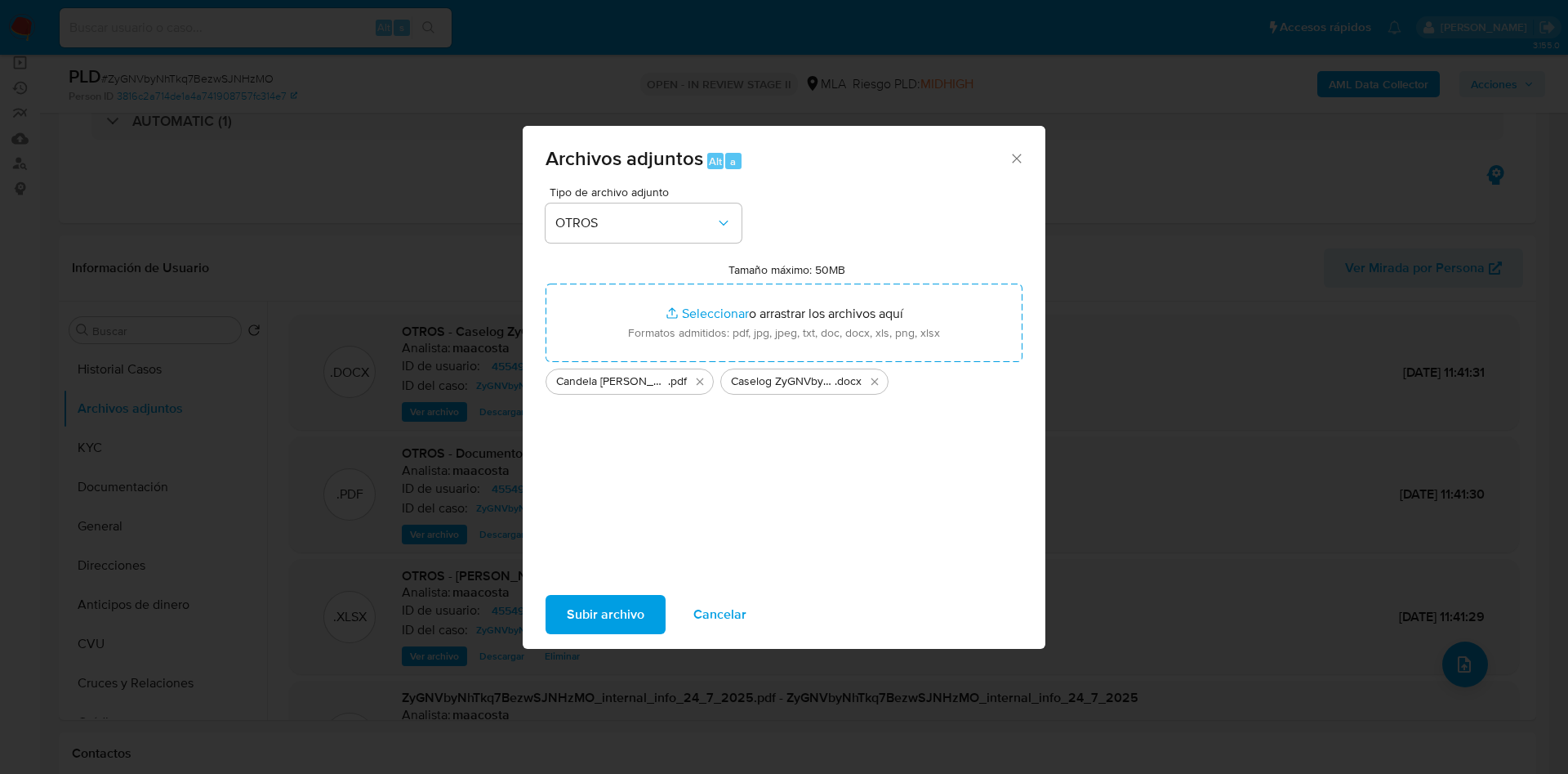
click at [619, 598] on span "Subir archivo" at bounding box center [605, 615] width 77 height 36
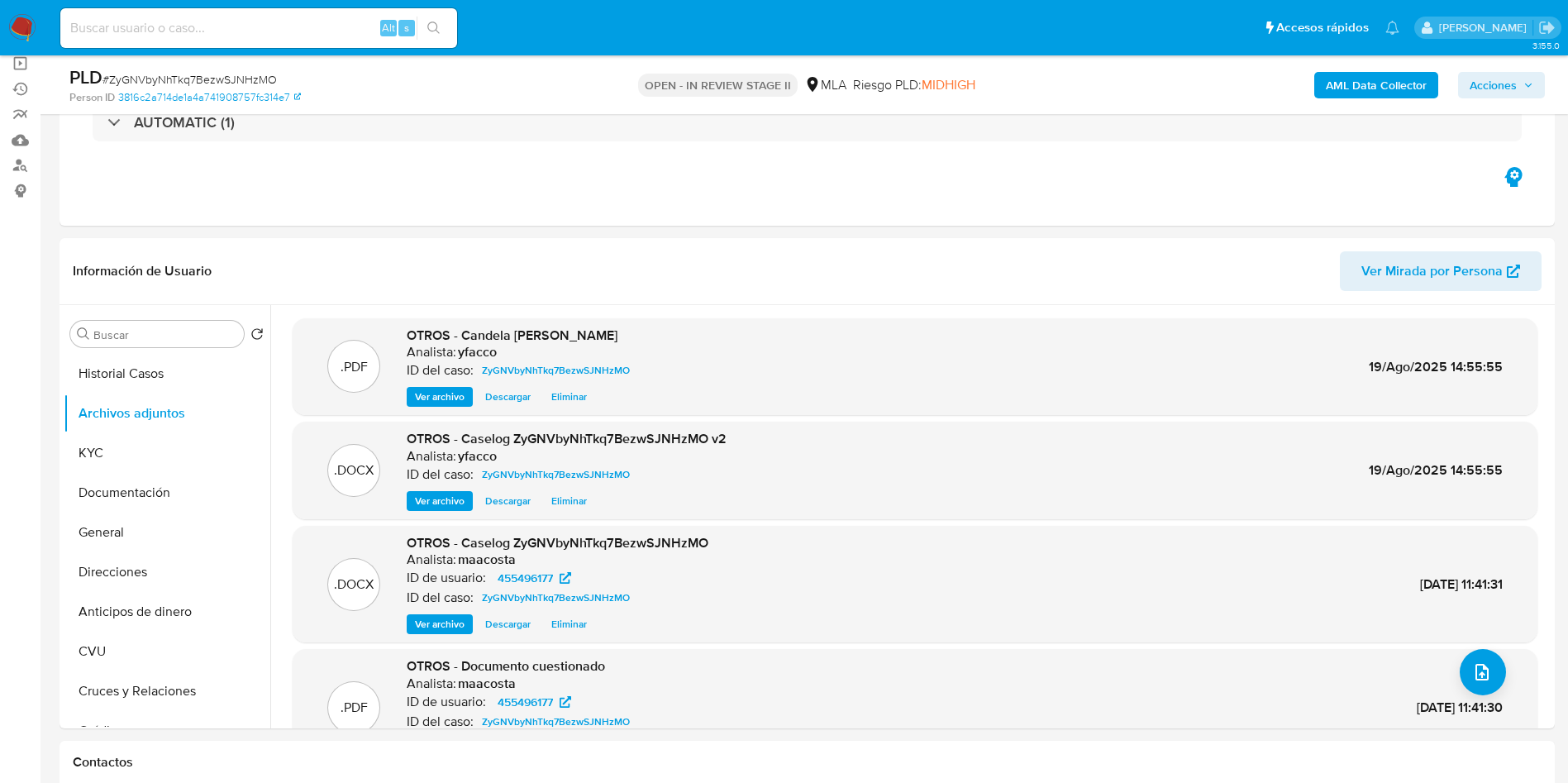
click at [1501, 70] on div "AML Data Collector Acciones" at bounding box center [1301, 85] width 488 height 39
click at [1511, 92] on span "Acciones" at bounding box center [1493, 85] width 47 height 26
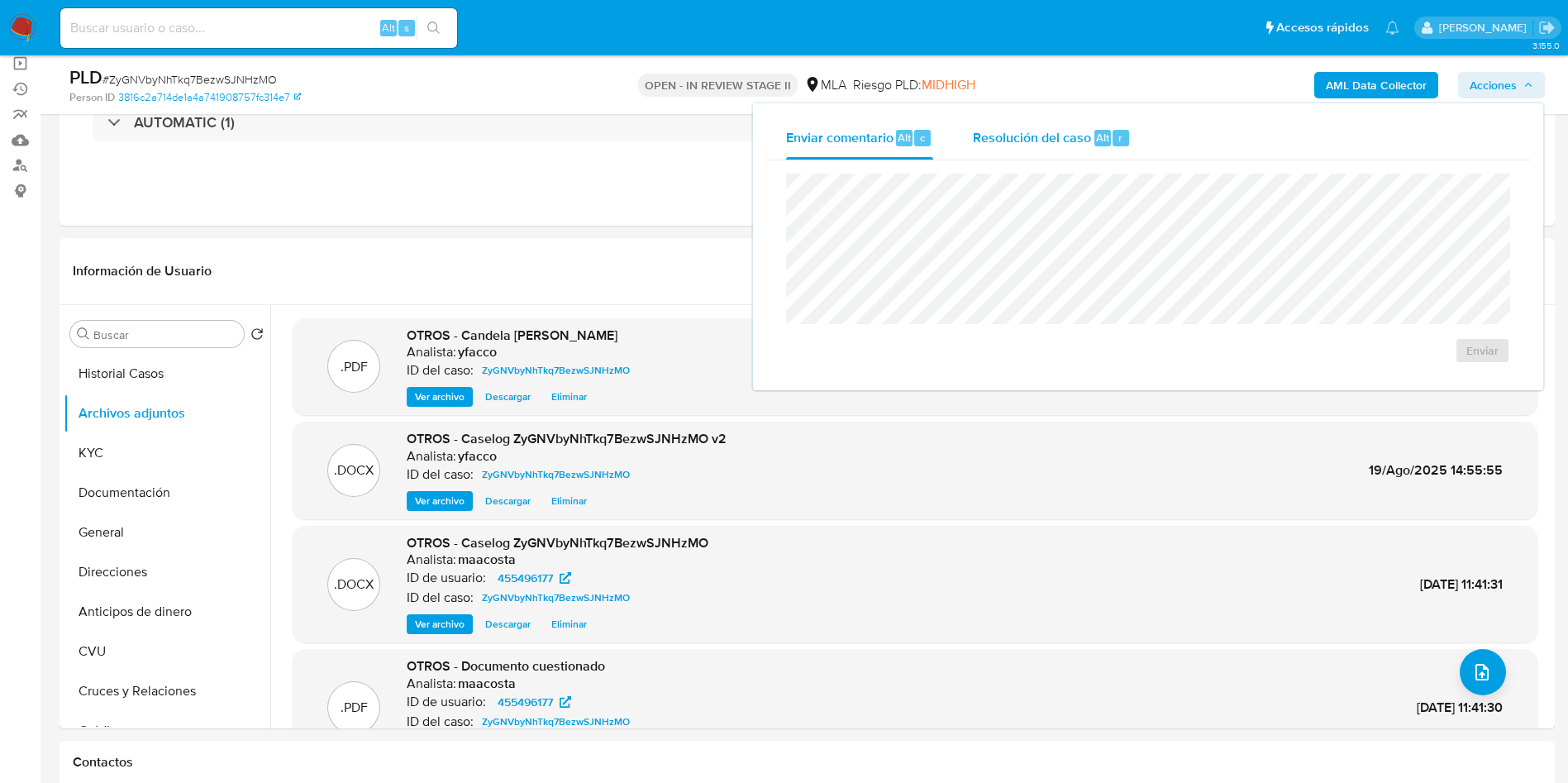
click at [1051, 149] on div "Resolución del caso Alt r" at bounding box center [1052, 138] width 158 height 43
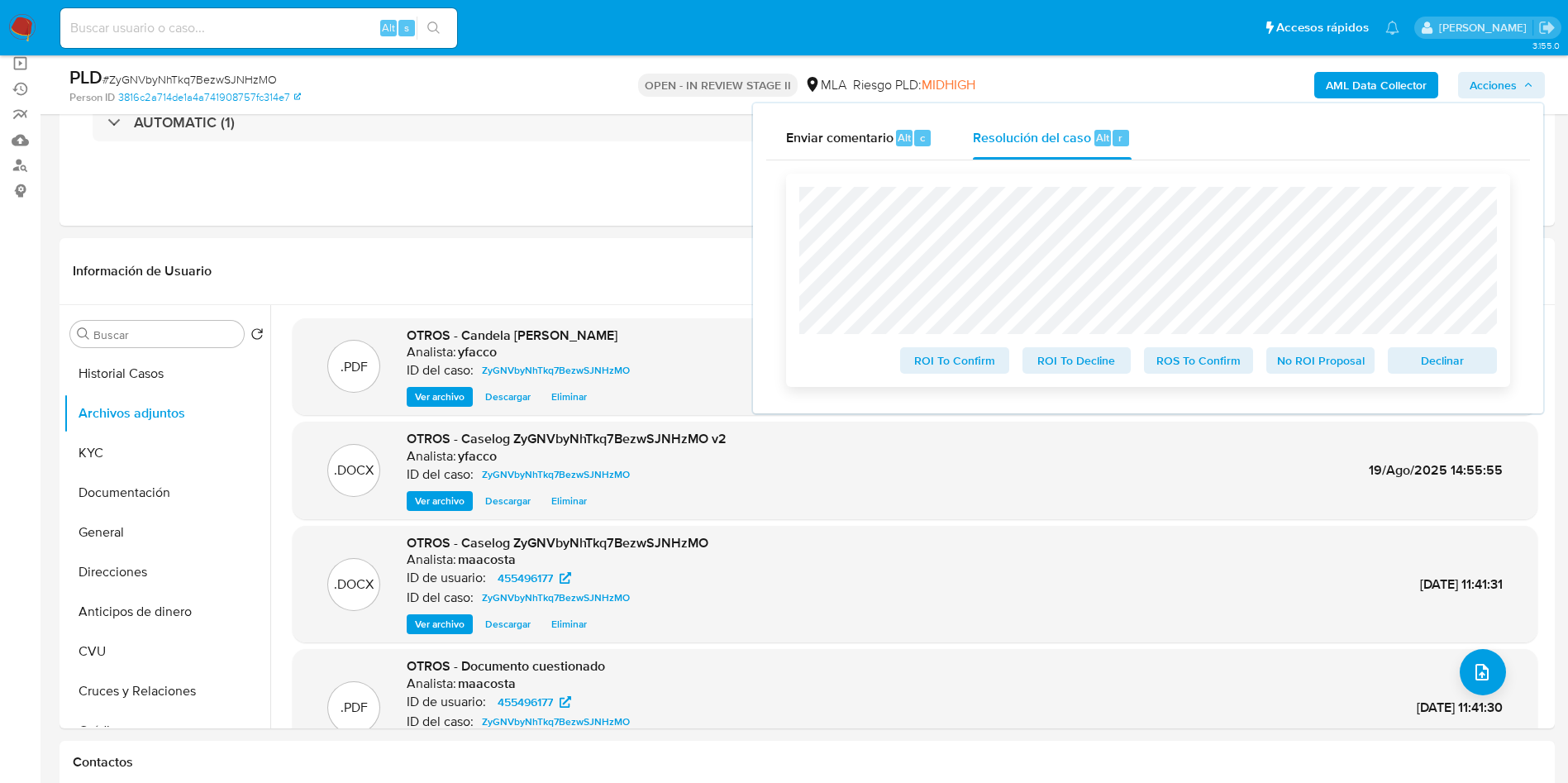
click at [1173, 358] on span "ROS To Confirm" at bounding box center [1198, 361] width 86 height 23
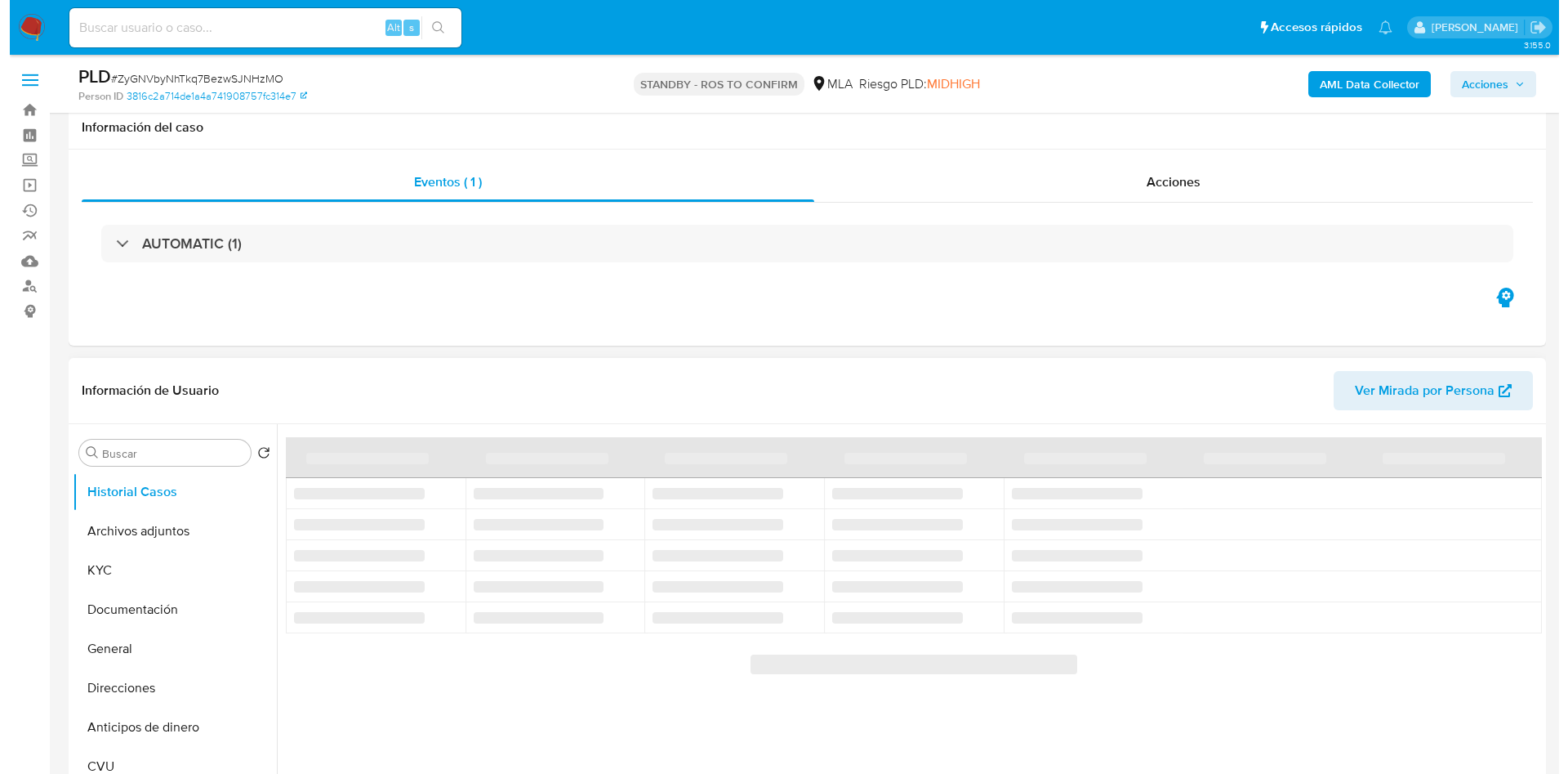
scroll to position [123, 0]
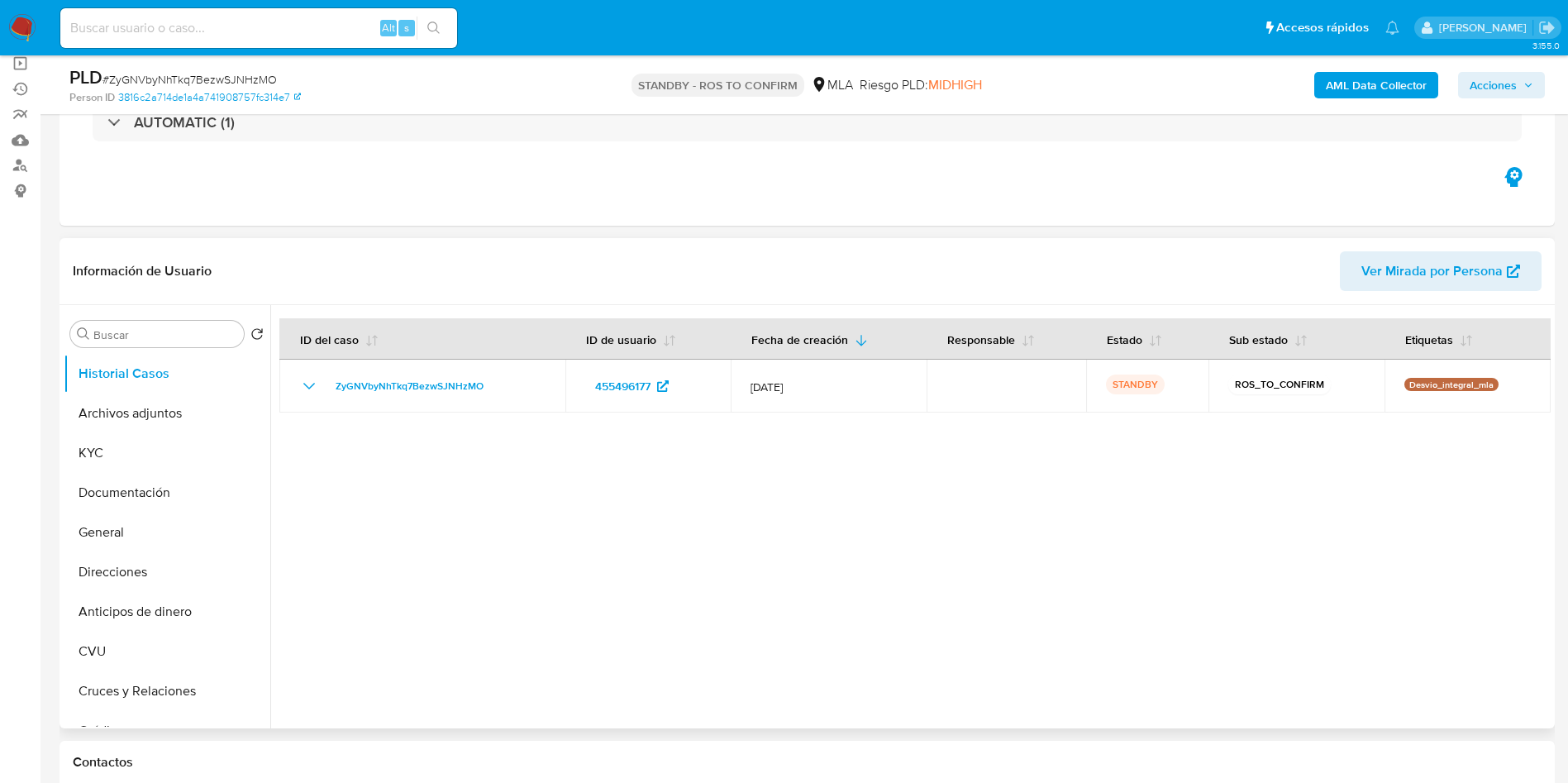
select select "10"
click at [108, 421] on button "Archivos adjuntos" at bounding box center [160, 413] width 194 height 40
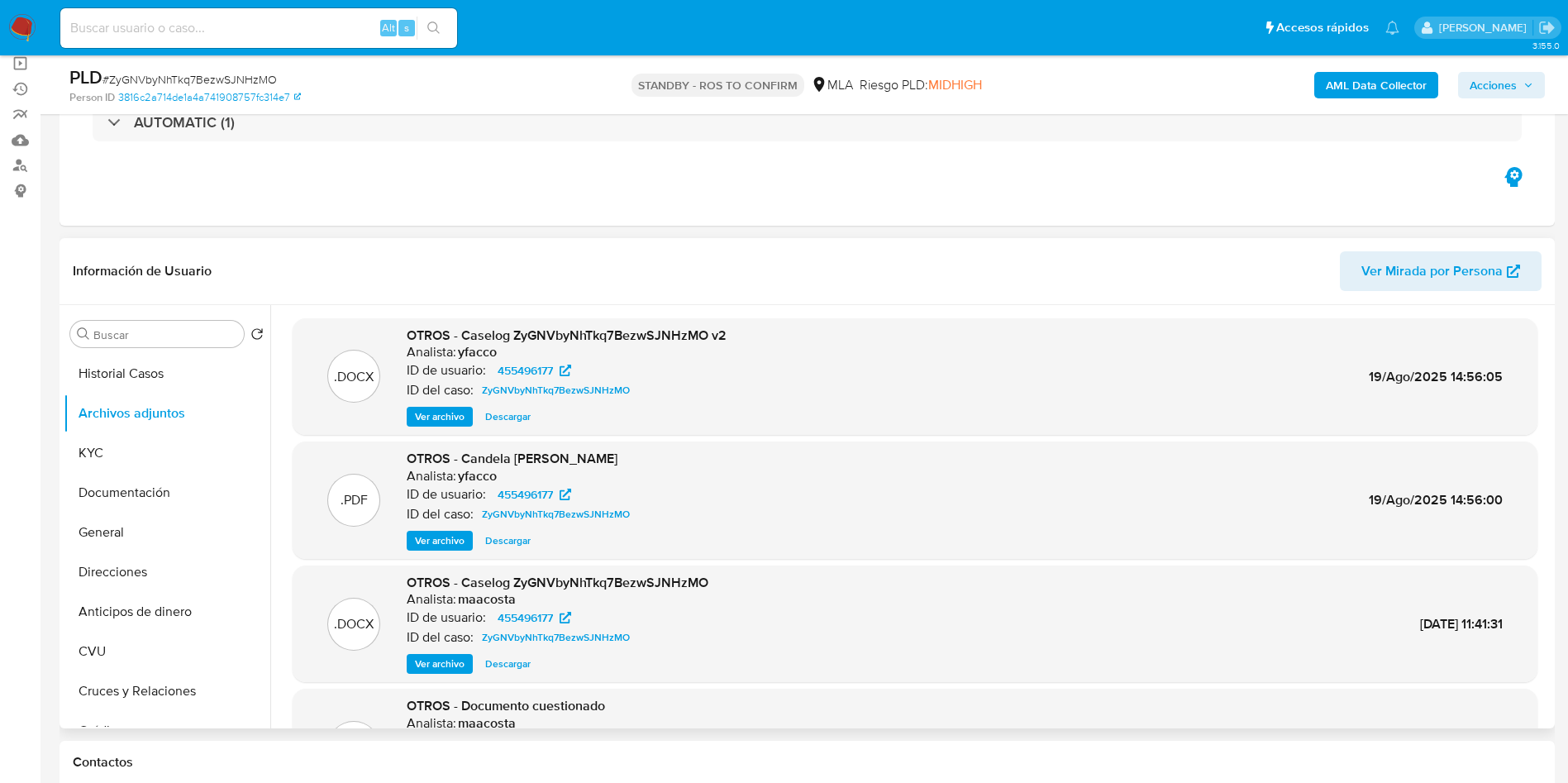
click at [443, 415] on span "Ver archivo" at bounding box center [439, 416] width 49 height 16
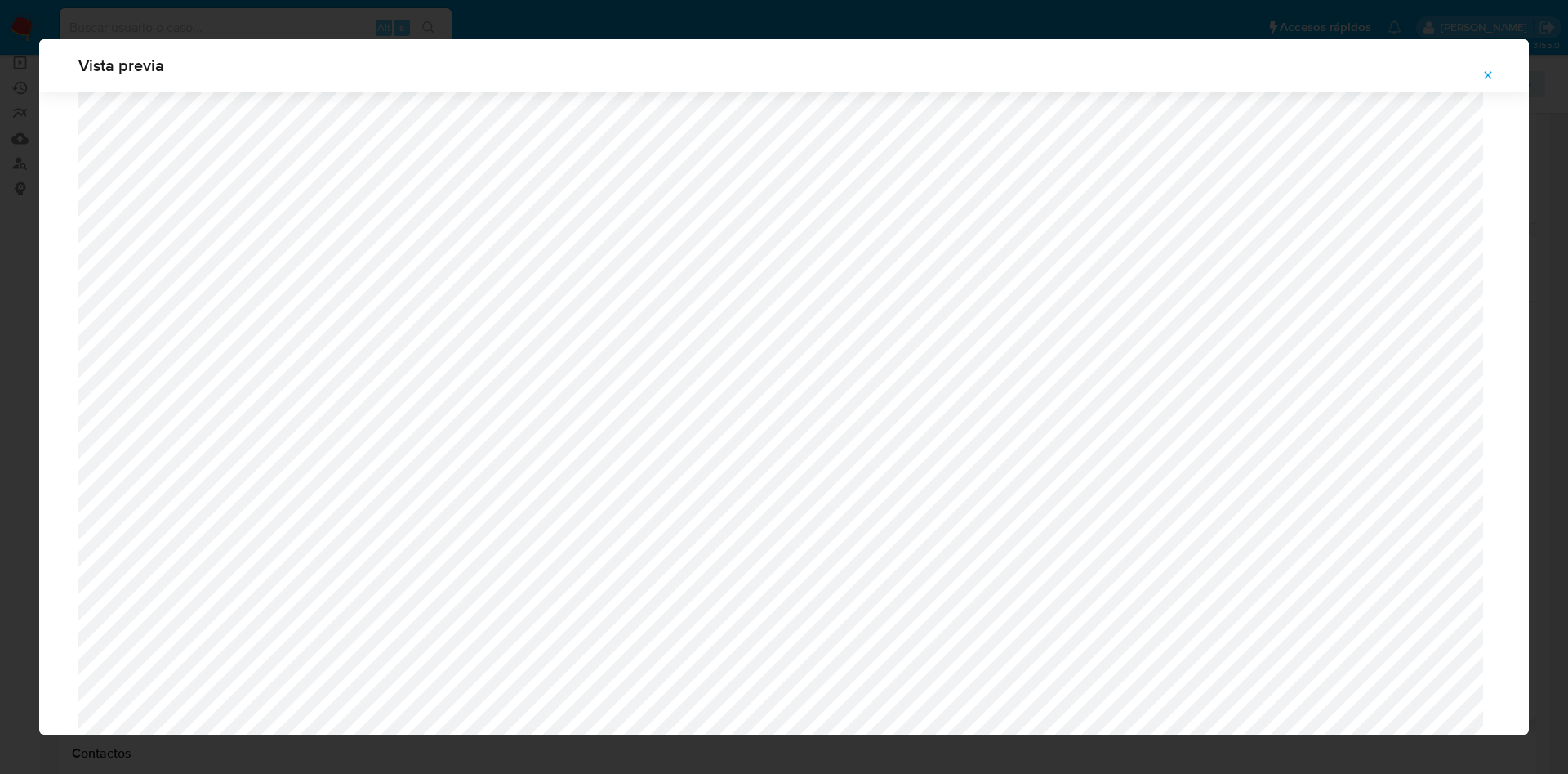
scroll to position [458, 0]
click at [1478, 72] on button "Attachment preview" at bounding box center [1488, 74] width 36 height 26
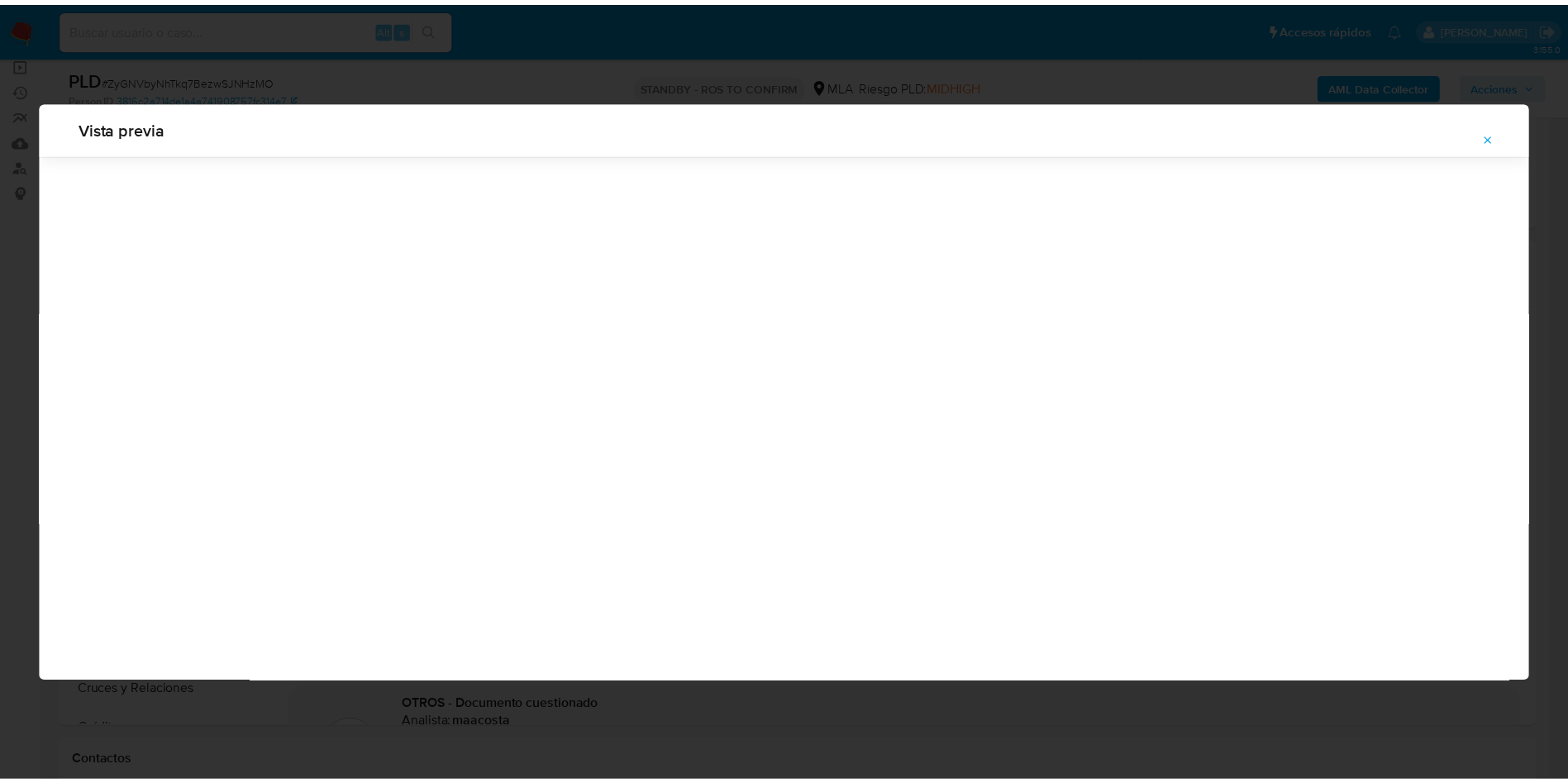
scroll to position [0, 0]
